Goal: Task Accomplishment & Management: Complete application form

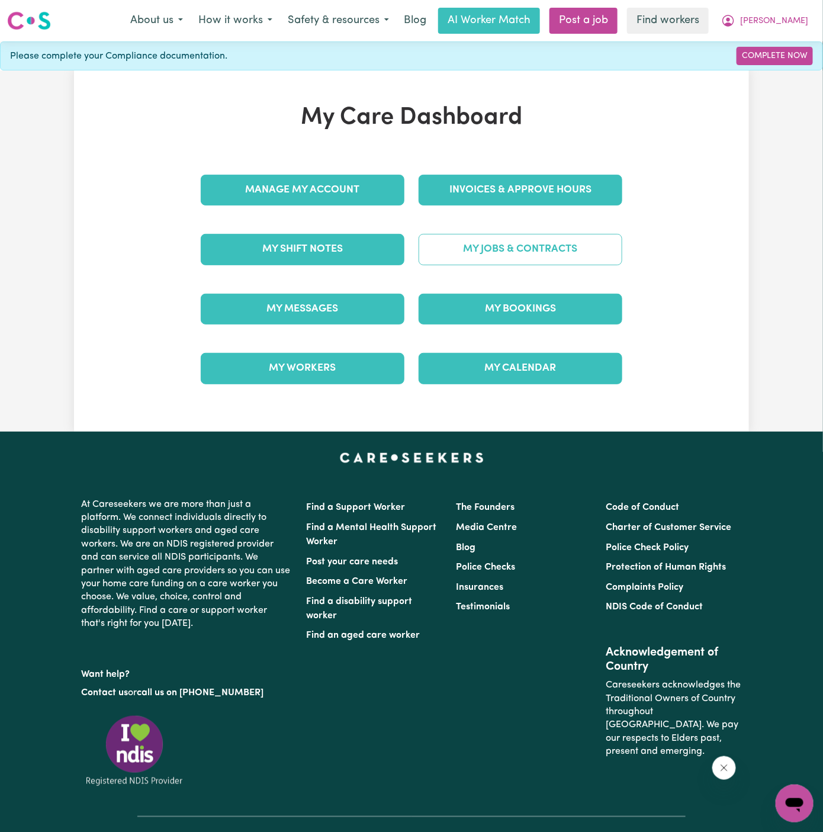
click at [563, 254] on link "My Jobs & Contracts" at bounding box center [521, 249] width 204 height 31
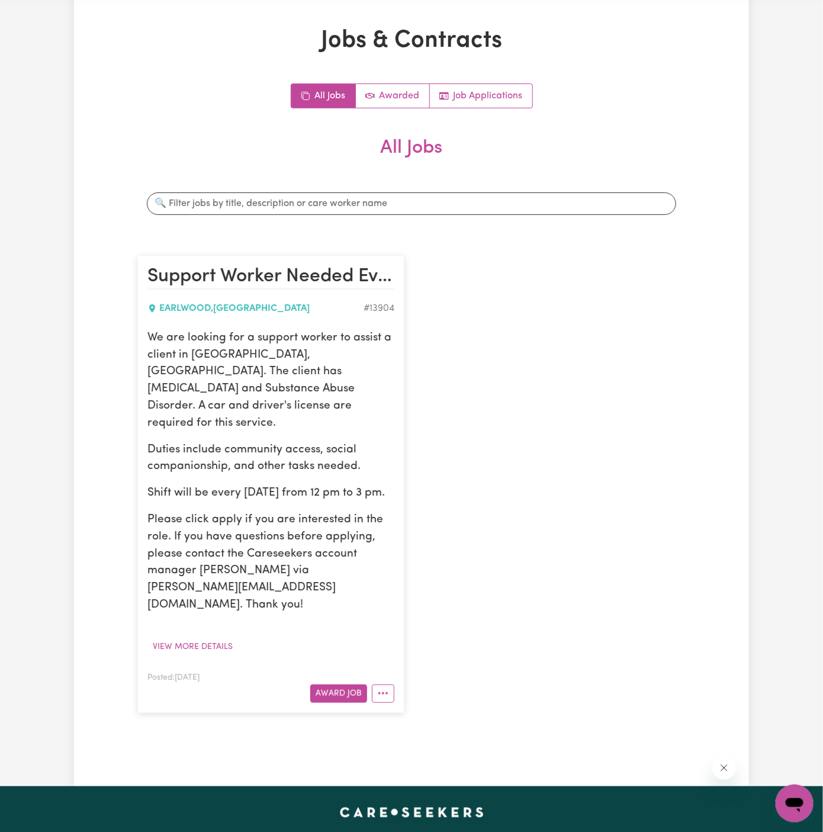
scroll to position [59, 0]
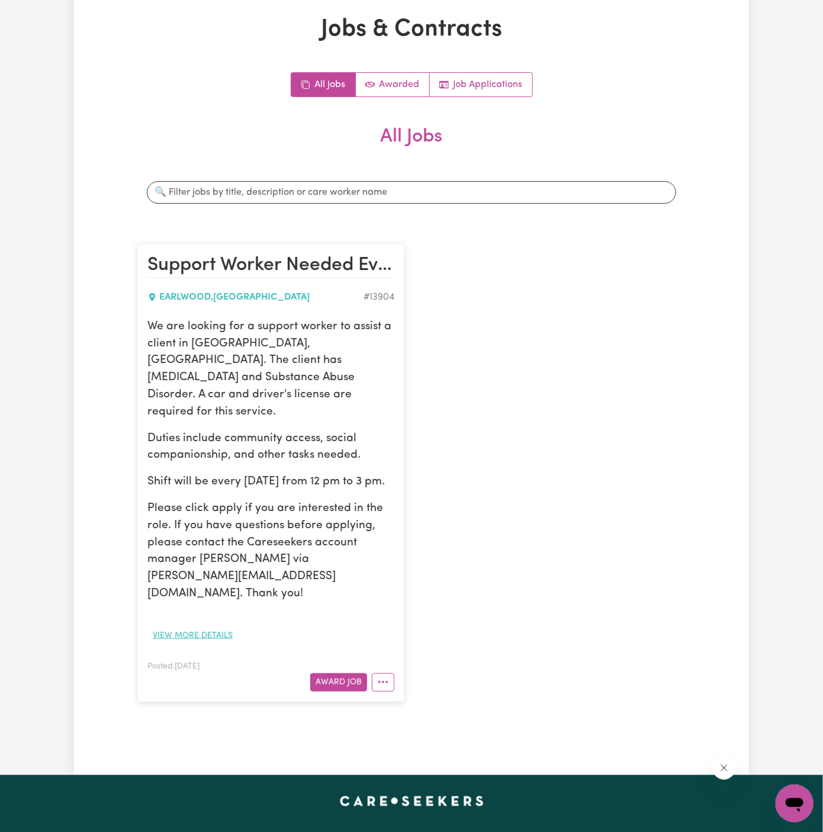
click at [227, 626] on button "View more details" at bounding box center [192, 635] width 91 height 18
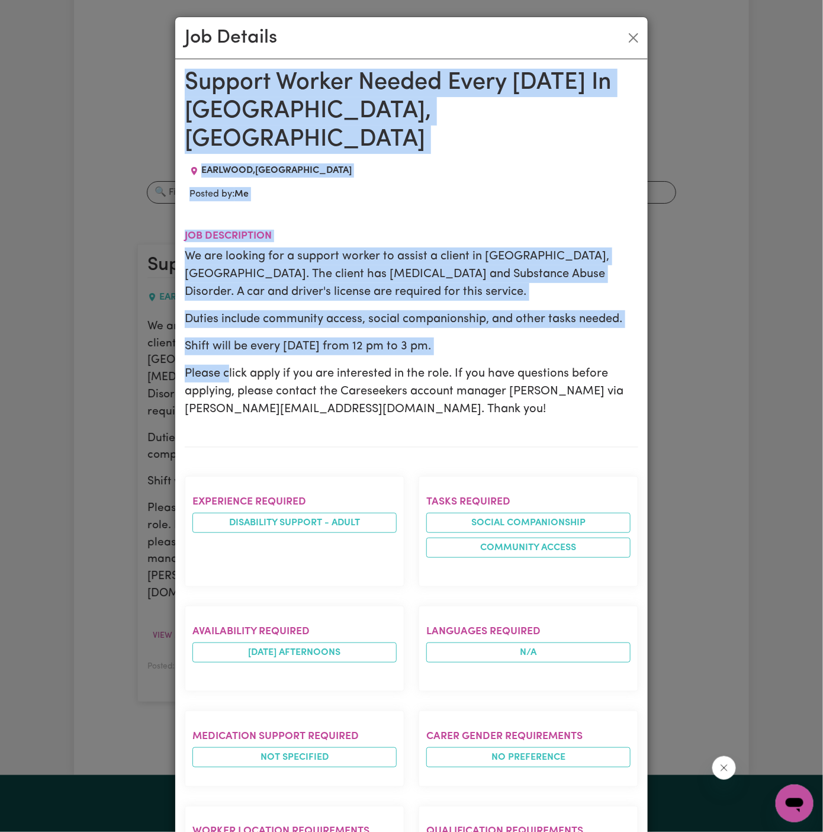
drag, startPoint x: 186, startPoint y: 78, endPoint x: 300, endPoint y: 832, distance: 762.7
click at [300, 831] on html "Menu About us How it works Safety & resources Blog AI Worker Match Post a job F…" at bounding box center [411, 612] width 823 height 1343
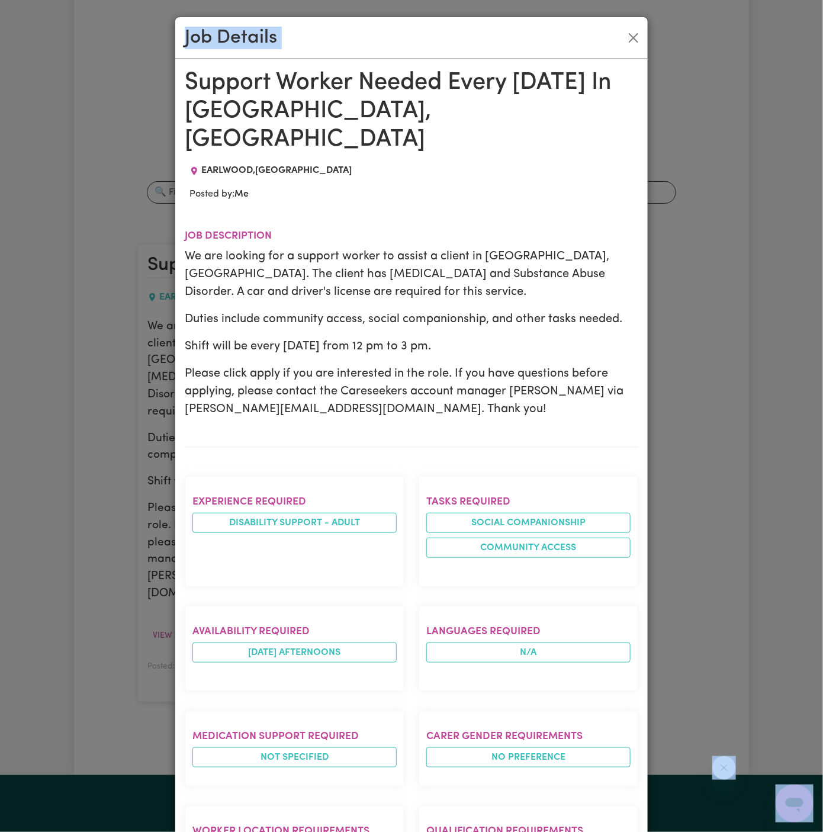
scroll to position [10, 0]
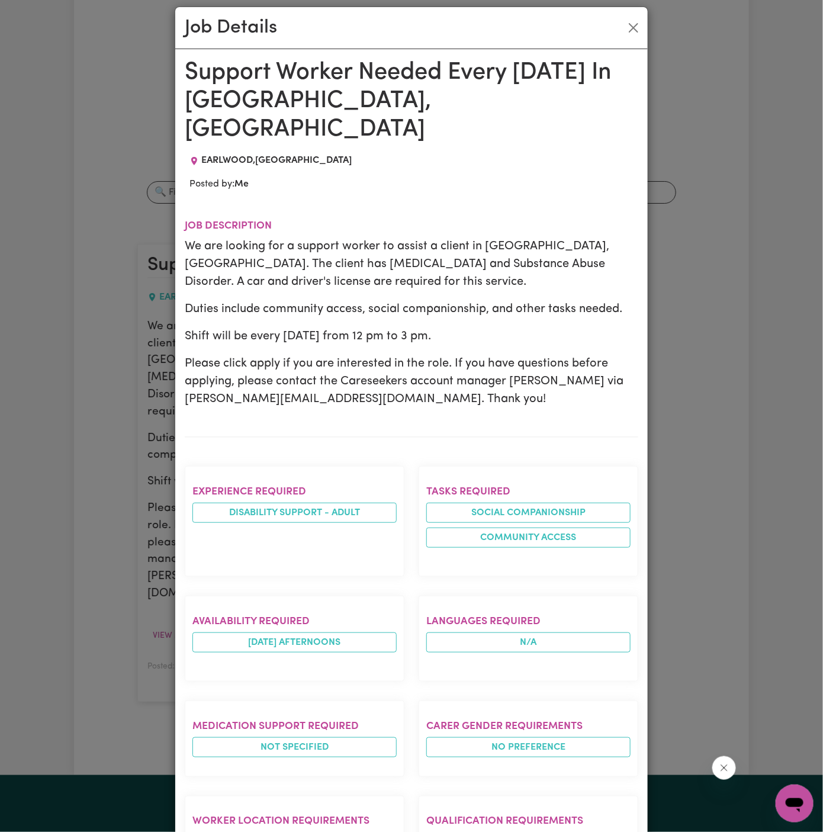
click at [419, 479] on section "Tasks required Social companionship Community access" at bounding box center [529, 521] width 220 height 111
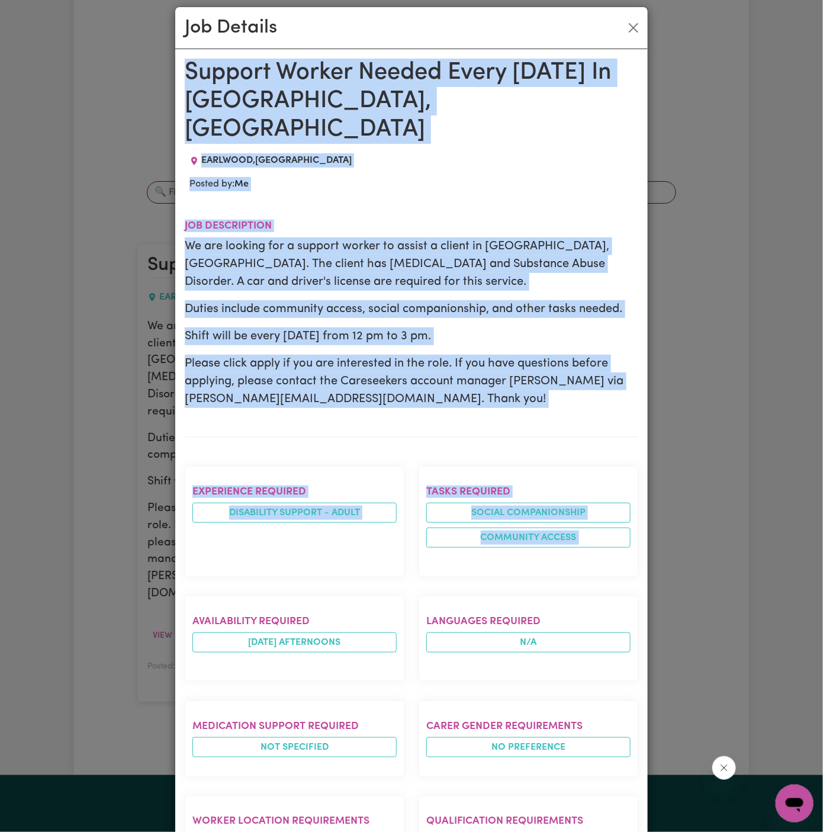
drag, startPoint x: 185, startPoint y: 68, endPoint x: 231, endPoint y: 562, distance: 495.8
click at [231, 562] on div "Support Worker Needed Every Thursday In Earlwood, NSW EARLWOOD , New South Wale…" at bounding box center [411, 663] width 453 height 1208
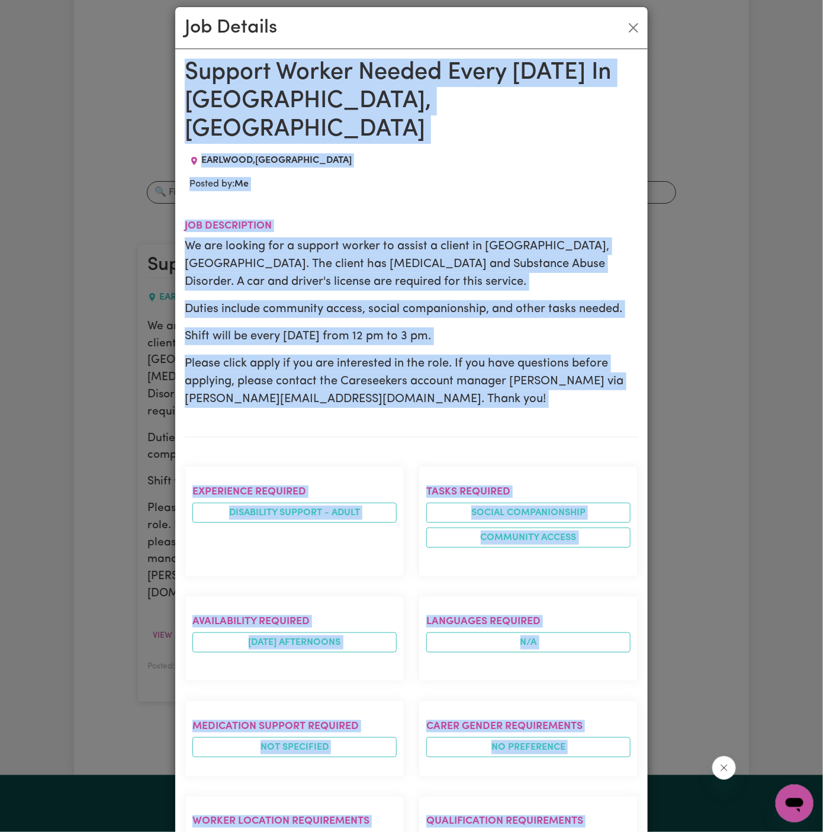
scroll to position [437, 0]
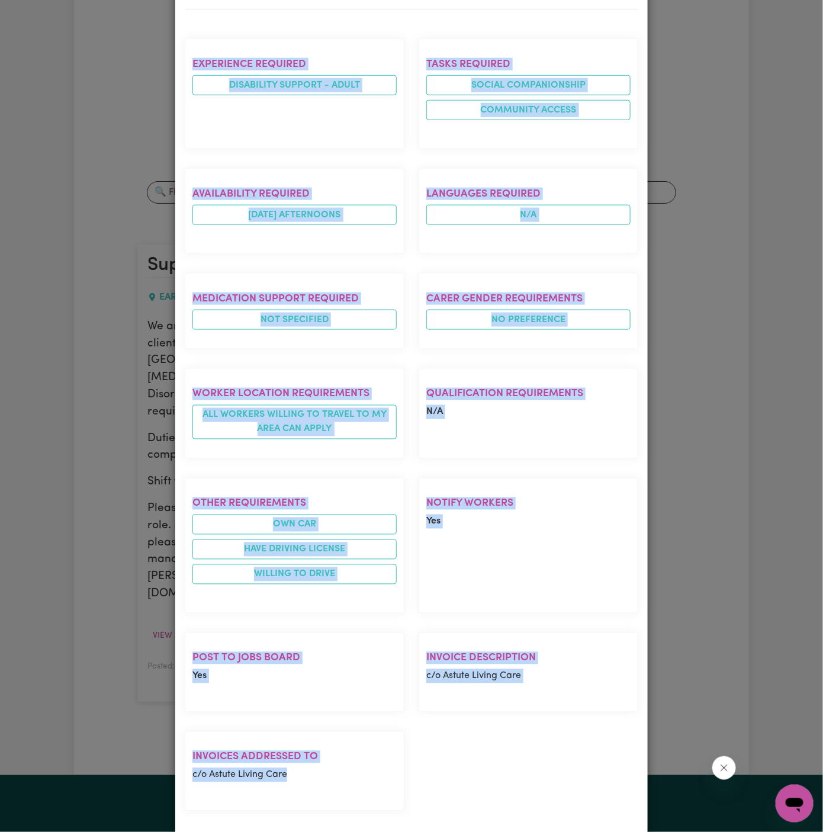
copy div "Support Worker Needed Every Thursday In Earlwood, NSW EARLWOOD , New South Wale…"
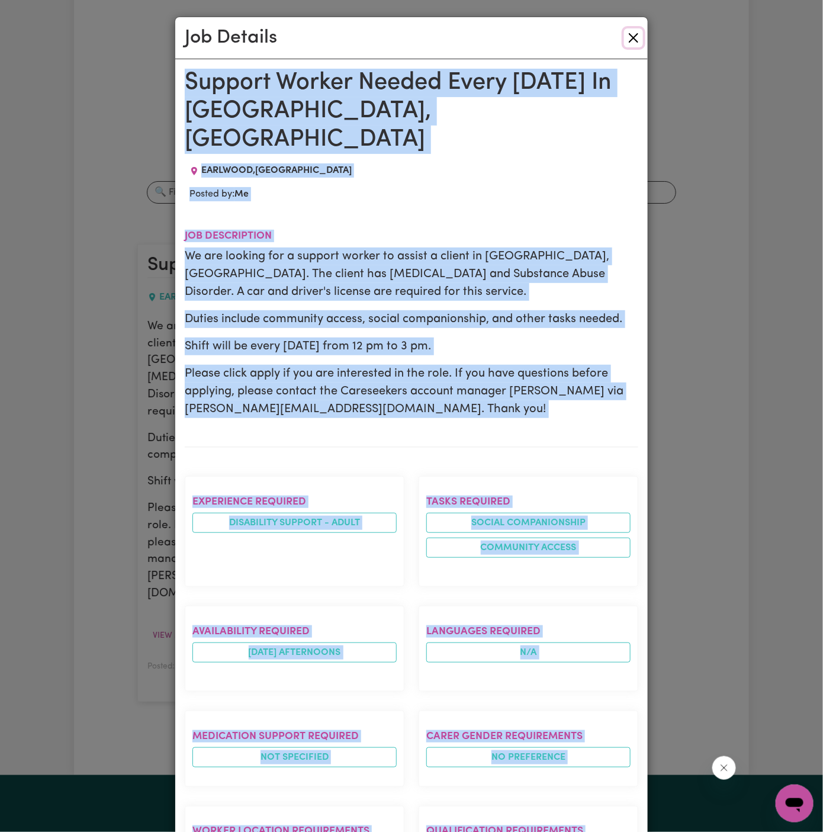
click at [632, 44] on button "Close" at bounding box center [633, 37] width 19 height 19
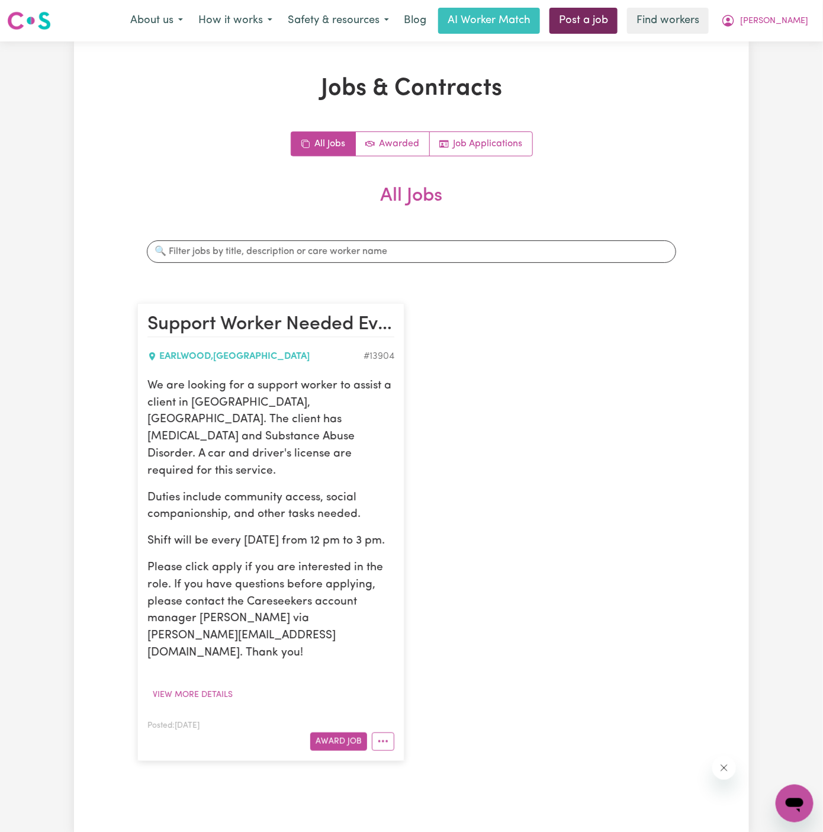
click at [617, 29] on link "Post a job" at bounding box center [583, 21] width 68 height 26
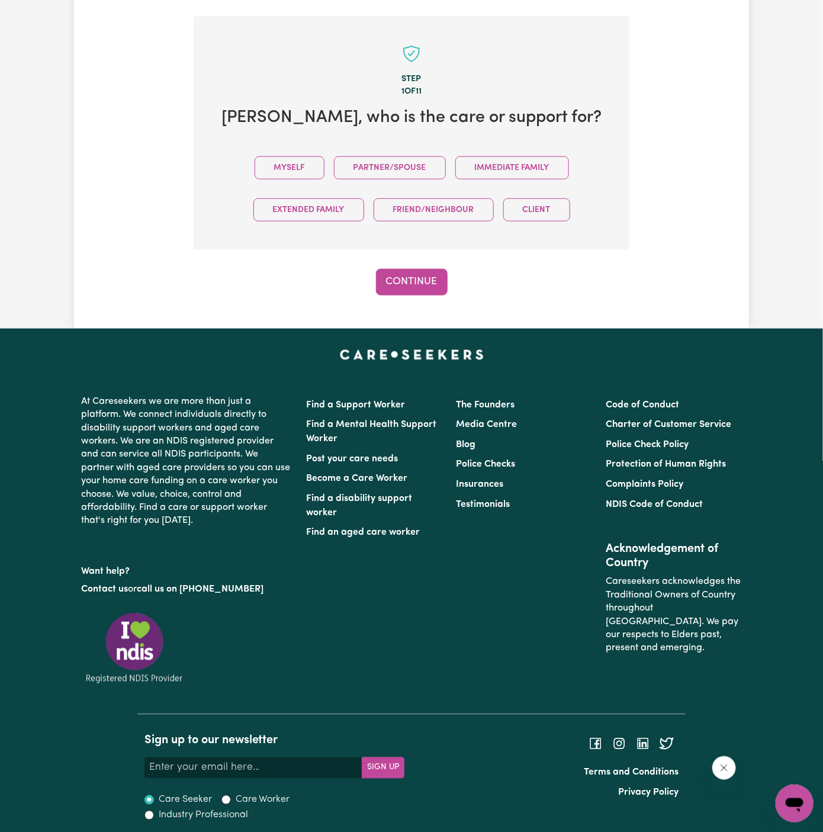
scroll to position [296, 0]
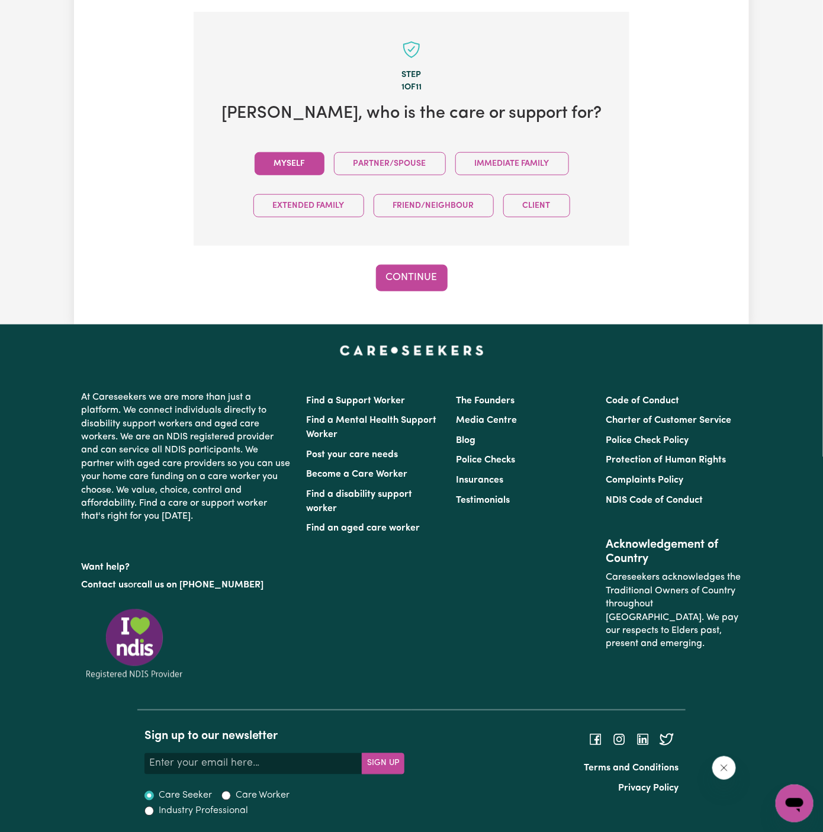
click at [276, 169] on button "Myself" at bounding box center [290, 163] width 70 height 23
click at [398, 274] on button "Continue" at bounding box center [412, 278] width 72 height 26
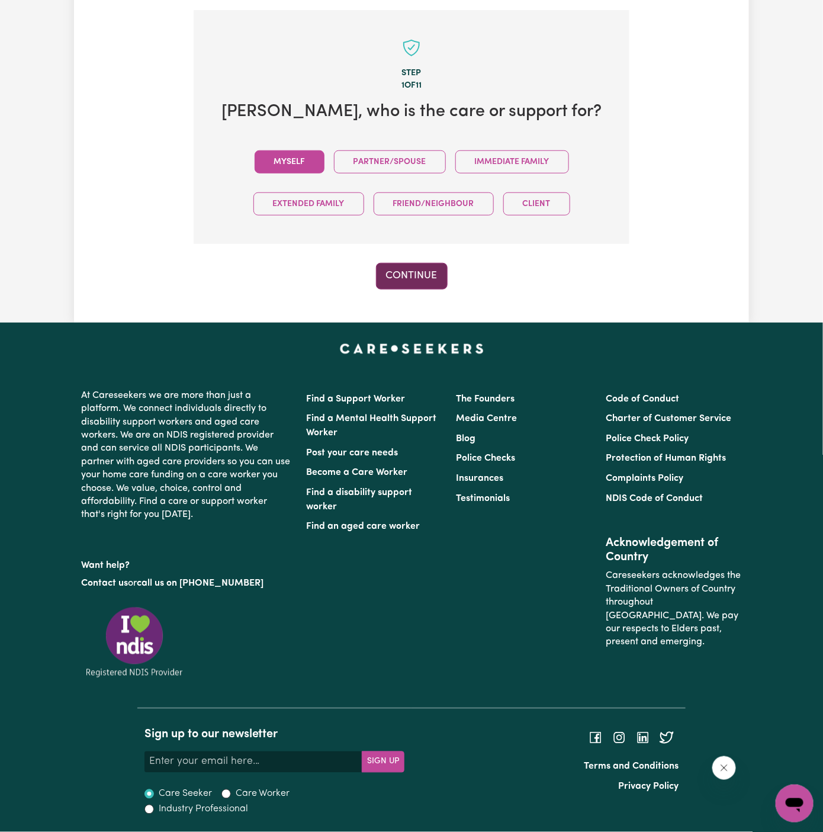
scroll to position [307, 0]
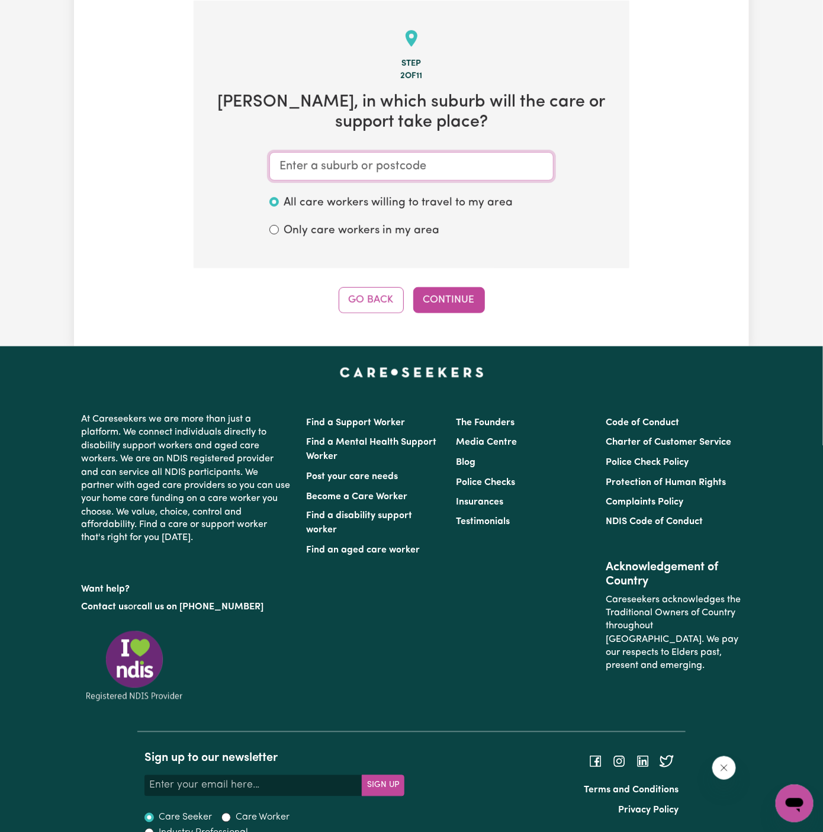
click at [362, 170] on input "text" at bounding box center [411, 166] width 284 height 28
type input "earlwoo"
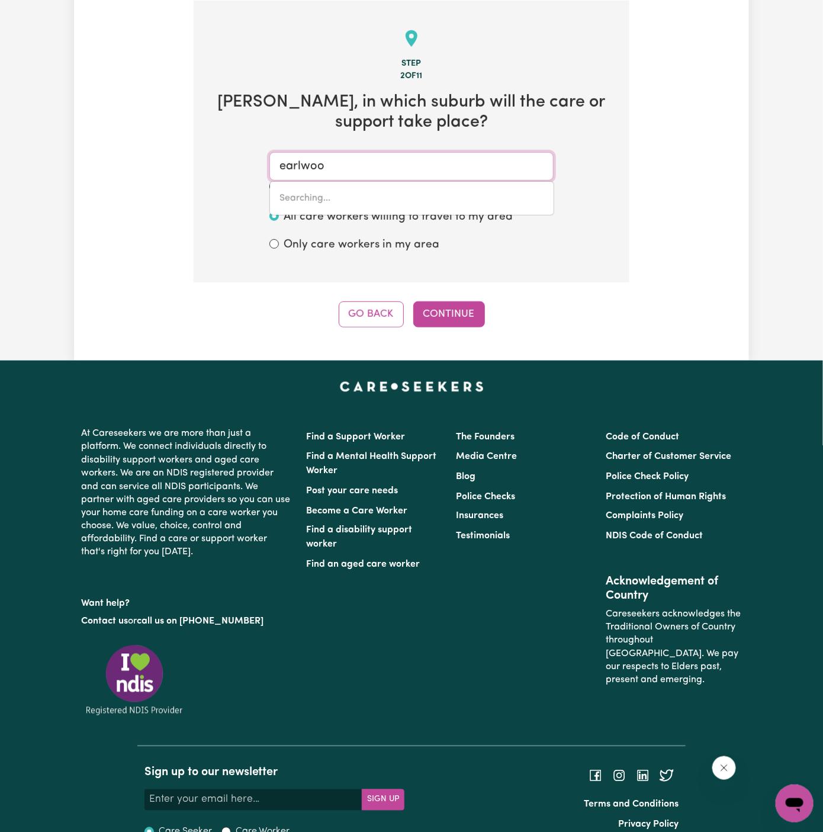
type input "earlwooD, New South Wales, 2206"
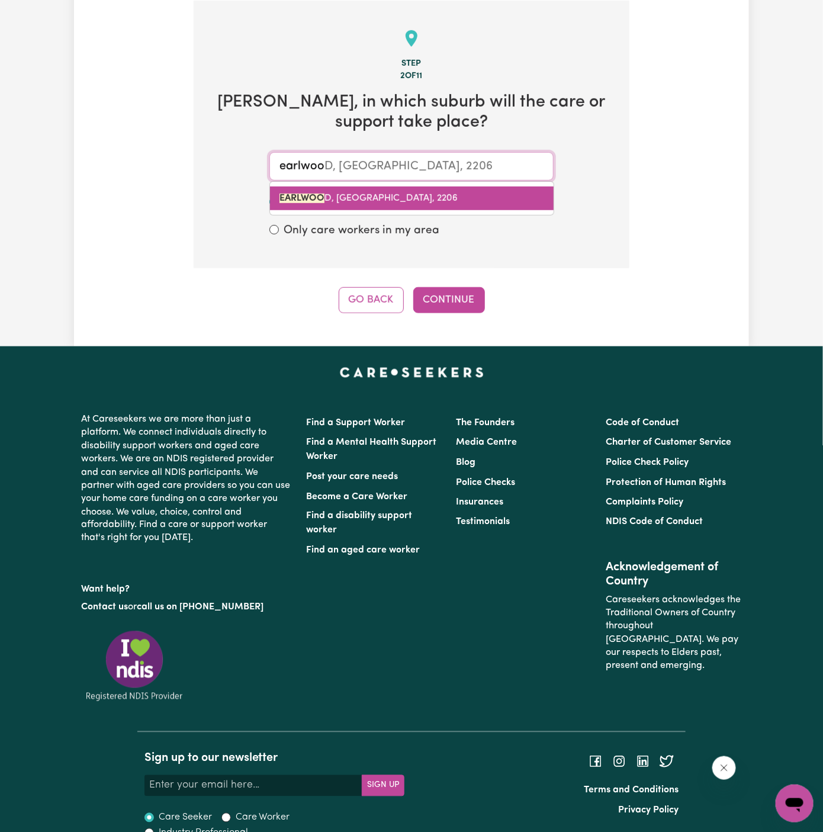
click at [355, 197] on span "EARLWOO D, New South Wales, 2206" at bounding box center [368, 198] width 178 height 9
type input "EARLWOOD, New South Wales, 2206"
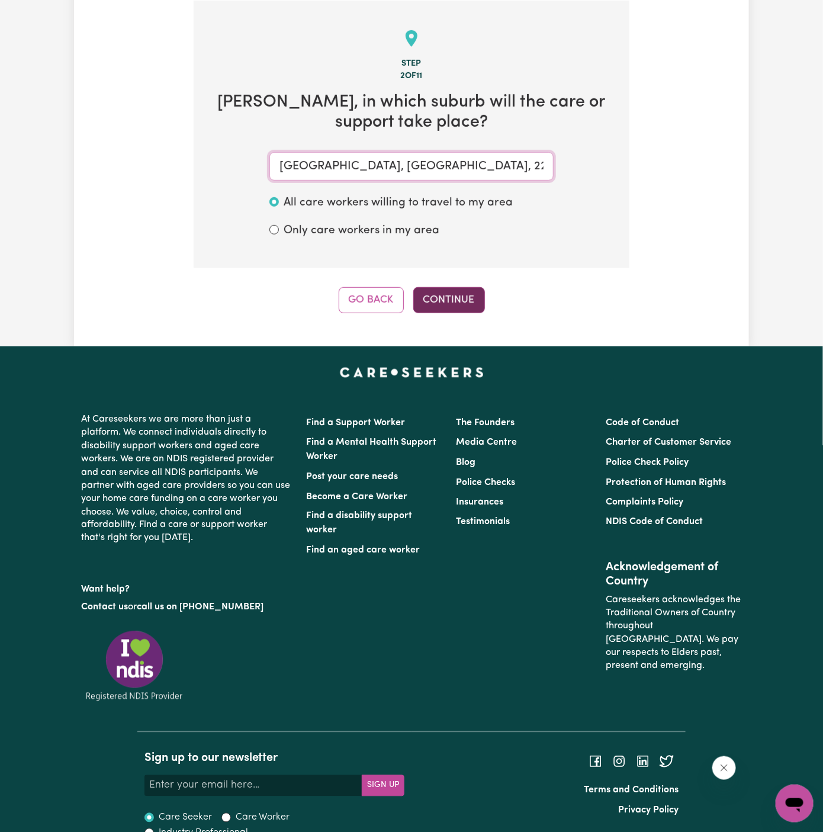
type input "EARLWOOD, New South Wales, 2206"
click at [446, 301] on button "Continue" at bounding box center [449, 300] width 72 height 26
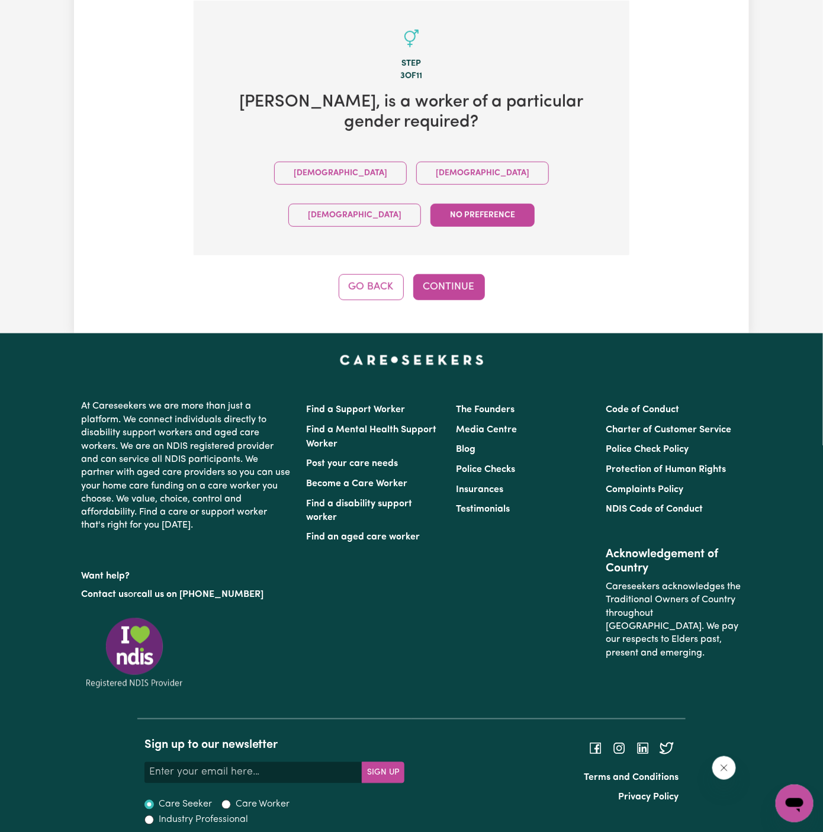
scroll to position [254, 0]
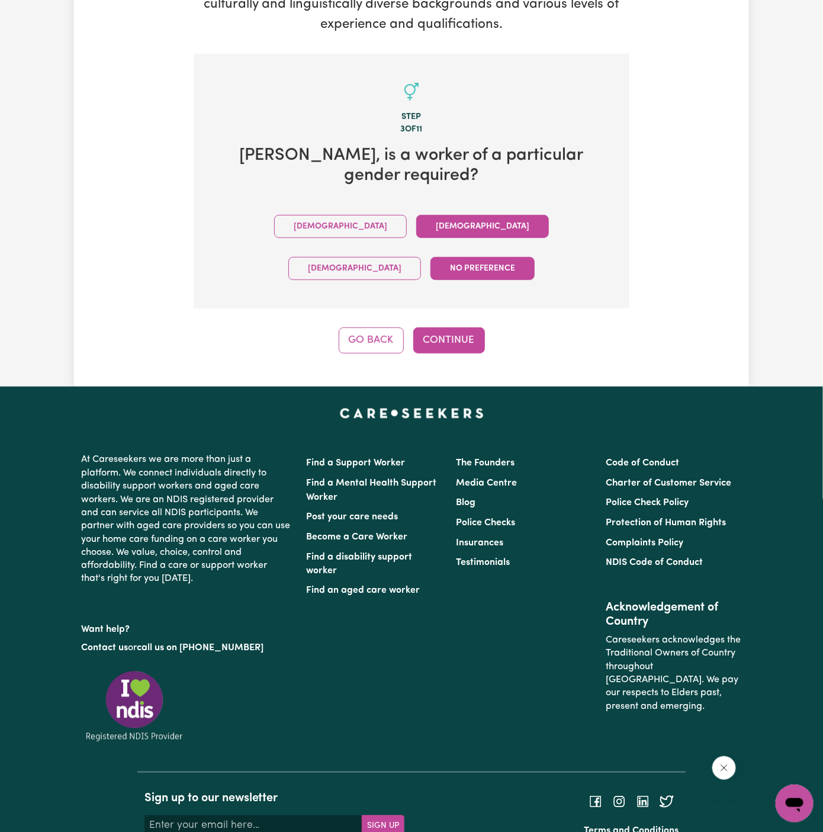
click at [416, 215] on button "Female" at bounding box center [482, 226] width 133 height 23
click at [523, 257] on button "No preference" at bounding box center [482, 268] width 104 height 23
click at [446, 298] on div "Tell us your care and support requirements Welcome to Careseekers. We are excit…" at bounding box center [411, 86] width 675 height 599
click at [453, 327] on button "Continue" at bounding box center [449, 340] width 72 height 26
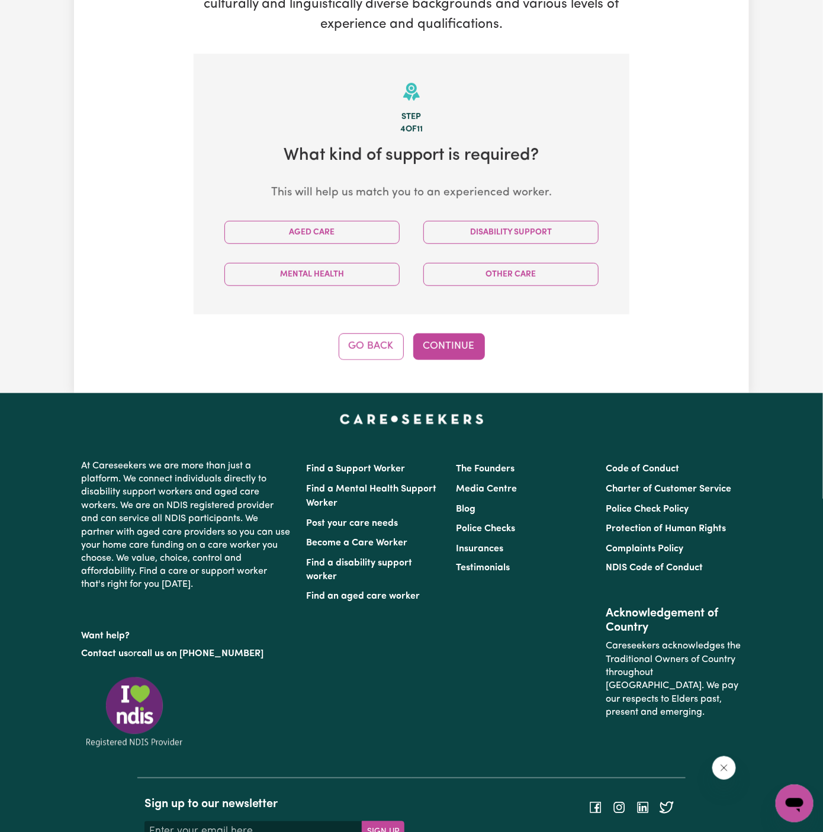
scroll to position [307, 0]
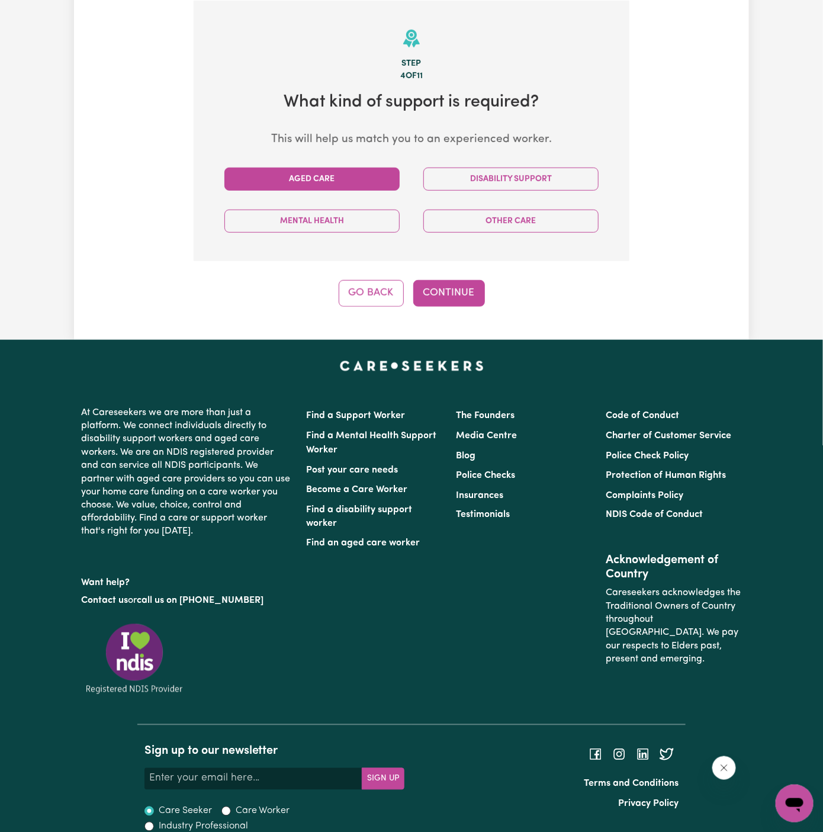
click at [345, 181] on button "Aged Care" at bounding box center [311, 179] width 175 height 23
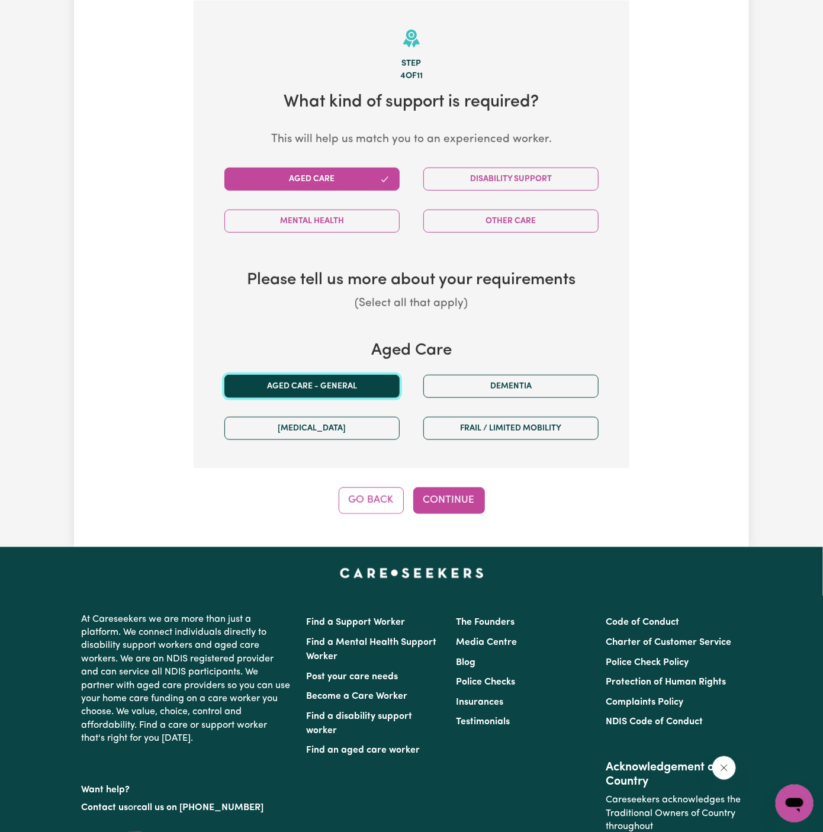
click at [350, 392] on button "Aged care - General" at bounding box center [311, 386] width 175 height 23
click at [432, 490] on button "Continue" at bounding box center [449, 500] width 72 height 26
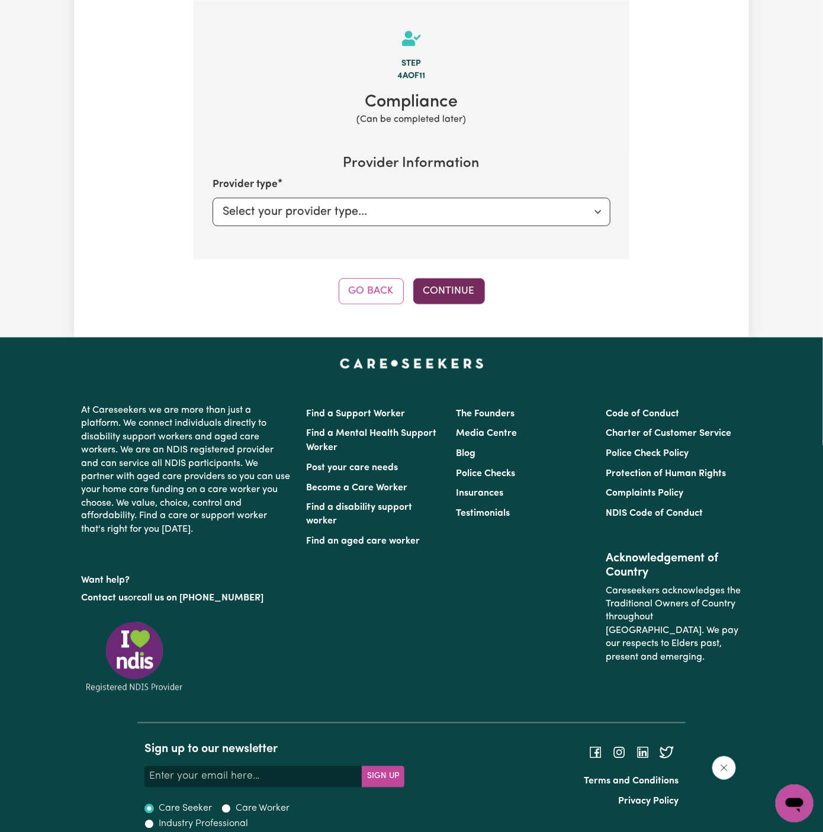
click at [476, 290] on button "Continue" at bounding box center [449, 291] width 72 height 26
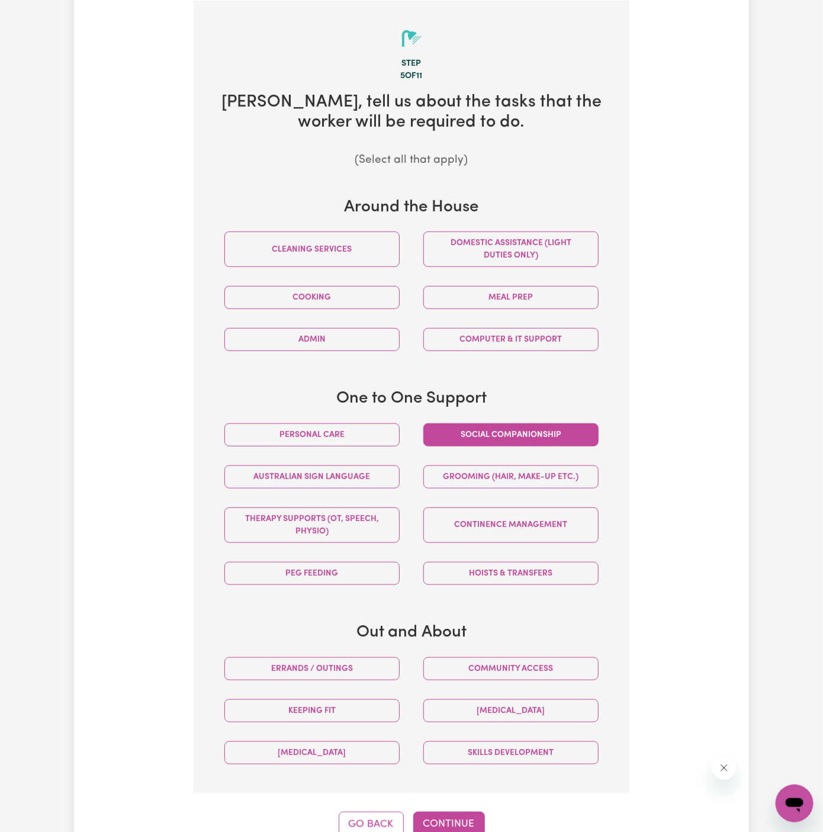
click at [490, 442] on button "Social companionship" at bounding box center [510, 434] width 175 height 23
click at [503, 664] on button "Community access" at bounding box center [510, 668] width 175 height 23
click at [456, 812] on button "Continue" at bounding box center [449, 825] width 72 height 26
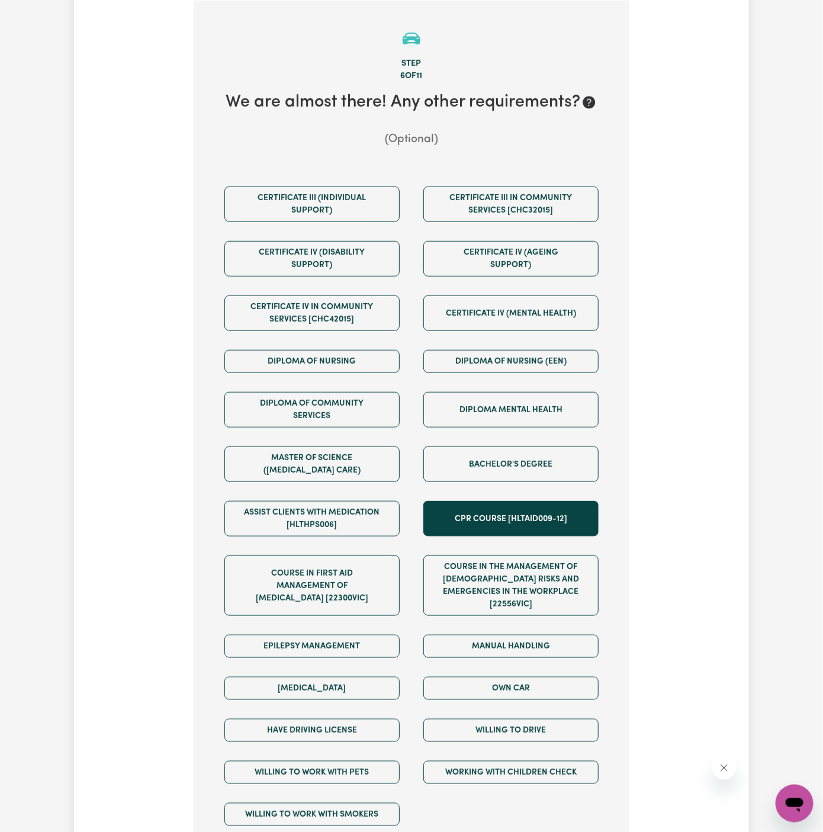
scroll to position [410, 0]
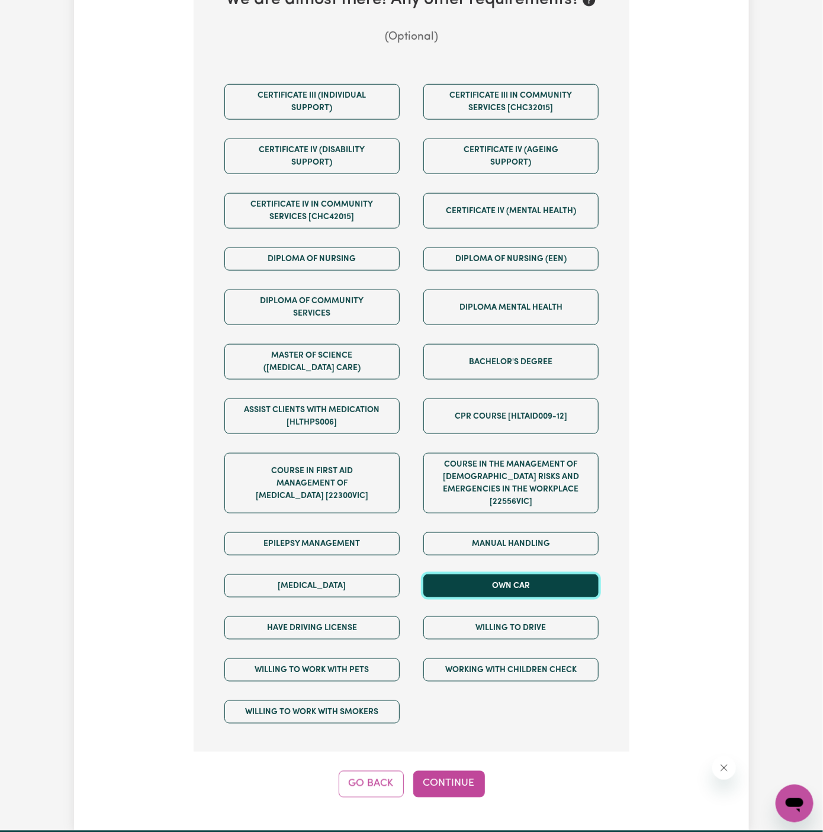
click at [506, 574] on button "Own Car" at bounding box center [510, 585] width 175 height 23
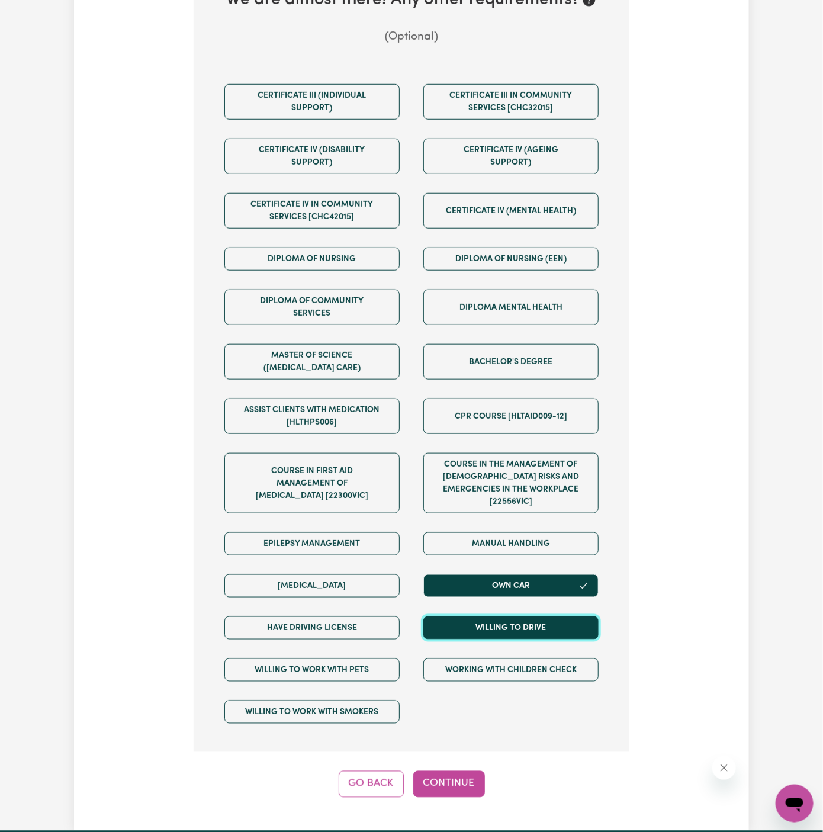
click at [506, 616] on button "Willing to drive" at bounding box center [510, 627] width 175 height 23
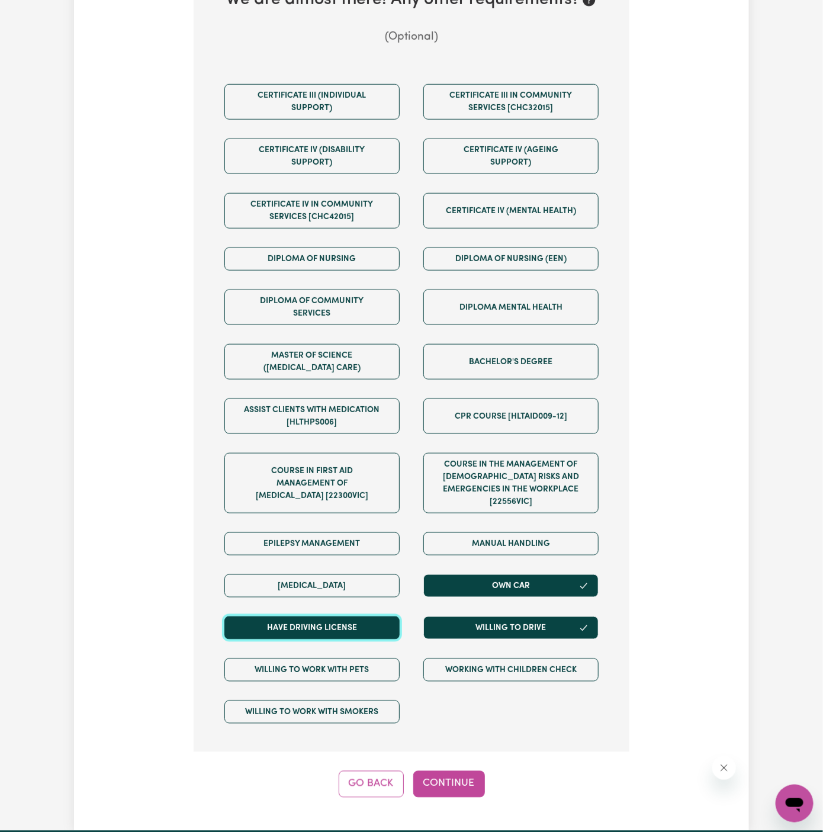
click at [374, 616] on button "Have driving license" at bounding box center [311, 627] width 175 height 23
click at [456, 771] on button "Continue" at bounding box center [449, 784] width 72 height 26
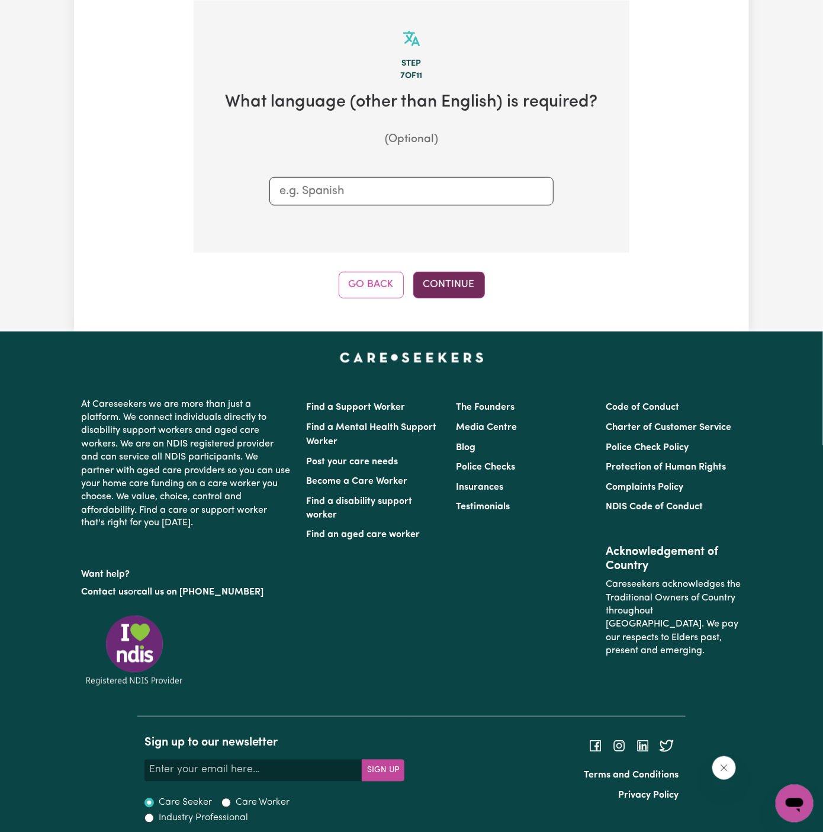
click at [452, 285] on button "Continue" at bounding box center [449, 285] width 72 height 26
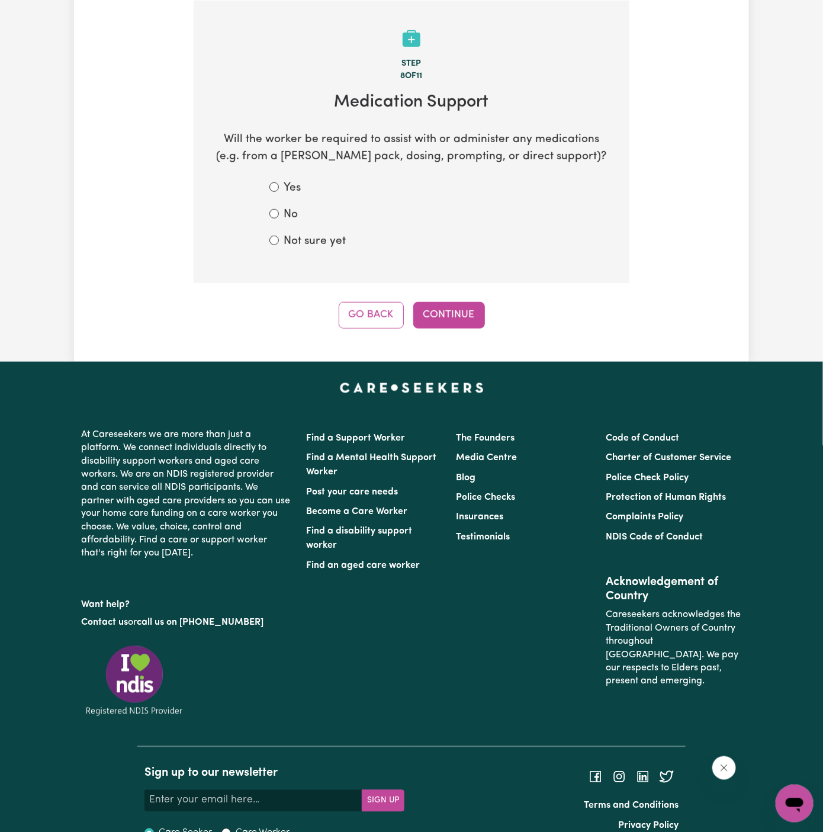
click at [293, 220] on label "No" at bounding box center [291, 215] width 14 height 17
click at [279, 218] on input "No" at bounding box center [273, 213] width 9 height 9
radio input "true"
click at [448, 306] on button "Continue" at bounding box center [449, 315] width 72 height 26
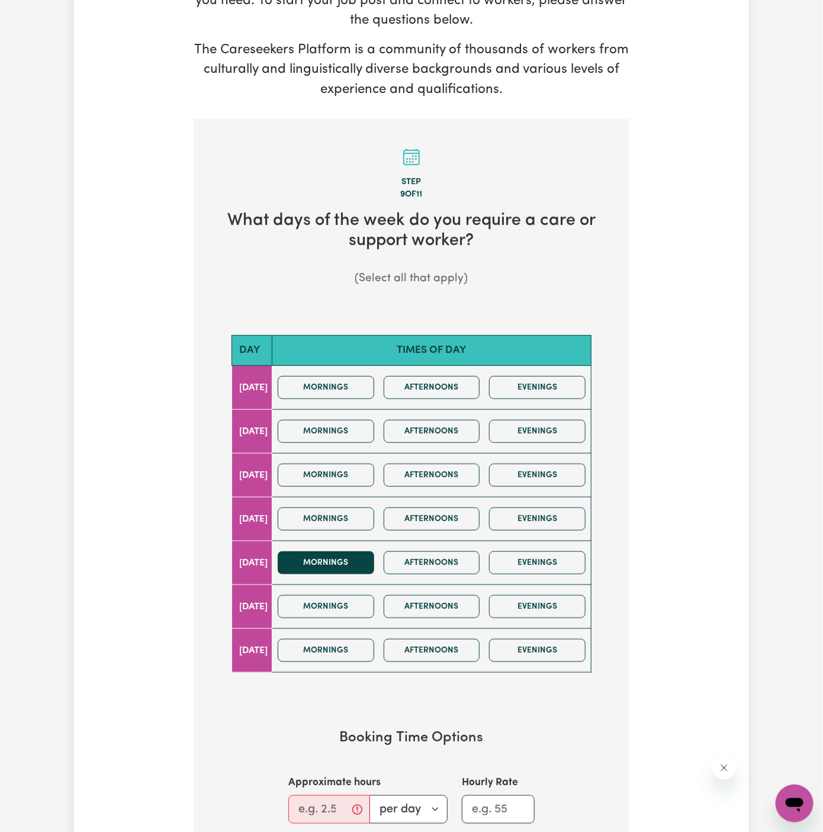
scroll to position [201, 0]
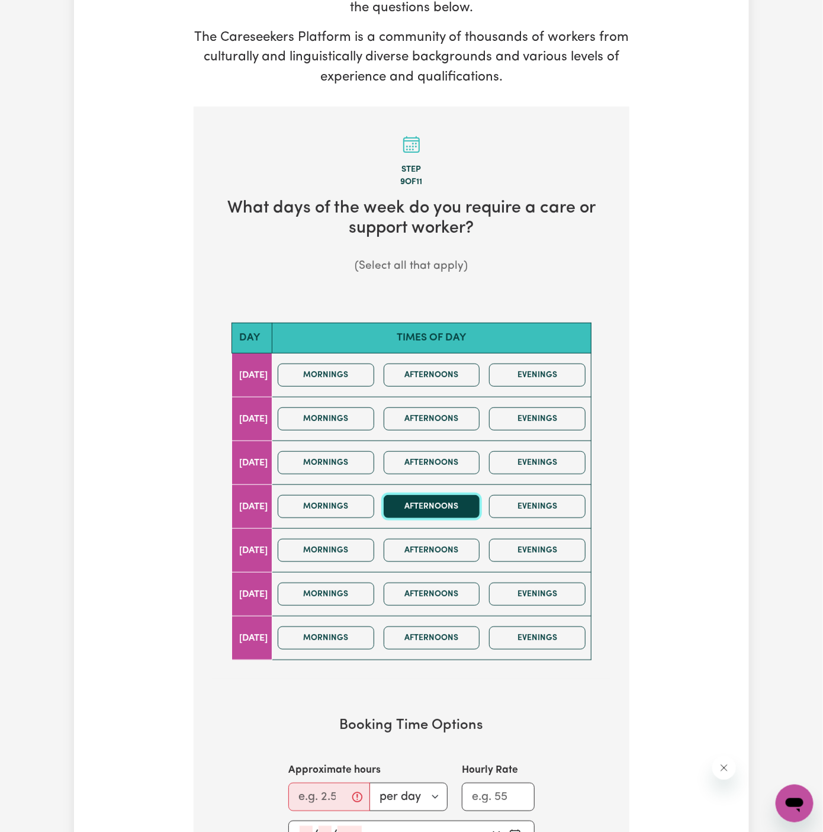
click at [460, 504] on button "Afternoons" at bounding box center [432, 506] width 96 height 23
click at [313, 793] on input "Approximate hours" at bounding box center [329, 797] width 82 height 28
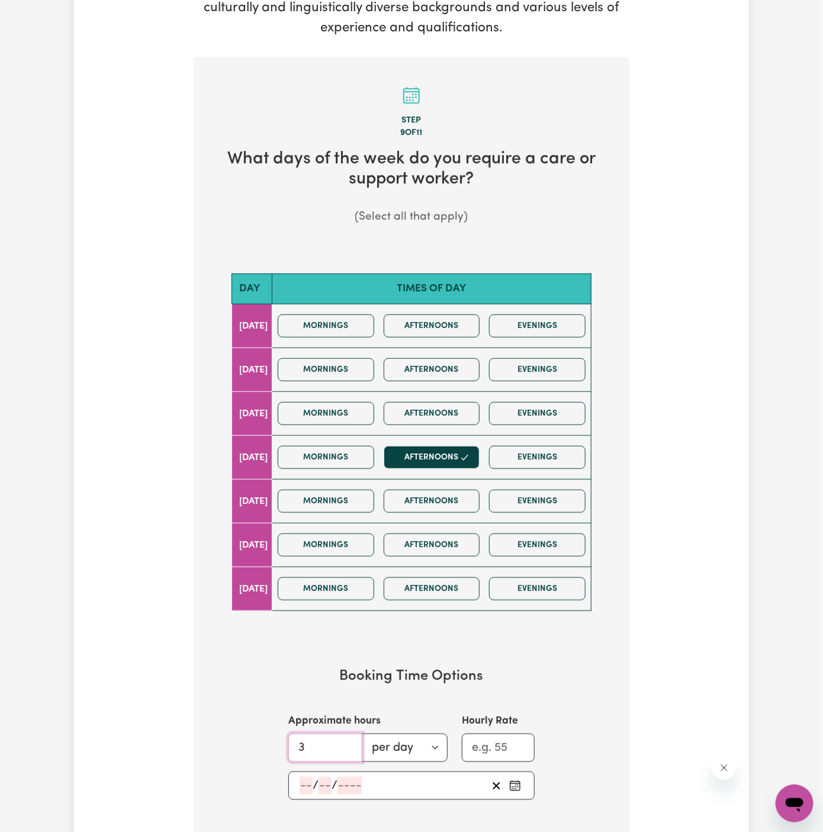
scroll to position [293, 0]
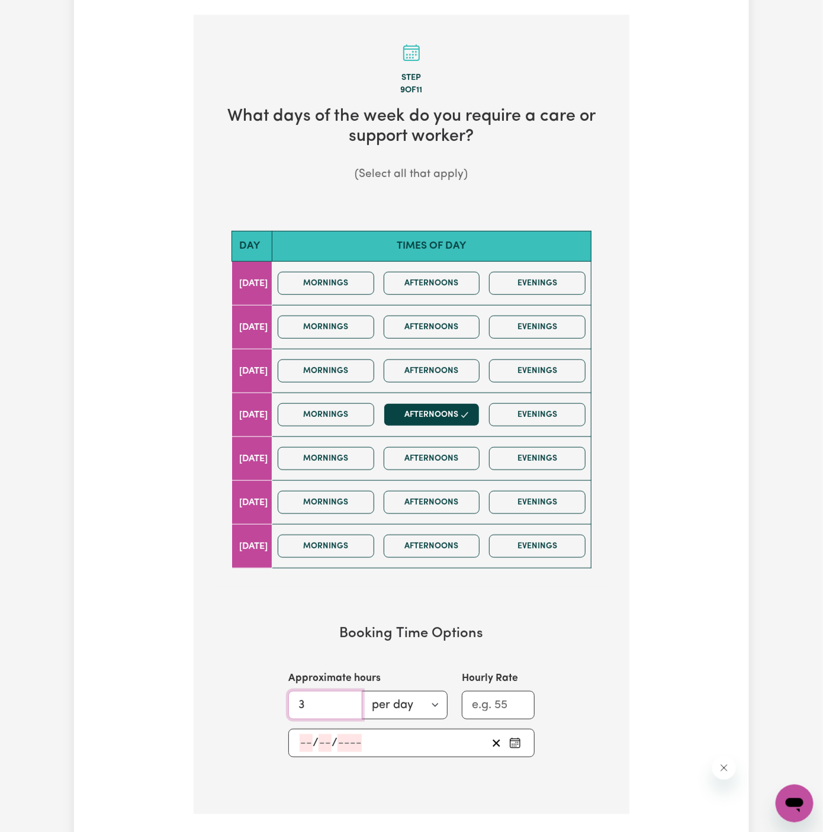
type input "3"
click at [303, 734] on input "number" at bounding box center [306, 743] width 13 height 18
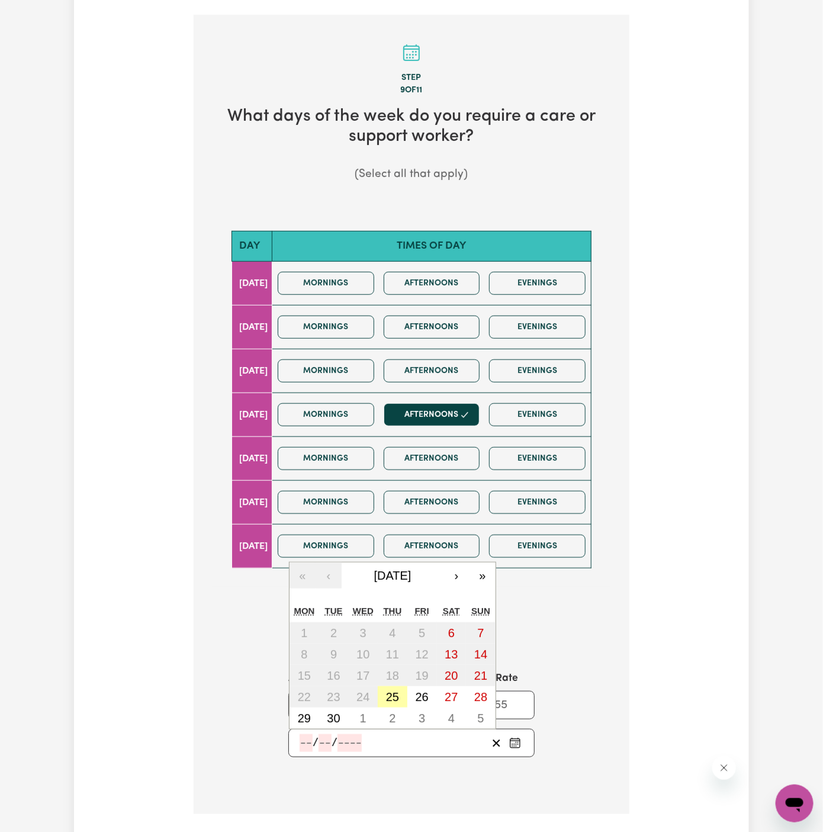
click at [395, 692] on abbr "25" at bounding box center [392, 696] width 13 height 13
type input "2025-09-25"
type input "25"
type input "9"
type input "2025"
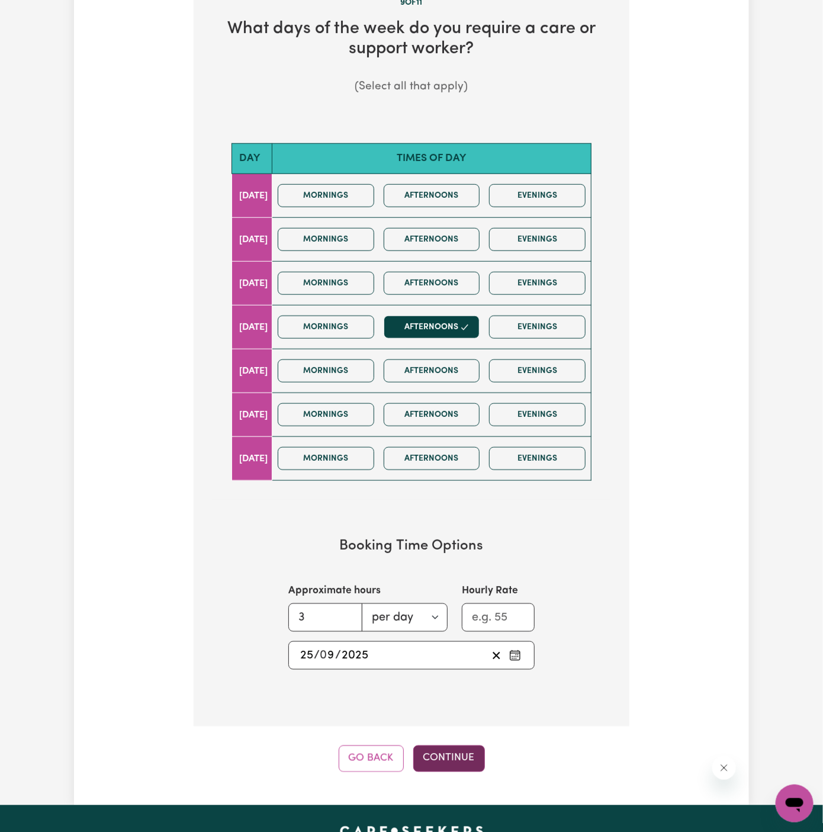
click at [443, 757] on button "Continue" at bounding box center [449, 758] width 72 height 26
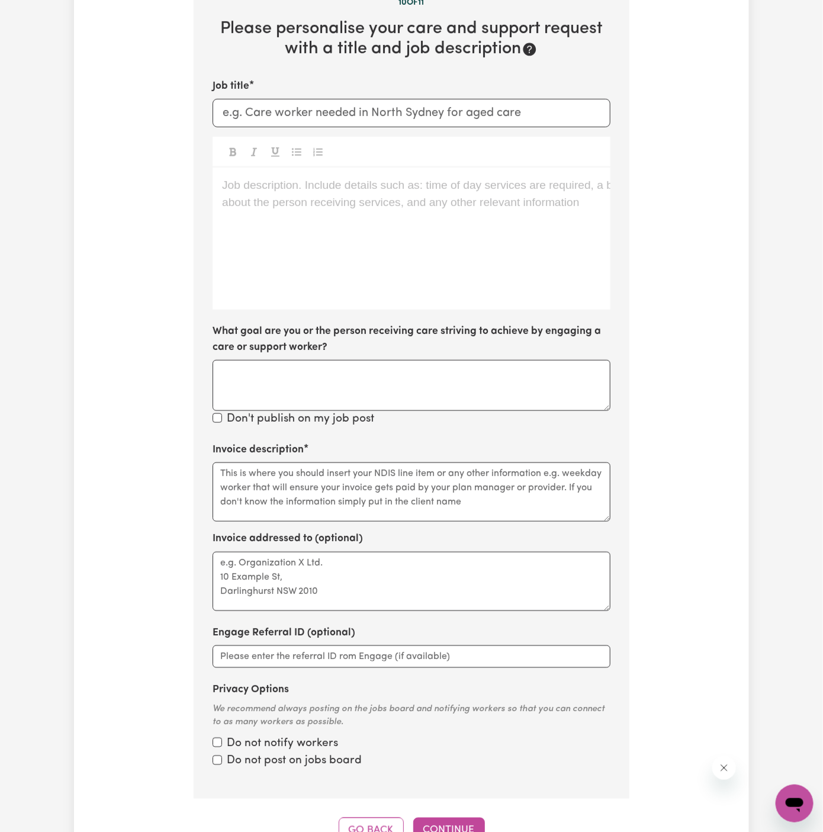
scroll to position [307, 0]
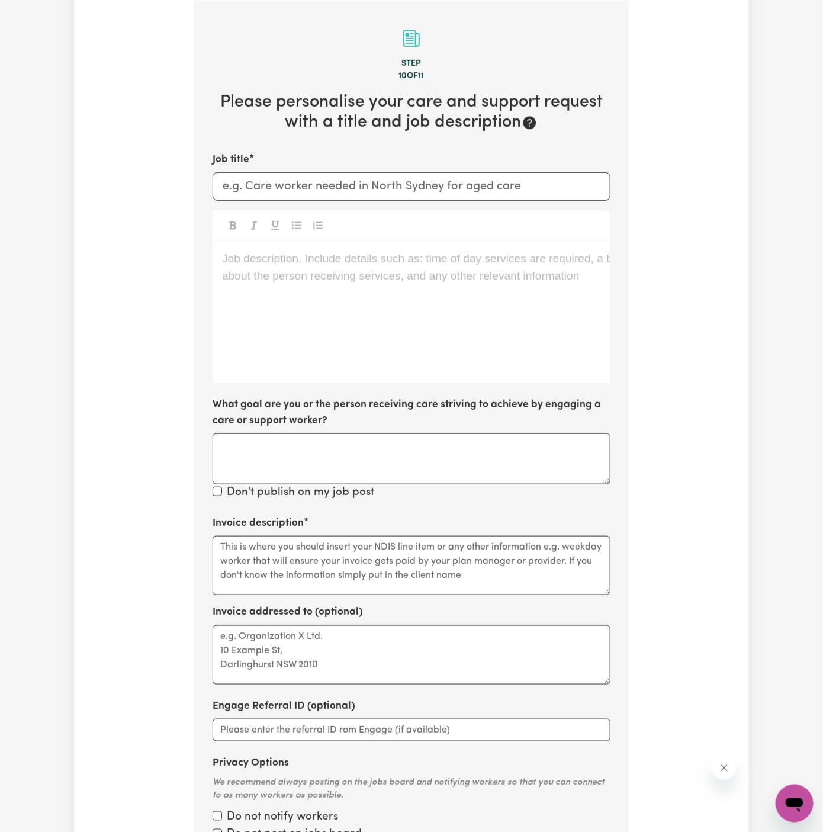
click at [344, 300] on div "Job description. Include details such as: time of day services are required, a …" at bounding box center [412, 312] width 398 height 142
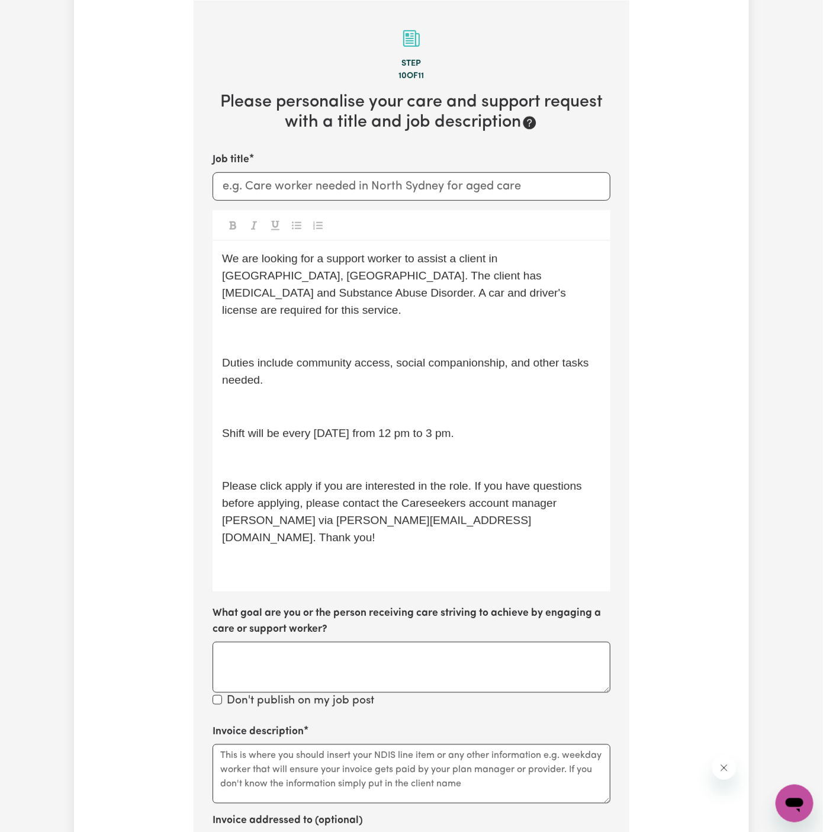
click at [348, 329] on p "﻿" at bounding box center [411, 337] width 379 height 17
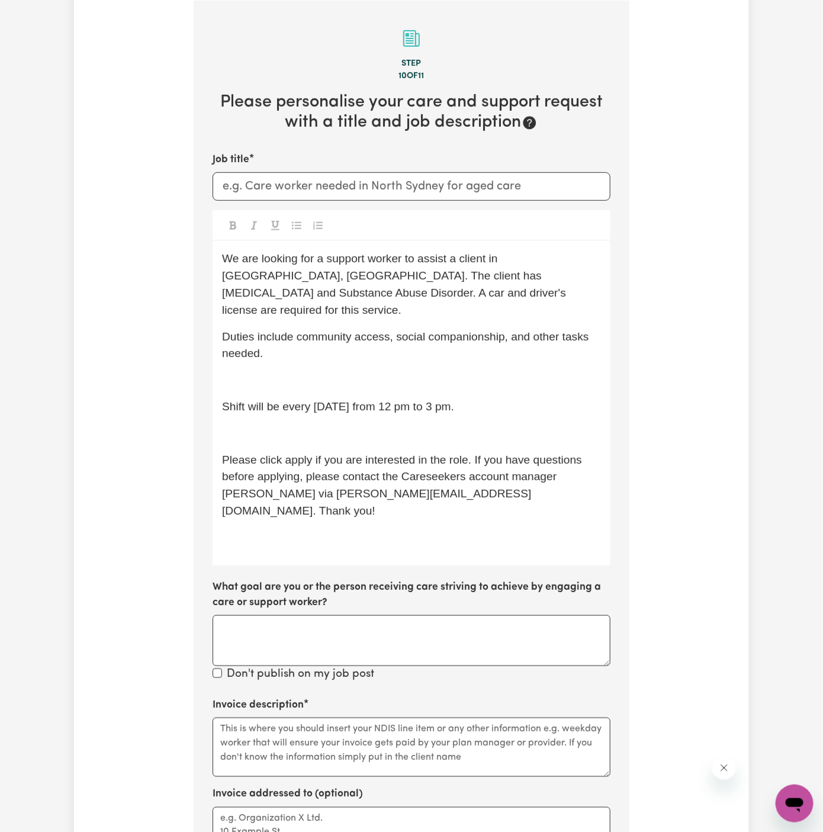
click at [349, 350] on div "We are looking for a support worker to assist a client in Earlwood, NSW. The cl…" at bounding box center [412, 403] width 398 height 324
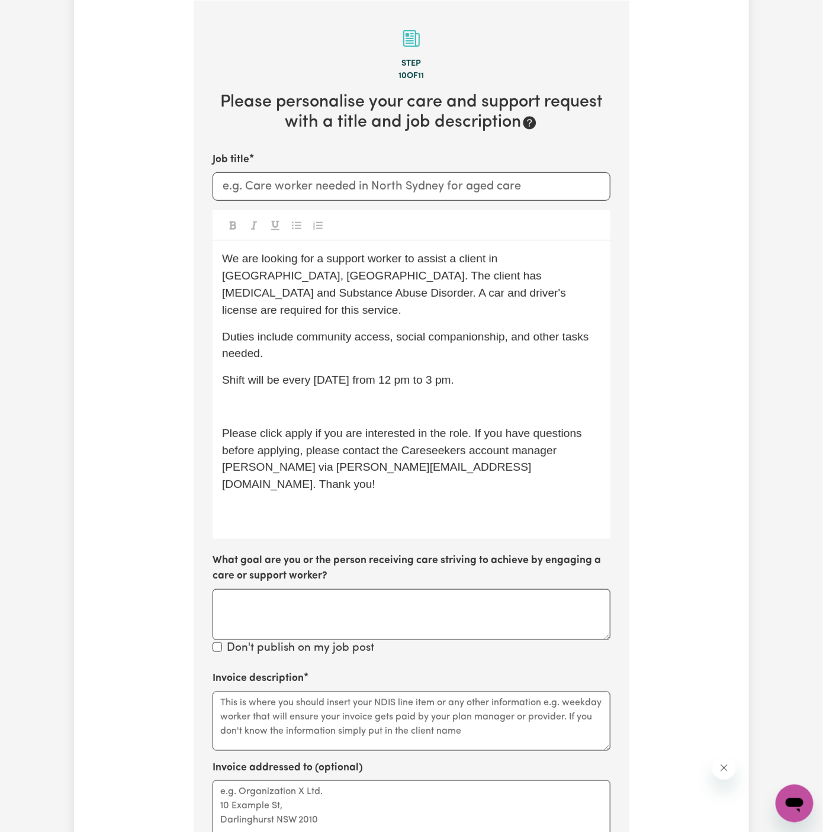
click at [350, 376] on div "We are looking for a support worker to assist a client in Earlwood, NSW. The cl…" at bounding box center [412, 389] width 398 height 297
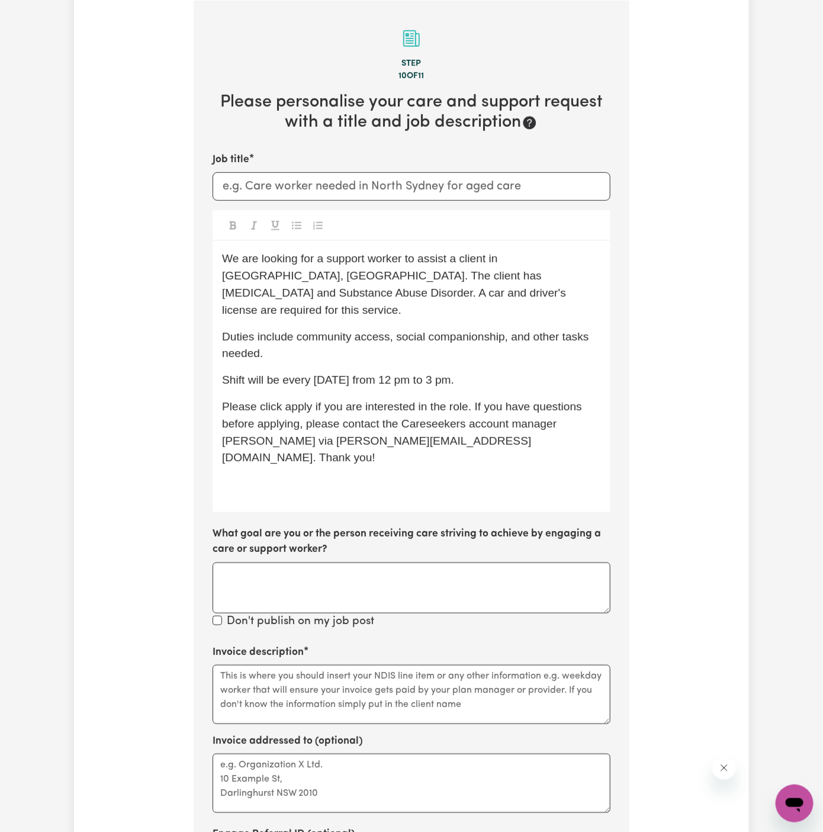
click at [350, 376] on div "We are looking for a support worker to assist a client in Earlwood, NSW. The cl…" at bounding box center [412, 376] width 398 height 271
drag, startPoint x: 280, startPoint y: 366, endPoint x: 532, endPoint y: 366, distance: 251.6
click at [532, 372] on p "Shift will be every Thursday from 12 pm to 3 pm." at bounding box center [411, 380] width 379 height 17
click at [505, 279] on span "We are looking for a support worker to assist a client in Earlwood, NSW. The cl…" at bounding box center [395, 283] width 347 height 63
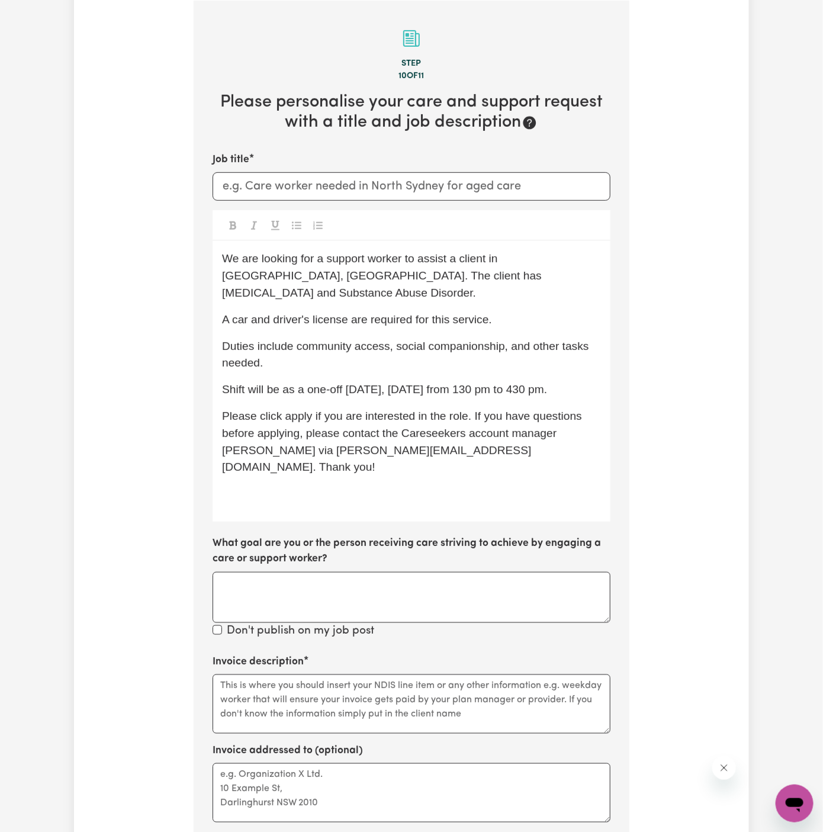
click at [551, 317] on div "We are looking for a support worker to assist a client in Earlwood, NSW. The cl…" at bounding box center [412, 381] width 398 height 281
click at [303, 313] on span "A car and driver's license are required for this service." at bounding box center [357, 319] width 270 height 12
click at [400, 318] on div "We are looking for a support worker to assist a client in Earlwood, NSW. The cl…" at bounding box center [412, 381] width 398 height 281
click at [478, 317] on div "We are looking for a support worker to assist a client in Earlwood, NSW. The cl…" at bounding box center [412, 381] width 398 height 281
click at [318, 338] on p "Duties include community access, social companionship, and other tasks needed." at bounding box center [411, 355] width 379 height 34
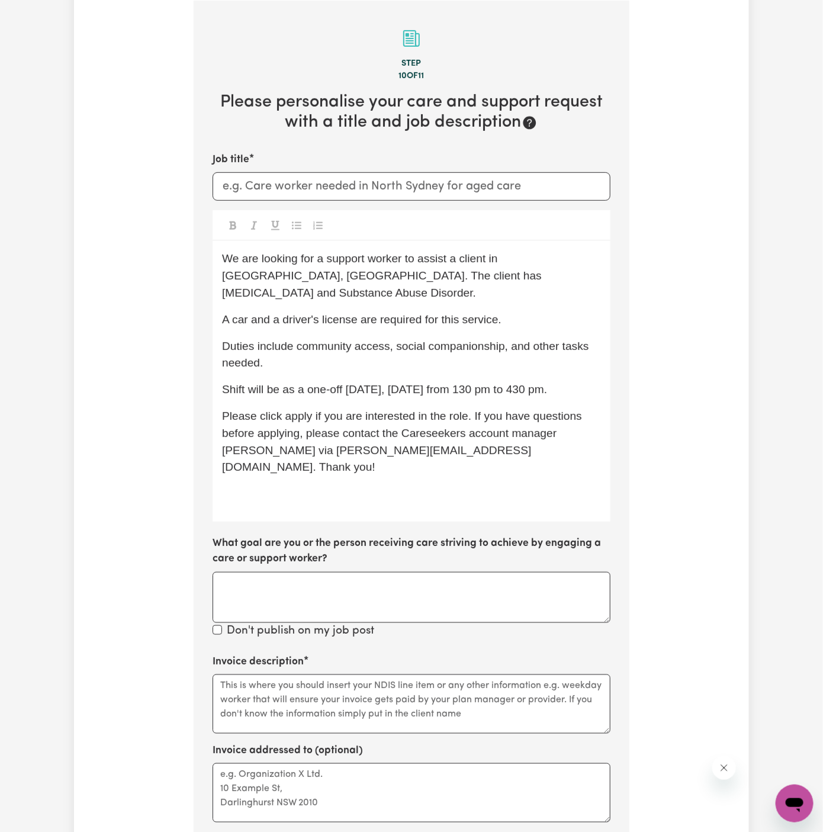
click at [352, 338] on p "Duties include community access, social companionship, and other tasks needed." at bounding box center [411, 355] width 379 height 34
drag, startPoint x: 515, startPoint y: 352, endPoint x: 391, endPoint y: 331, distance: 125.4
click at [391, 338] on p "Duties include community access, social companionship, and other tasks needed." at bounding box center [411, 355] width 379 height 34
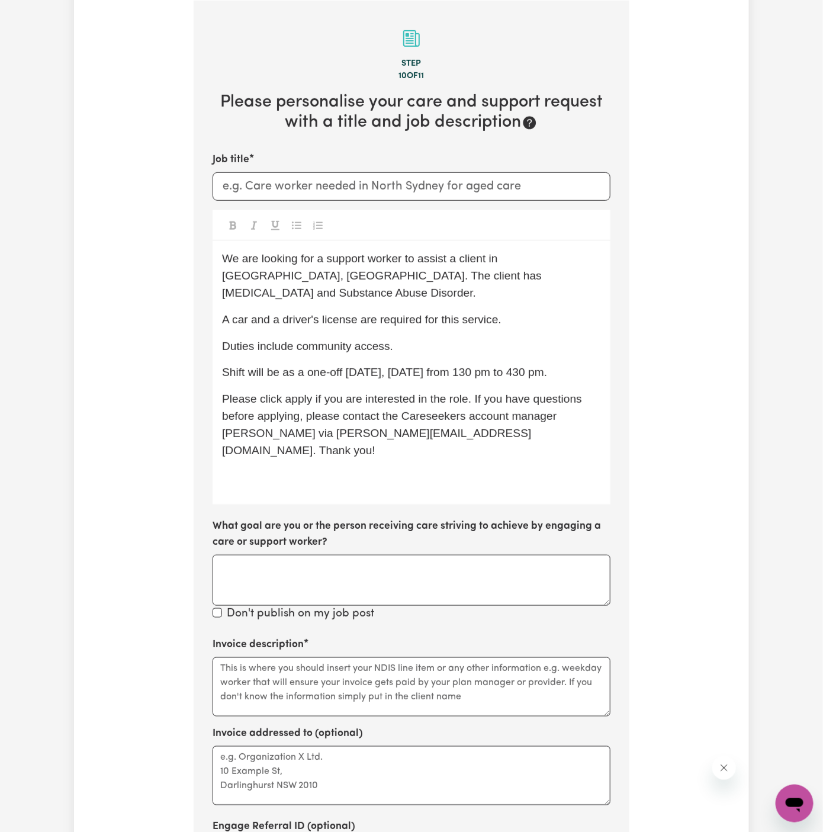
click at [359, 366] on span "Shift will be as a one-off today, Thursday 25/09 from 130 pm to 430 pm." at bounding box center [384, 372] width 325 height 12
click at [468, 366] on span "Shift will be as a one-off today, Thursday 25/09 from 130 pm to 430 pm." at bounding box center [384, 372] width 325 height 12
click at [543, 397] on span "Please click apply if you are interested in the role. If you have questions bef…" at bounding box center [403, 423] width 363 height 63
click at [307, 392] on span "Please click apply if you are interested in the role. If you have questions bef…" at bounding box center [403, 423] width 363 height 63
click at [419, 416] on span "Please click Apply if you are interested in the role. If you have questions bef…" at bounding box center [403, 423] width 363 height 63
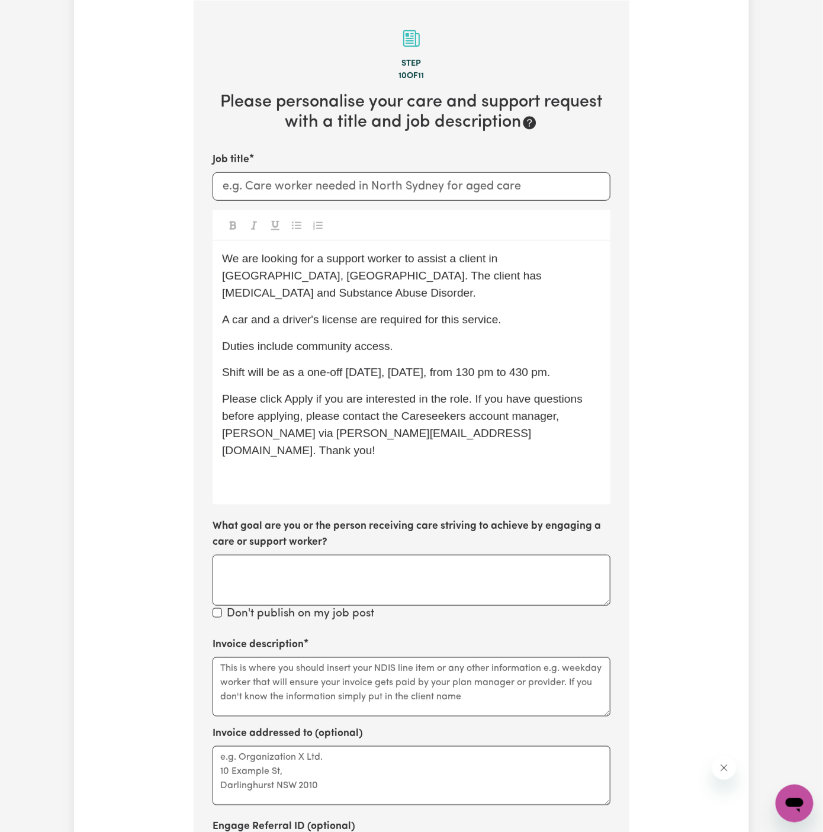
click at [227, 421] on p "Please click Apply if you are interested in the role. If you have questions bef…" at bounding box center [411, 425] width 379 height 68
click at [287, 454] on div "We are looking for a support worker to assist a client in Earlwood, NSW. The cl…" at bounding box center [412, 372] width 398 height 263
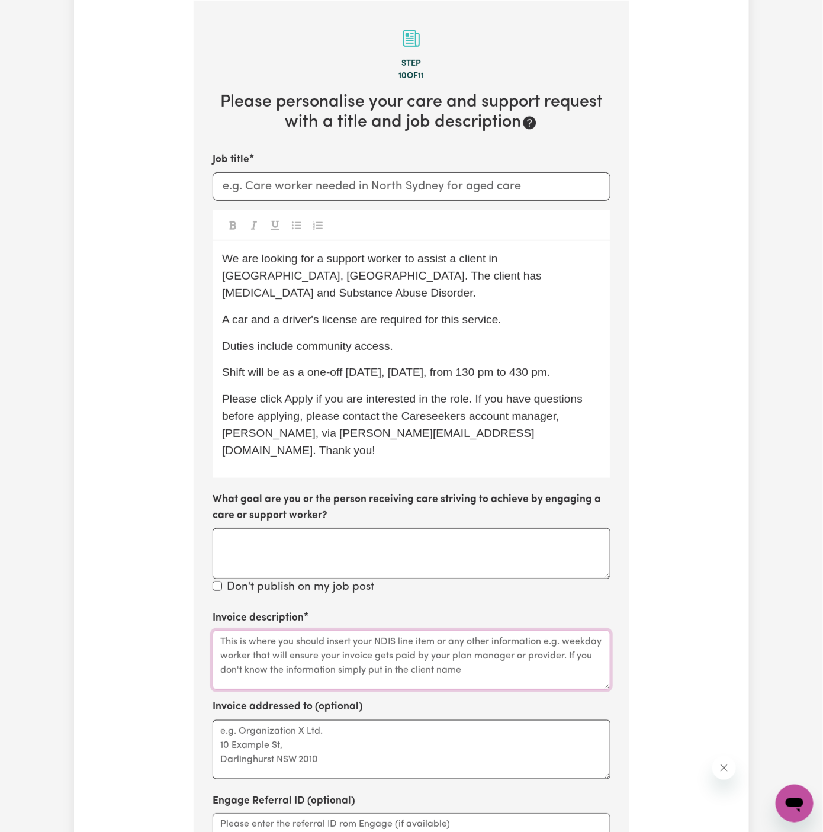
click at [317, 654] on textarea "Invoice description" at bounding box center [412, 659] width 398 height 59
drag, startPoint x: 297, startPoint y: 331, endPoint x: 386, endPoint y: 330, distance: 88.8
click at [386, 340] on span "Duties include community access." at bounding box center [307, 346] width 171 height 12
copy span "community acces"
click at [316, 630] on textarea "Invoice description" at bounding box center [412, 659] width 398 height 59
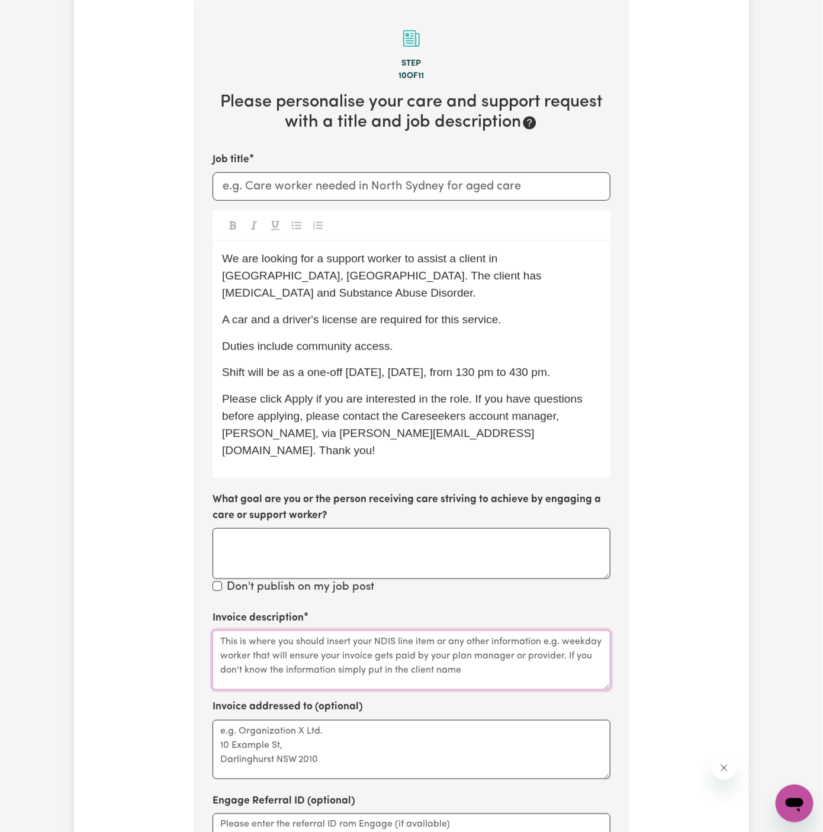
paste textarea "community acces"
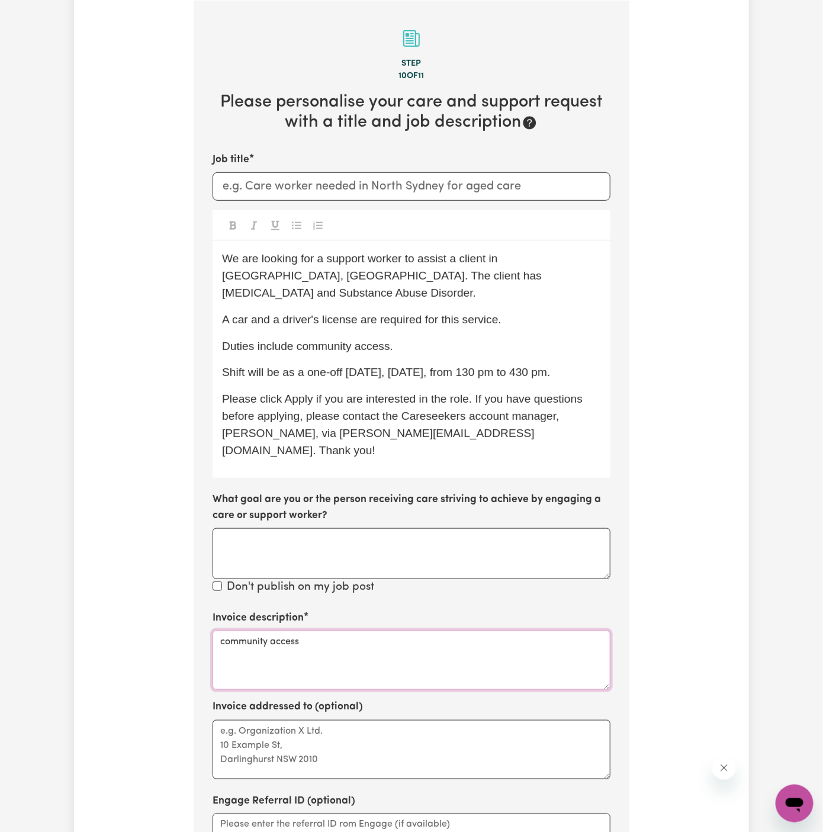
type textarea "community access"
click at [336, 720] on textarea "Invoice addressed to (optional)" at bounding box center [412, 749] width 398 height 59
click at [278, 720] on textarea "Invoice addressed to (optional)" at bounding box center [412, 749] width 398 height 59
paste textarea "c/o Astute Living Care"
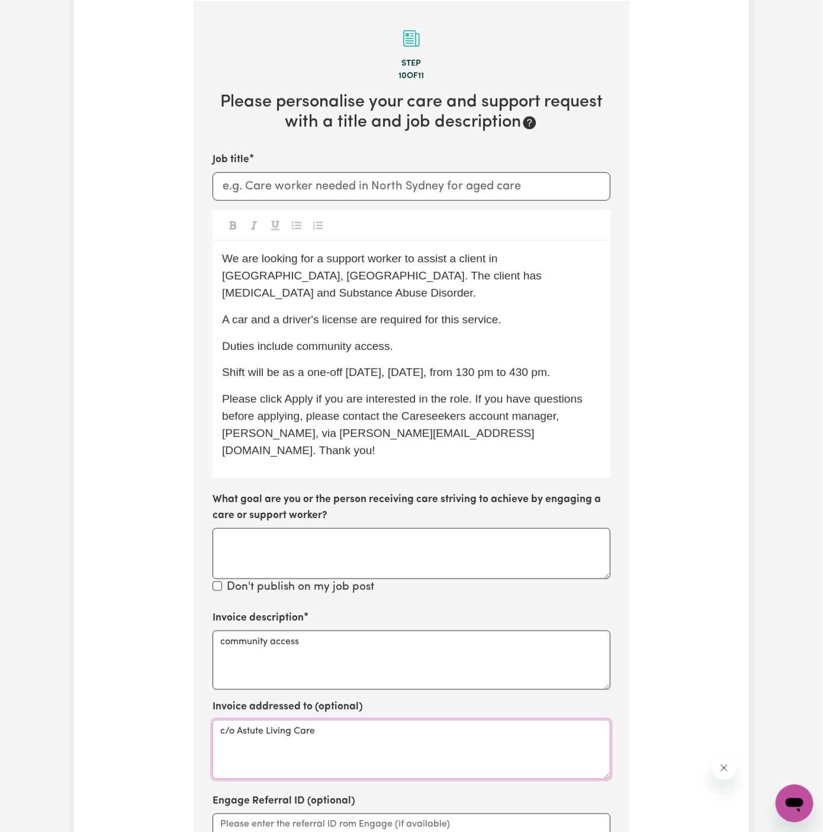
click at [352, 720] on textarea "c/o Astute Living Care" at bounding box center [412, 749] width 398 height 59
type textarea "c/o Astute Living Care"
click at [539, 182] on input "Job title" at bounding box center [412, 186] width 398 height 28
paste input "Support Worker Needed Every Thursday In Earlwood, NSW"
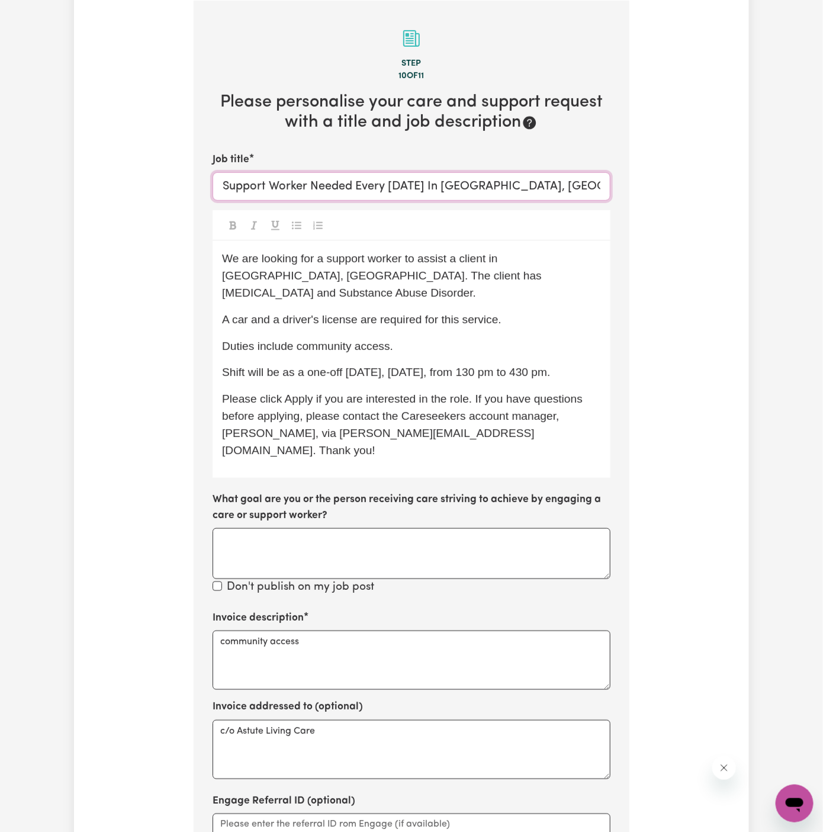
drag, startPoint x: 438, startPoint y: 188, endPoint x: 367, endPoint y: 187, distance: 71.0
click at [367, 187] on input "Support Worker Needed Every Thursday In Earlwood, NSW" at bounding box center [412, 186] width 398 height 28
type input "Support Worker Needed In Earlwood, NSW"
click at [421, 279] on span "We are looking for a support worker to assist a client in Earlwood, NSW. The cl…" at bounding box center [383, 275] width 323 height 47
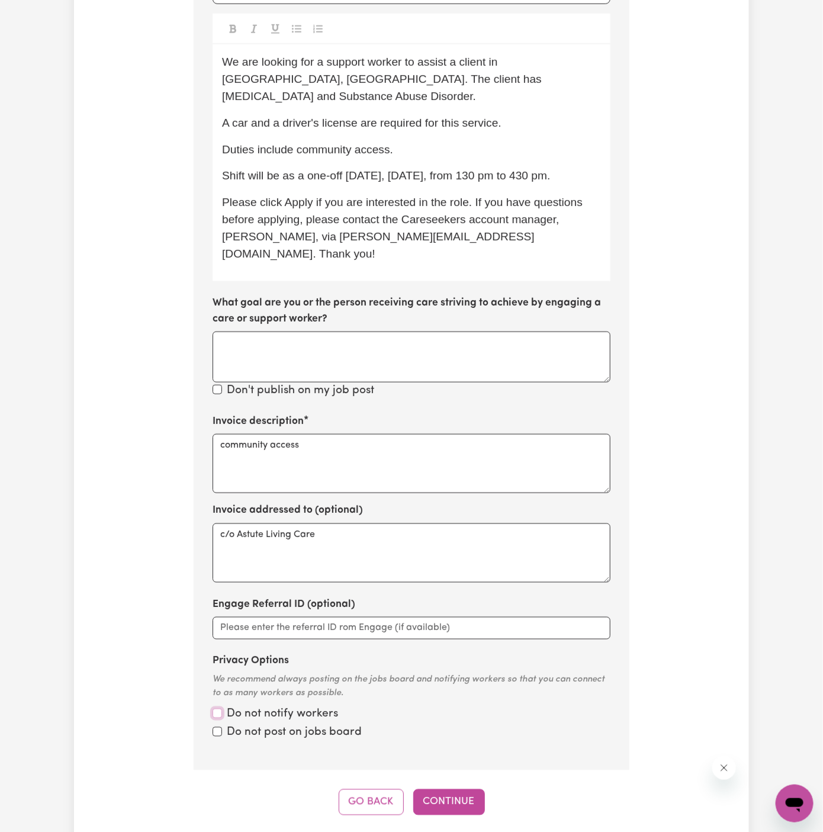
click at [220, 709] on input "Privacy Options" at bounding box center [217, 713] width 9 height 9
checkbox input "true"
click at [220, 727] on input "Privacy Options" at bounding box center [217, 731] width 9 height 9
click at [218, 727] on input "Privacy Options" at bounding box center [217, 731] width 9 height 9
checkbox input "false"
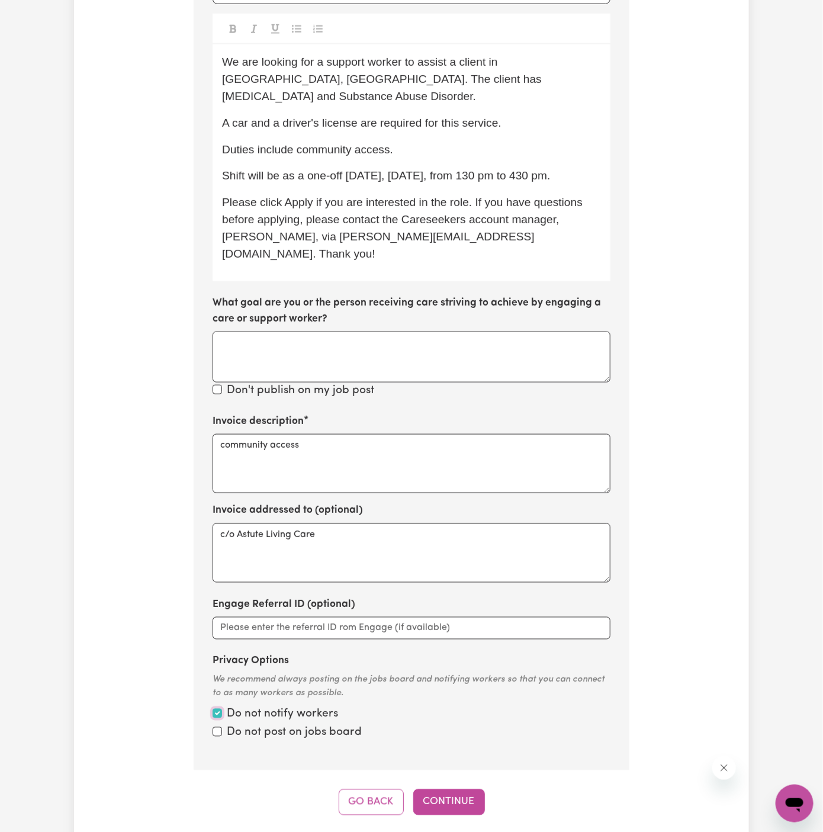
click at [217, 709] on input "Privacy Options" at bounding box center [217, 713] width 9 height 9
checkbox input "false"
click at [445, 789] on button "Continue" at bounding box center [449, 802] width 72 height 26
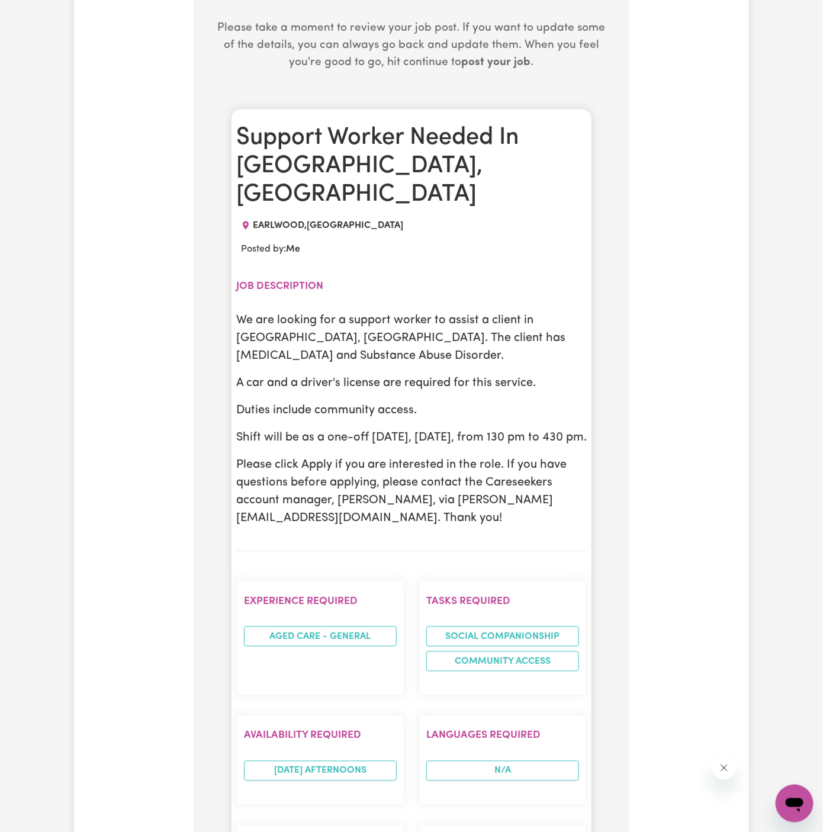
scroll to position [520, 0]
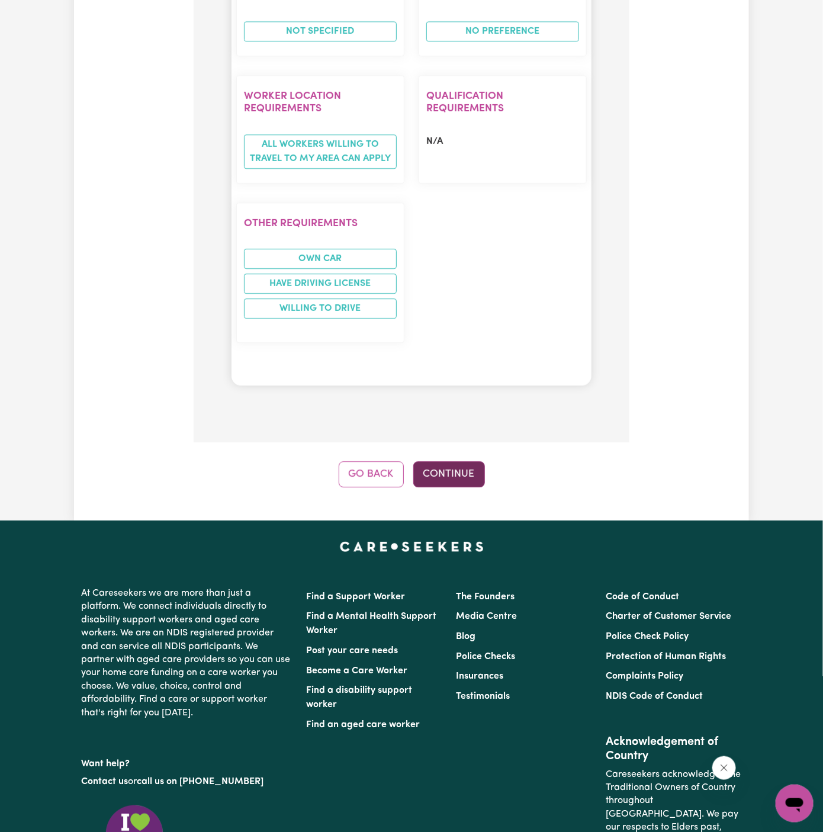
click at [446, 461] on button "Continue" at bounding box center [449, 474] width 72 height 26
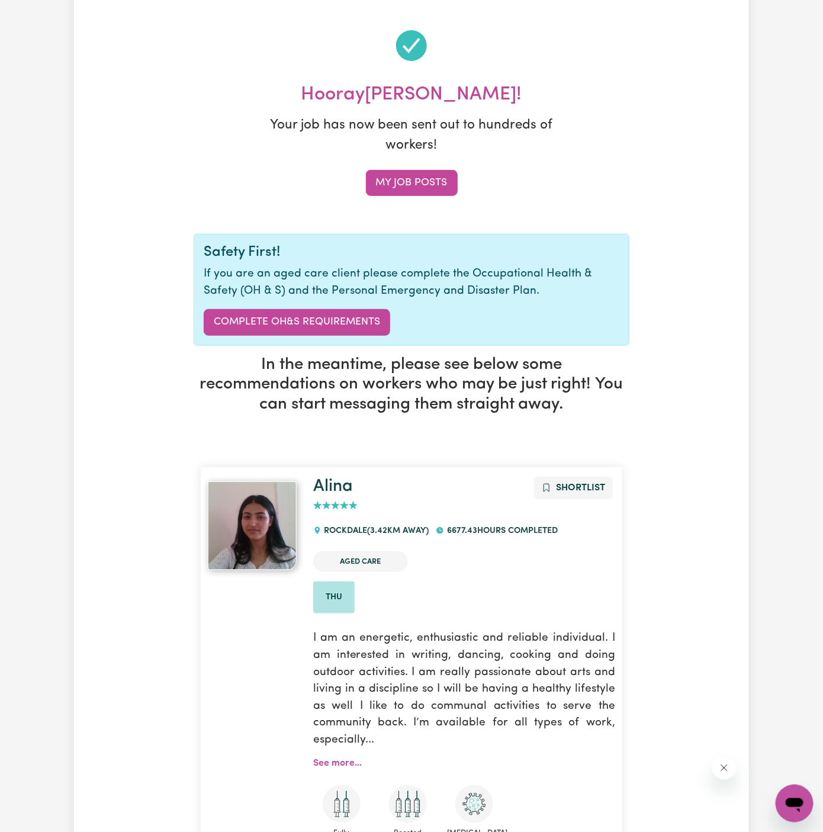
scroll to position [0, 0]
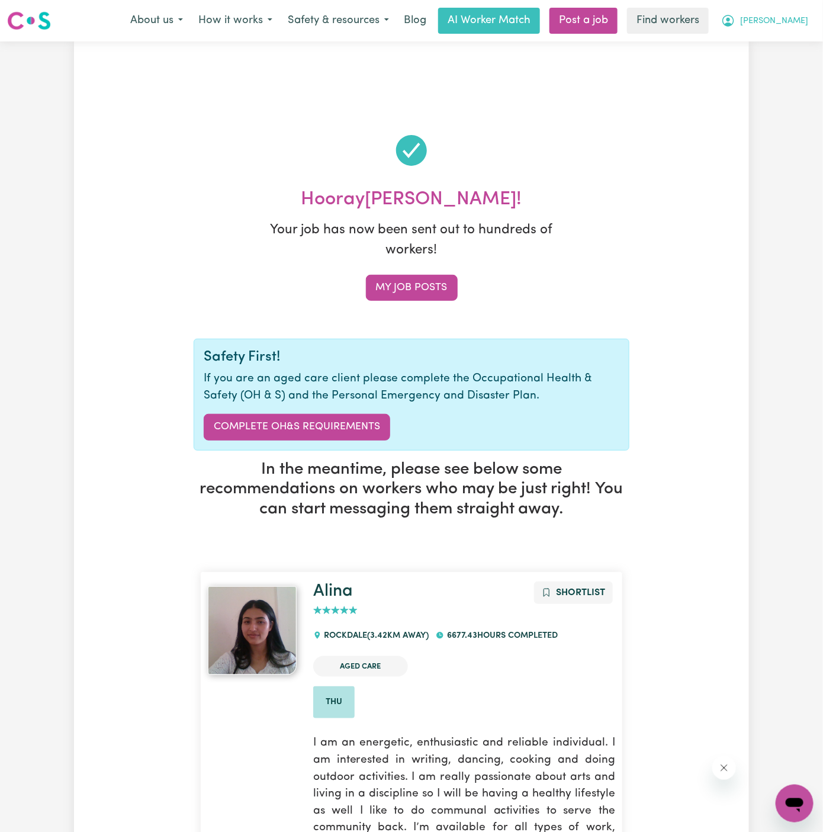
click at [800, 20] on span "Alex" at bounding box center [774, 21] width 68 height 13
click at [790, 43] on link "My Dashboard" at bounding box center [769, 46] width 94 height 22
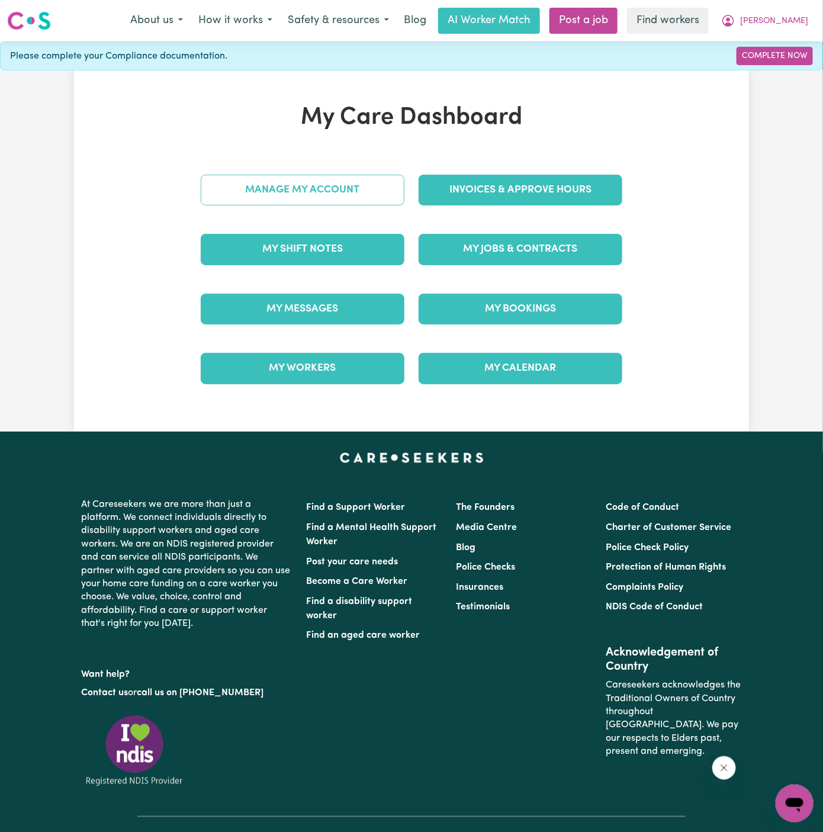
click at [307, 185] on link "Manage My Account" at bounding box center [303, 190] width 204 height 31
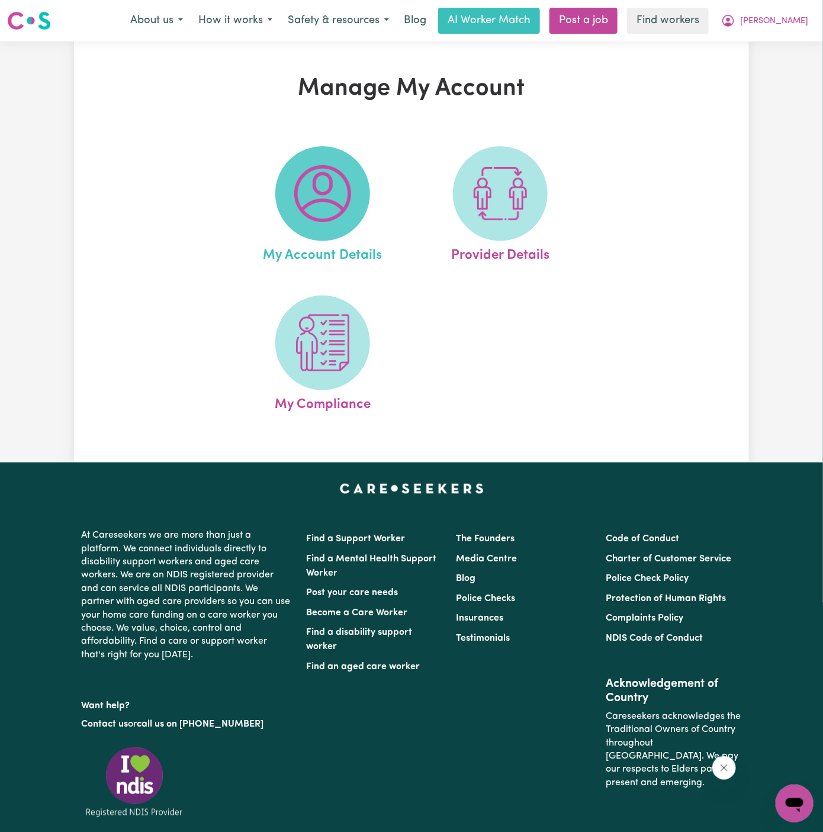
click at [307, 188] on img at bounding box center [322, 193] width 57 height 57
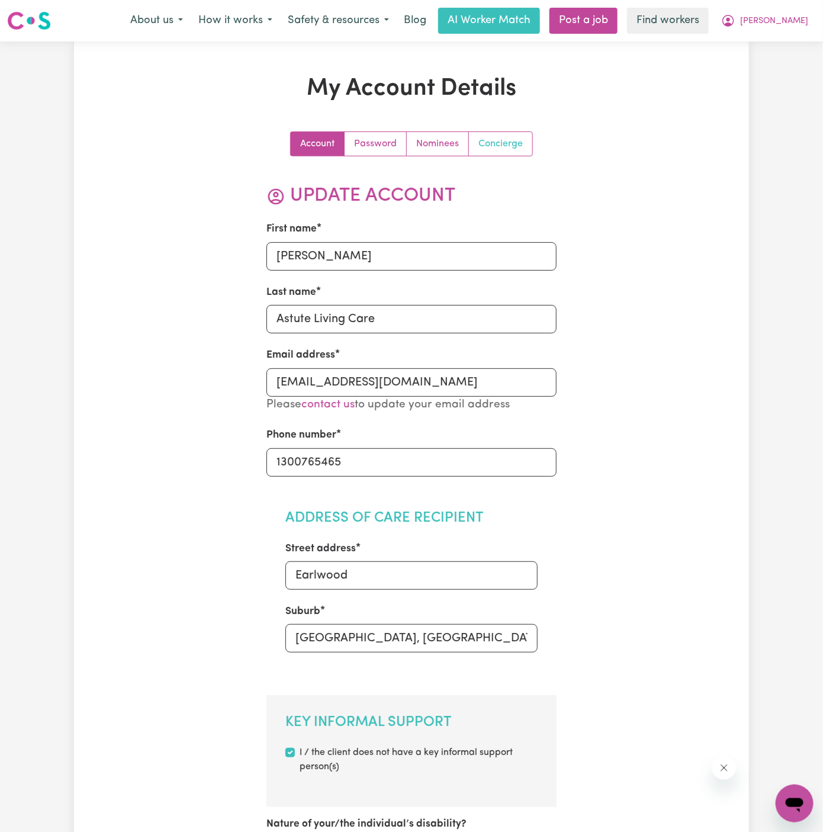
click at [481, 147] on link "Concierge" at bounding box center [500, 144] width 63 height 24
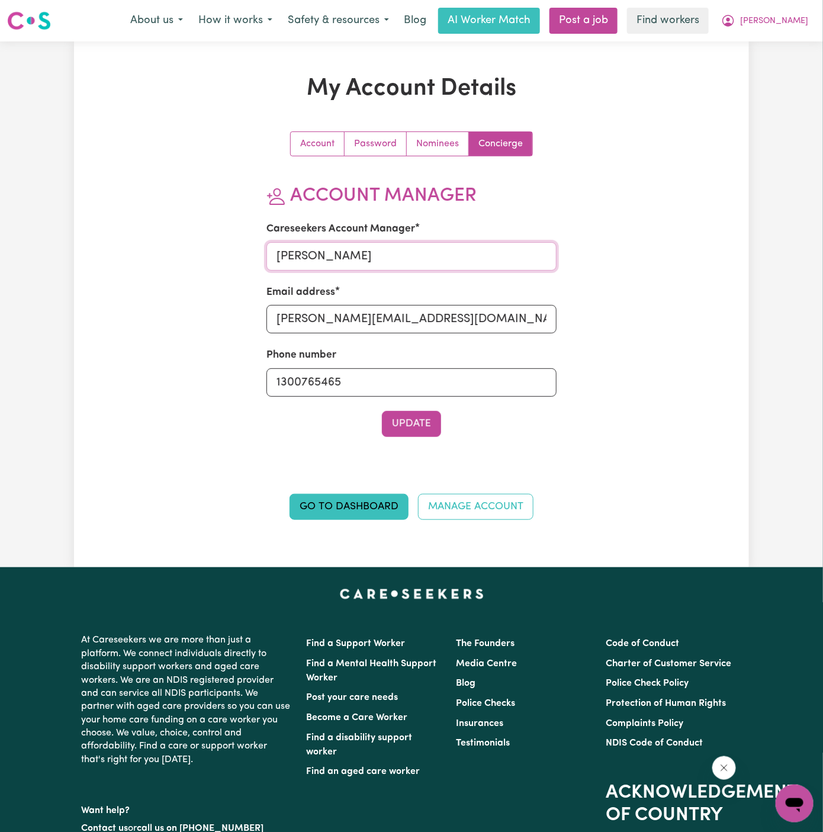
click at [413, 255] on input "Dyan" at bounding box center [411, 256] width 291 height 28
type input "Annie"
click at [412, 332] on input "dyan@careseekers.com.au" at bounding box center [411, 319] width 291 height 28
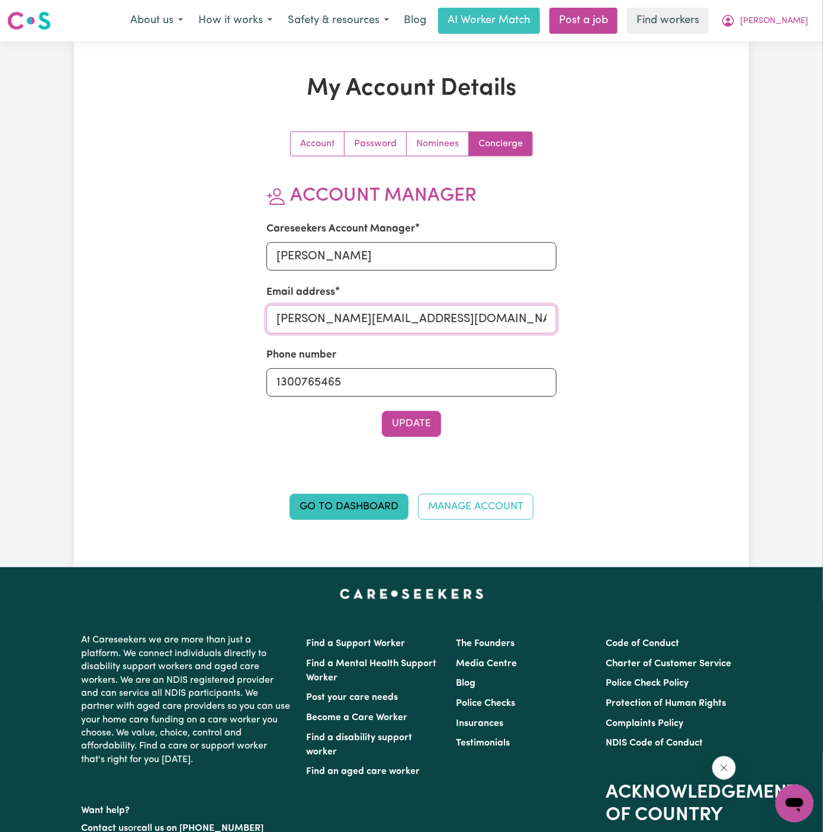
click at [412, 332] on input "dyan@careseekers.com.au" at bounding box center [411, 319] width 291 height 28
type input "annie@careseekers.com.au"
click at [414, 387] on input "1300765465" at bounding box center [411, 382] width 291 height 28
click at [415, 424] on button "Update" at bounding box center [411, 424] width 59 height 26
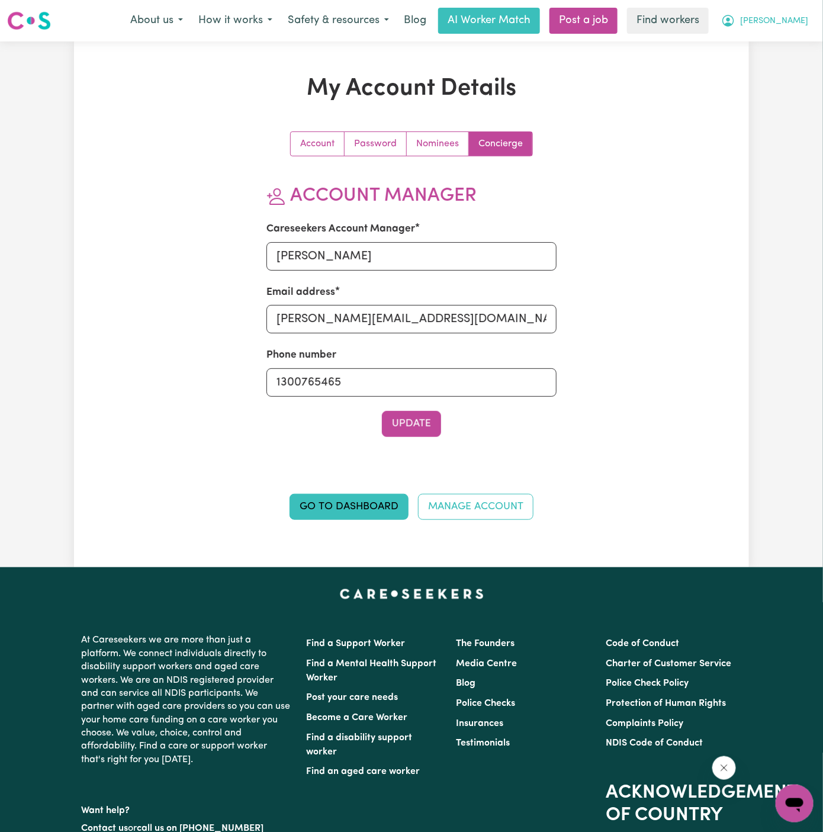
click at [801, 18] on span "Alex" at bounding box center [774, 21] width 68 height 13
click at [801, 40] on link "My Dashboard" at bounding box center [769, 46] width 94 height 22
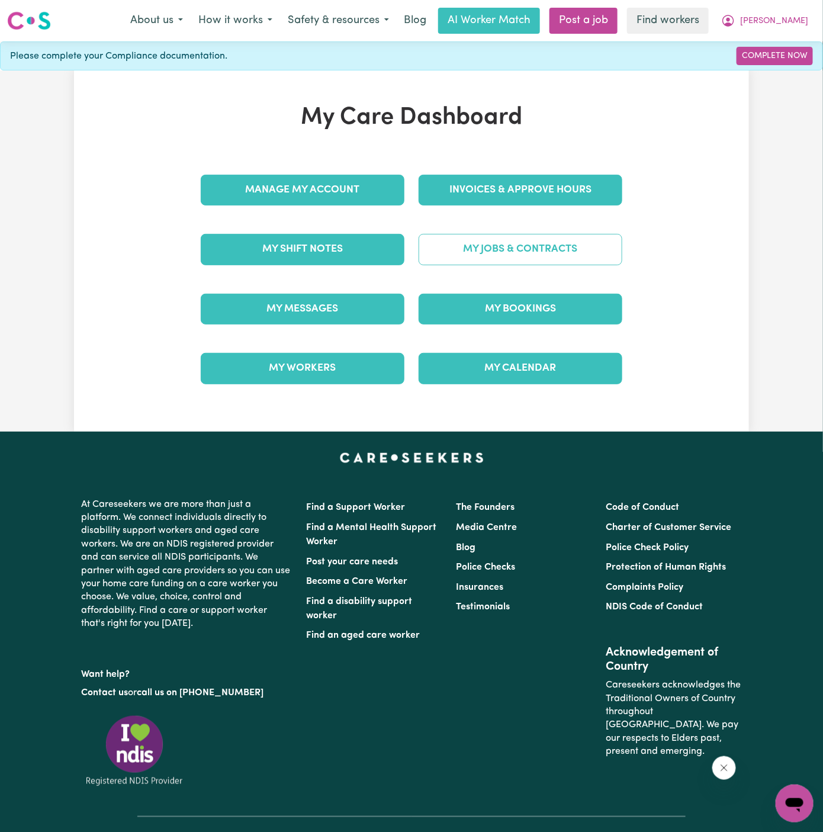
click at [556, 244] on link "My Jobs & Contracts" at bounding box center [521, 249] width 204 height 31
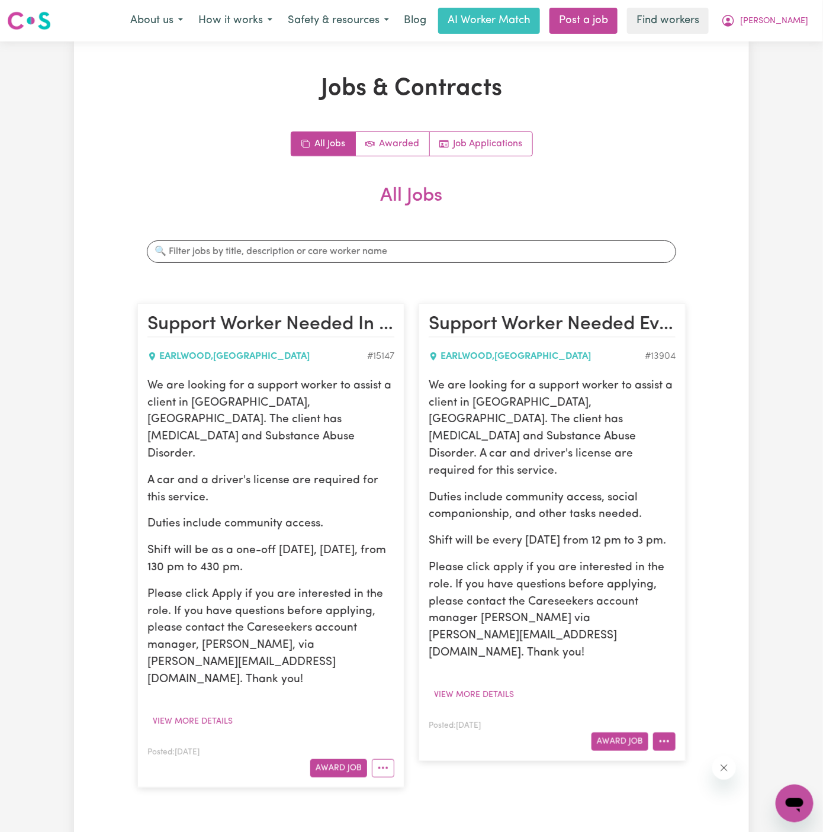
click at [670, 735] on icon "More options" at bounding box center [664, 741] width 12 height 12
click at [698, 631] on link "Hide Job" at bounding box center [701, 643] width 94 height 24
click at [495, 146] on link "Job Applications" at bounding box center [481, 144] width 102 height 24
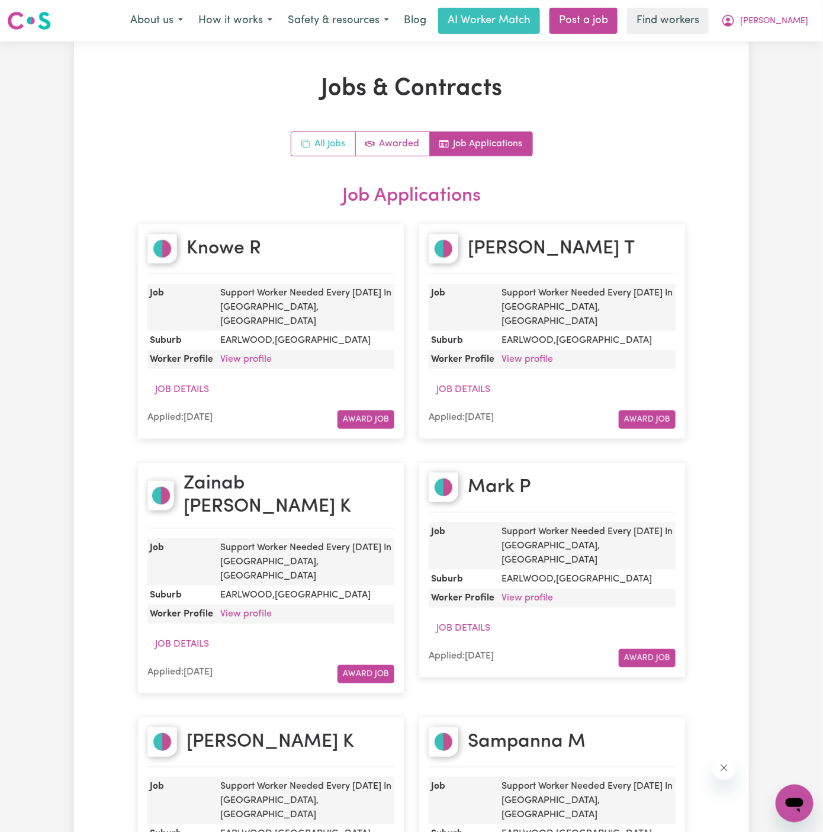
click at [306, 146] on icon "All jobs" at bounding box center [305, 143] width 9 height 9
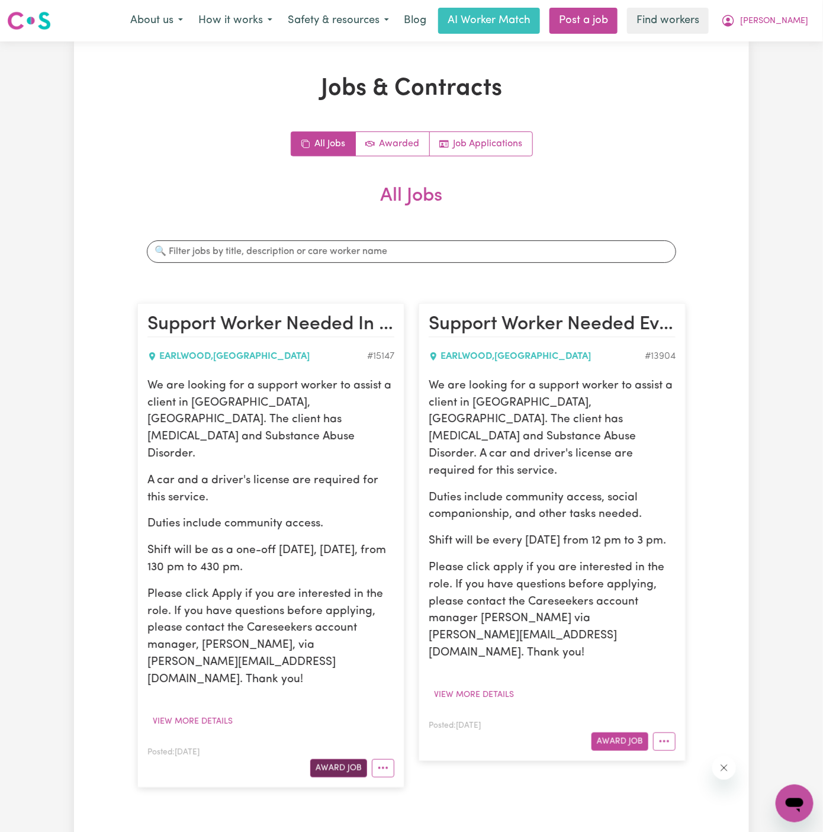
click at [345, 759] on button "Award Job" at bounding box center [338, 768] width 57 height 18
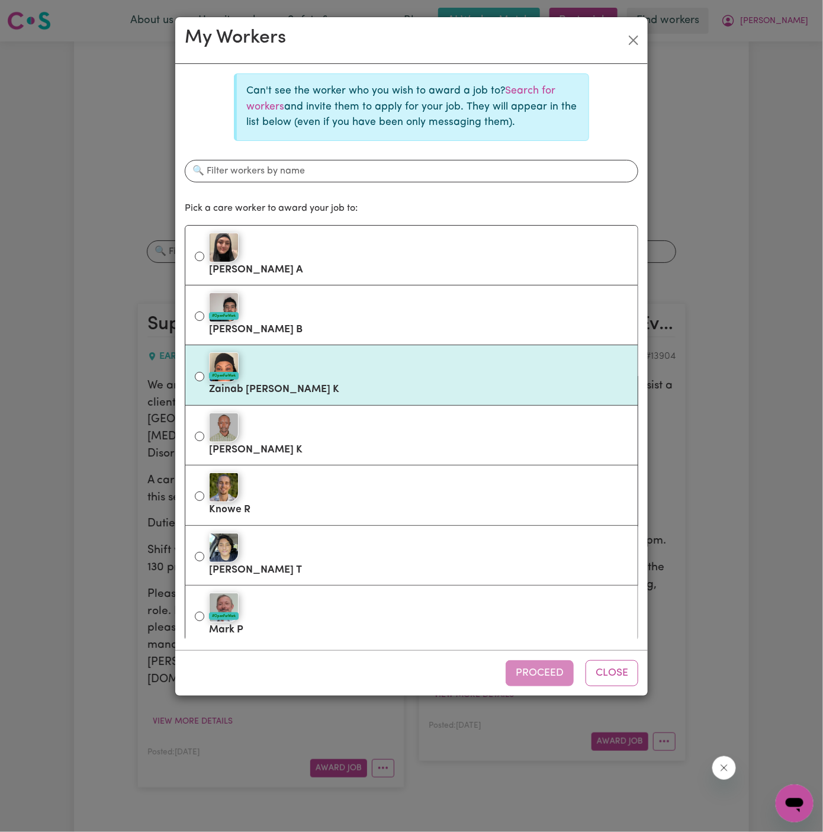
scroll to position [4, 0]
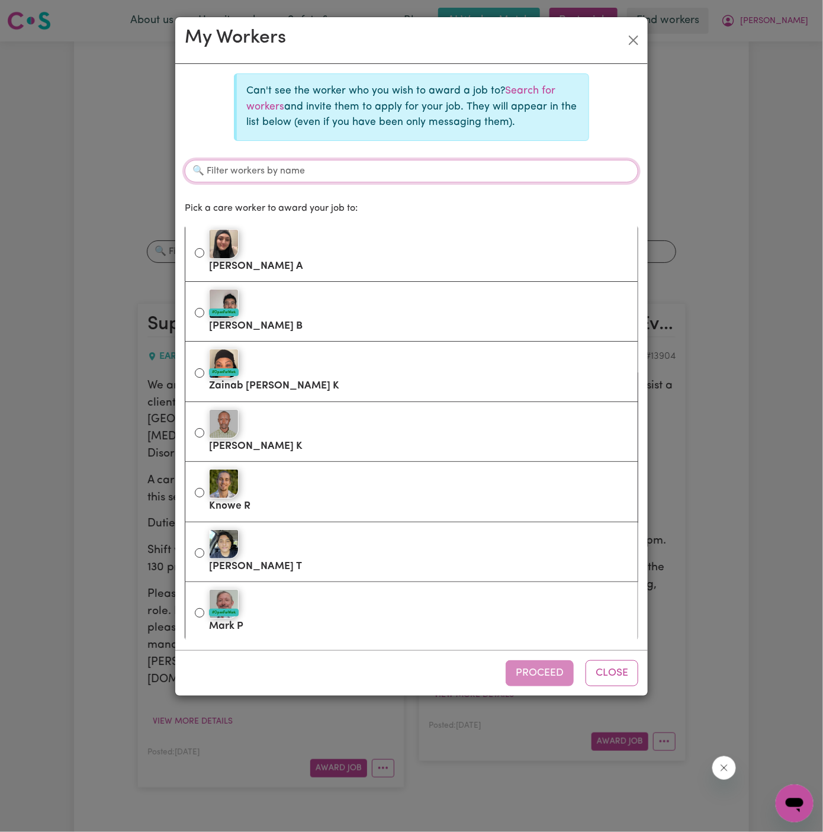
click at [363, 169] on input "Filter workers by name" at bounding box center [411, 171] width 453 height 22
click at [535, 89] on link "Search for workers" at bounding box center [400, 98] width 309 height 25
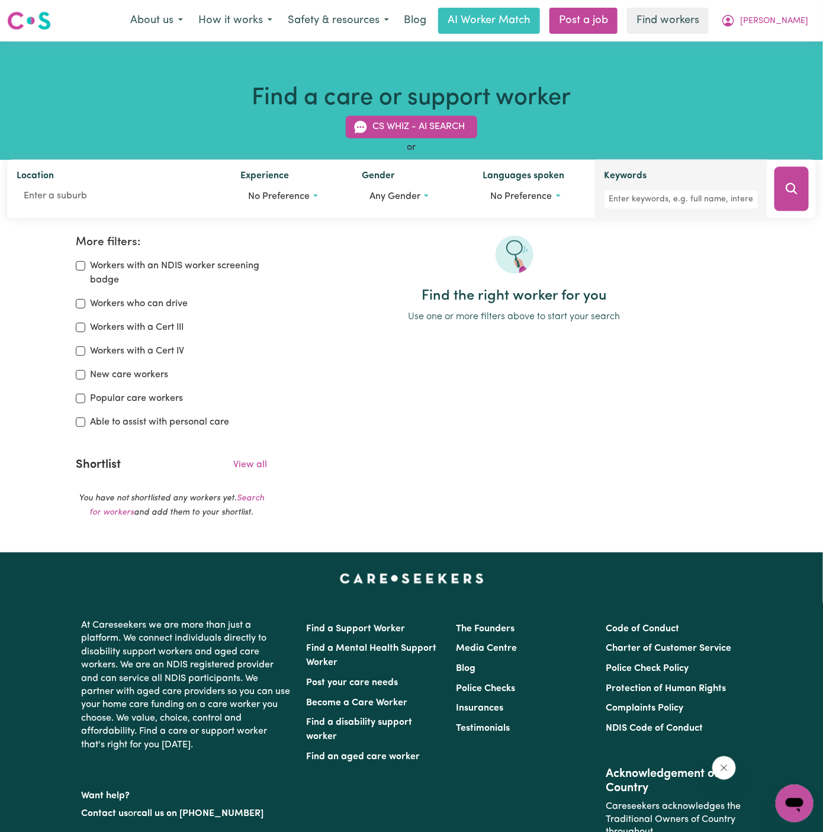
click at [657, 210] on div "Keywords" at bounding box center [681, 189] width 172 height 59
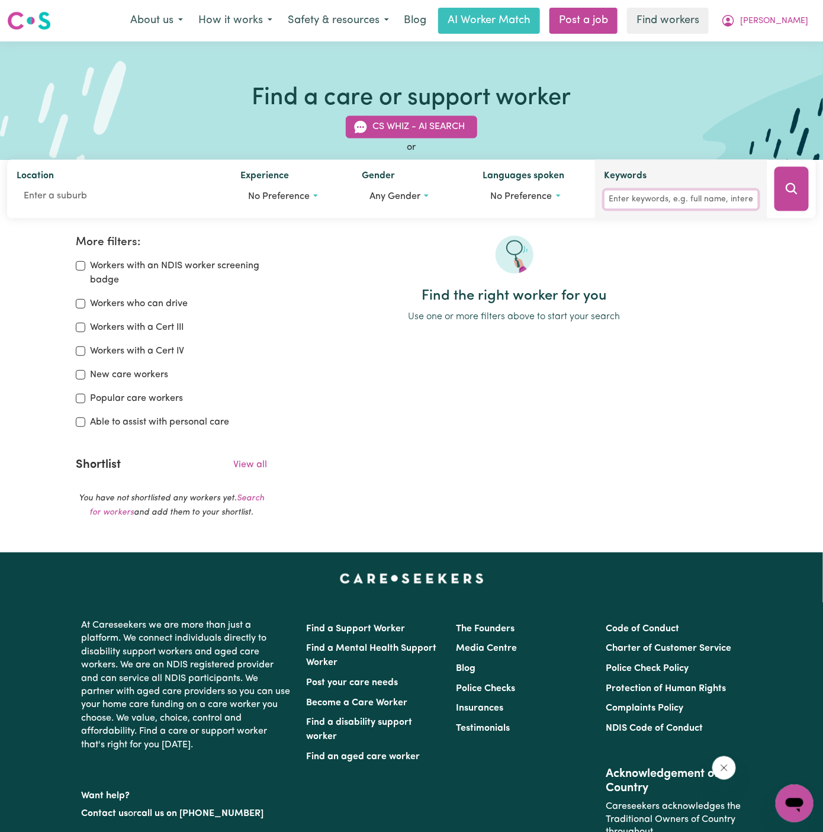
click at [661, 202] on input "Keywords" at bounding box center [680, 200] width 153 height 18
type input "amy"
click at [795, 186] on icon "Search" at bounding box center [791, 188] width 11 height 11
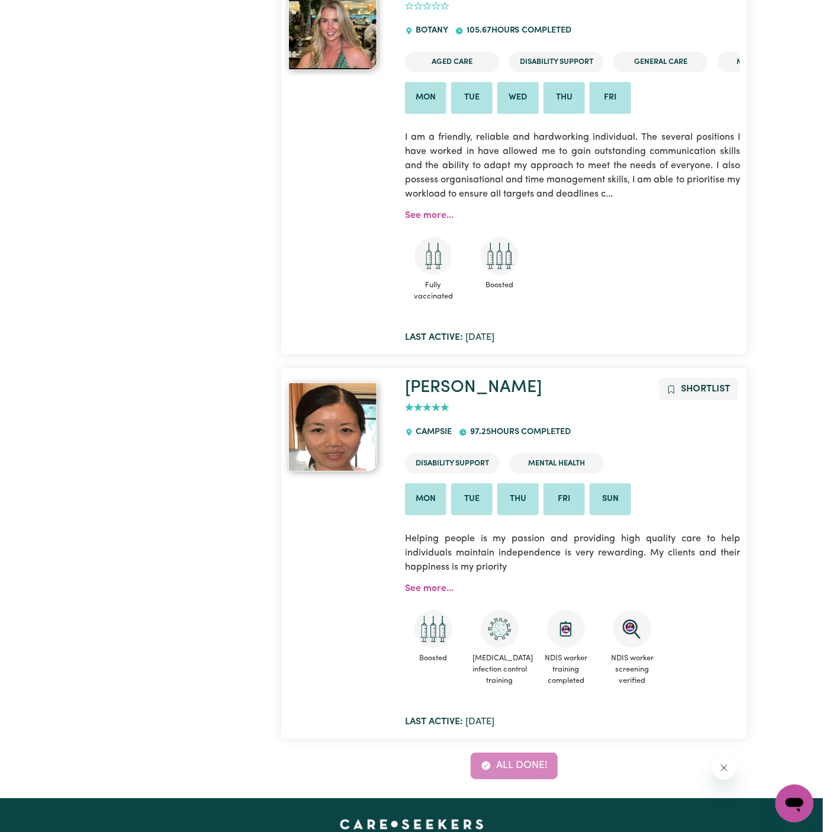
scroll to position [1216, 0]
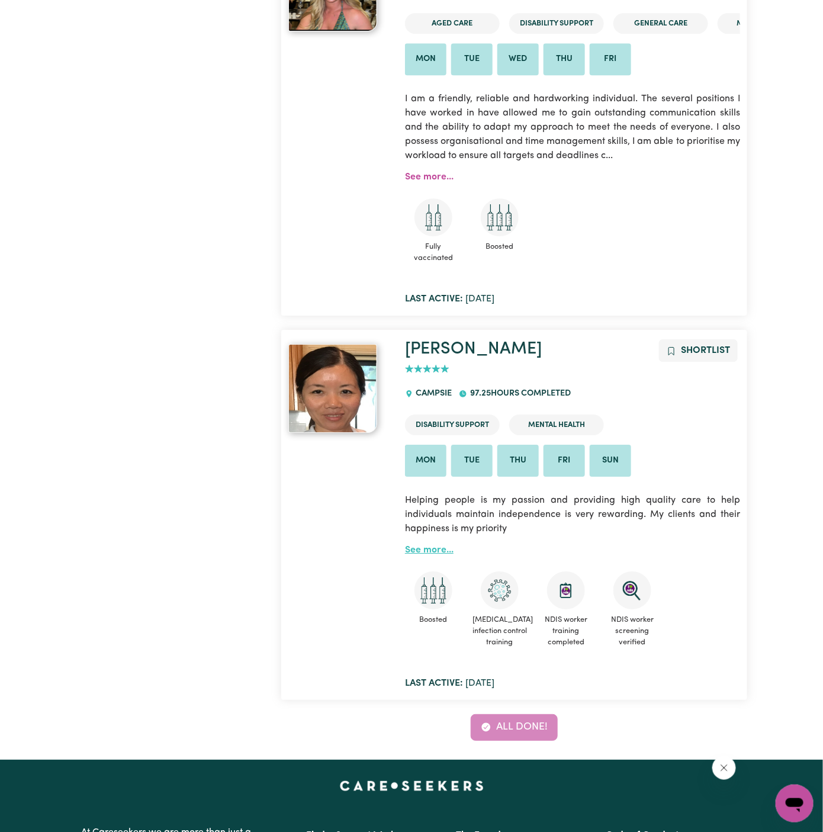
click at [423, 545] on link "See more..." at bounding box center [429, 549] width 49 height 9
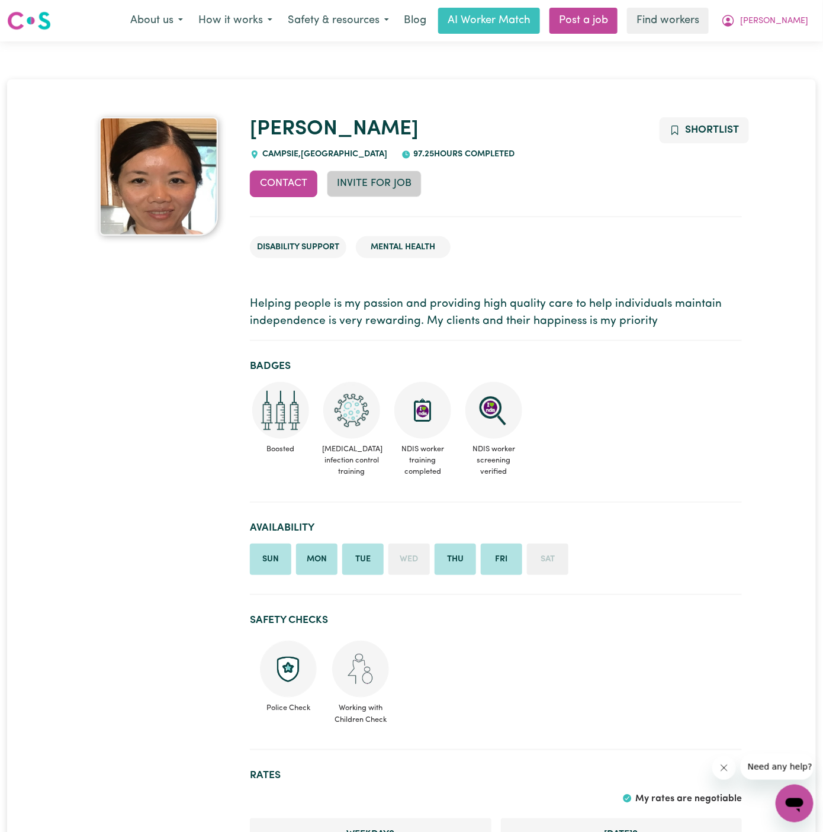
click at [374, 179] on button "Invite for Job" at bounding box center [374, 183] width 95 height 26
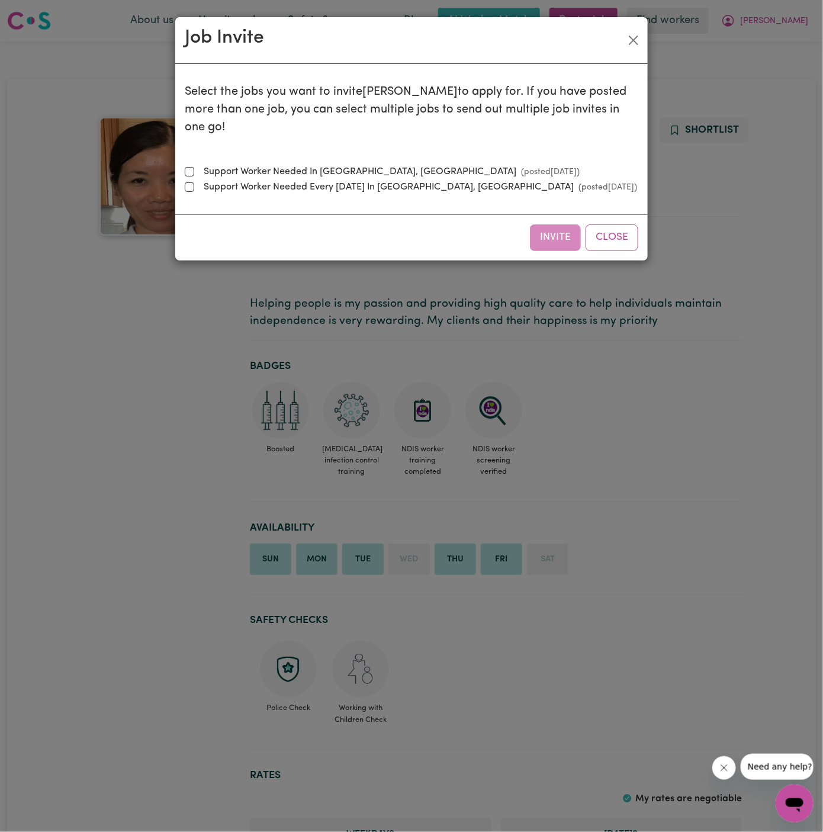
click at [343, 165] on label "Support Worker Needed In Earlwood, NSW (posted Sep 25 2025 )" at bounding box center [389, 172] width 381 height 14
click at [194, 167] on input "Support Worker Needed In Earlwood, NSW (posted Sep 25 2025 )" at bounding box center [189, 171] width 9 height 9
checkbox input "true"
click at [543, 224] on button "Invite" at bounding box center [555, 237] width 51 height 26
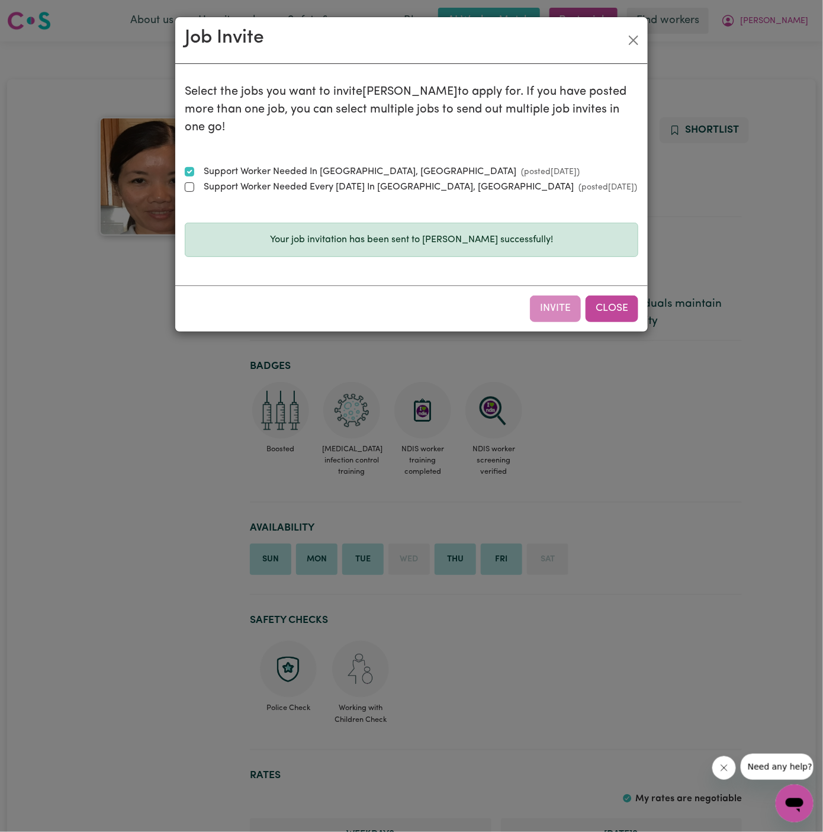
click at [626, 295] on button "Close" at bounding box center [611, 308] width 53 height 26
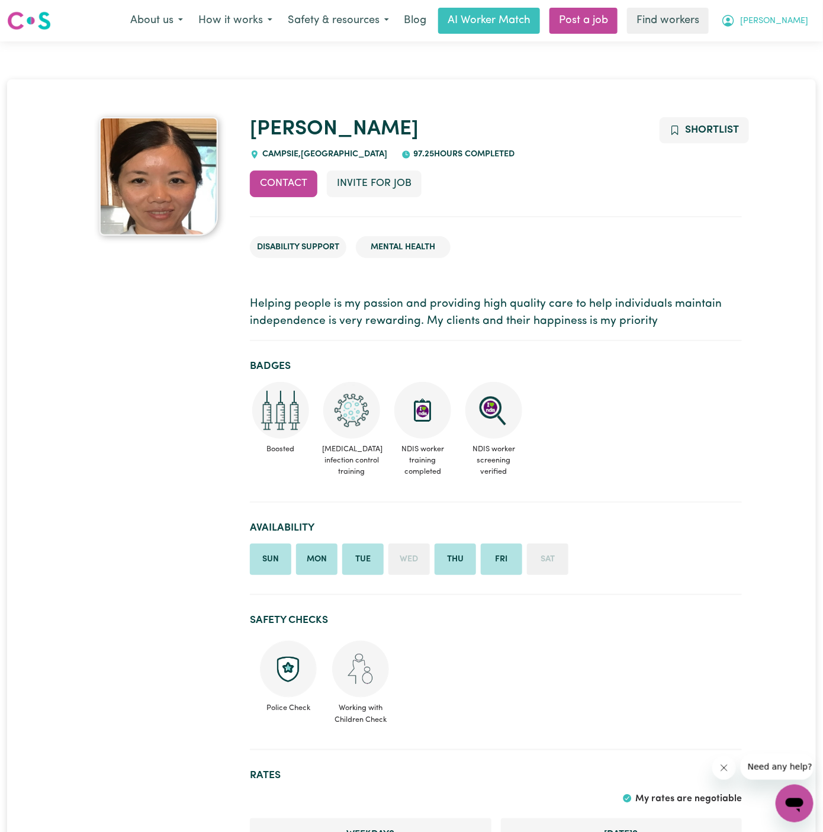
click at [800, 24] on span "Alex" at bounding box center [774, 21] width 68 height 13
click at [796, 46] on link "My Dashboard" at bounding box center [769, 46] width 94 height 22
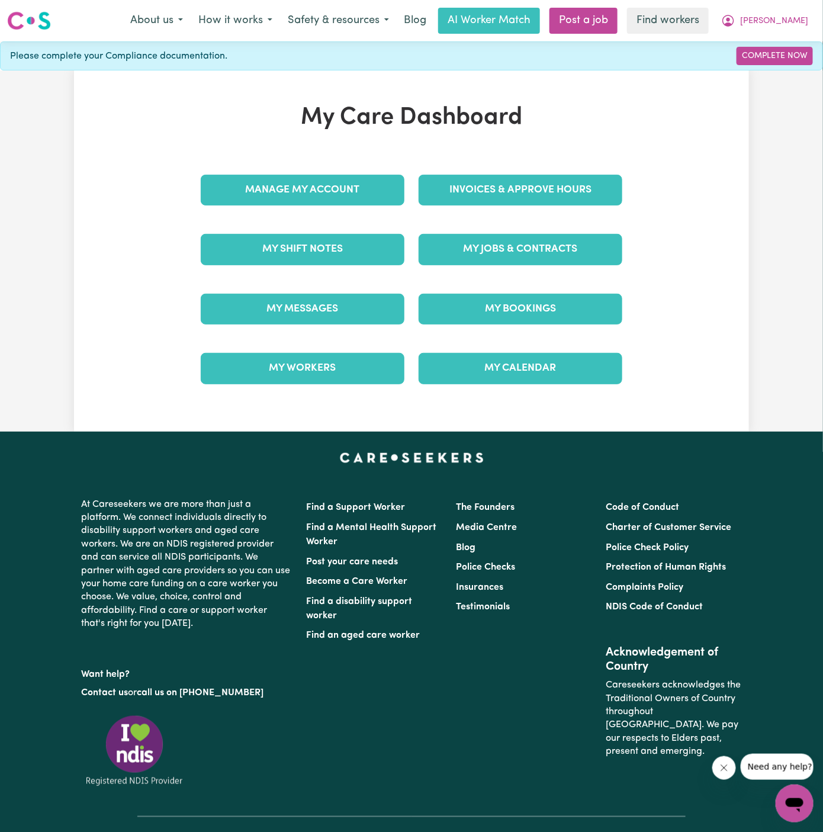
click at [544, 221] on div "My Jobs & Contracts" at bounding box center [520, 249] width 218 height 59
click at [543, 246] on link "My Jobs & Contracts" at bounding box center [521, 249] width 204 height 31
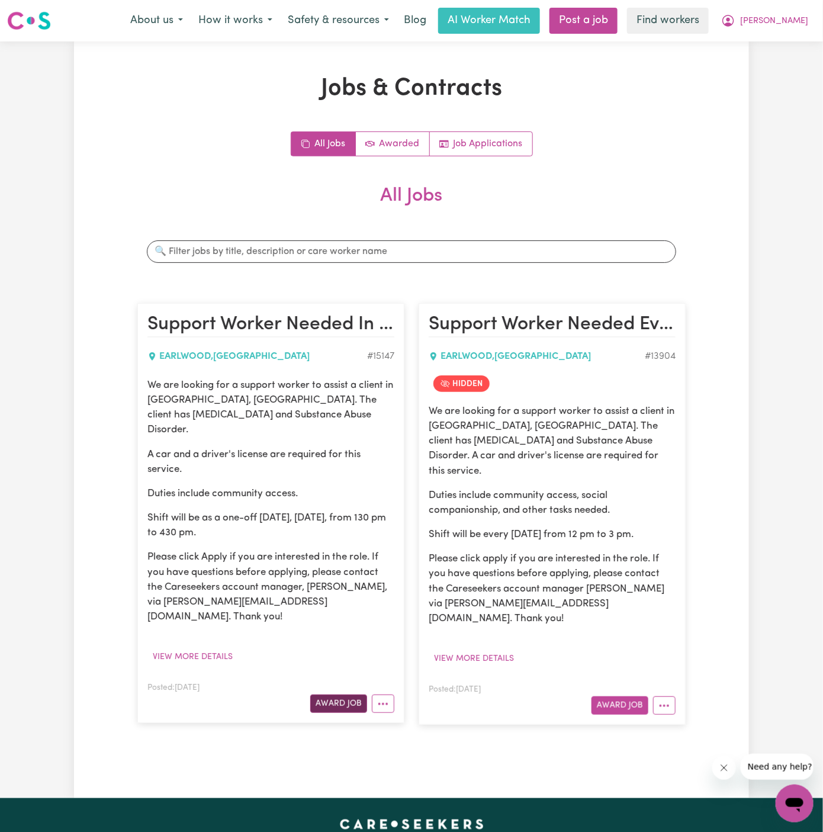
click at [340, 694] on button "Award Job" at bounding box center [338, 703] width 57 height 18
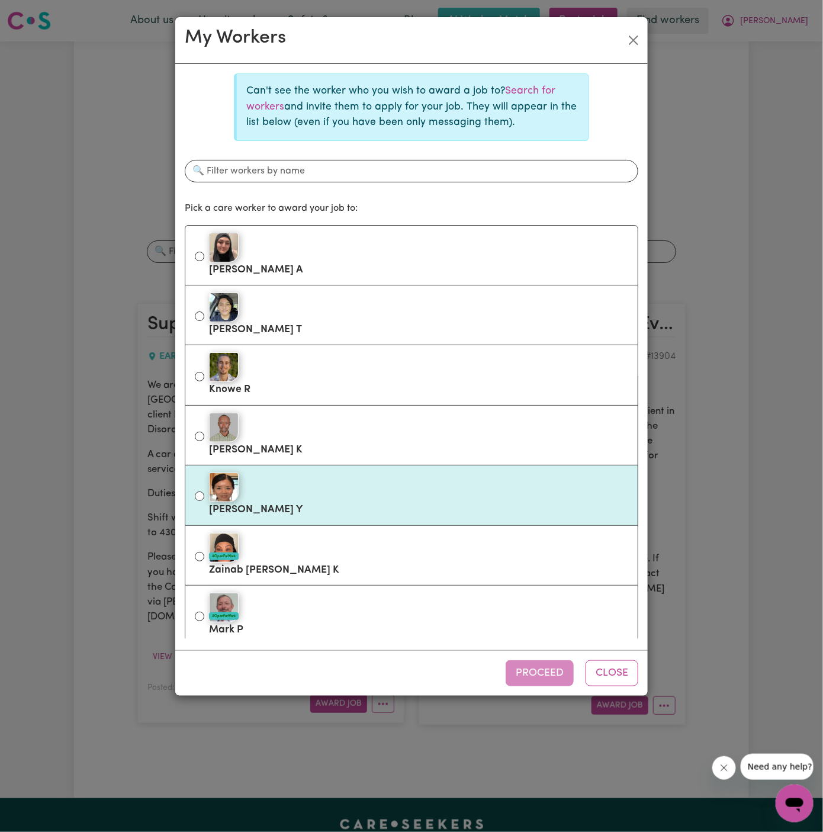
click at [316, 483] on div at bounding box center [418, 487] width 419 height 30
click at [204, 491] on input "Amy Y" at bounding box center [199, 495] width 9 height 9
radio input "true"
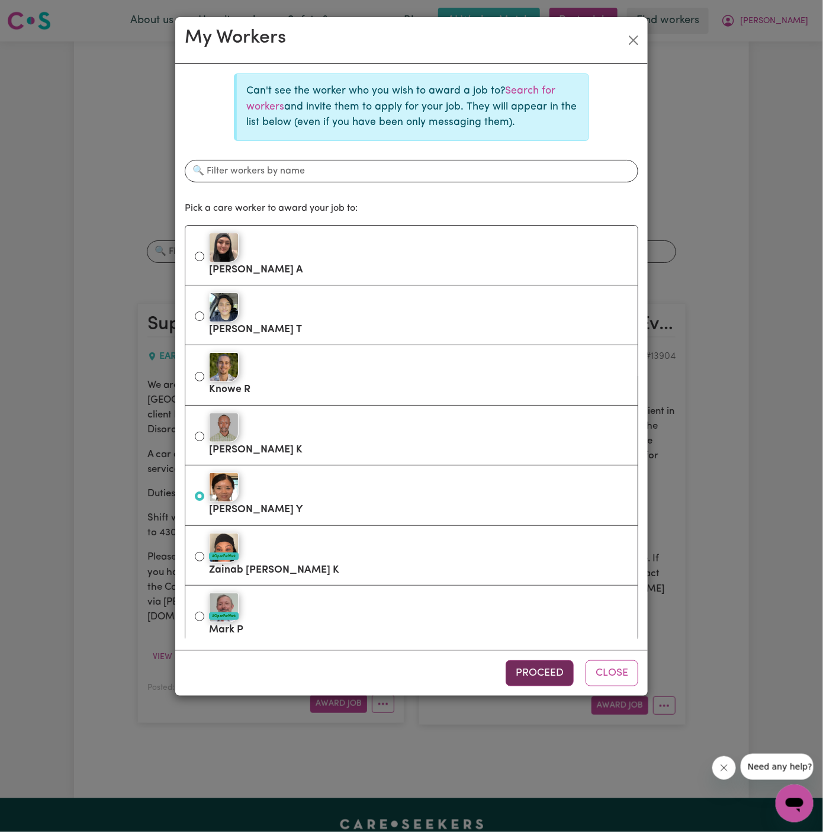
click at [532, 677] on button "Proceed" at bounding box center [540, 673] width 68 height 26
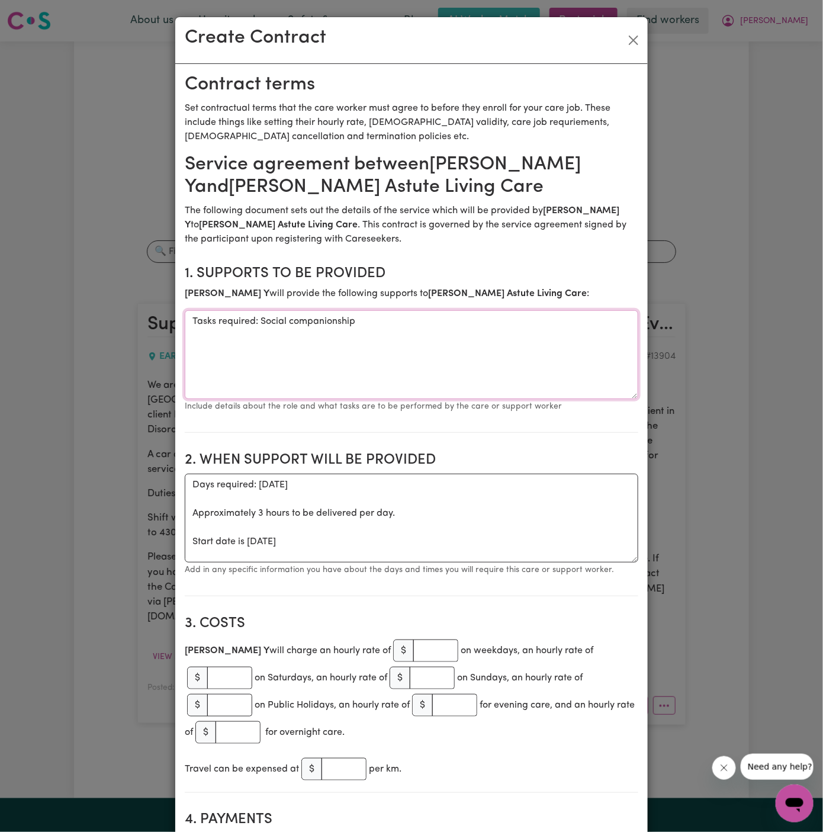
drag, startPoint x: 258, startPoint y: 320, endPoint x: 121, endPoint y: 327, distance: 136.9
click at [121, 327] on div "Create Contract Contract terms Set contractual terms that the care worker must …" at bounding box center [411, 416] width 823 height 832
click at [210, 321] on textarea "Social companionship" at bounding box center [411, 354] width 453 height 89
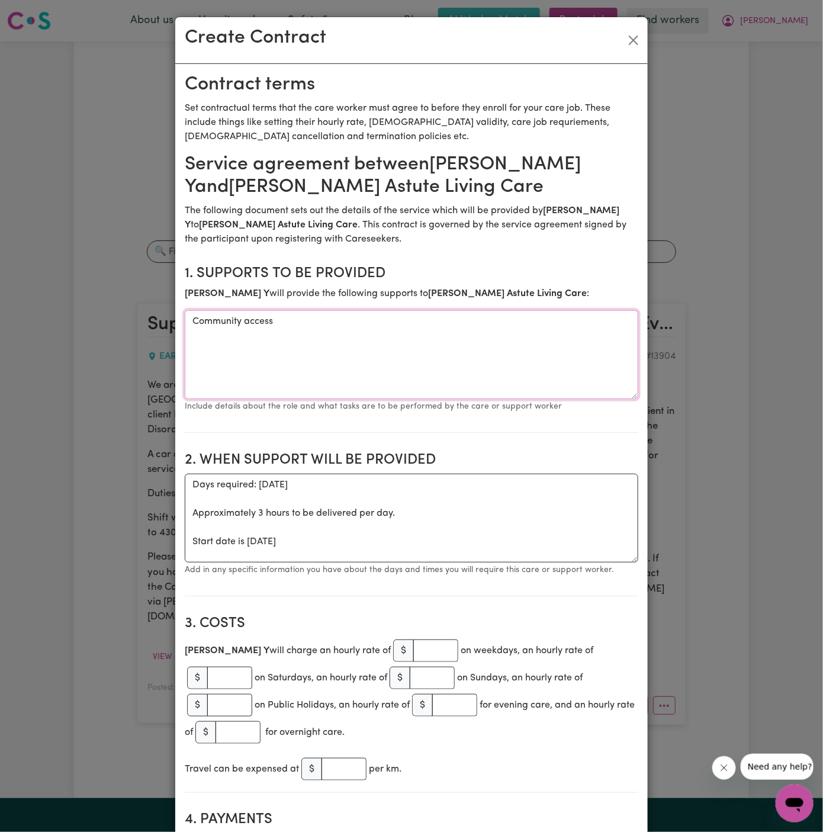
type textarea "Community access"
click at [284, 512] on textarea "Days required: thursday Approximately 3 hours to be delivered per day. Start da…" at bounding box center [411, 518] width 453 height 89
drag, startPoint x: 246, startPoint y: 542, endPoint x: 188, endPoint y: 486, distance: 80.4
click at [188, 486] on textarea "Days required: thursday Approximately 3 hours to be delivered per day. Start da…" at bounding box center [411, 518] width 453 height 89
click at [387, 487] on textarea "ONE OFF Thursday 25 September 2025" at bounding box center [411, 518] width 453 height 89
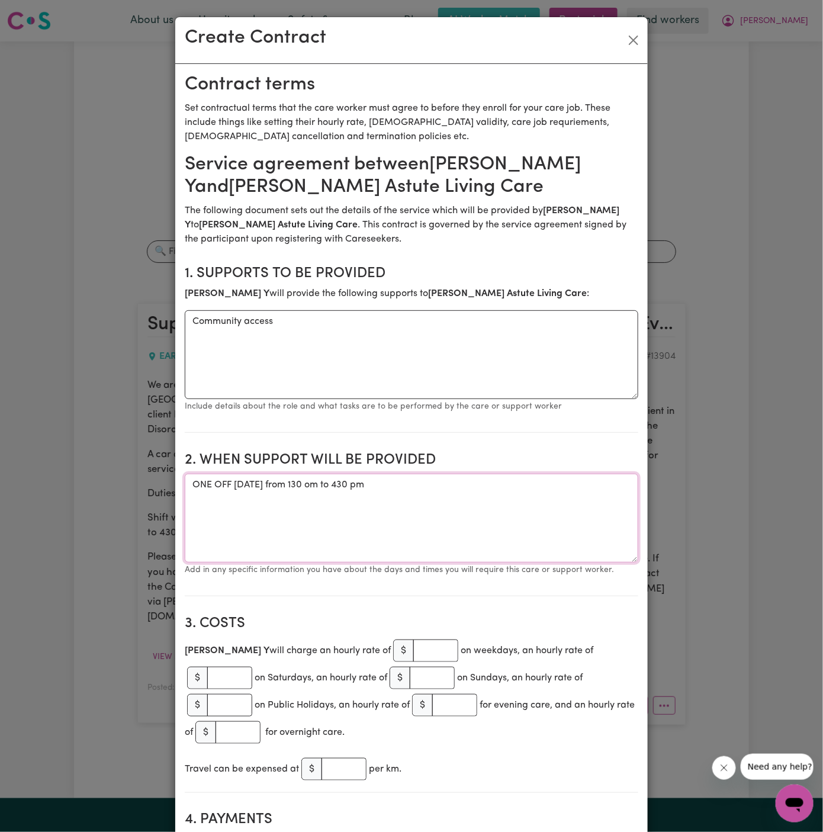
type textarea "ONE OFF Thursday 25 September 2025 from 130 om to 430 pm"
click at [413, 640] on input "number" at bounding box center [435, 650] width 45 height 22
type input "45"
click at [394, 615] on h2 "3. Costs" at bounding box center [411, 623] width 453 height 17
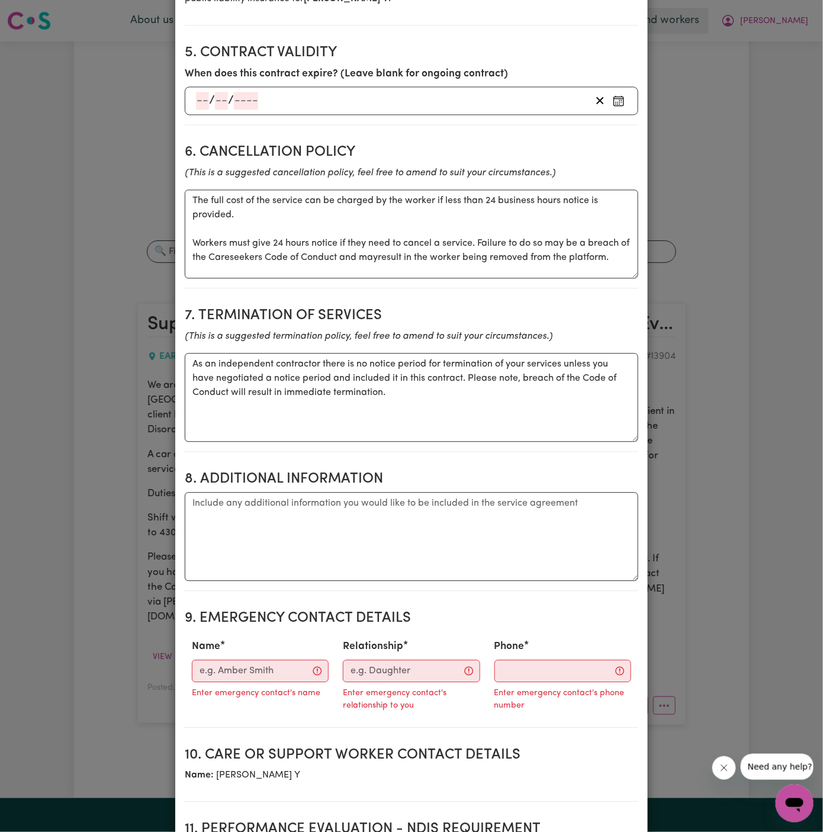
scroll to position [1073, 0]
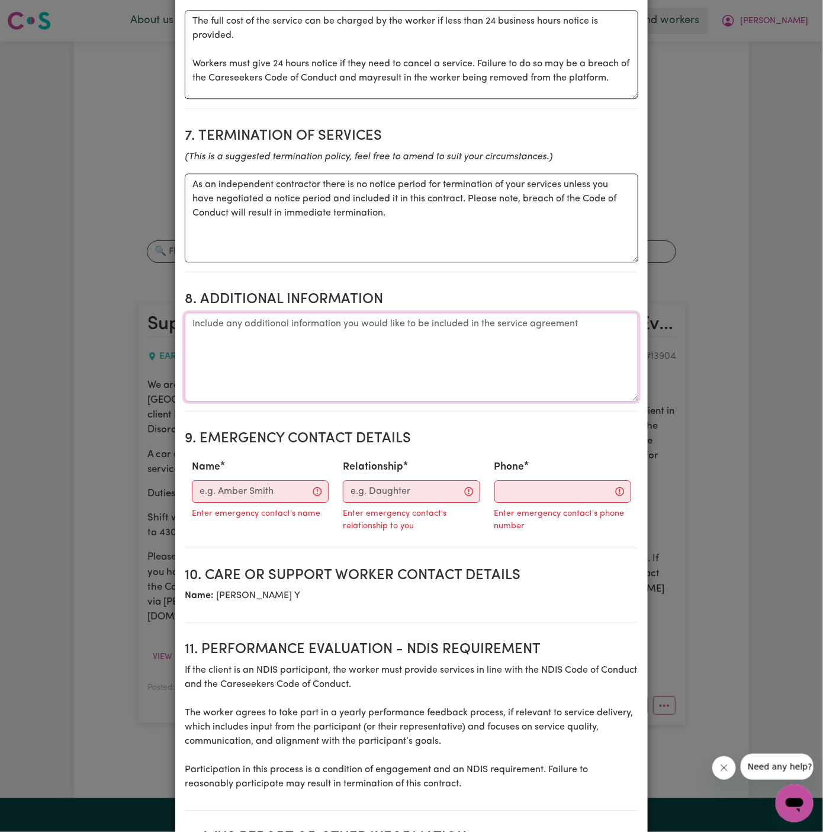
click at [254, 329] on textarea "Additional information" at bounding box center [411, 357] width 453 height 89
paste textarea "36 Warburton Parade EARLWOOD, NSW, 2206"
drag, startPoint x: 477, startPoint y: 313, endPoint x: 455, endPoint y: 312, distance: 21.9
click at [459, 313] on textarea "Client's Address: 36 Warburton Parade EARLWOOD, NSW, 2206" at bounding box center [411, 357] width 453 height 89
click at [396, 313] on textarea "Client's Address: 36 Warburton Parade EARLWOOD, NSW, 2206" at bounding box center [411, 357] width 453 height 89
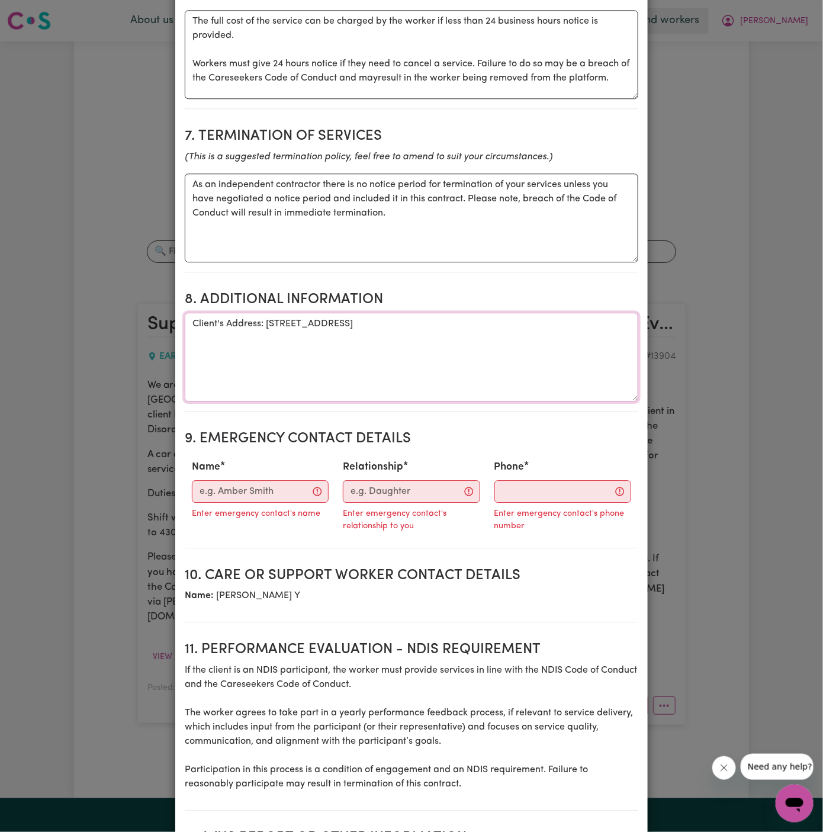
click at [523, 326] on textarea "Client's Address: 36 Warburton Parade, EARLWOOD, NSW, 2206" at bounding box center [411, 357] width 453 height 89
type textarea "Client's Address: 36 Warburton Parade, EARLWOOD, NSW, 2206"
click at [271, 480] on input "Name" at bounding box center [260, 491] width 137 height 22
click at [244, 480] on input "Name" at bounding box center [260, 491] width 137 height 22
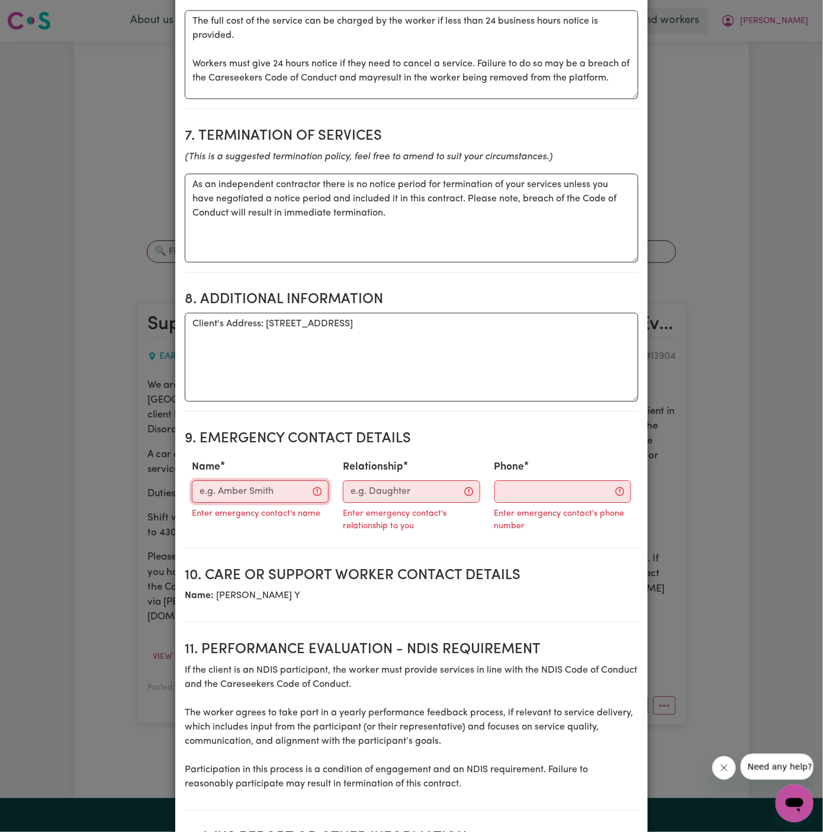
paste input "Natasha - Director"
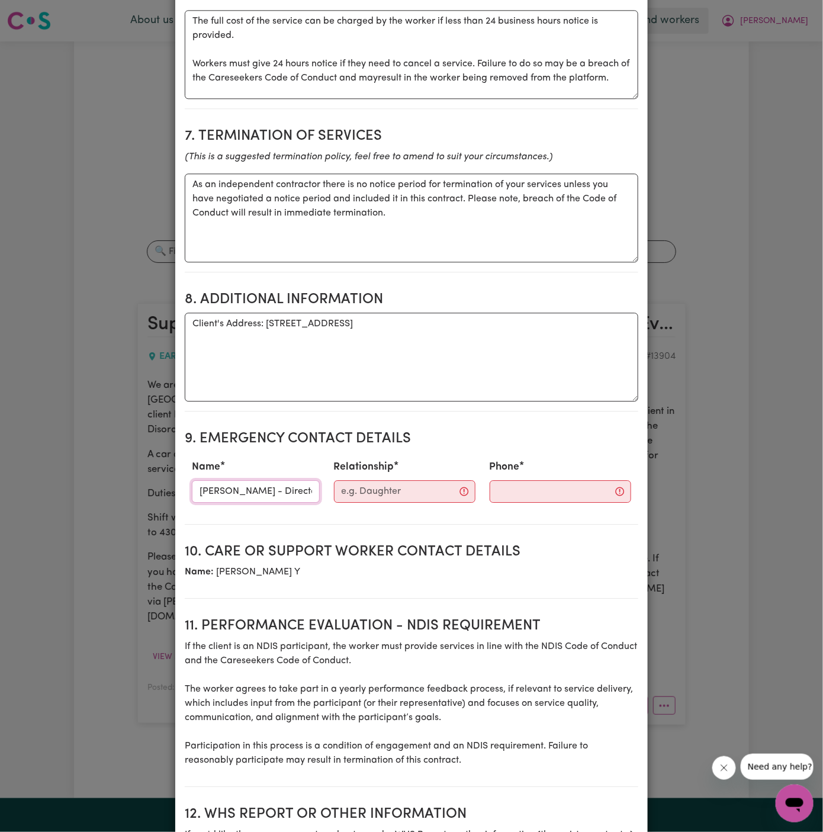
click at [246, 480] on input "Natasha - Director" at bounding box center [256, 491] width 128 height 22
type input "Natasha"
click at [363, 480] on input "Relationship" at bounding box center [404, 491] width 141 height 22
paste input "Director"
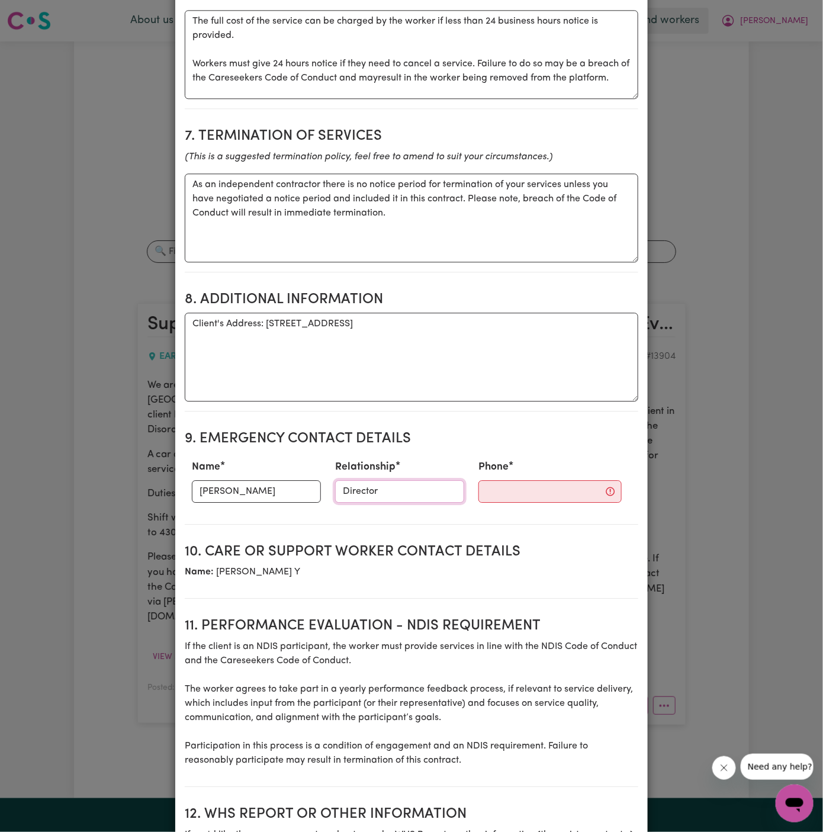
type input "Director"
click at [524, 480] on input "Phone" at bounding box center [549, 491] width 143 height 22
paste input "401725099"
type input "401725099"
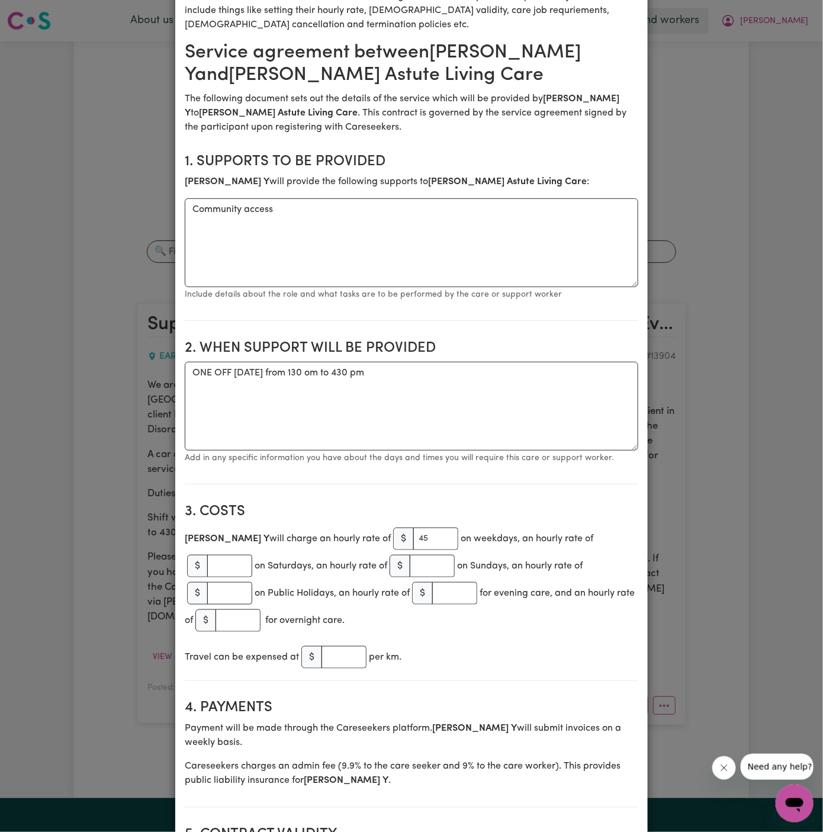
scroll to position [111, 0]
click at [408, 372] on textarea "ONE OFF Thursday 25 September 2025 from 130 om to 430 pm" at bounding box center [411, 406] width 453 height 89
click at [458, 392] on textarea "ONE OFF Thursday 25 September 2025 from 130 pm to 430 pm" at bounding box center [411, 406] width 453 height 89
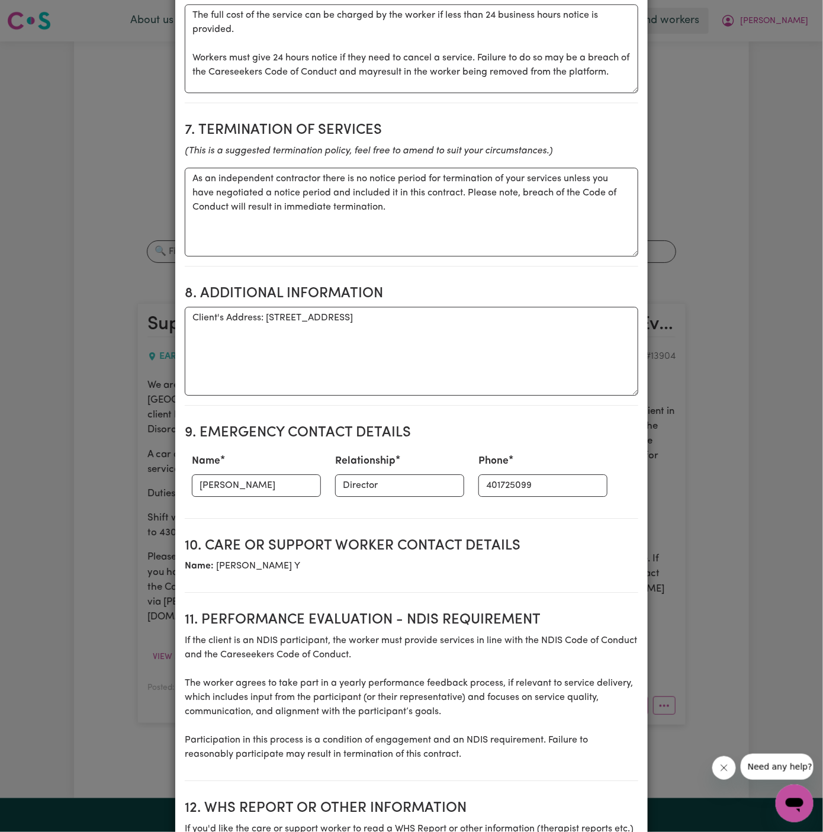
scroll to position [1230, 0]
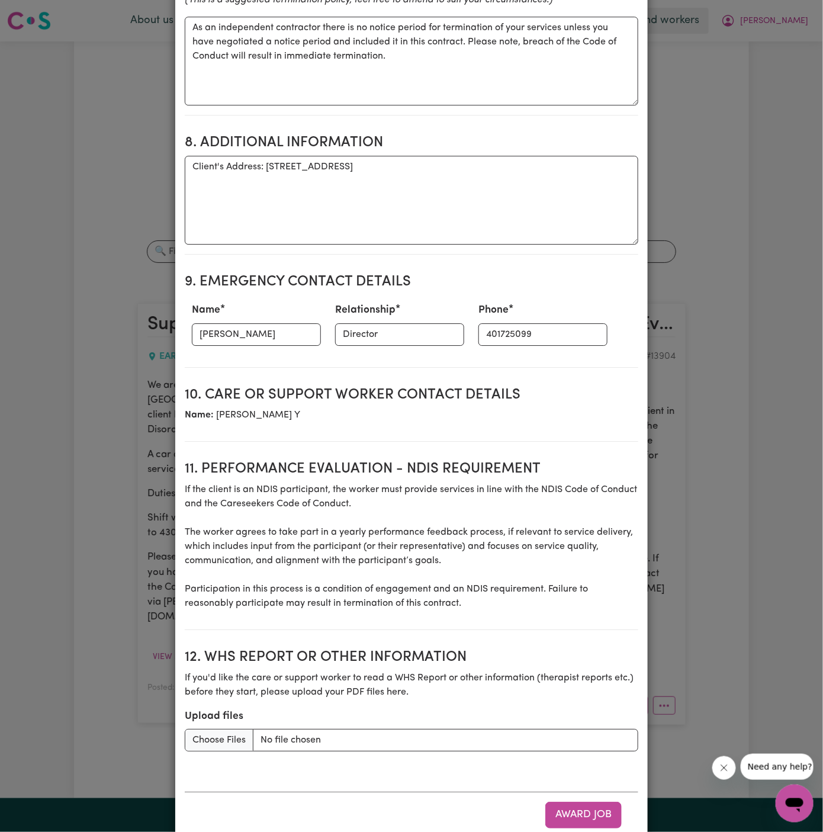
type textarea "ONE OFF Thursday 25 September 2025 from 130 pm to 430 pm"
click at [400, 461] on h2 "11. Performance evaluation - NDIS requirement" at bounding box center [411, 469] width 453 height 17
click at [578, 802] on button "Award Job" at bounding box center [583, 815] width 76 height 26
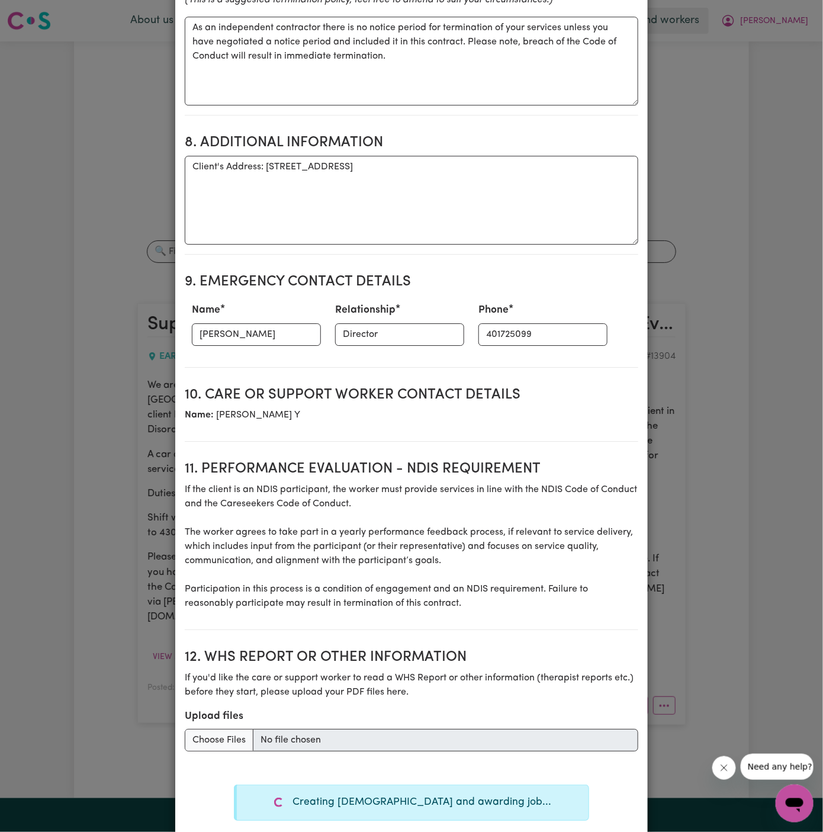
type textarea "Tasks required: Social companionship"
type textarea "Days required: thursday Approximately 3 hours to be delivered per day. Start da…"
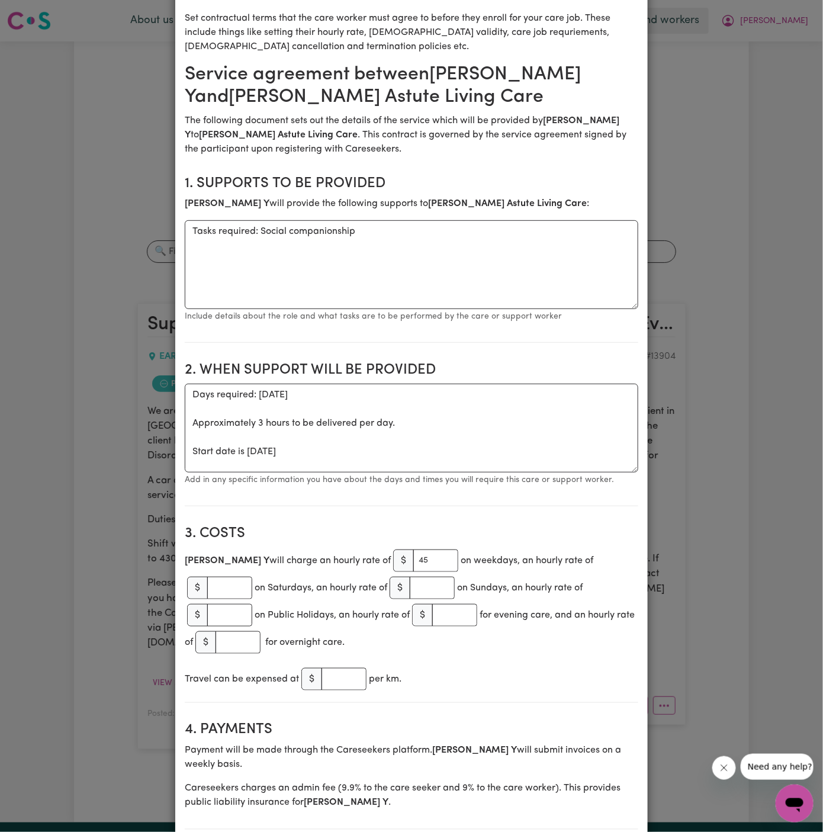
scroll to position [22, 0]
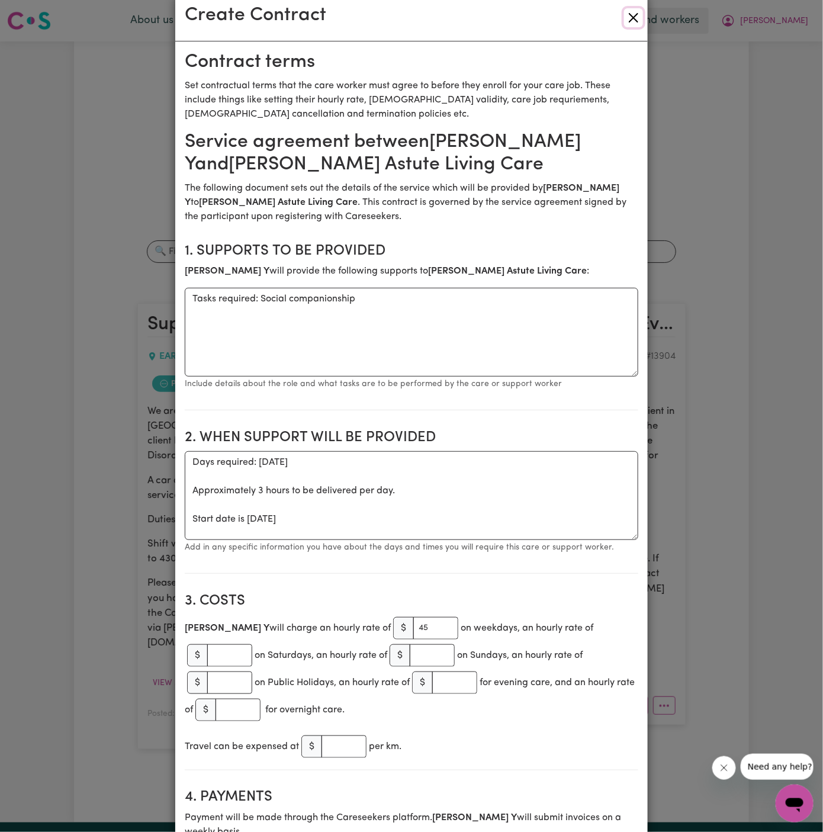
click at [633, 17] on button "Close" at bounding box center [633, 17] width 19 height 19
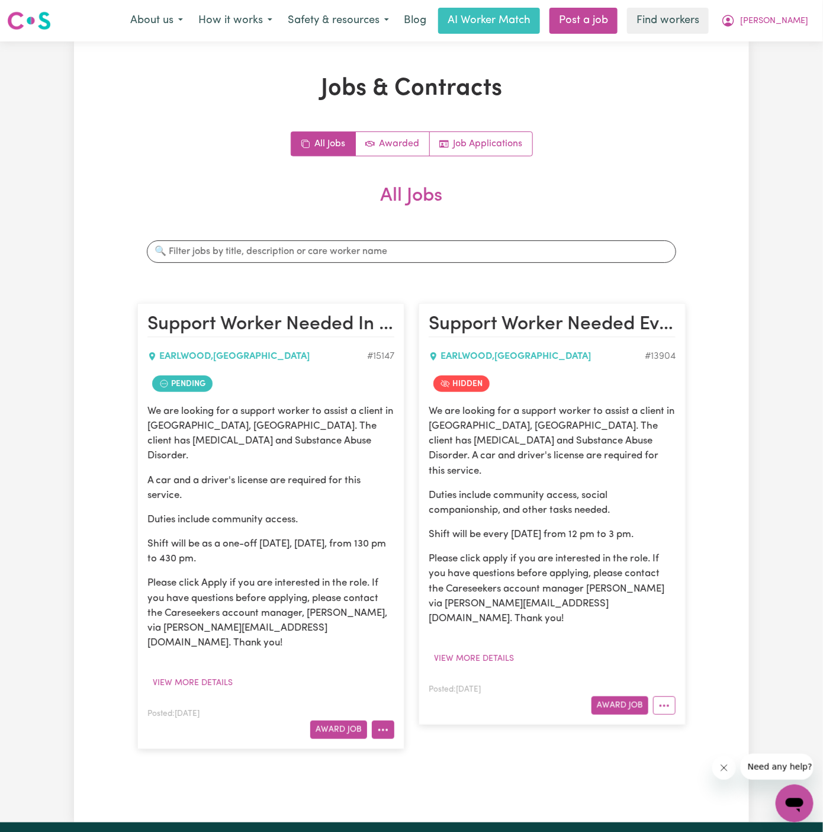
click at [382, 720] on button "More options" at bounding box center [383, 729] width 22 height 18
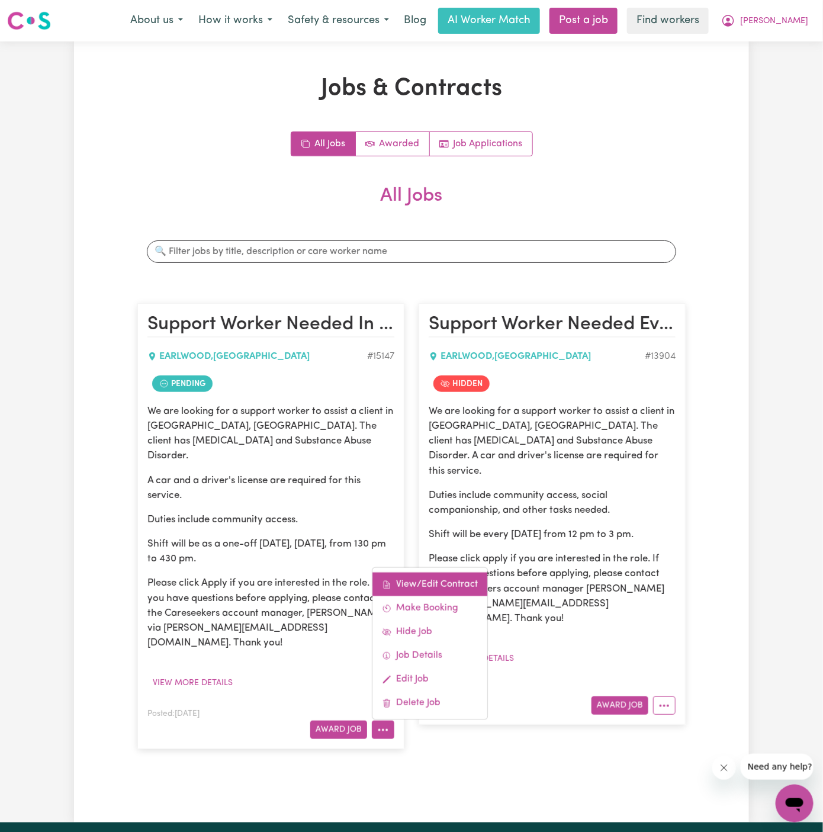
click at [440, 572] on link "View/Edit Contract" at bounding box center [429, 584] width 115 height 24
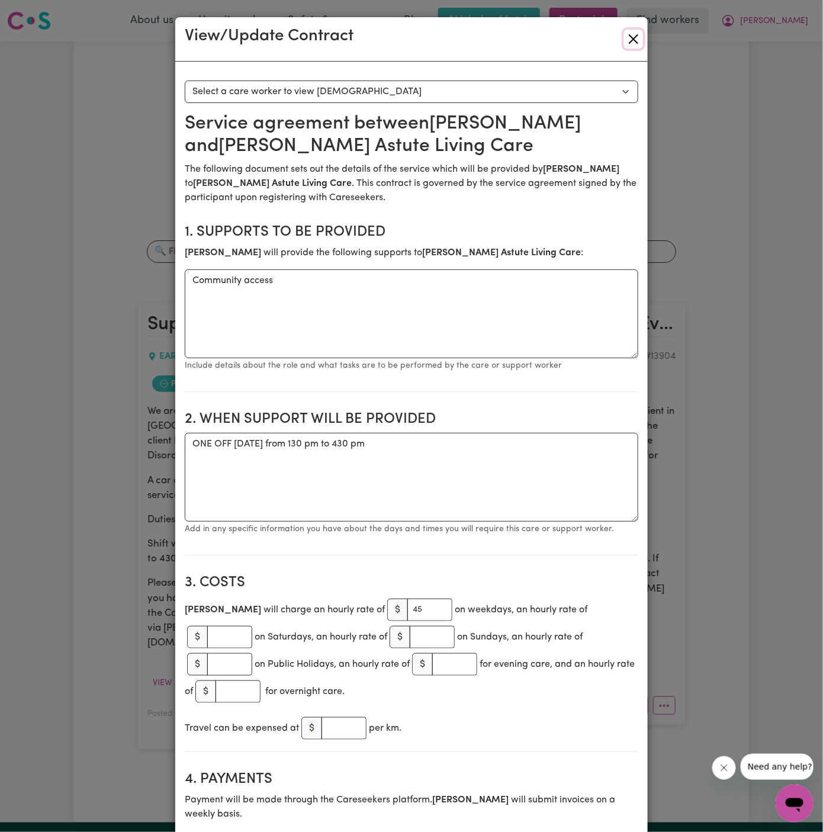
click at [632, 39] on button "Close" at bounding box center [633, 39] width 19 height 19
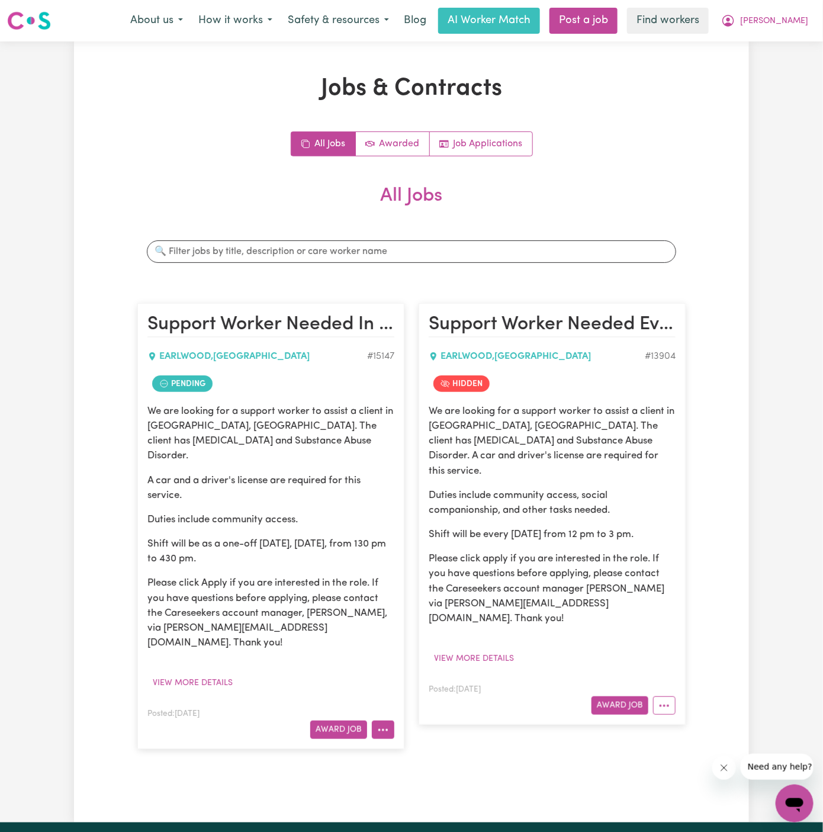
click at [381, 724] on icon "More options" at bounding box center [383, 730] width 12 height 12
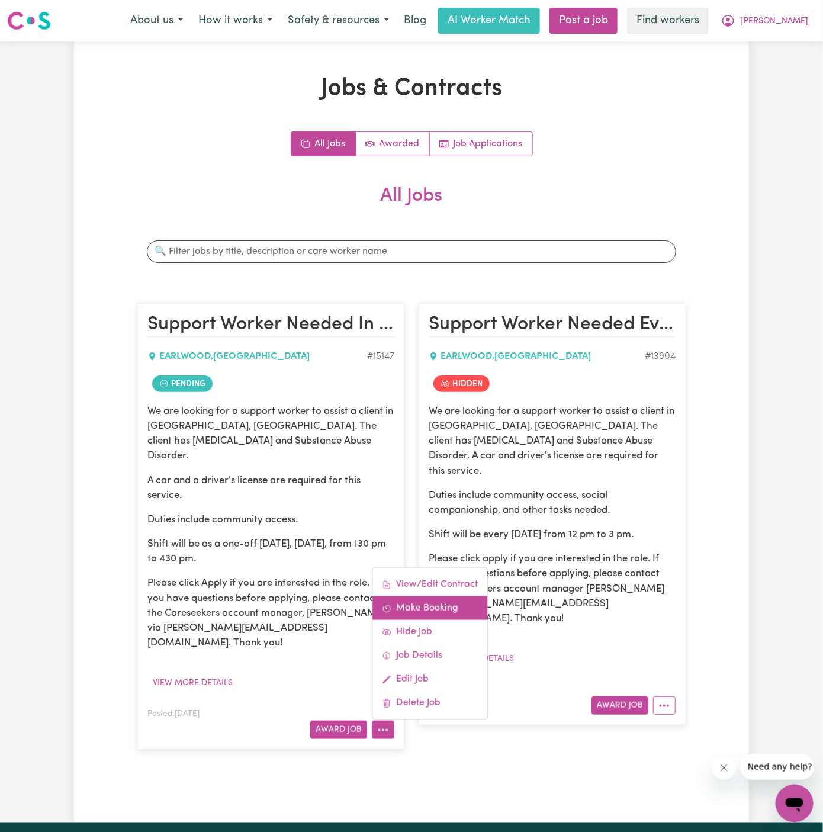
click at [441, 596] on link "Make Booking" at bounding box center [429, 608] width 115 height 24
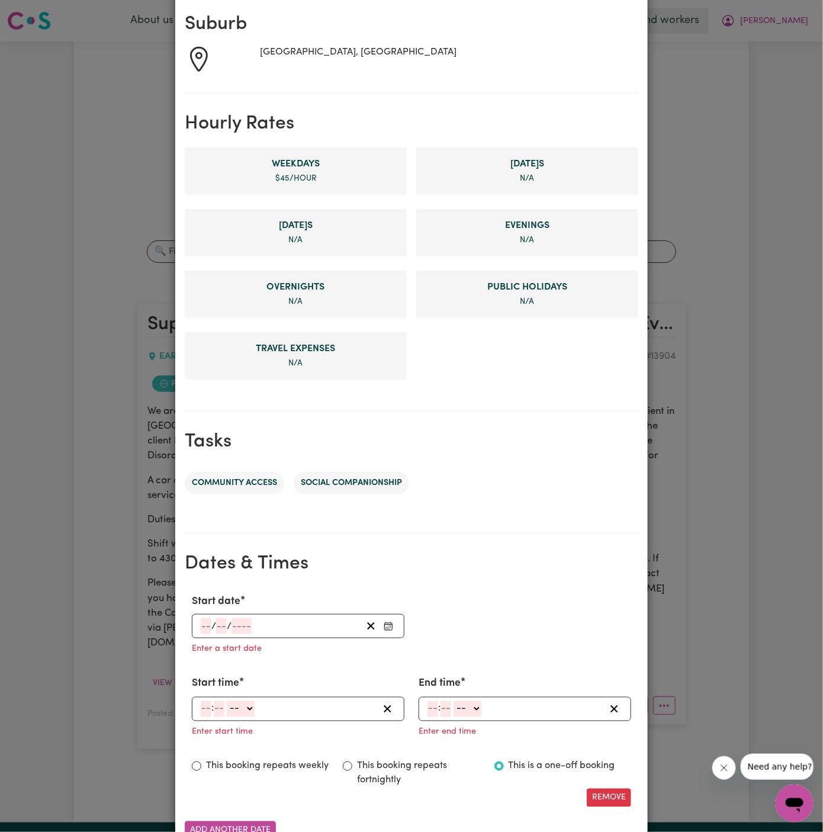
scroll to position [272, 0]
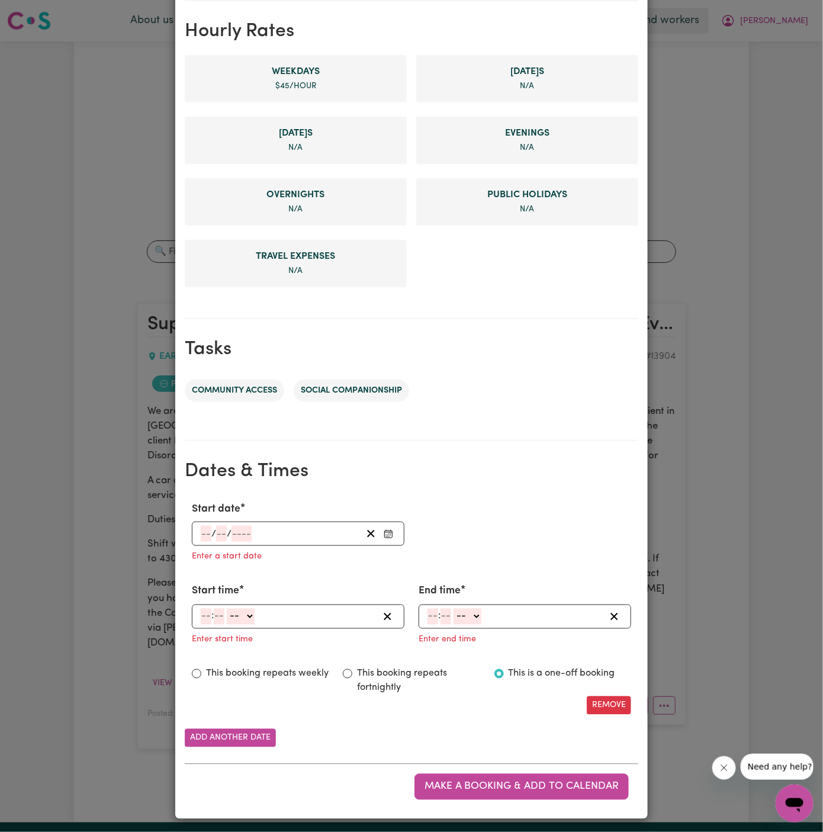
click at [202, 534] on input "number" at bounding box center [206, 534] width 11 height 16
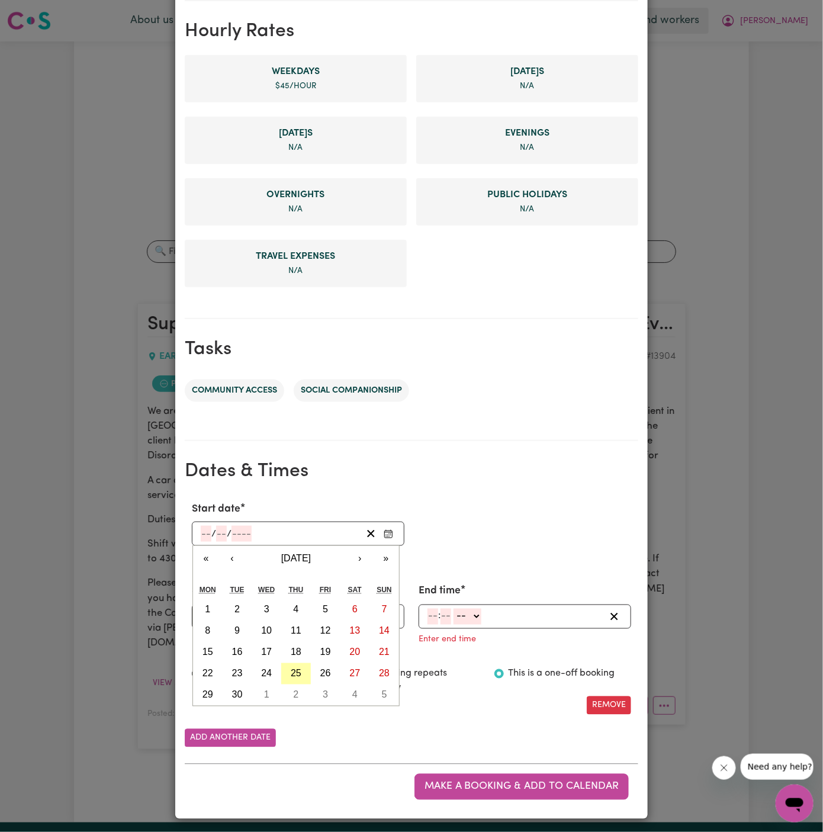
click at [302, 671] on button "25" at bounding box center [296, 673] width 30 height 21
type input "2025-09-25"
type input "25"
type input "9"
type input "2025"
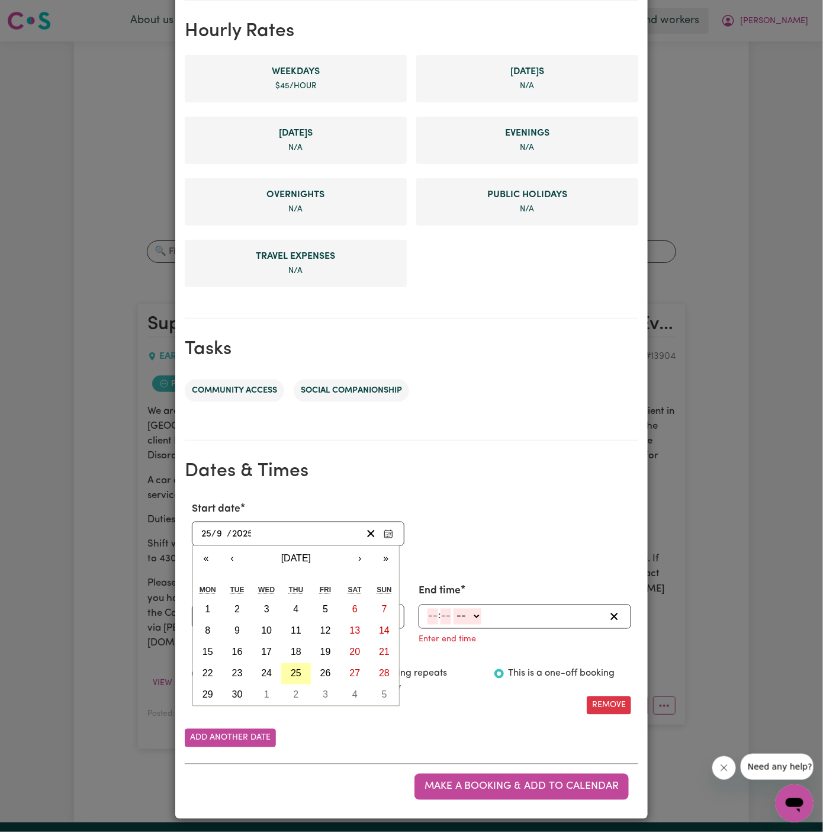
scroll to position [249, 0]
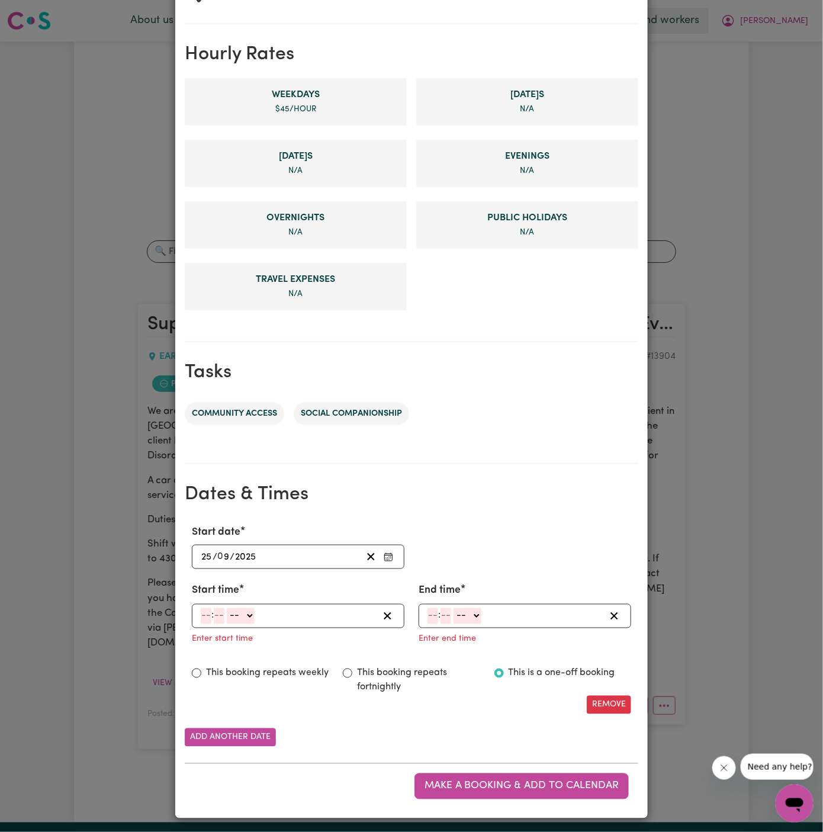
click at [203, 610] on input "number" at bounding box center [206, 616] width 11 height 16
type input "1"
click at [213, 614] on input "number" at bounding box center [215, 616] width 11 height 16
type input "30"
click at [239, 619] on select "-- AM PM" at bounding box center [238, 616] width 28 height 16
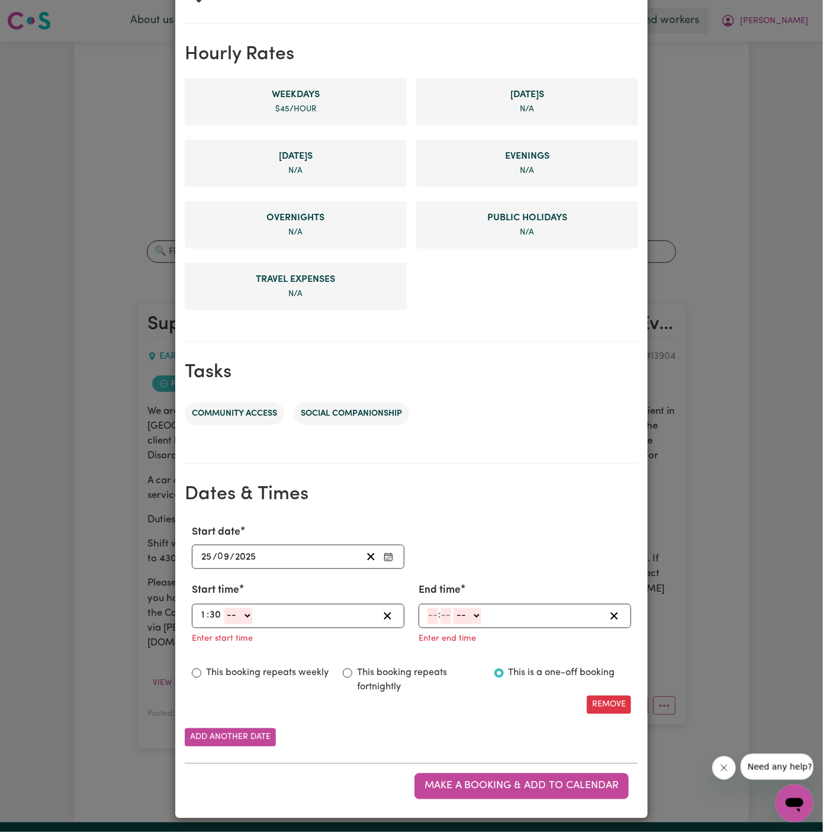
select select "pm"
click at [224, 608] on select "-- AM PM" at bounding box center [238, 616] width 28 height 16
type input "13:30"
click at [428, 616] on input "number" at bounding box center [432, 616] width 11 height 16
type input "4"
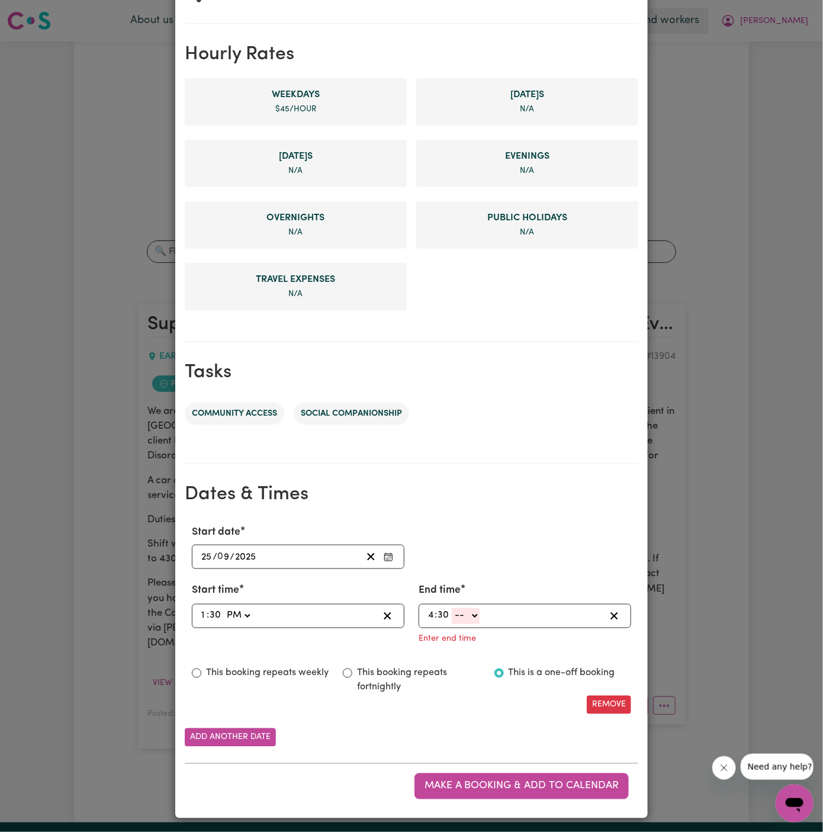
type input "30"
click at [469, 617] on select "-- AM PM" at bounding box center [466, 616] width 28 height 16
select select "pm"
click at [452, 624] on select "-- AM PM" at bounding box center [466, 616] width 28 height 16
type input "16:30"
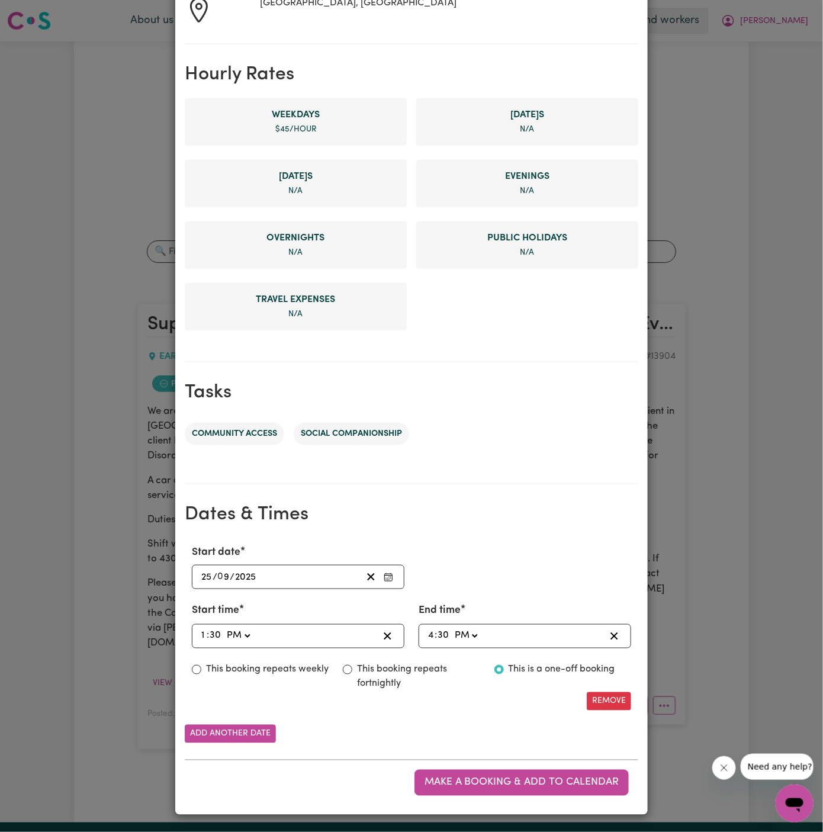
scroll to position [224, 0]
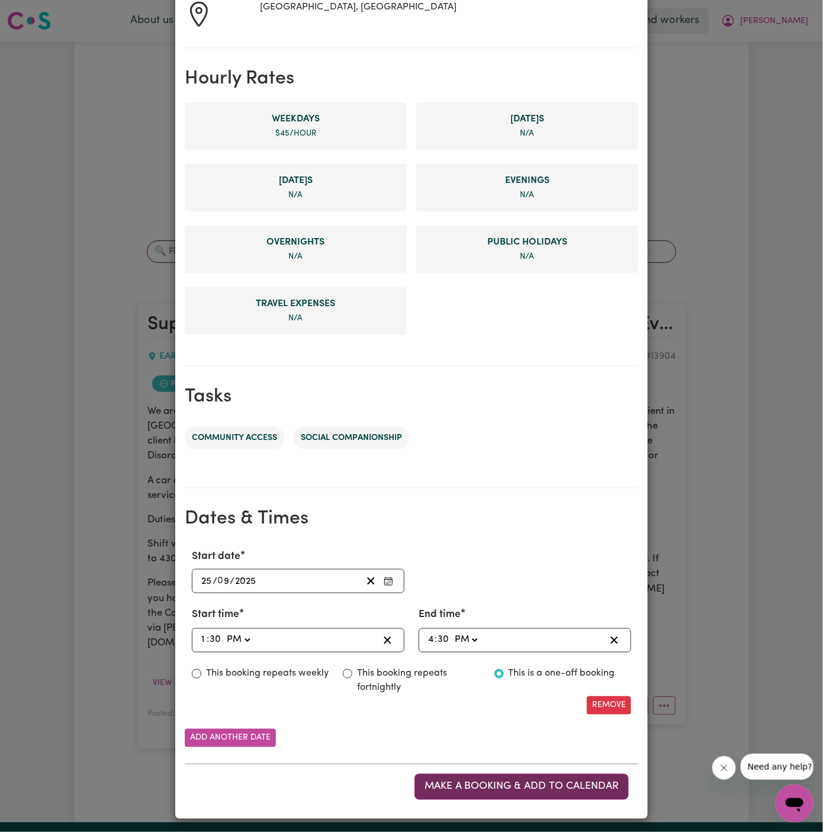
click at [517, 783] on span "Make a booking & add to calendar" at bounding box center [521, 786] width 194 height 10
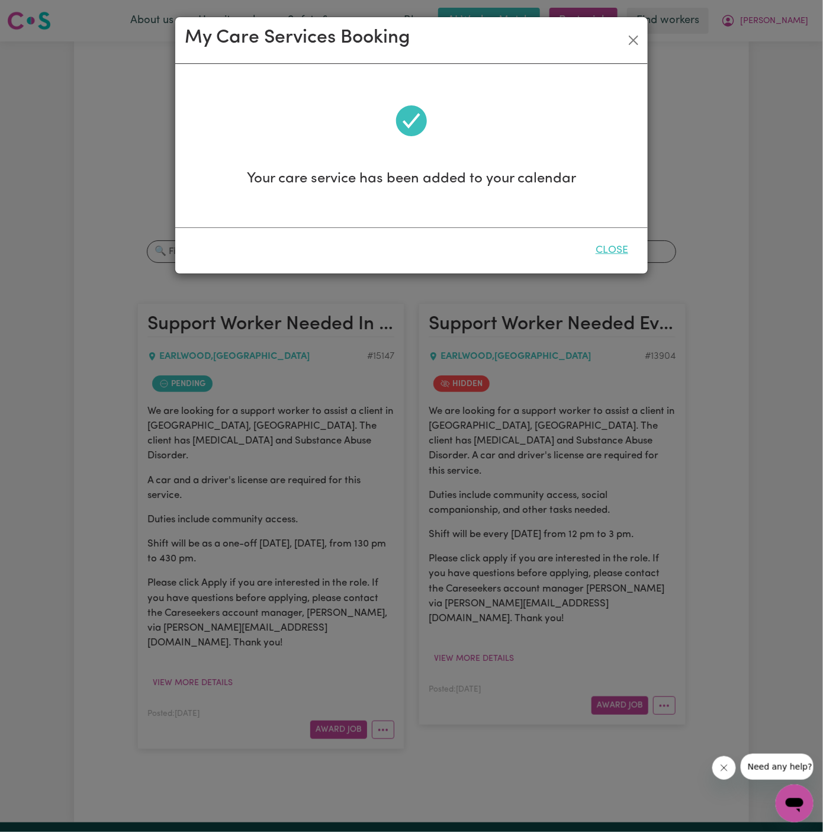
click at [617, 244] on button "Close" at bounding box center [611, 250] width 53 height 26
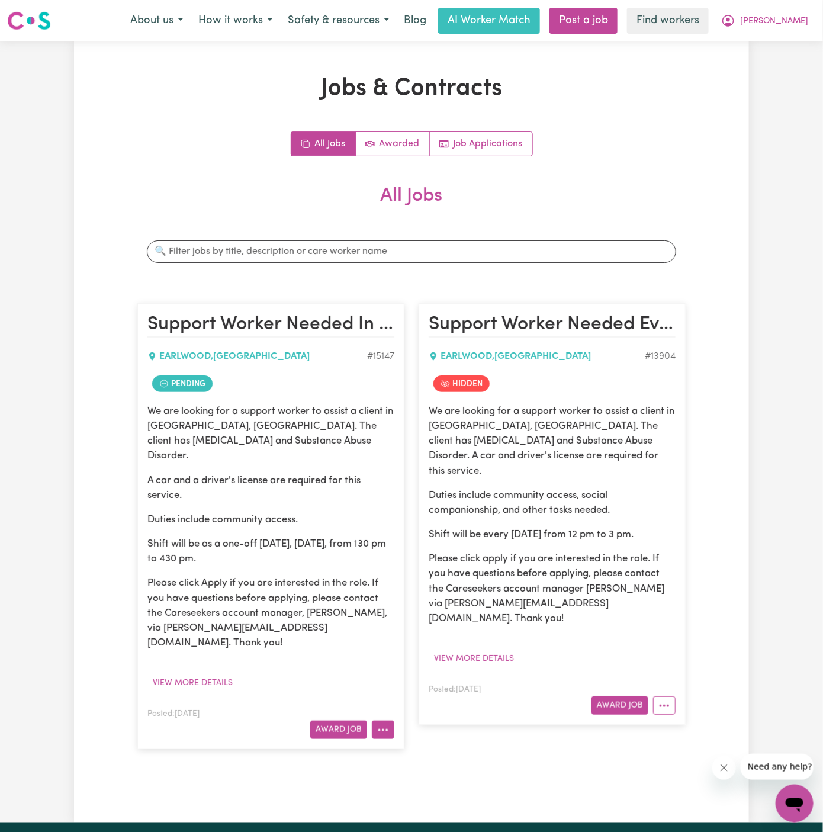
click at [385, 724] on icon "More options" at bounding box center [383, 730] width 12 height 12
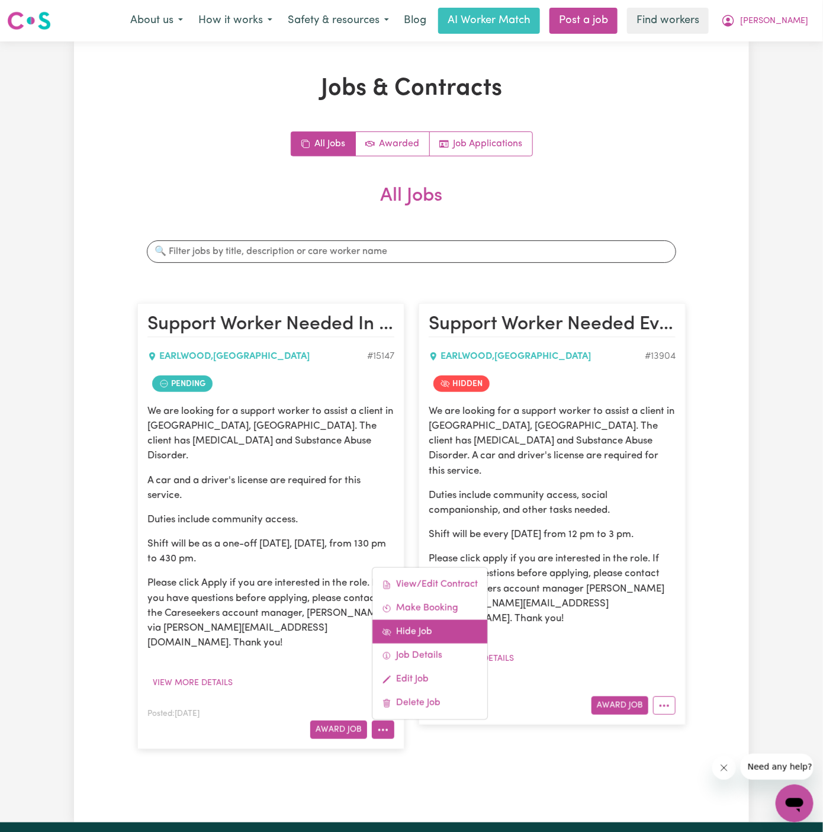
click at [427, 620] on link "Hide Job" at bounding box center [429, 632] width 115 height 24
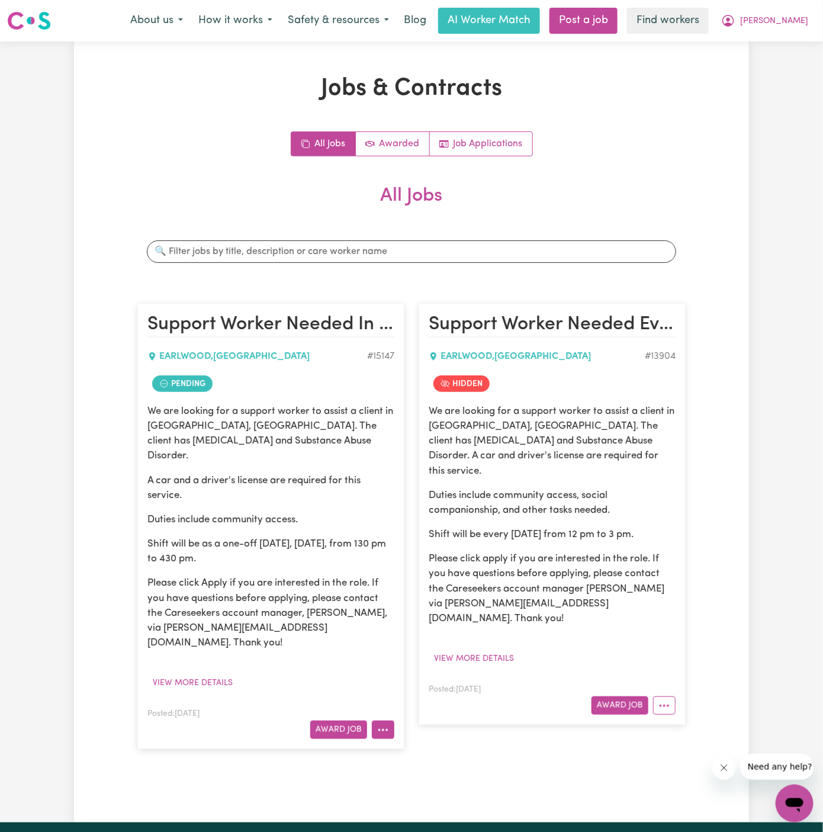
click at [383, 724] on icon "More options" at bounding box center [383, 730] width 12 height 12
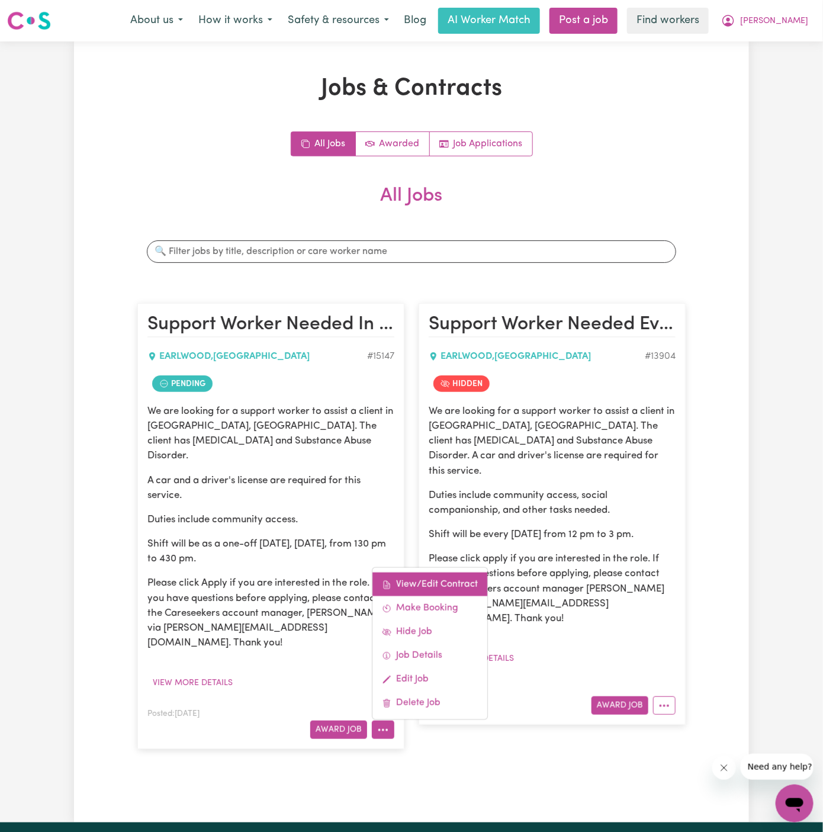
click at [440, 572] on link "View/Edit Contract" at bounding box center [429, 584] width 115 height 24
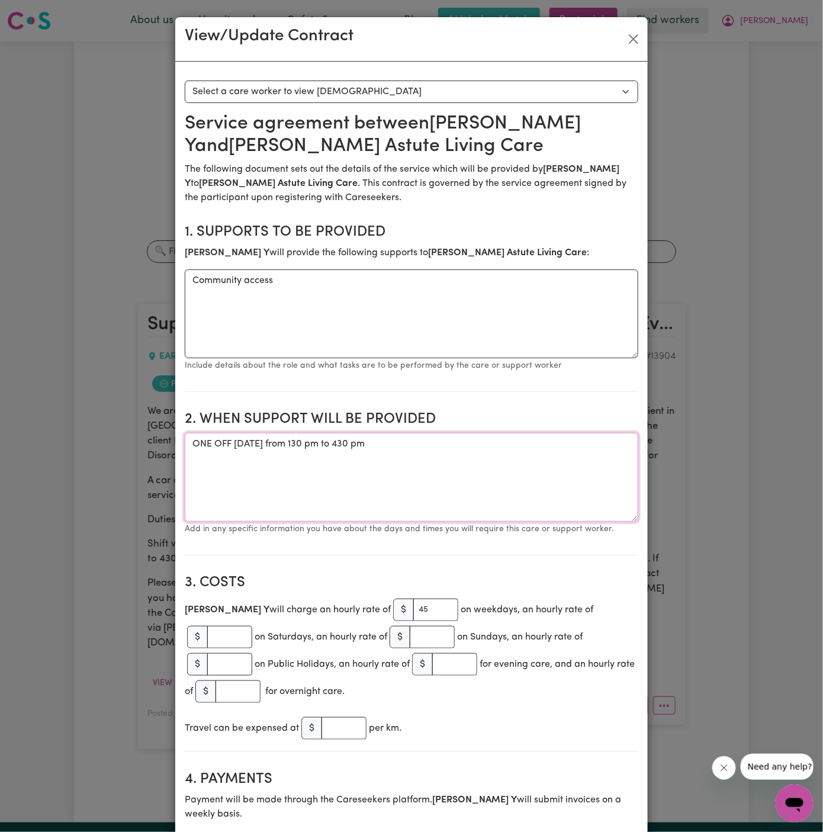
drag, startPoint x: 234, startPoint y: 443, endPoint x: 510, endPoint y: 449, distance: 276.5
click at [510, 449] on textarea "ONE OFF Thursday 25 September 2025 from 130 pm to 430 pm" at bounding box center [411, 477] width 453 height 89
click at [250, 272] on textarea "Community access" at bounding box center [411, 313] width 453 height 89
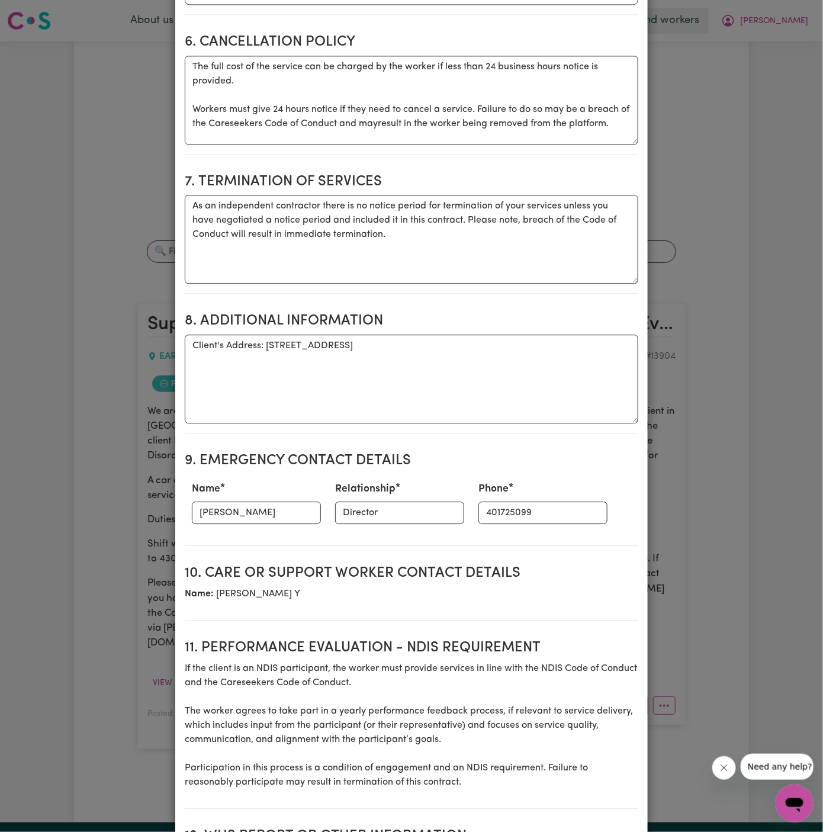
scroll to position [1000, 0]
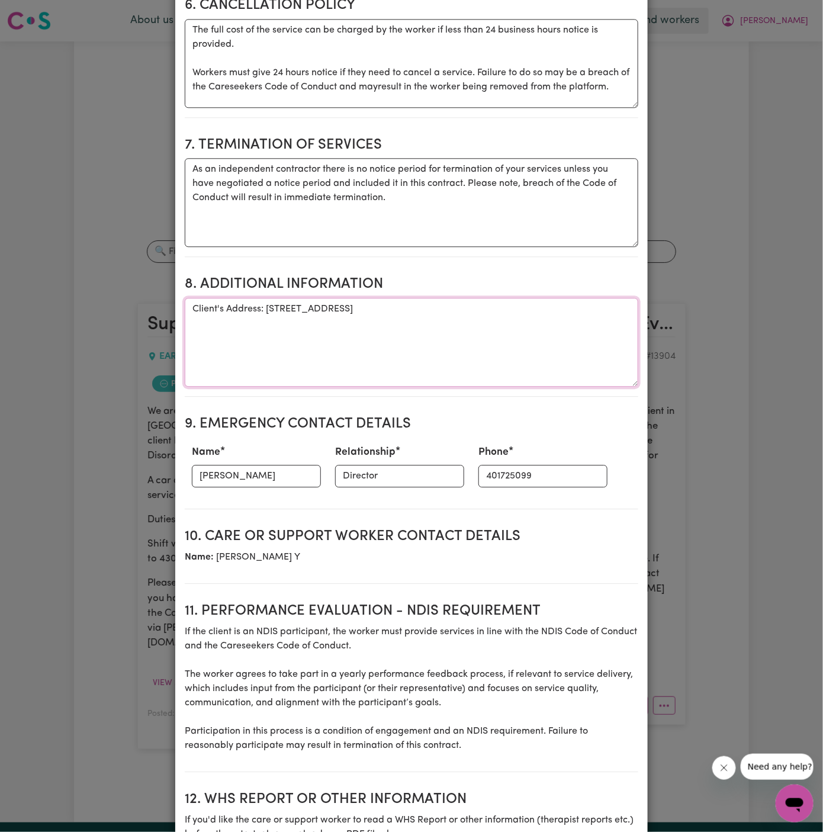
drag, startPoint x: 265, startPoint y: 275, endPoint x: 514, endPoint y: 278, distance: 249.2
click at [514, 298] on textarea "Client's Address: 36 Warburton Parade, EARLWOOD, NSW, 2206" at bounding box center [411, 342] width 453 height 89
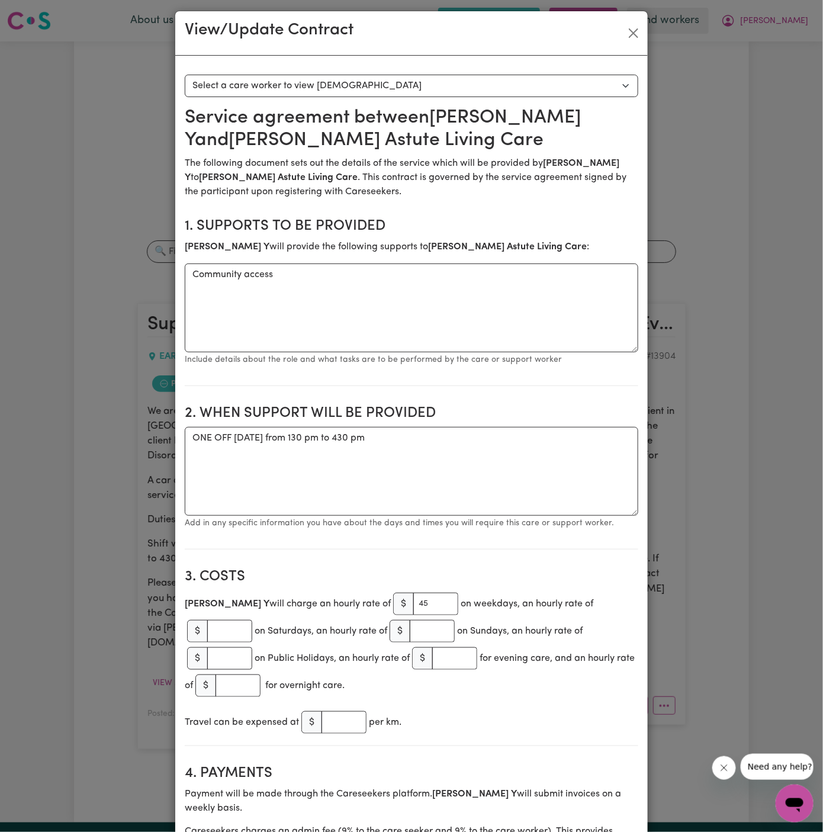
scroll to position [0, 0]
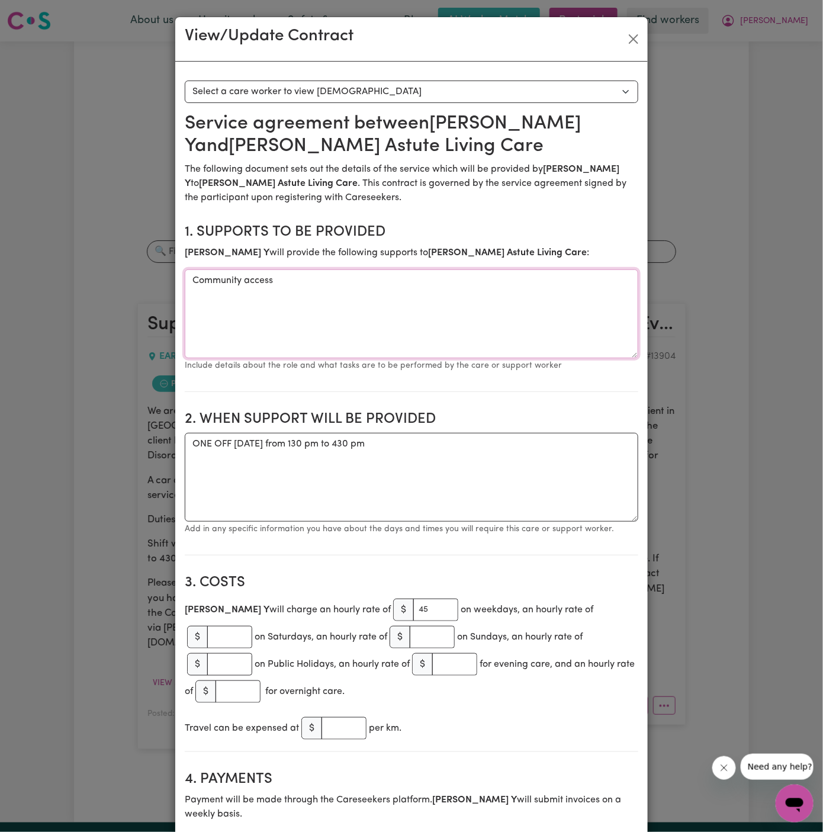
click at [230, 282] on textarea "Community access" at bounding box center [411, 313] width 453 height 89
click at [268, 445] on textarea "ONE OFF Thursday 25 September 2025 from 130 pm to 430 pm" at bounding box center [411, 477] width 453 height 89
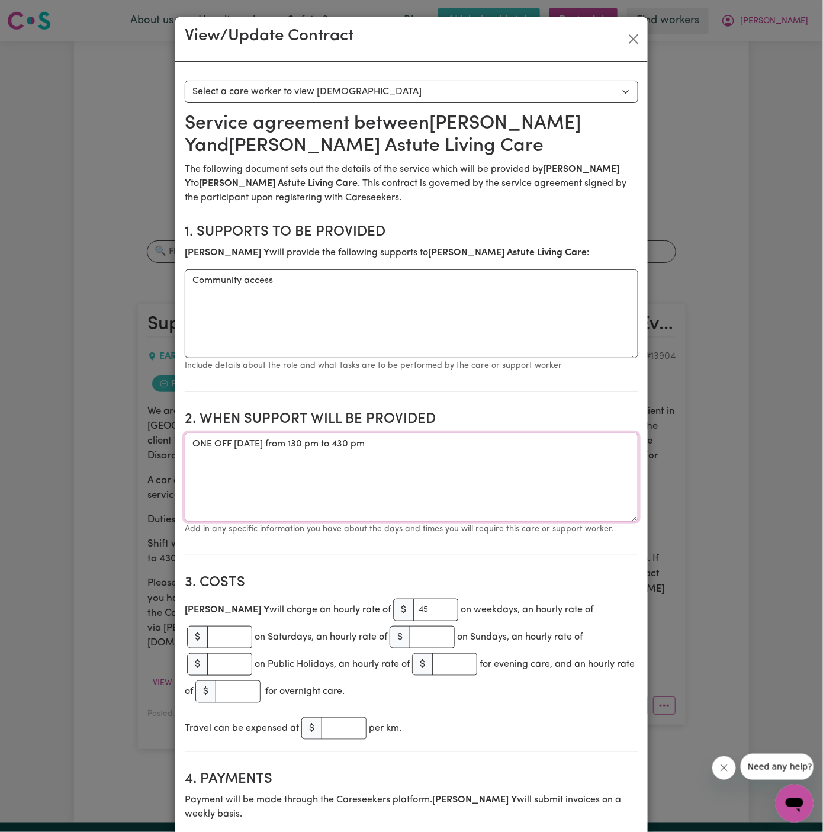
click at [268, 445] on textarea "ONE OFF Thursday 25 September 2025 from 130 pm to 430 pm" at bounding box center [411, 477] width 453 height 89
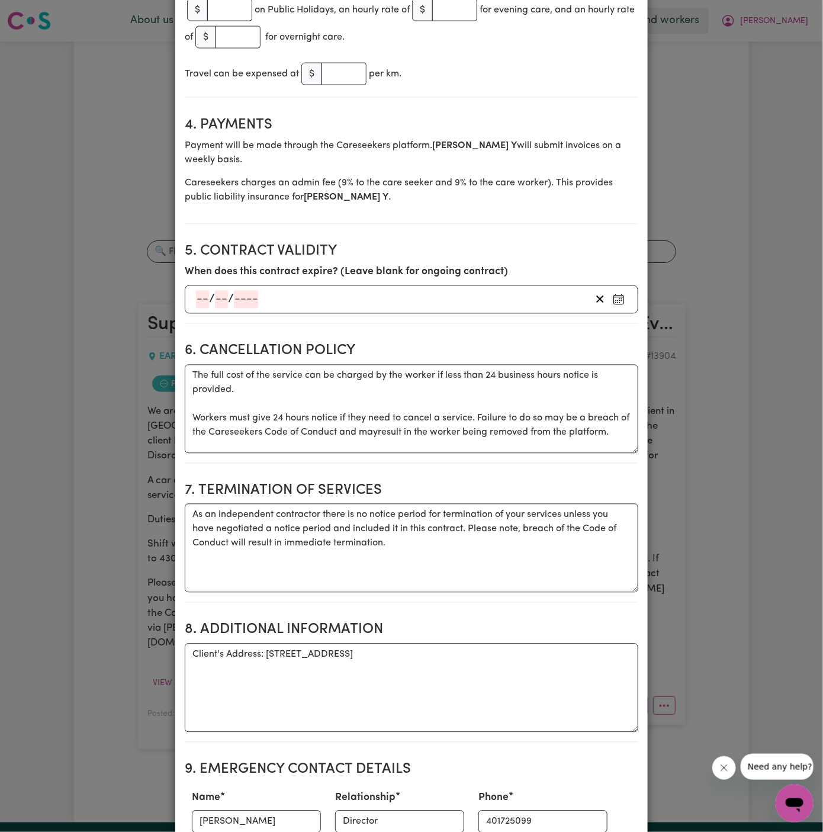
scroll to position [719, 0]
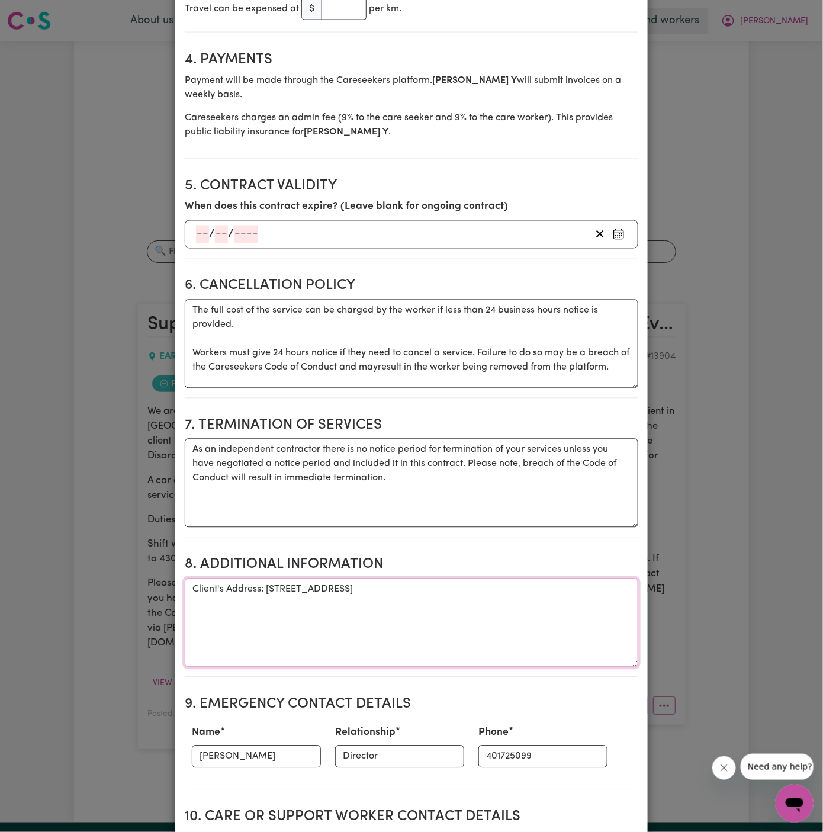
click at [272, 578] on textarea "Client's Address: 36 Warburton Parade, EARLWOOD, NSW, 2206" at bounding box center [411, 622] width 453 height 89
click at [492, 745] on input "401725099" at bounding box center [542, 756] width 129 height 22
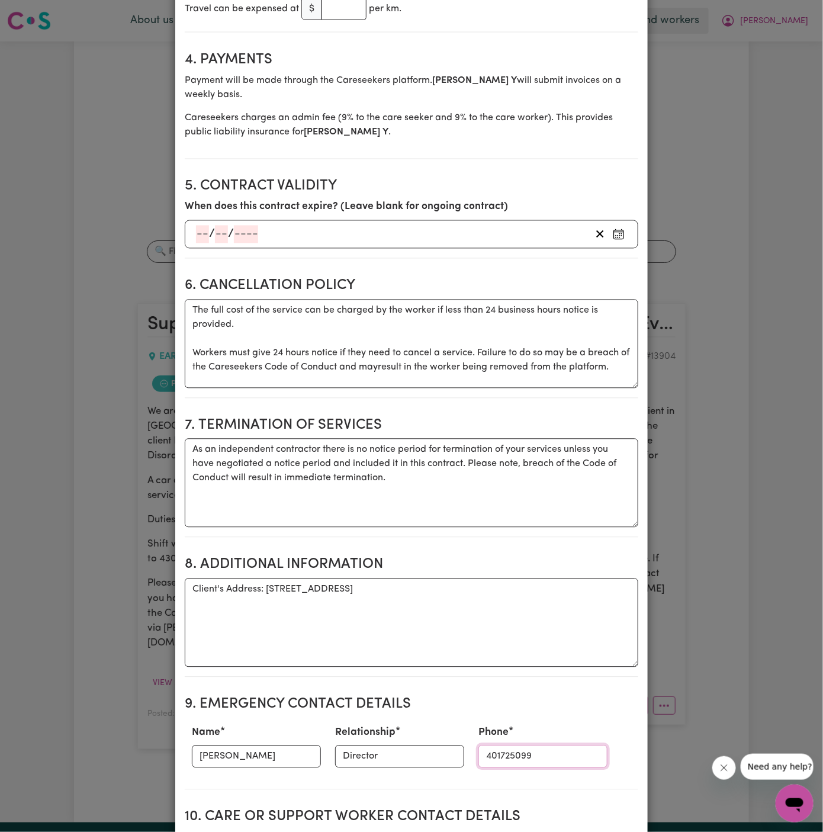
click at [492, 745] on input "401725099" at bounding box center [542, 756] width 129 height 22
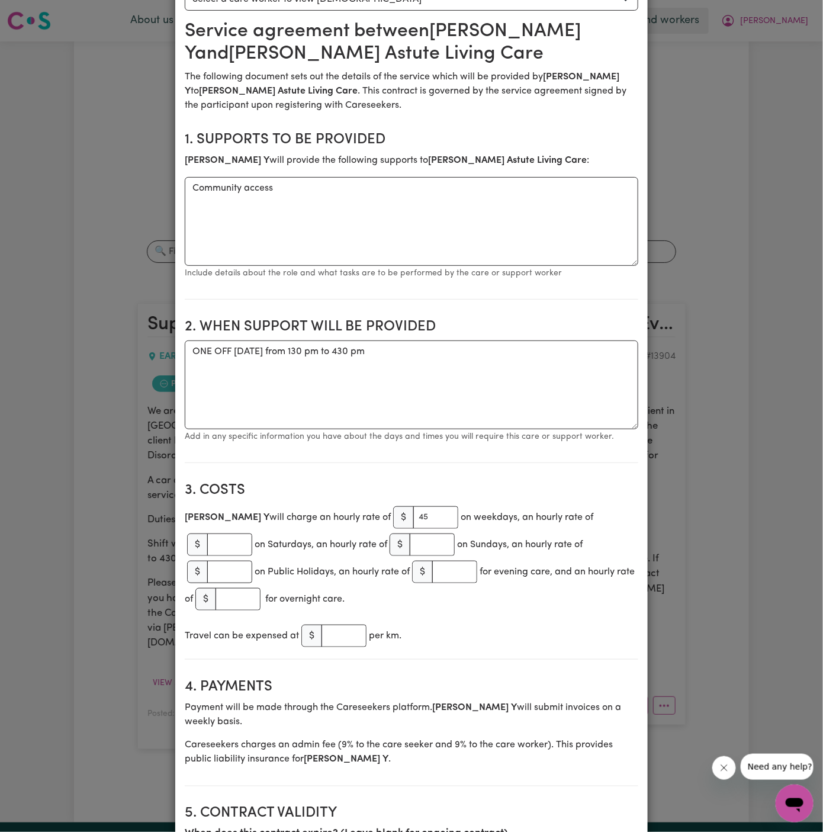
scroll to position [0, 0]
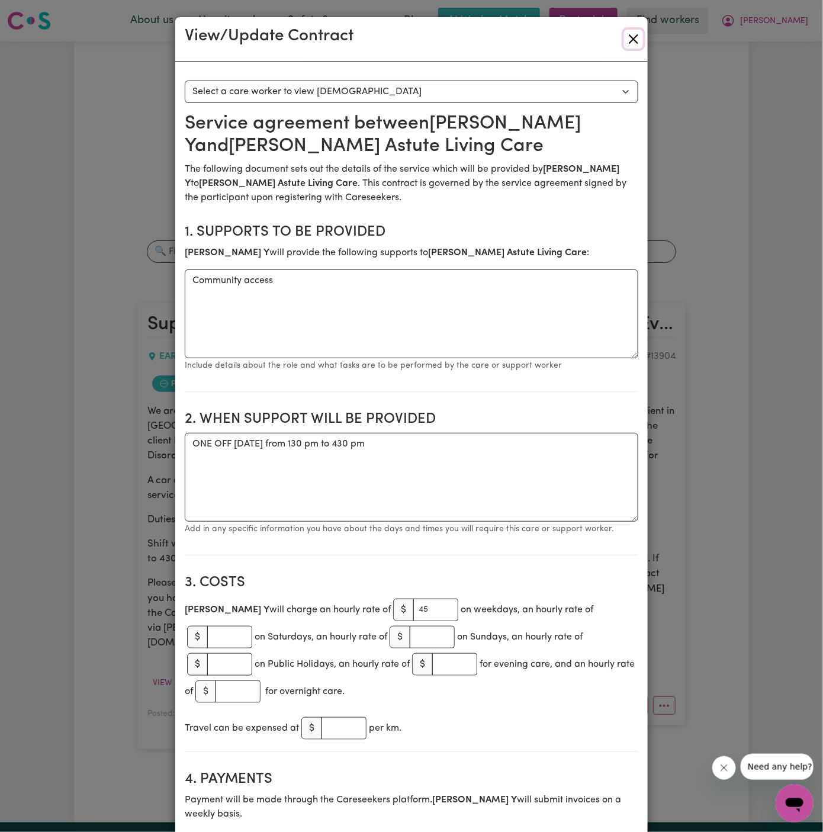
click at [633, 40] on button "Close" at bounding box center [633, 39] width 19 height 19
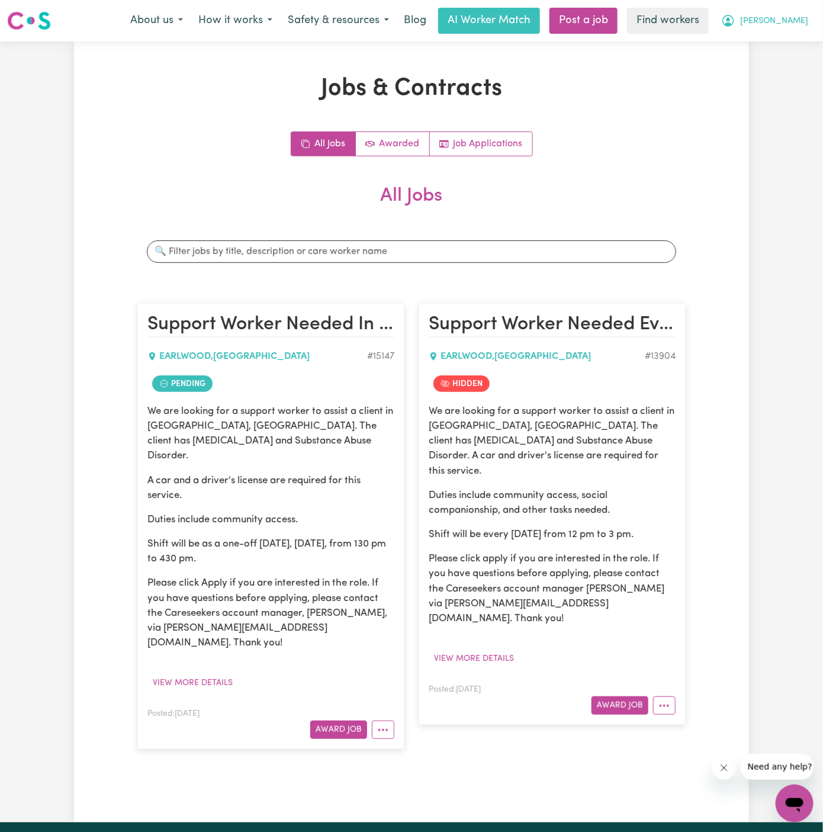
click at [799, 23] on span "Alex" at bounding box center [774, 21] width 68 height 13
click at [794, 53] on link "My Dashboard" at bounding box center [769, 46] width 94 height 22
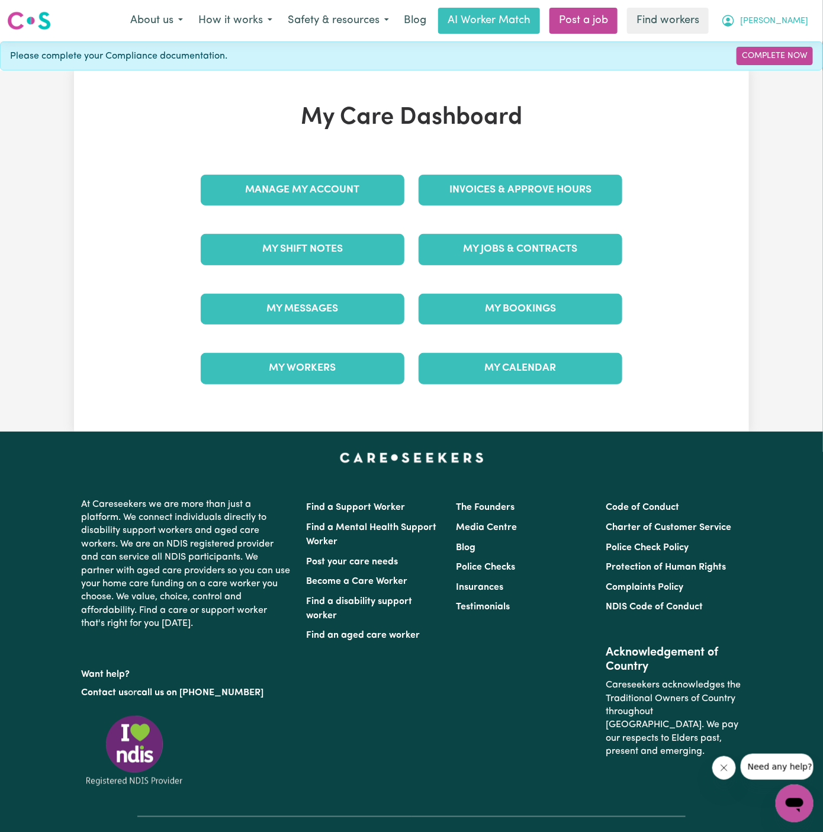
click at [797, 31] on button "Alex" at bounding box center [764, 20] width 102 height 25
click at [785, 66] on link "Logout" at bounding box center [769, 68] width 94 height 22
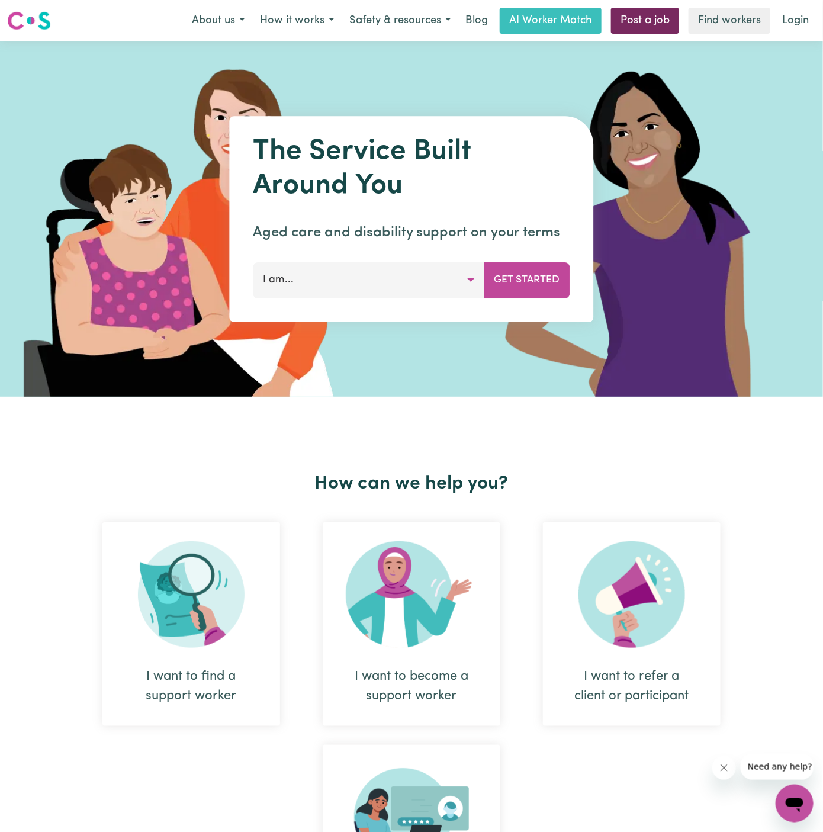
click at [641, 21] on link "Post a job" at bounding box center [645, 21] width 68 height 26
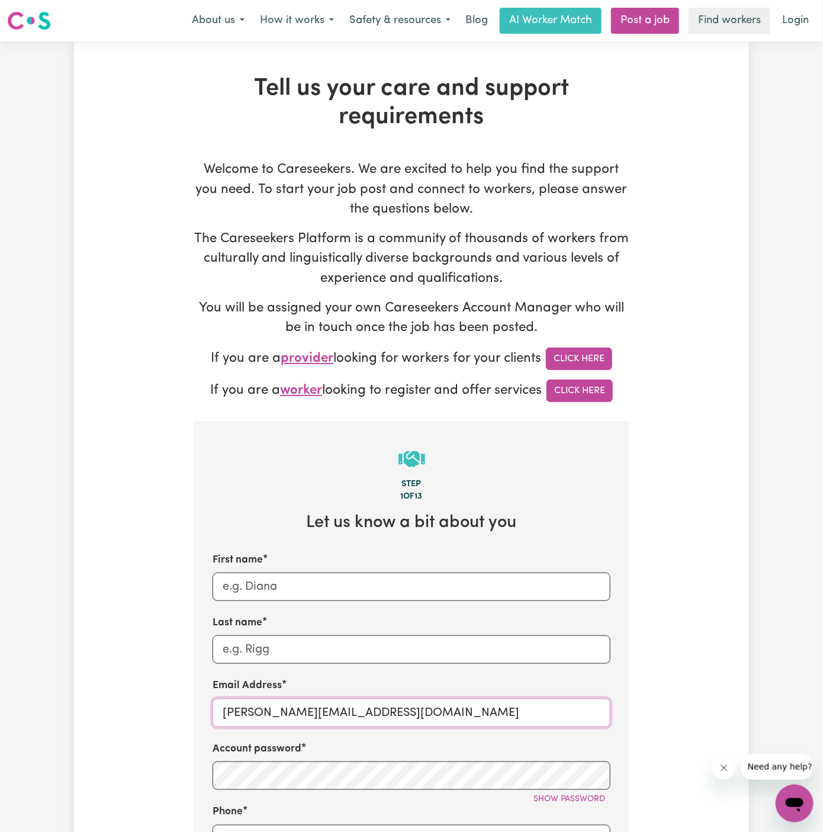
drag, startPoint x: 249, startPoint y: 713, endPoint x: 445, endPoint y: 703, distance: 195.6
click at [445, 703] on input "dyan@careseekers.com.au" at bounding box center [412, 713] width 398 height 28
click at [324, 710] on input "dyan@careseekers.com.au" at bounding box center [412, 713] width 398 height 28
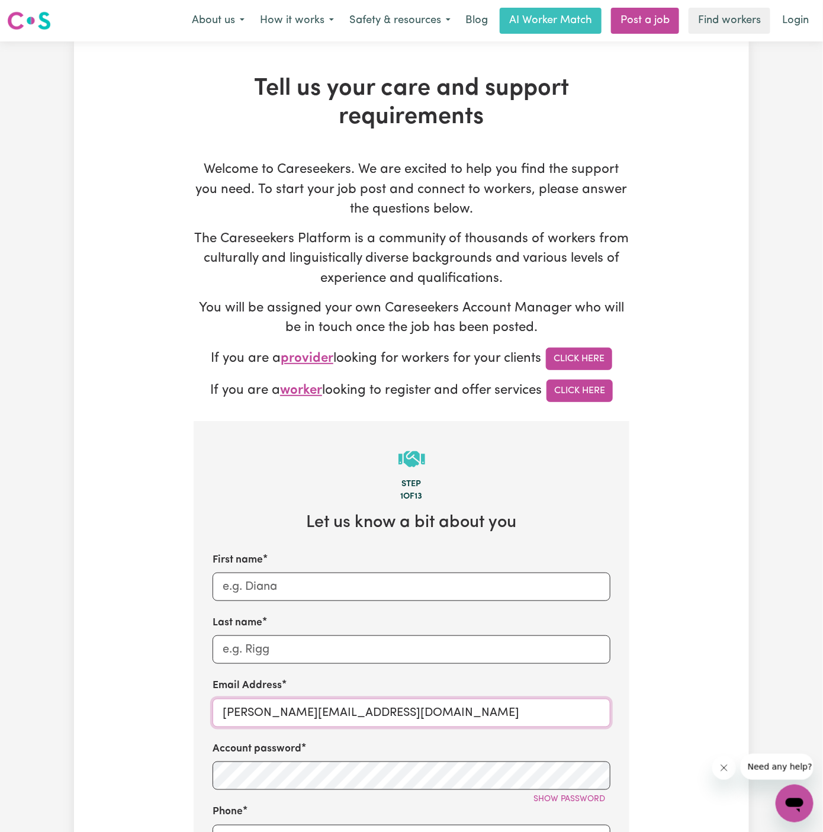
paste input "EdithGonzalesTH"
type input "EdithGonzalesTH@careseekers.com.au"
click at [250, 664] on div "First name Last name Email Address EdithGonzalesTH@careseekers.com.au Account p…" at bounding box center [412, 797] width 398 height 490
drag, startPoint x: 300, startPoint y: 712, endPoint x: 202, endPoint y: 707, distance: 97.8
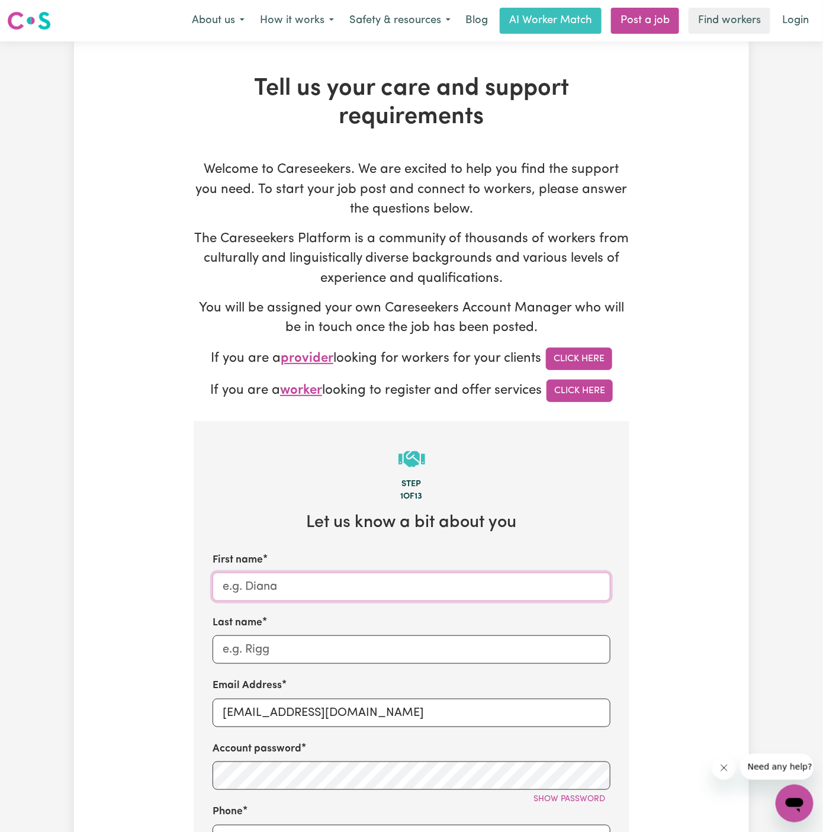
click at [302, 585] on input "First name" at bounding box center [412, 586] width 398 height 28
paste input "EdithGonzales"
drag, startPoint x: 253, startPoint y: 587, endPoint x: 382, endPoint y: 586, distance: 128.5
click at [382, 586] on input "EdithGonzales" at bounding box center [412, 586] width 398 height 28
type input "Edith"
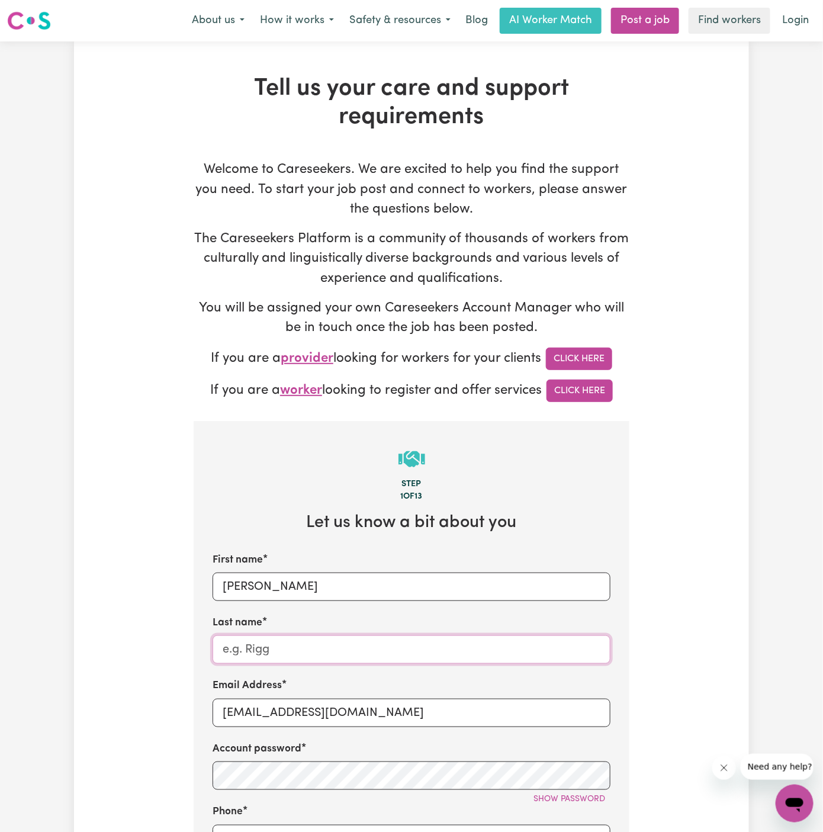
click at [364, 640] on input "Last name" at bounding box center [412, 649] width 398 height 28
paste input "Gonzales"
type input "Gonzales"
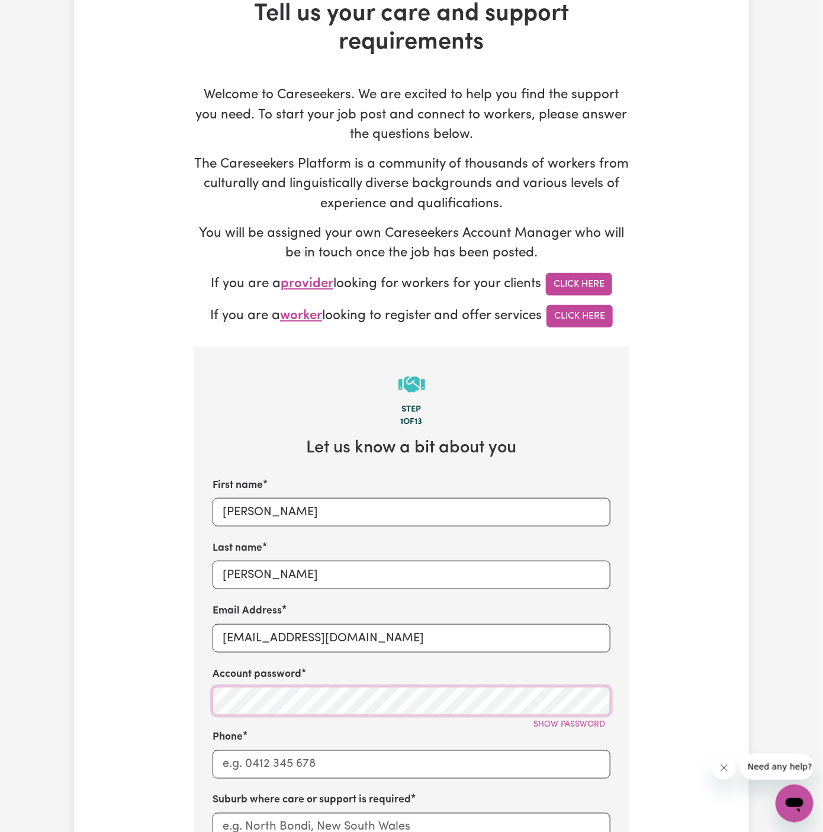
scroll to position [95, 0]
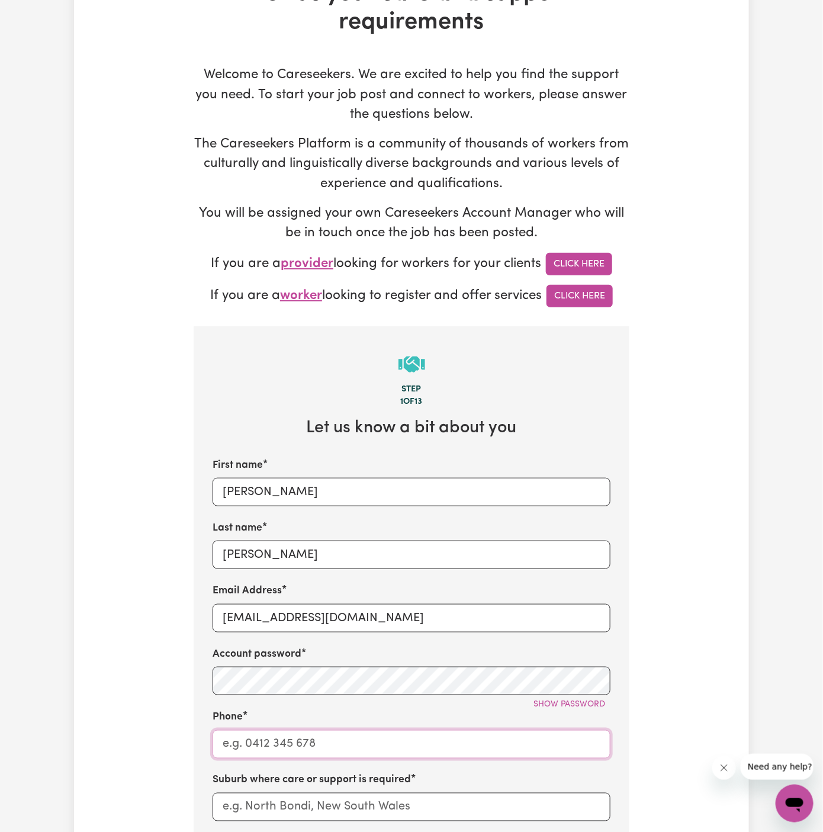
click at [308, 754] on input "Phone" at bounding box center [412, 744] width 398 height 28
type input "1300765465"
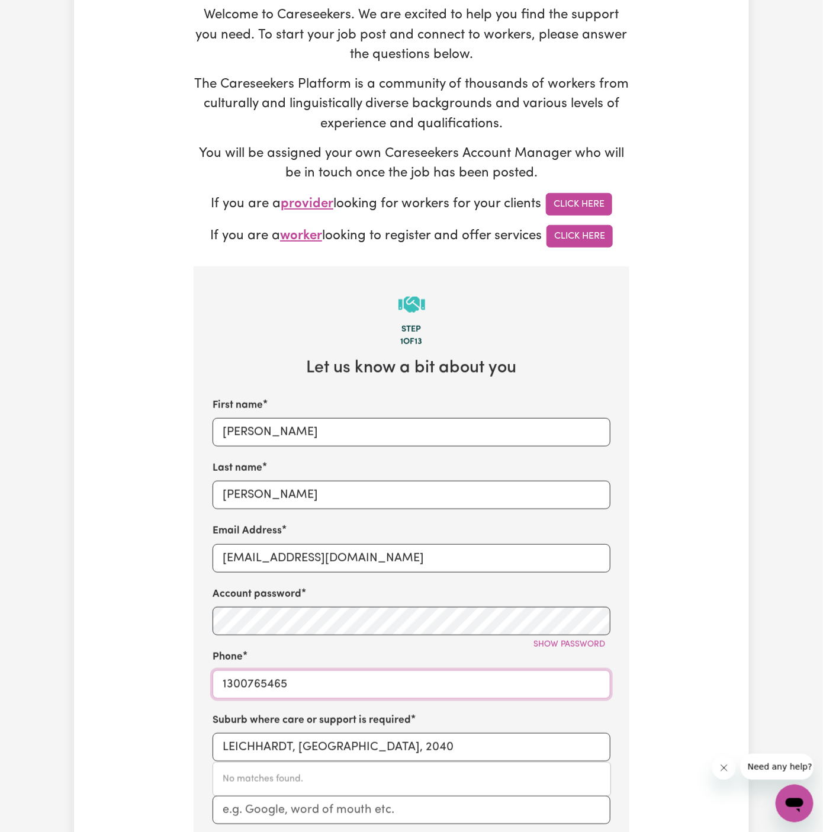
scroll to position [166, 0]
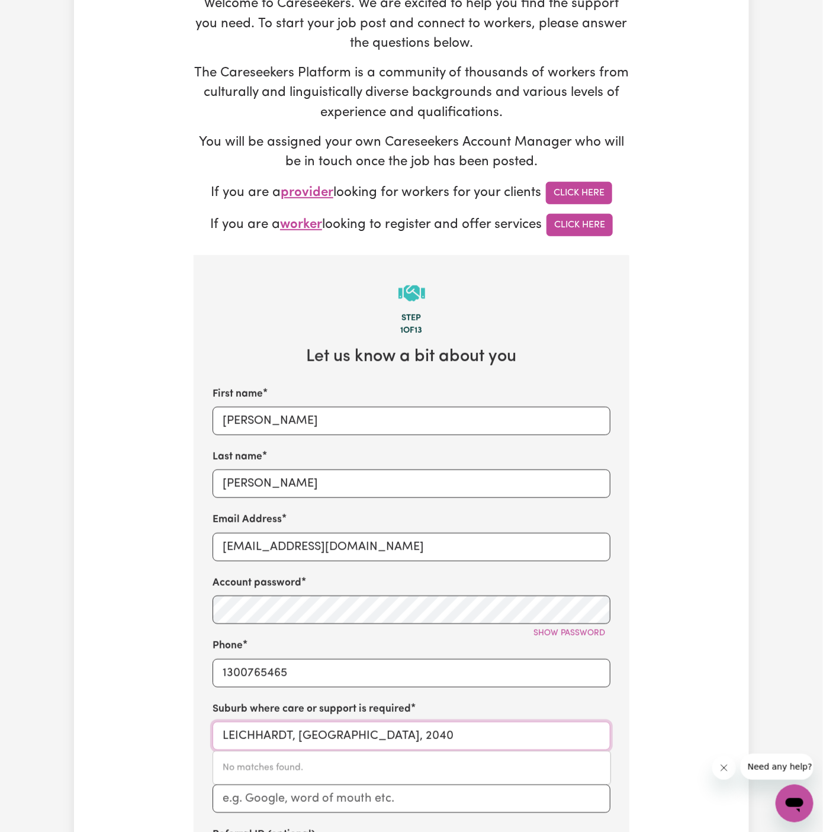
click at [320, 724] on input "LEICHHARDT, New South Wales, 2040" at bounding box center [412, 736] width 398 height 28
paste input "Mount Pritchard"
type input "Mount Pritchard"
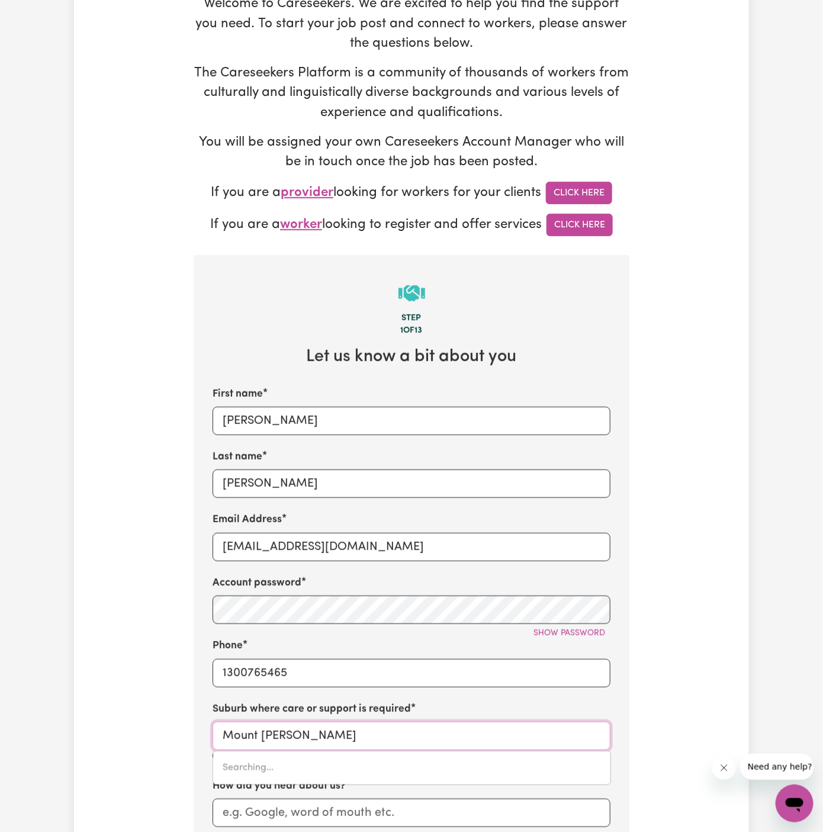
type input "Mount Pritchard, New South Wales, 2170"
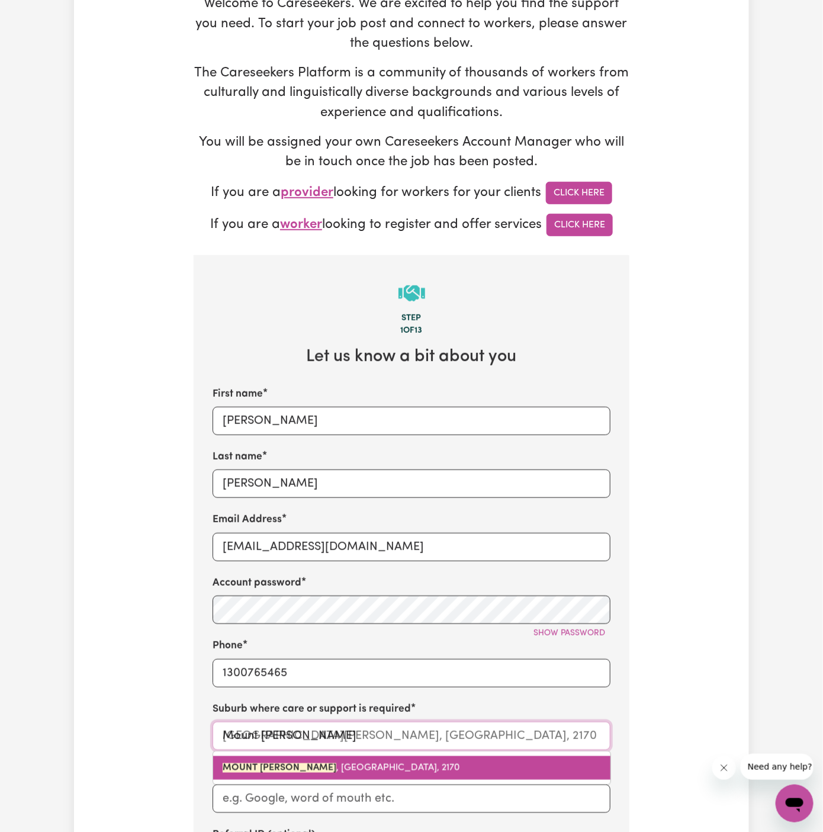
click at [378, 756] on link "MOUNT PRITCHARD , New South Wales, 2170" at bounding box center [411, 768] width 397 height 24
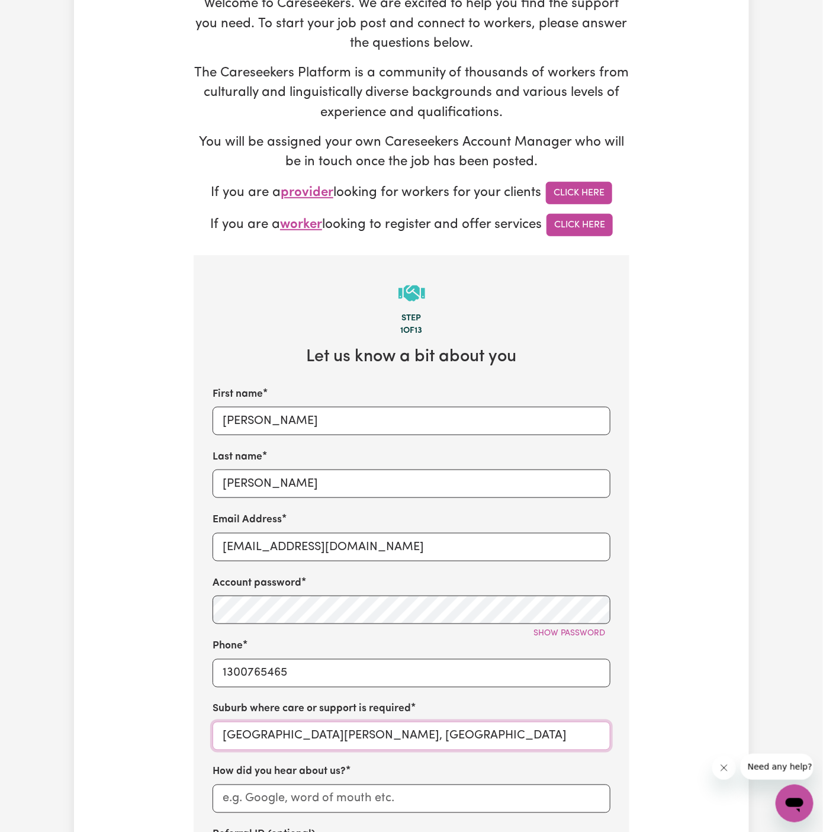
type input "MOUNT PRITCHARD, New South Wales, 2170"
click at [448, 733] on input "MOUNT PRITCHARD, New South Wales" at bounding box center [412, 736] width 398 height 28
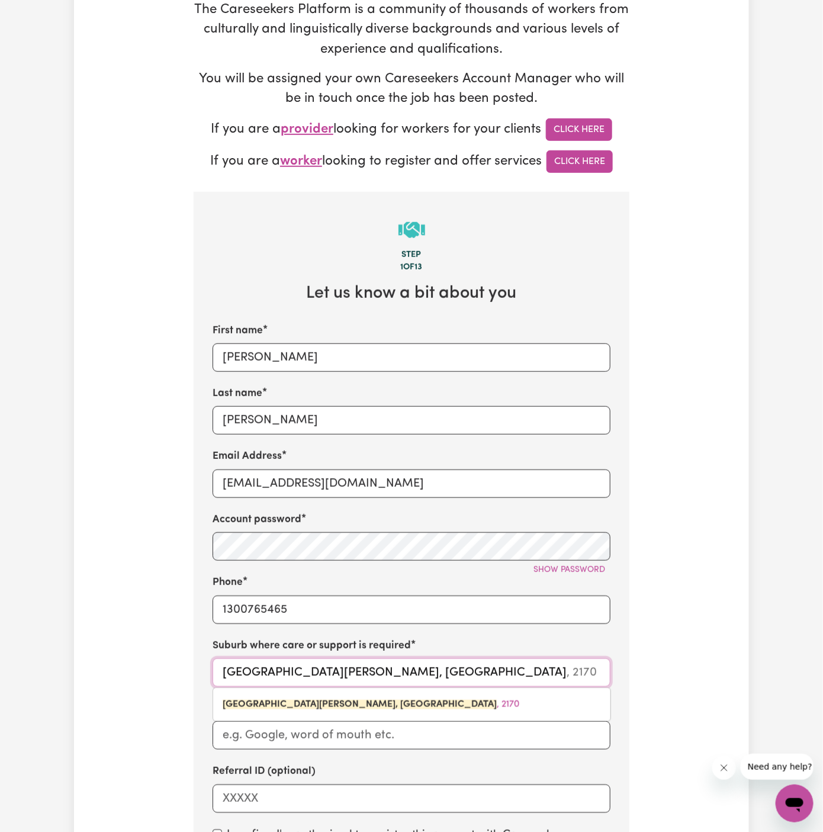
scroll to position [244, 0]
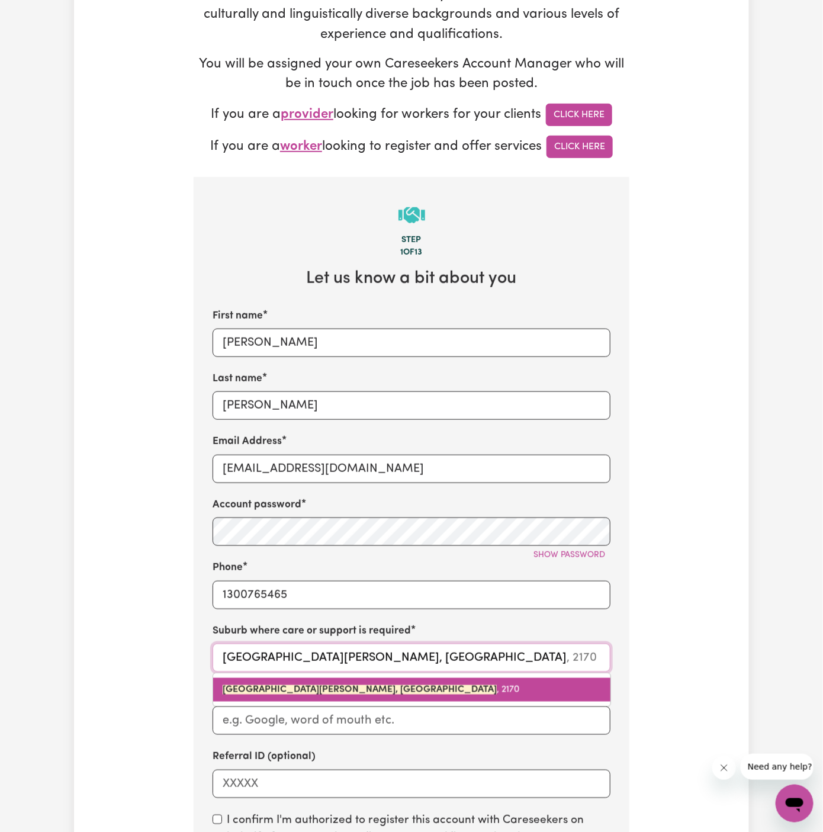
click at [458, 685] on link "MOUNT PRITCHARD, New South Wales , 2170" at bounding box center [411, 690] width 397 height 24
type input "MOUNT PRITCHARD, New South Wales, 2170"
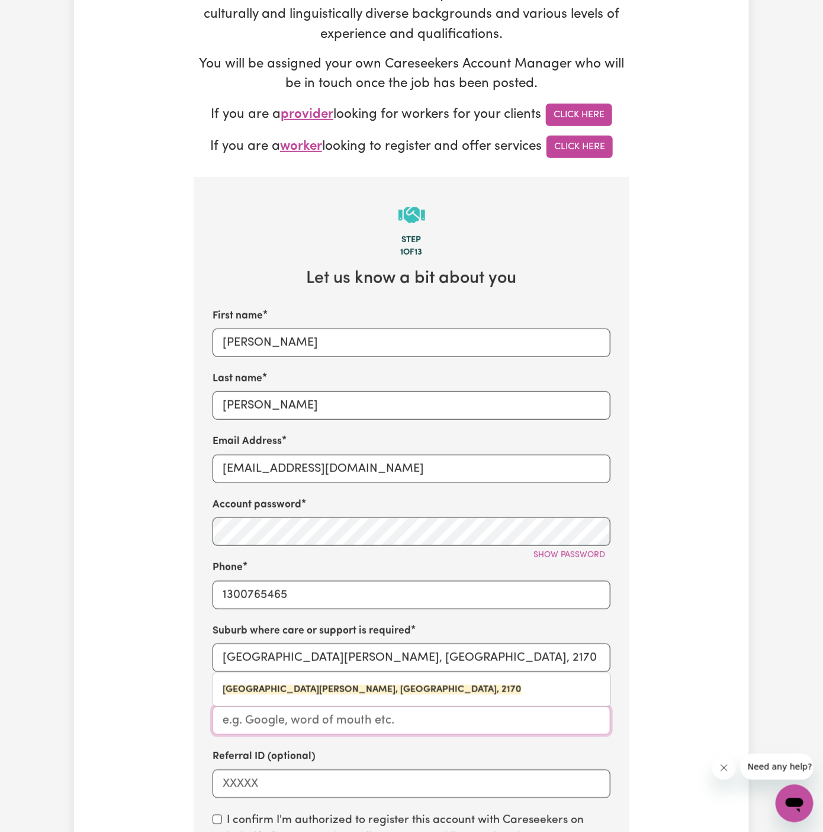
click at [343, 718] on input "How did you hear about us?" at bounding box center [412, 720] width 398 height 28
paste input "True Help-"
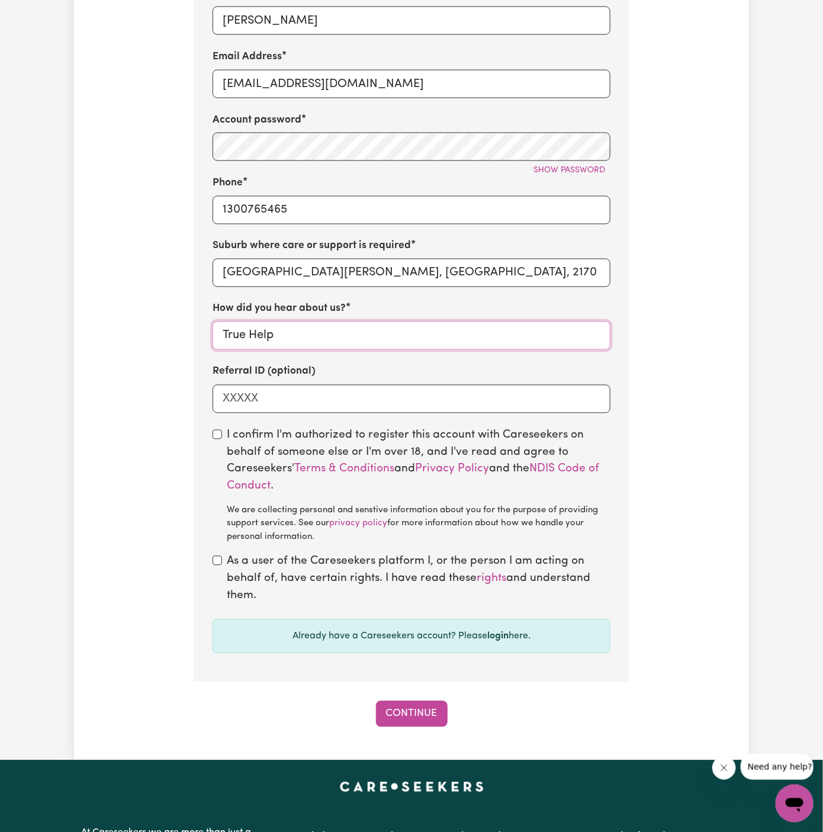
scroll to position [632, 0]
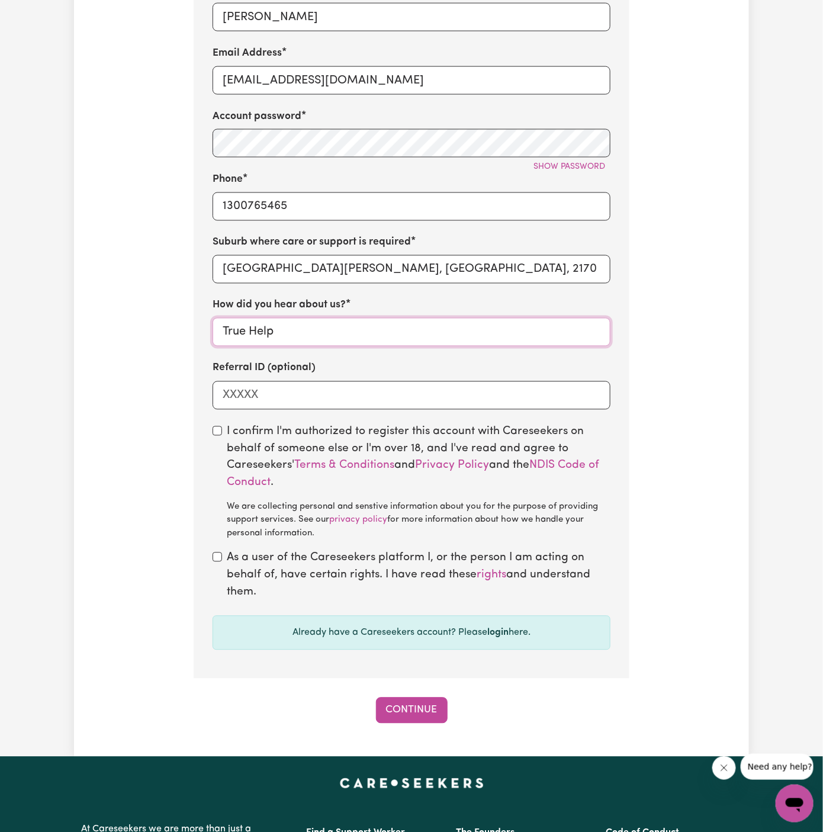
type input "True Help"
click at [215, 432] on input "checkbox" at bounding box center [217, 430] width 9 height 9
checkbox input "true"
click at [223, 552] on div "As a user of the Careseekers platform I, or the person I am acting on behalf of…" at bounding box center [412, 575] width 398 height 51
click at [216, 556] on input "checkbox" at bounding box center [217, 556] width 9 height 9
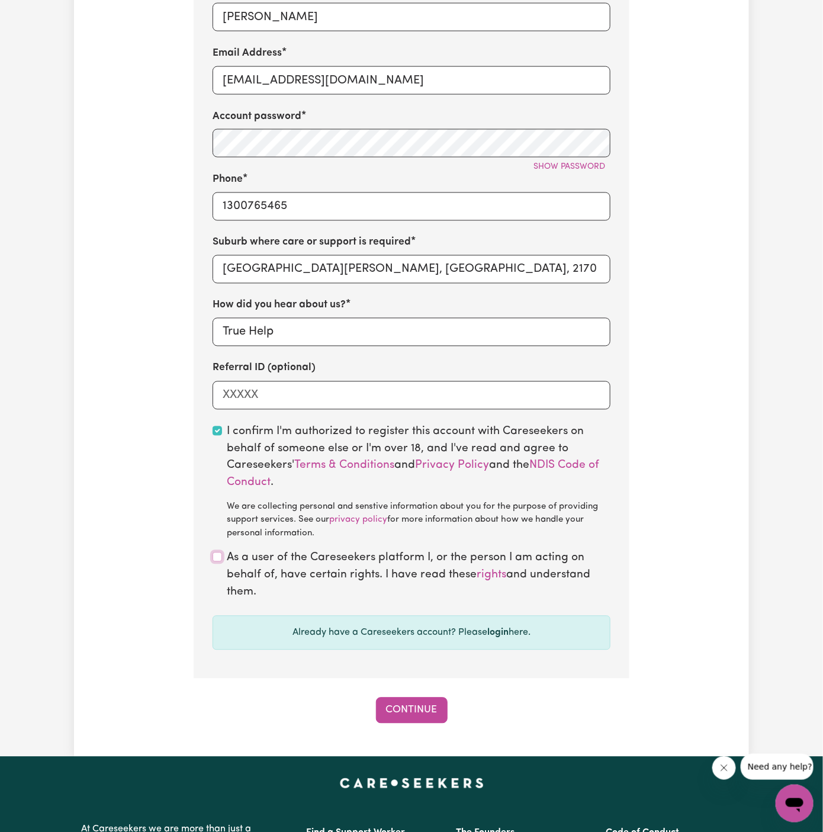
checkbox input "true"
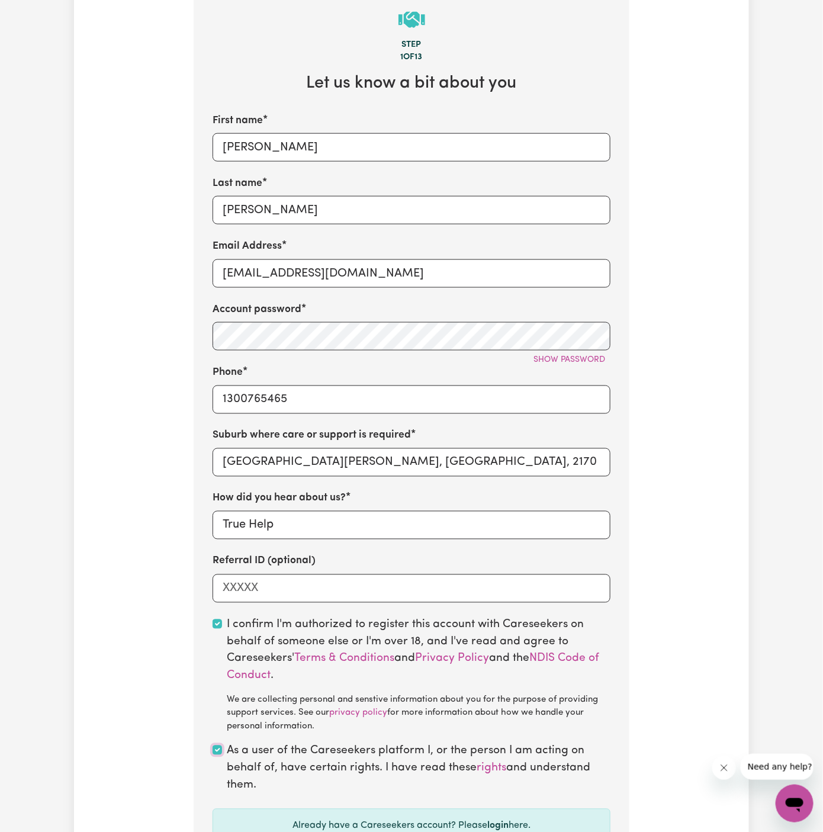
scroll to position [432, 0]
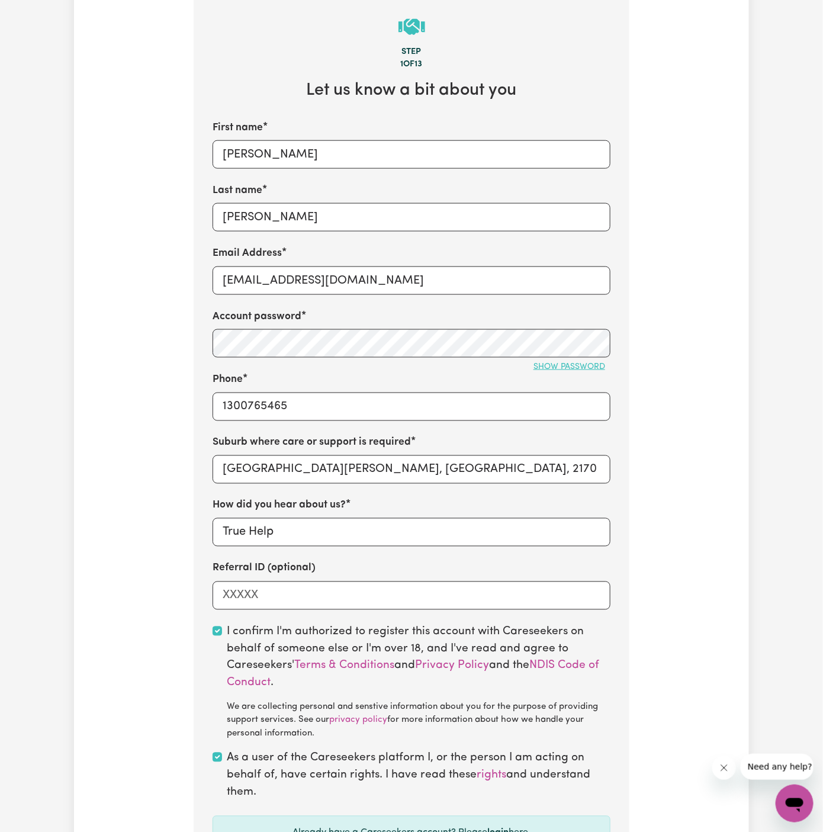
click at [580, 360] on button "Show password" at bounding box center [569, 367] width 82 height 18
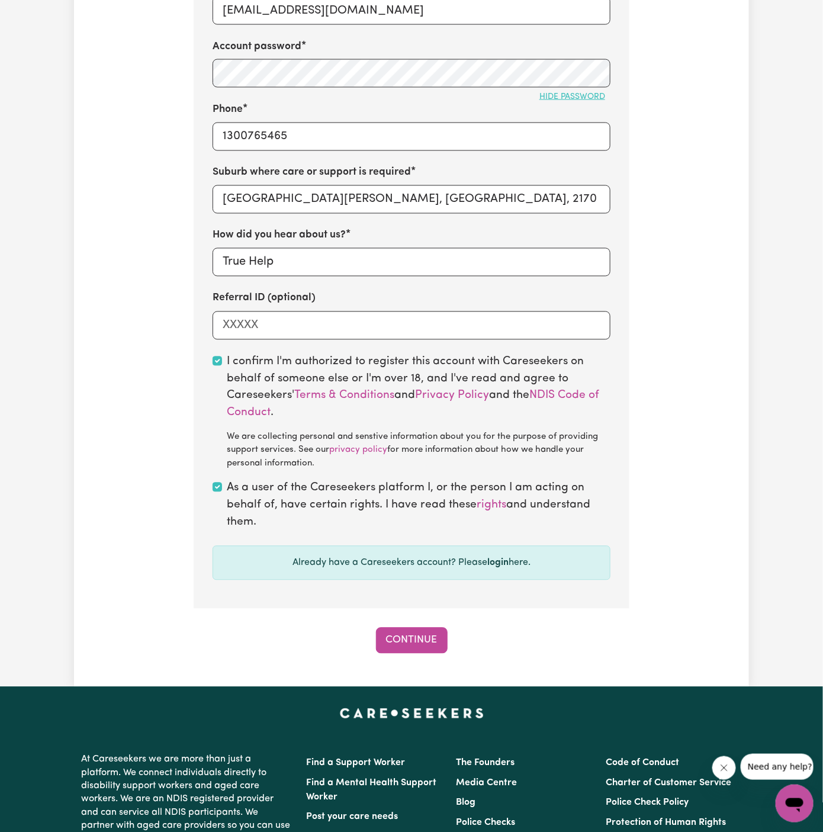
scroll to position [720, 0]
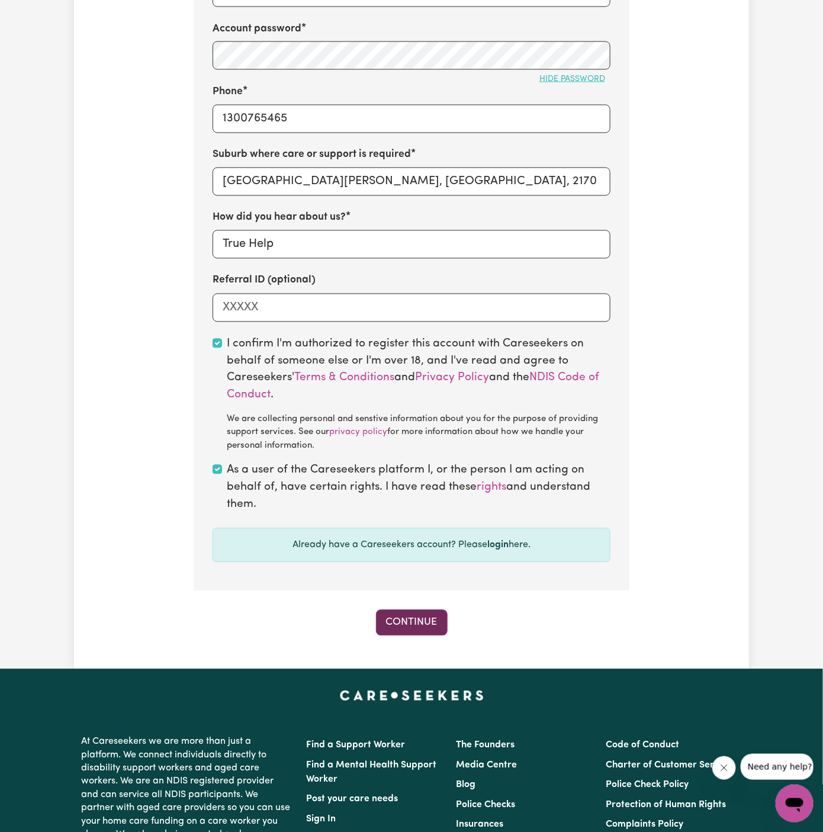
click at [432, 623] on button "Continue" at bounding box center [412, 623] width 72 height 26
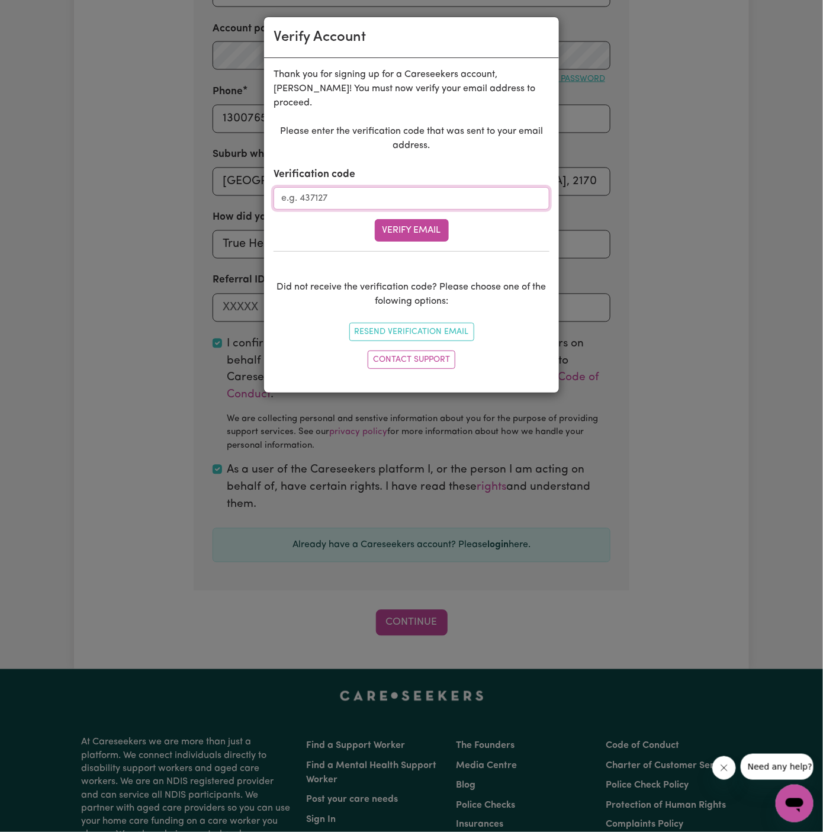
click at [371, 187] on input "Verification code" at bounding box center [411, 198] width 276 height 22
paste input "122014"
type input "122014"
click at [417, 219] on button "Verify Email" at bounding box center [412, 230] width 74 height 22
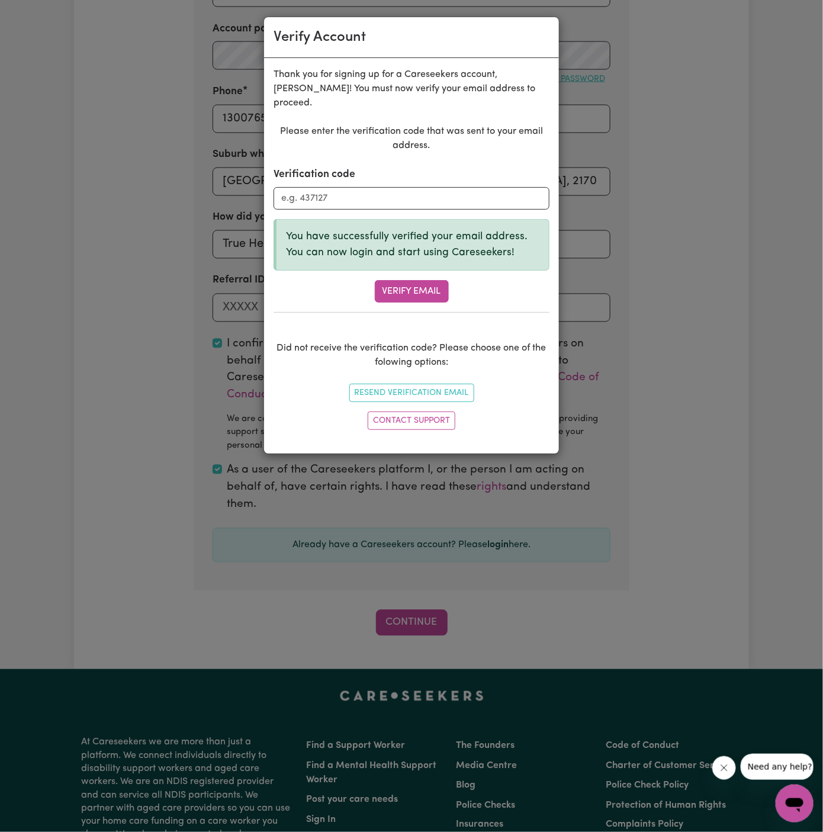
scroll to position [408, 0]
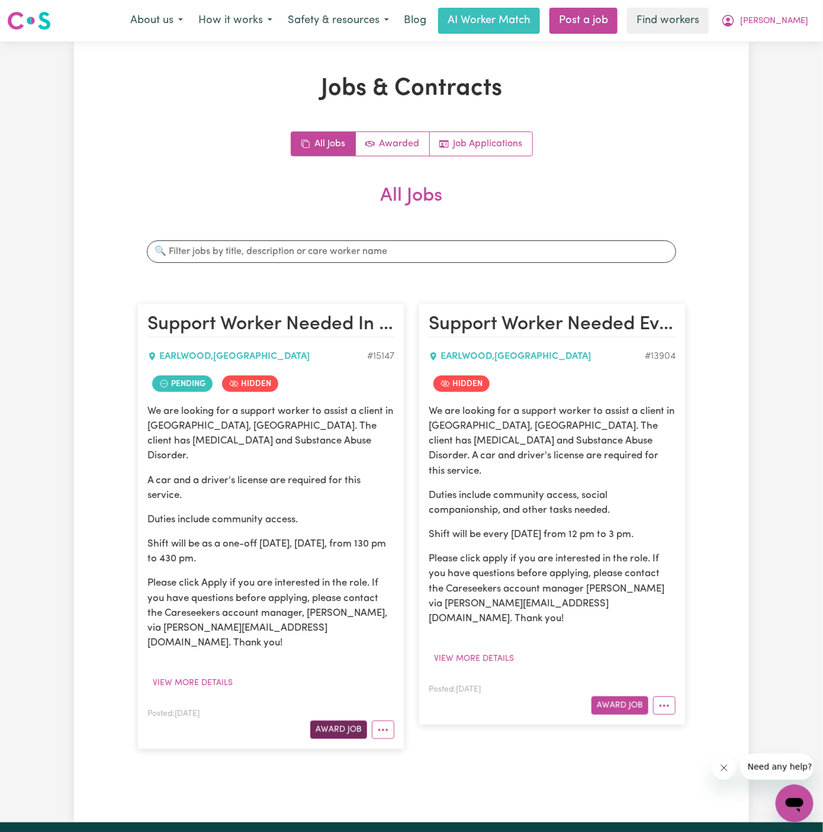
click at [340, 720] on button "Award Job" at bounding box center [338, 729] width 57 height 18
click at [349, 720] on button "Award Job" at bounding box center [338, 729] width 57 height 18
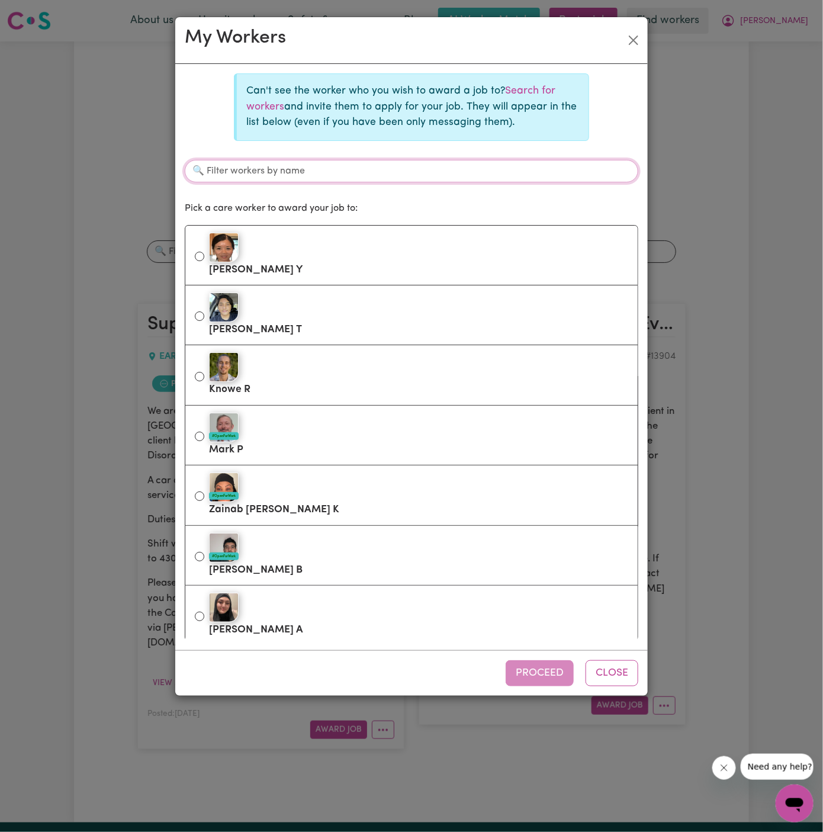
click at [452, 163] on input "Filter workers by name" at bounding box center [411, 171] width 453 height 22
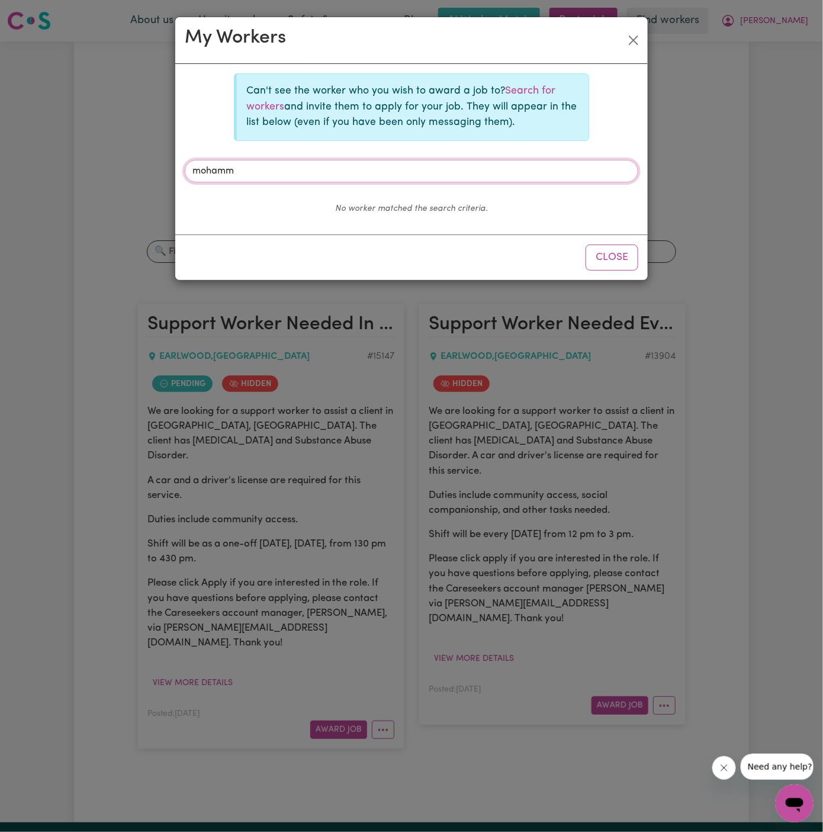
type input "mohamm"
click at [538, 98] on p "Can't see the worker who you wish to award a job to? Search for workers and inv…" at bounding box center [412, 106] width 333 height 47
click at [516, 88] on link "Search for workers" at bounding box center [400, 98] width 309 height 25
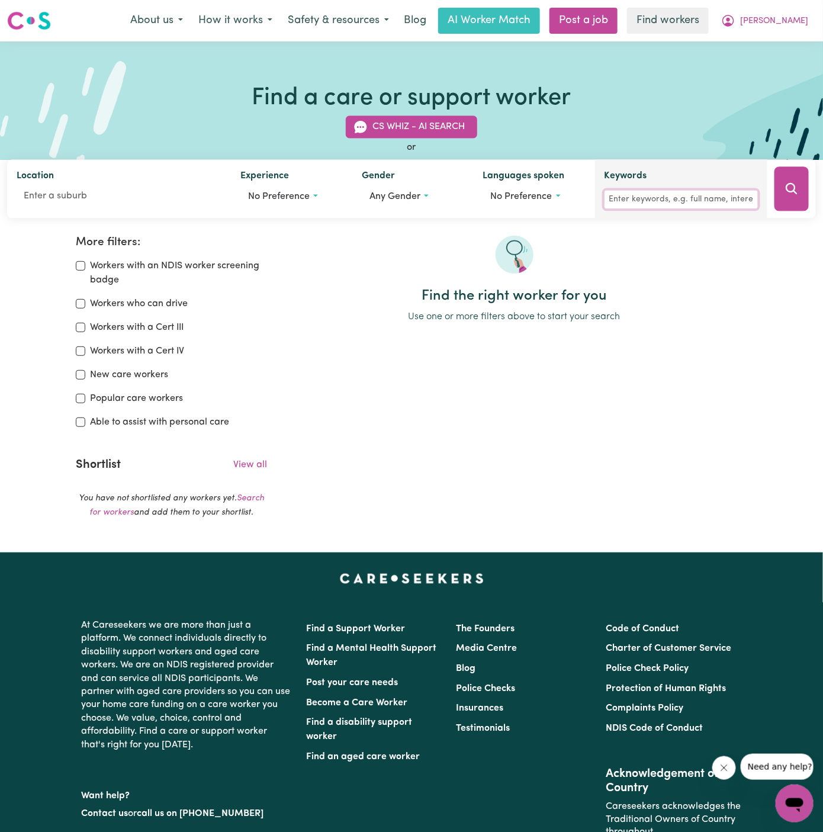
click at [641, 198] on input "Keywords" at bounding box center [680, 200] width 153 height 18
click at [641, 198] on input "shipon" at bounding box center [680, 200] width 153 height 18
type input "shipon"
click at [784, 200] on button "Search" at bounding box center [791, 189] width 34 height 44
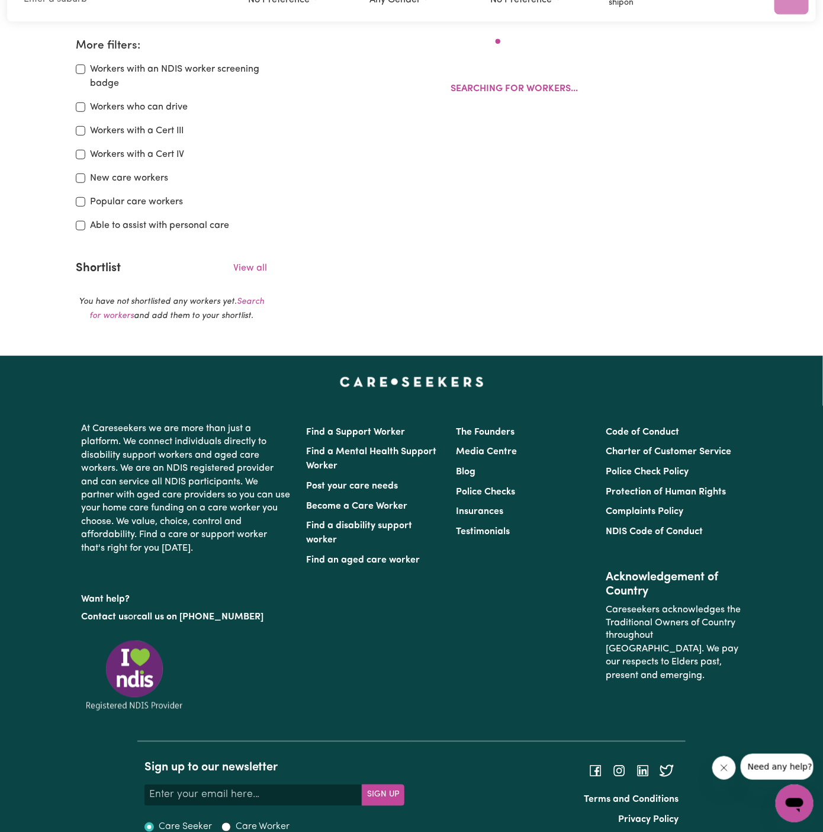
scroll to position [197, 0]
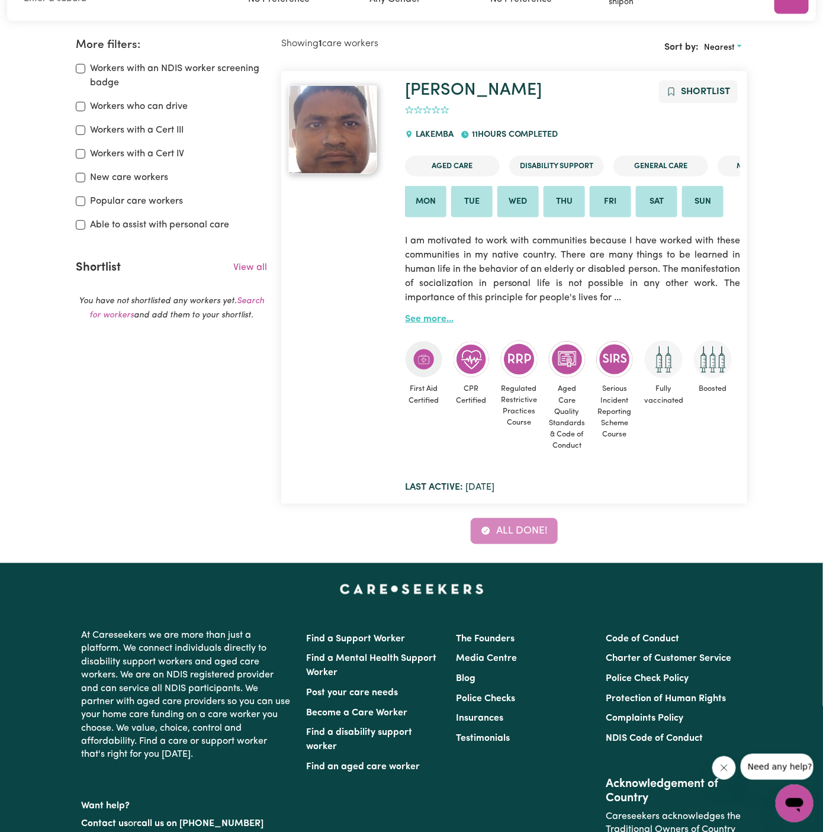
click at [421, 314] on link "See more..." at bounding box center [429, 318] width 49 height 9
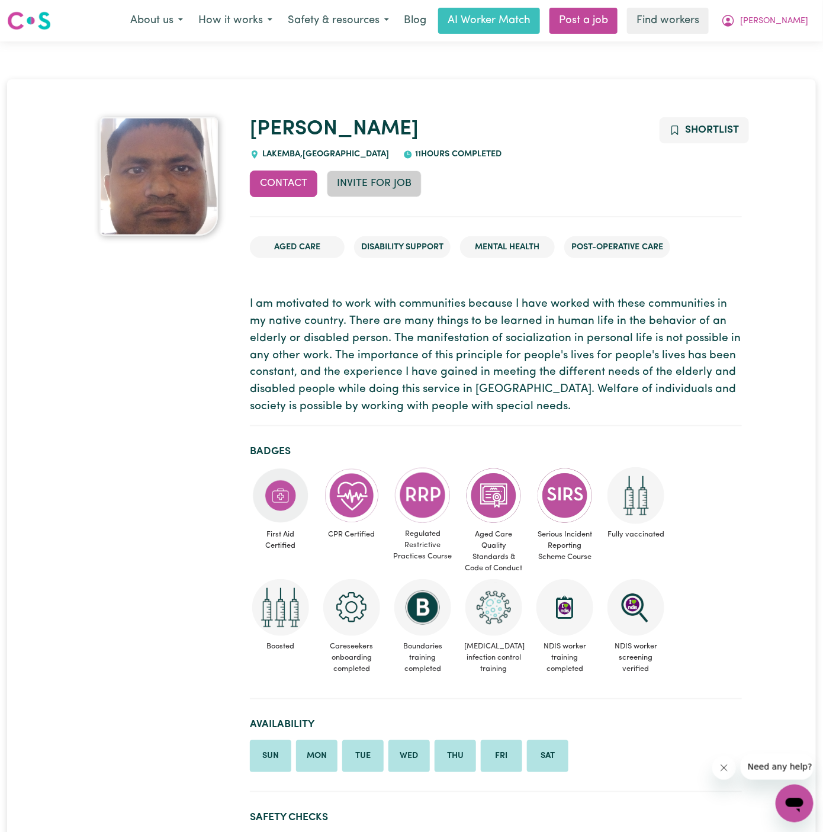
click at [366, 194] on button "Invite for Job" at bounding box center [374, 183] width 95 height 26
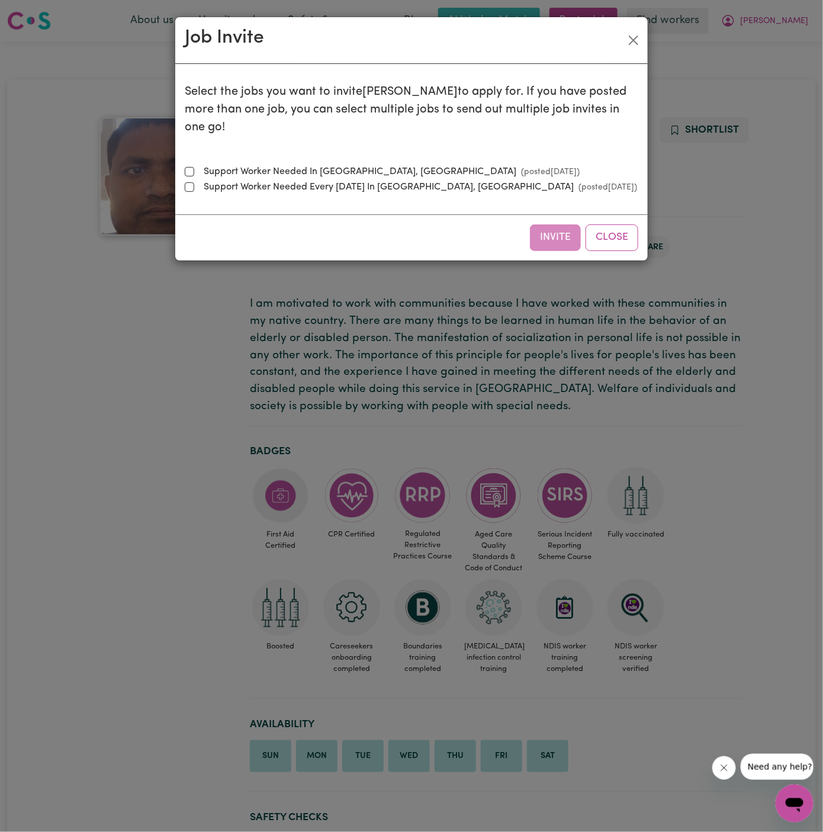
click at [225, 168] on label "Support Worker Needed In Earlwood, NSW (posted Sep 25 2025 )" at bounding box center [389, 172] width 381 height 14
click at [194, 168] on input "Support Worker Needed In Earlwood, NSW (posted Sep 25 2025 )" at bounding box center [189, 171] width 9 height 9
checkbox input "true"
click at [560, 234] on button "Invite" at bounding box center [555, 237] width 51 height 26
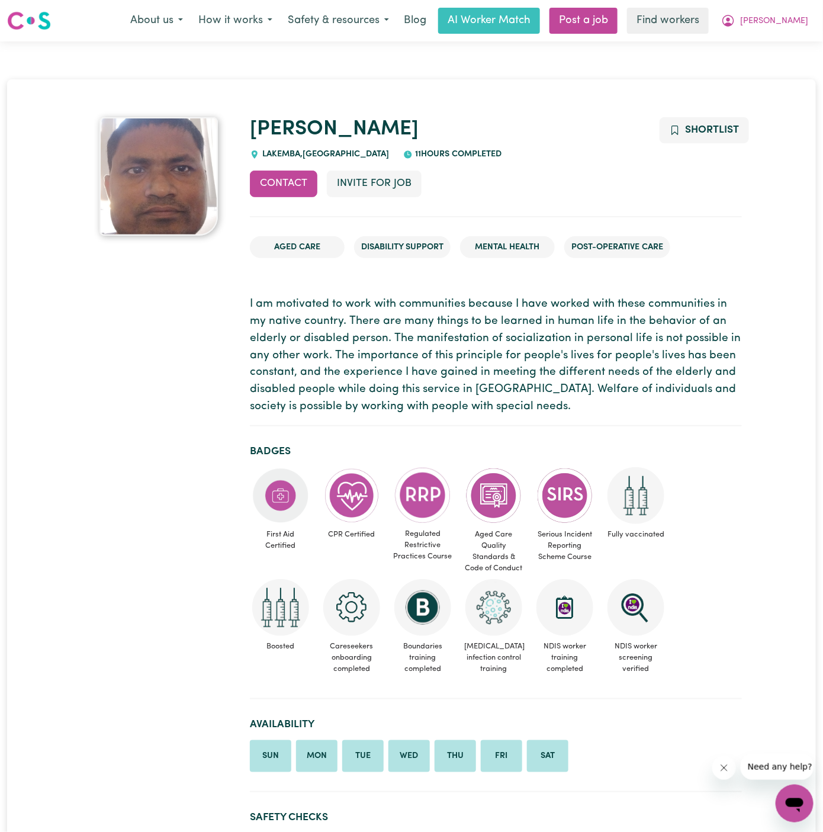
click at [617, 310] on p "I am motivated to work with communities because I have worked with these commun…" at bounding box center [496, 356] width 492 height 120
click at [799, 16] on span "Alex" at bounding box center [774, 21] width 68 height 13
click at [793, 48] on link "My Dashboard" at bounding box center [769, 46] width 94 height 22
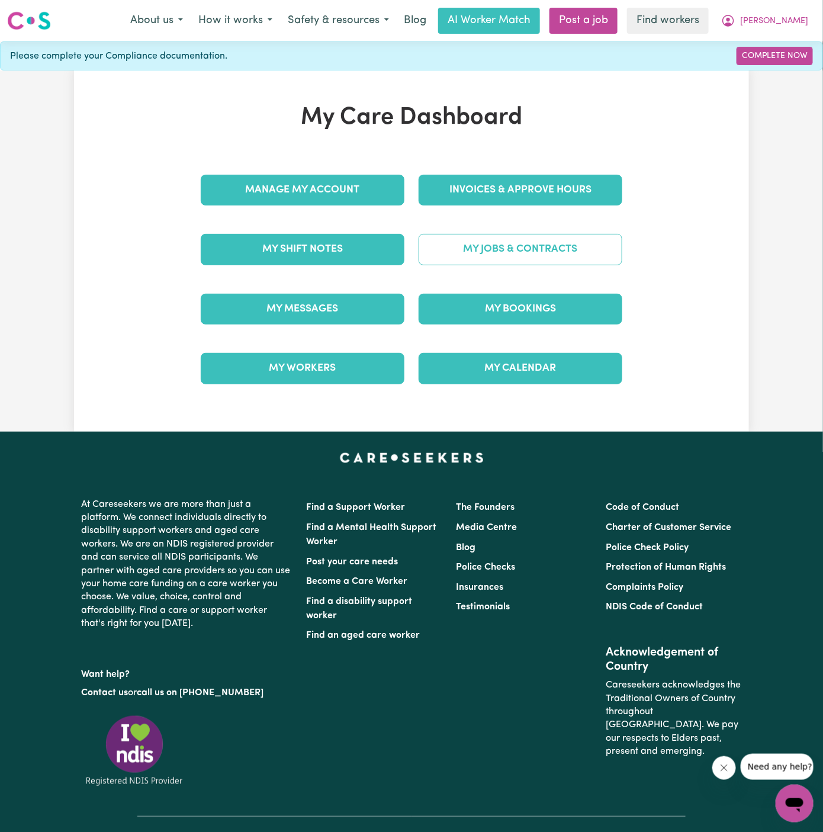
click at [517, 252] on link "My Jobs & Contracts" at bounding box center [521, 249] width 204 height 31
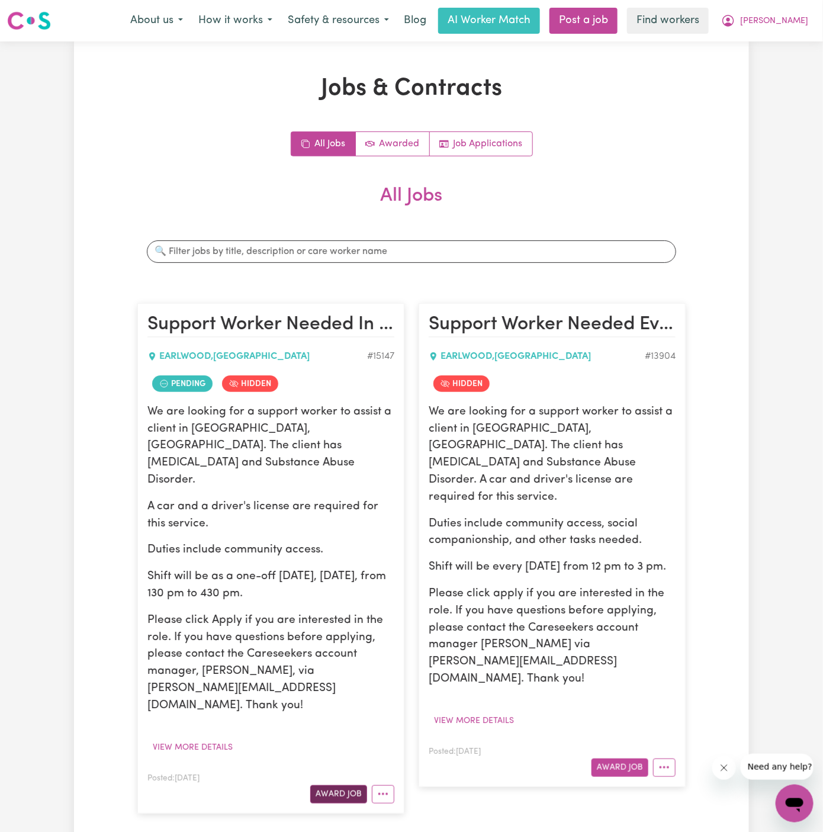
click at [339, 785] on button "Award Job" at bounding box center [338, 794] width 57 height 18
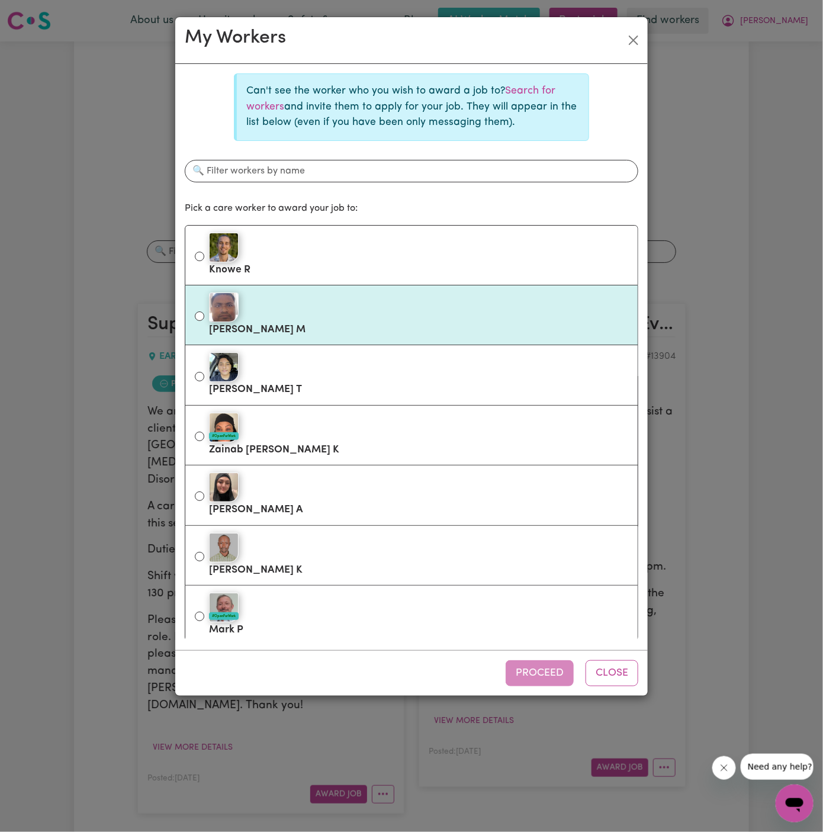
click at [312, 317] on div at bounding box center [418, 307] width 419 height 30
click at [204, 317] on input "Mohammad Shipon M" at bounding box center [199, 315] width 9 height 9
radio input "true"
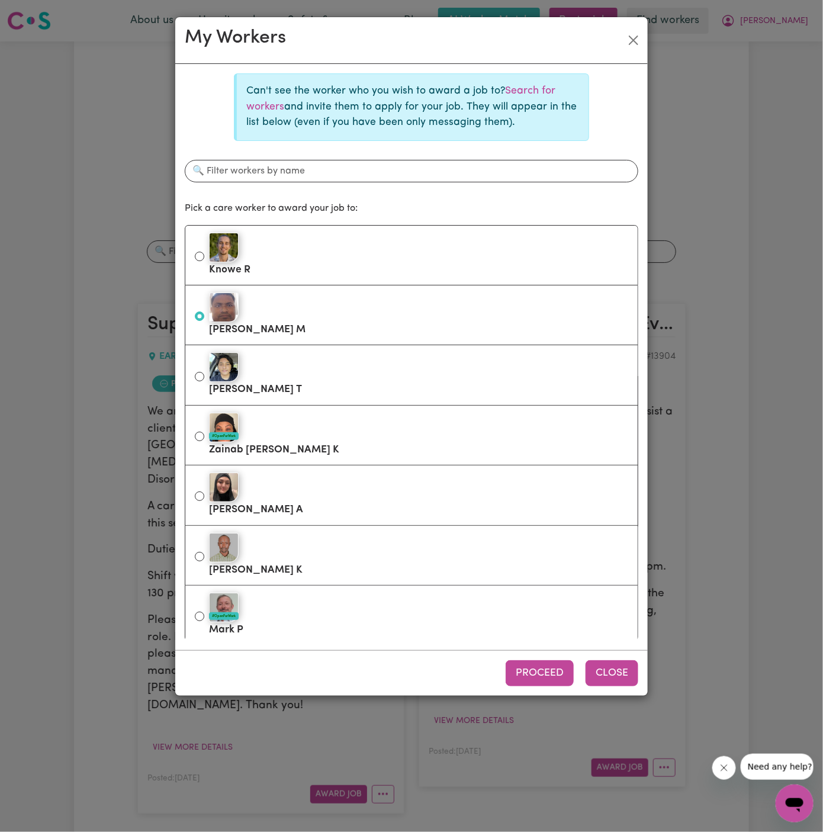
click at [611, 678] on button "Close" at bounding box center [611, 673] width 53 height 26
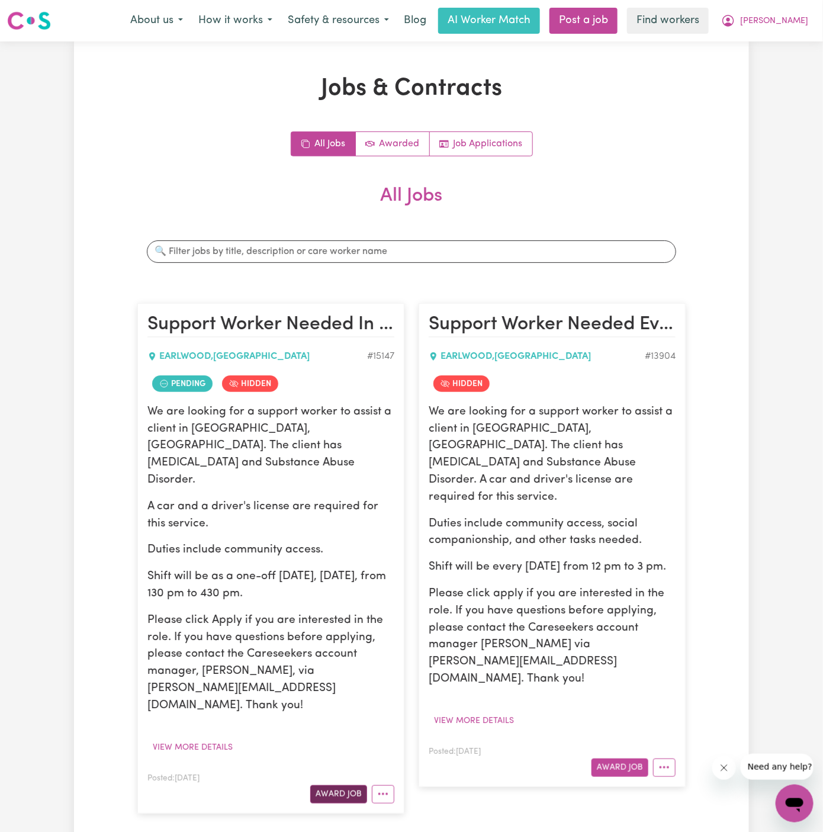
click at [351, 785] on button "Award Job" at bounding box center [338, 794] width 57 height 18
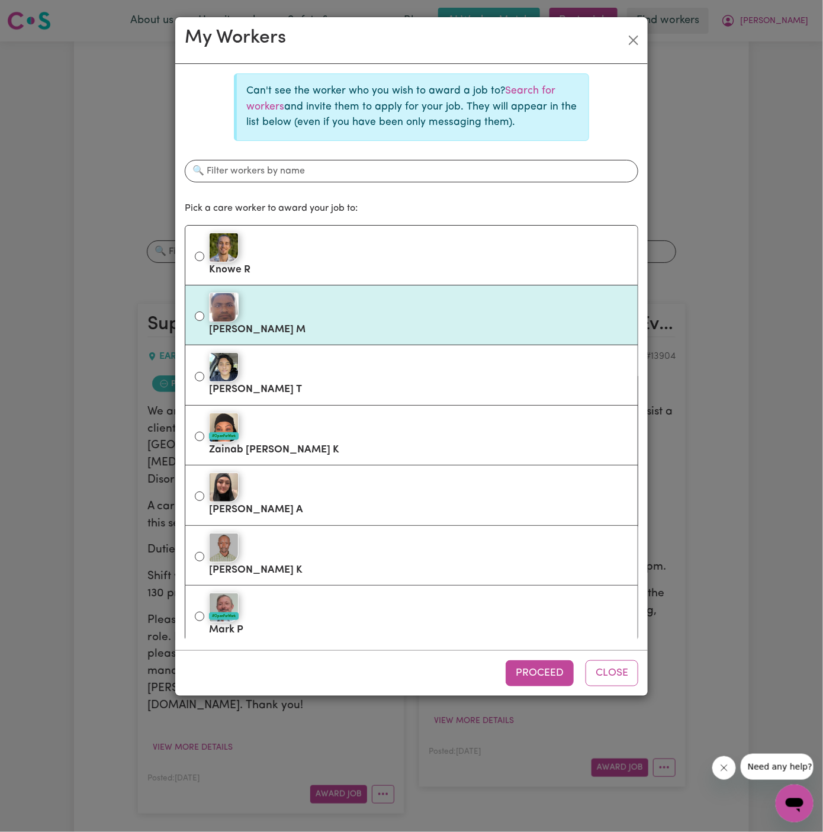
click at [294, 312] on div at bounding box center [418, 307] width 419 height 30
click at [204, 312] on input "Mohammad Shipon M" at bounding box center [199, 315] width 9 height 9
radio input "true"
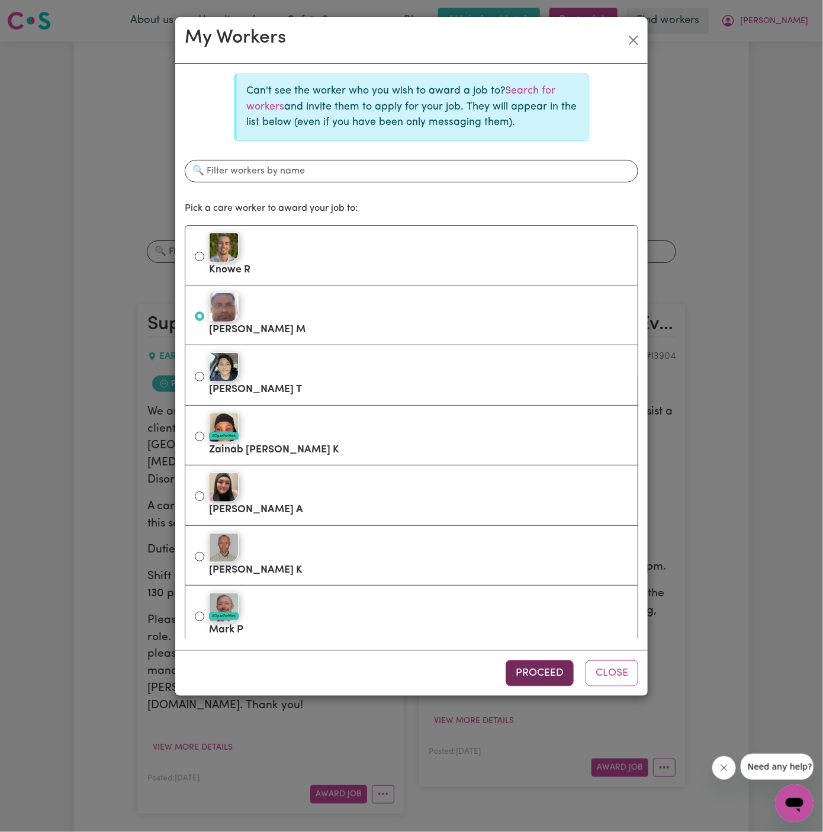
click at [520, 668] on button "Proceed" at bounding box center [540, 673] width 68 height 26
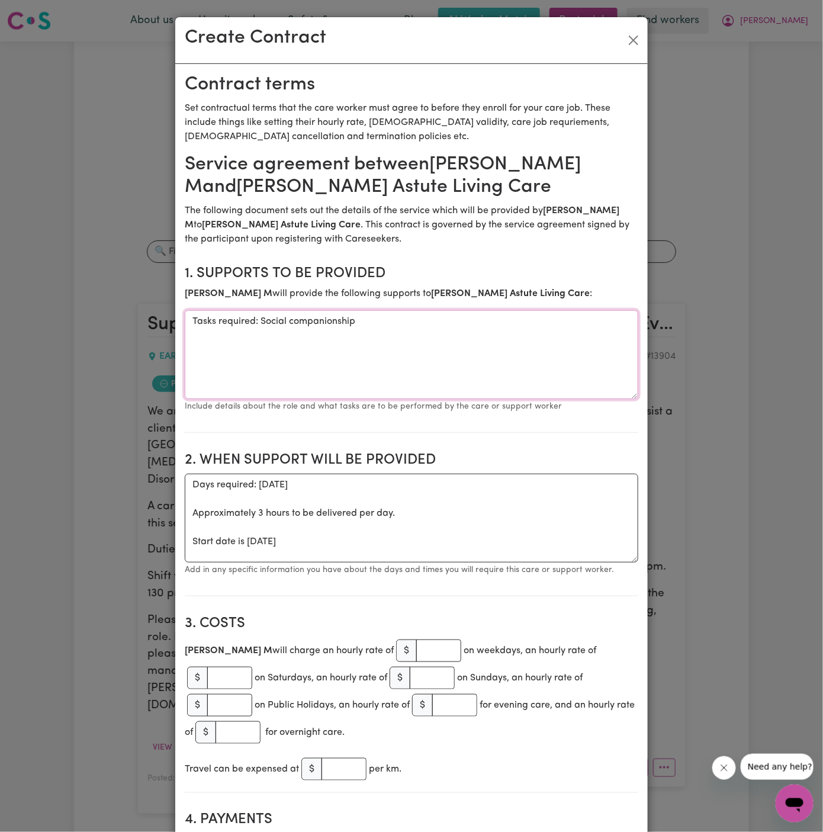
drag, startPoint x: 368, startPoint y: 318, endPoint x: 122, endPoint y: 334, distance: 246.2
click at [122, 334] on div "Create Contract Contract terms Set contractual terms that the care worker must …" at bounding box center [411, 416] width 823 height 832
click at [223, 321] on textarea "Tasks required: Social companionship" at bounding box center [411, 354] width 453 height 89
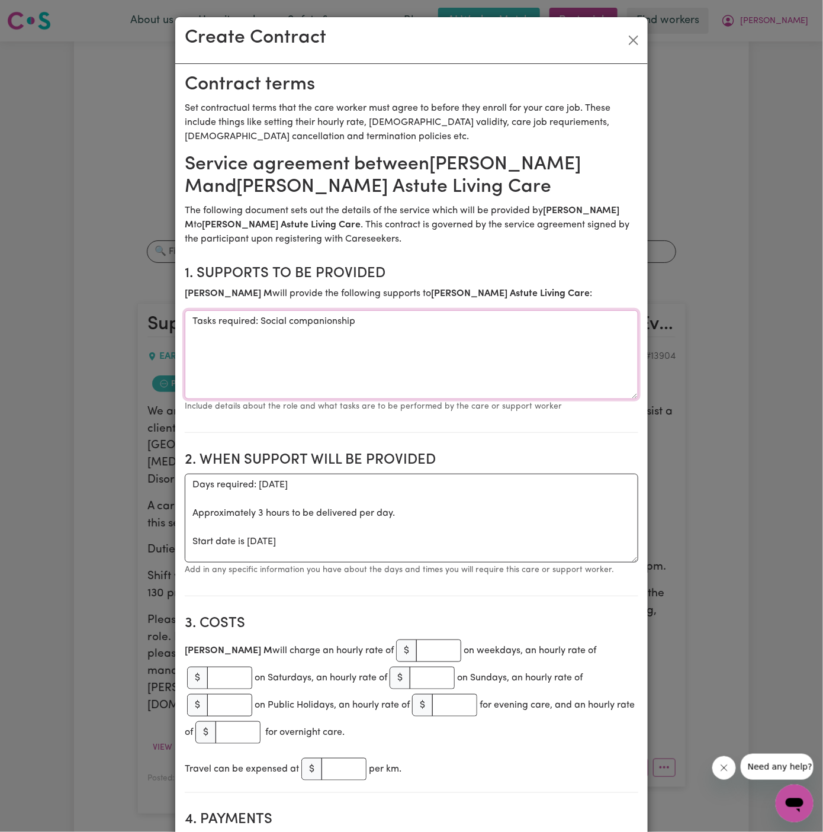
paste textarea "Community access"
type textarea "Community access"
click at [299, 523] on textarea "Days required: thursday Approximately 3 hours to be delivered per day. Start da…" at bounding box center [411, 518] width 453 height 89
drag, startPoint x: 383, startPoint y: 536, endPoint x: 178, endPoint y: 484, distance: 211.9
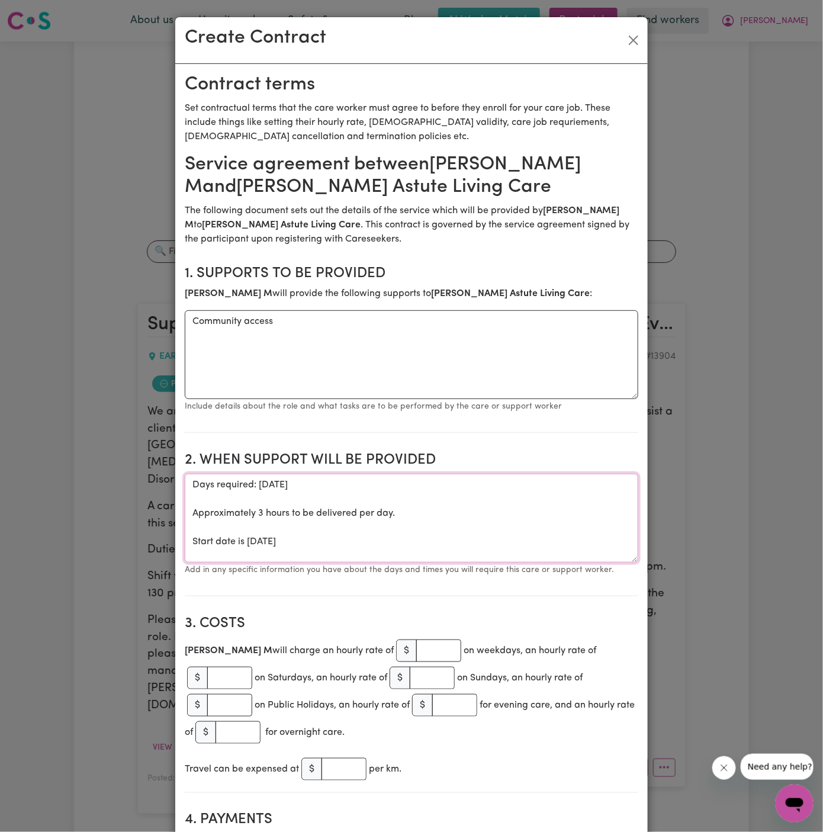
paste textarea "ONE OFF Thursday 25 September 2025 from 130 pm to 430 pm"
click at [255, 501] on textarea "ONE OFF Thursday 25 September 2025 from 130 pm to 430 pm" at bounding box center [411, 518] width 453 height 89
click at [401, 513] on textarea "ONE OFF Thursday 25 September 2025 from 130 pm to 430 pm" at bounding box center [411, 518] width 453 height 89
type textarea "ONE OFF Thursday 25 September 2025 from 130 pm to 430 pm"
click at [445, 652] on input "number" at bounding box center [438, 650] width 45 height 22
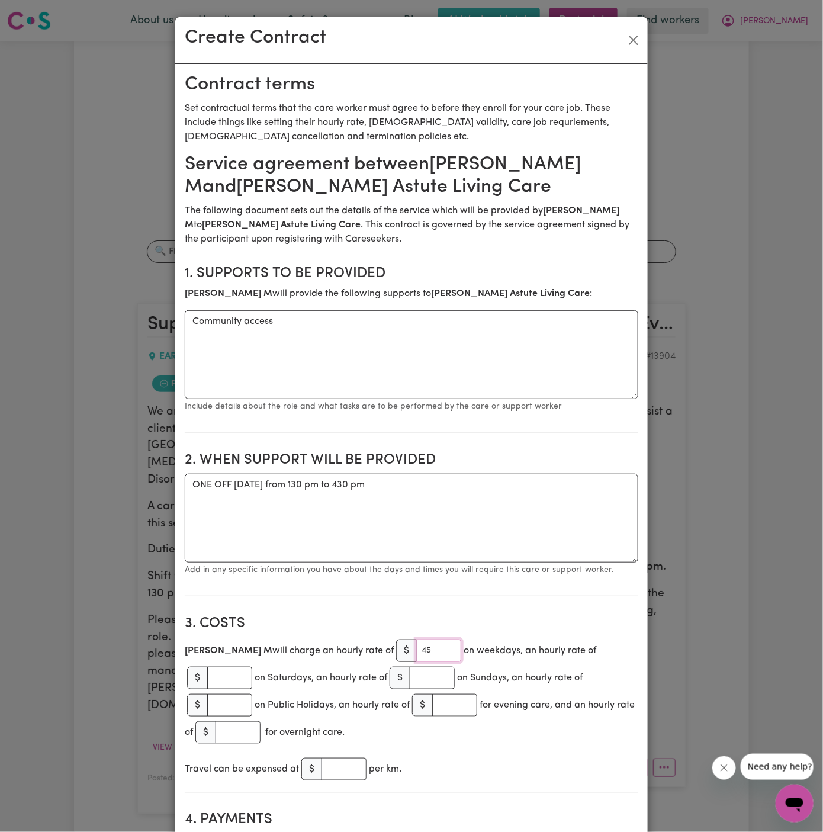
type input "45"
click at [476, 552] on textarea "ONE OFF Thursday 25 September 2025 from 130 pm to 430 pm" at bounding box center [411, 518] width 453 height 89
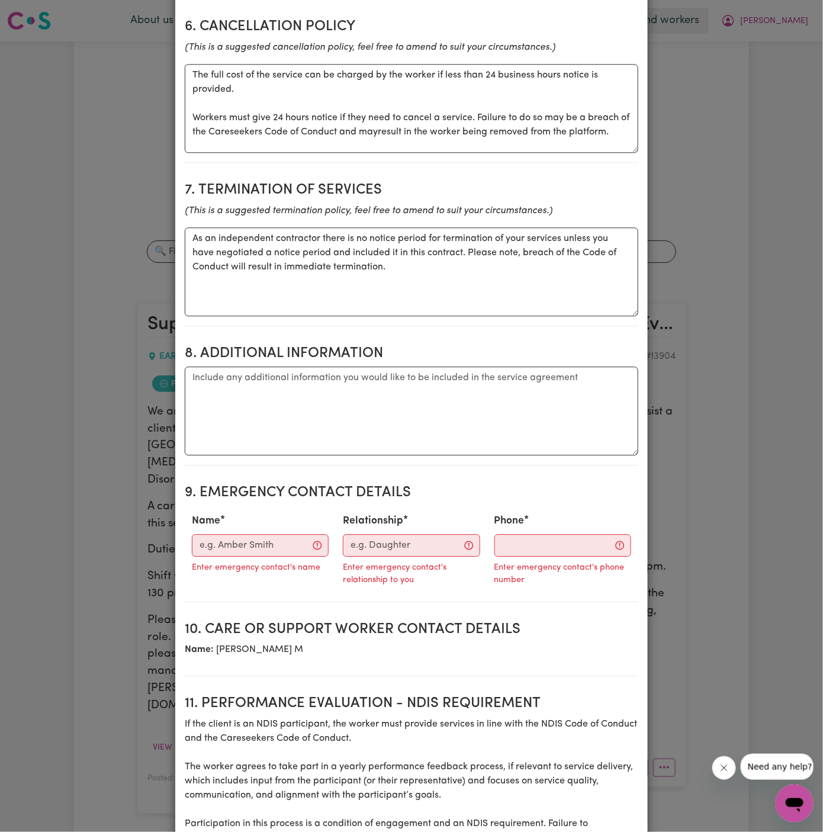
scroll to position [1095, 0]
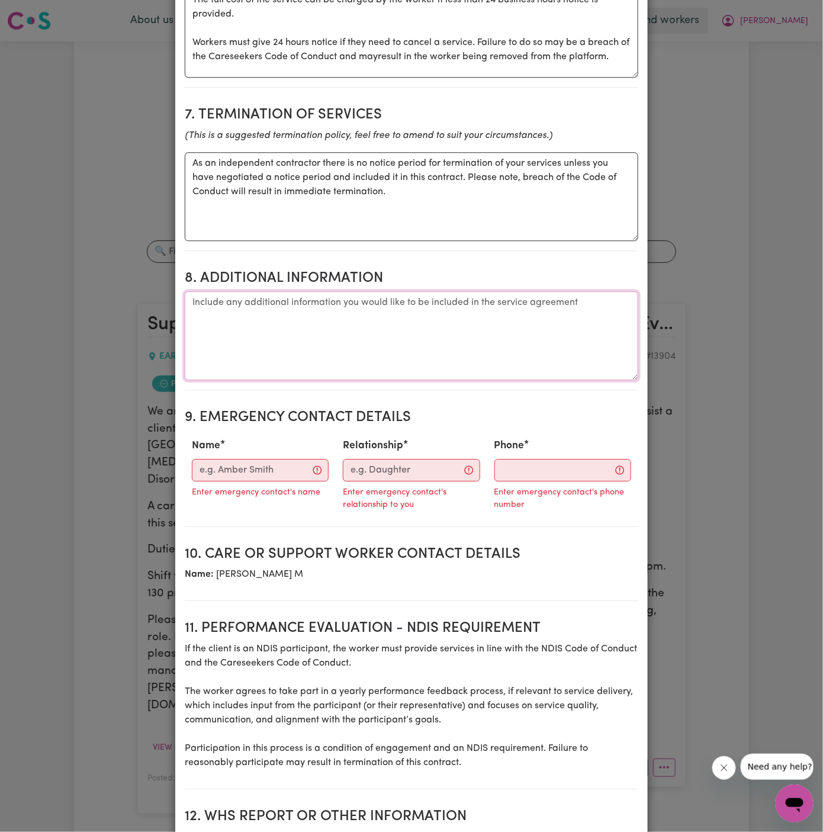
click at [223, 330] on textarea "Additional information" at bounding box center [411, 335] width 453 height 89
paste textarea "Client's Address: 36 Warburton Parade, EARLWOOD, NSW, 2206"
type textarea "Client's Address: 36 Warburton Parade, EARLWOOD, NSW, 2206"
click at [246, 464] on input "Name" at bounding box center [260, 470] width 137 height 22
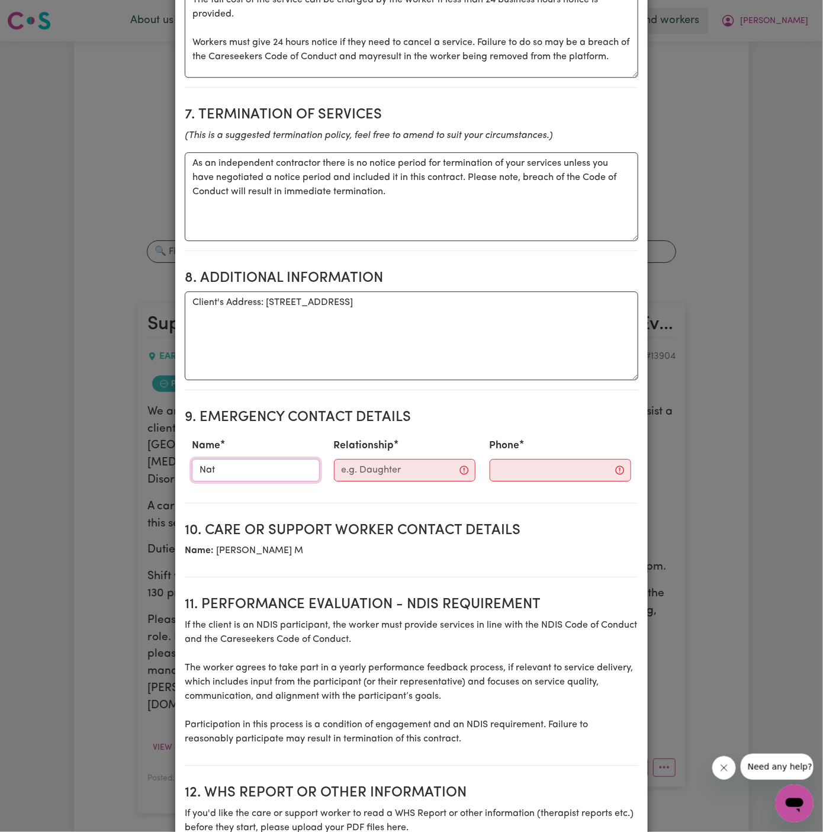
type input "Natasha"
click at [386, 465] on input "Relationship" at bounding box center [404, 470] width 141 height 22
type input "Director"
click at [499, 465] on input "Phone" at bounding box center [549, 470] width 143 height 22
paste input "401725099"
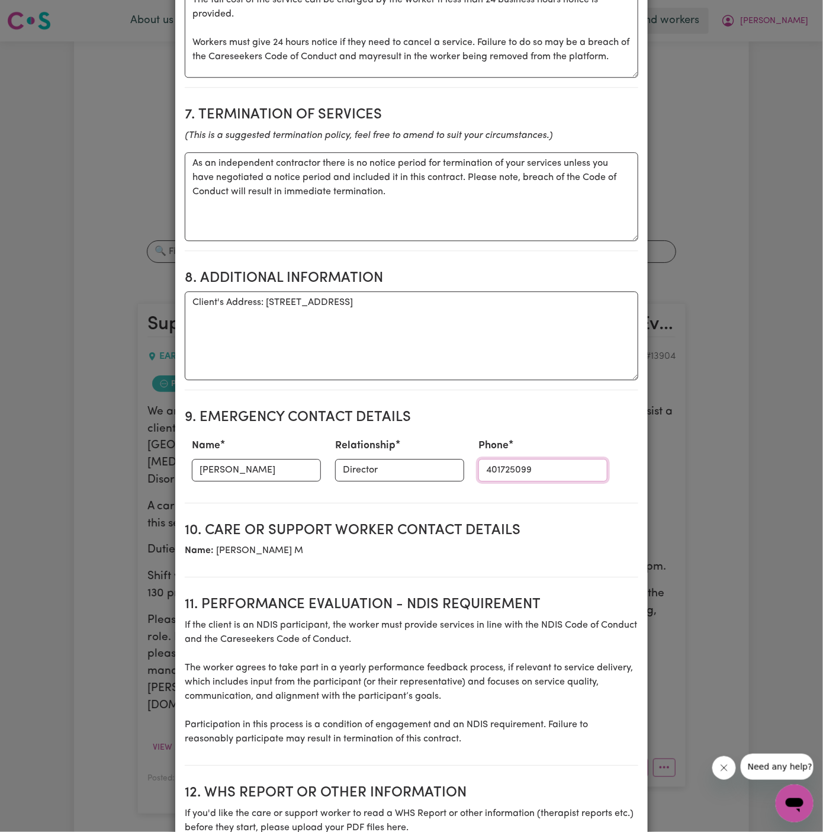
type input "401725099"
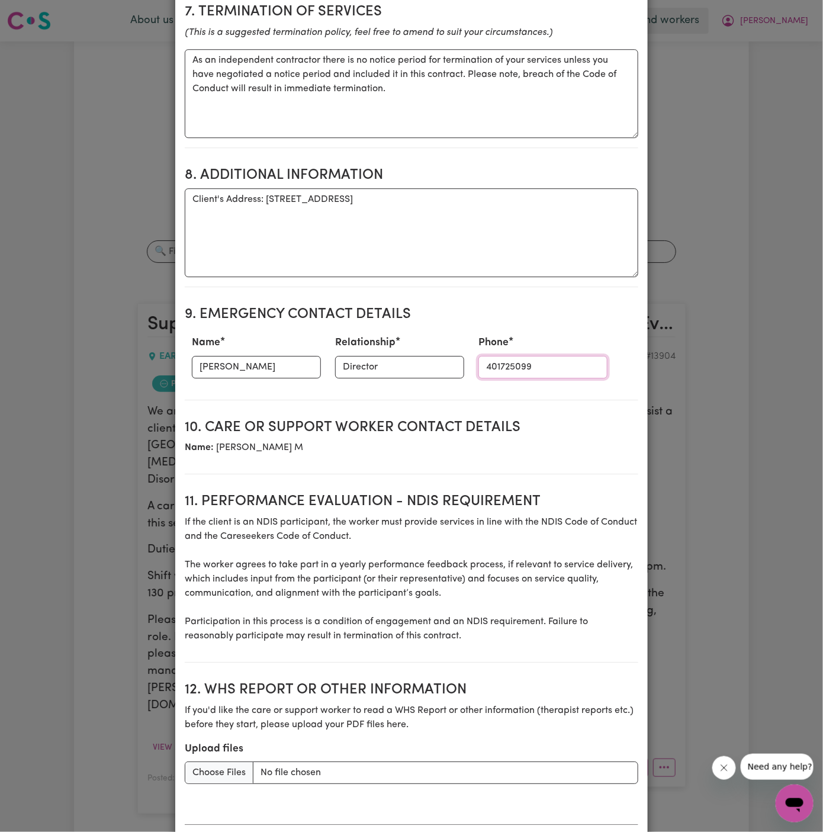
scroll to position [1257, 0]
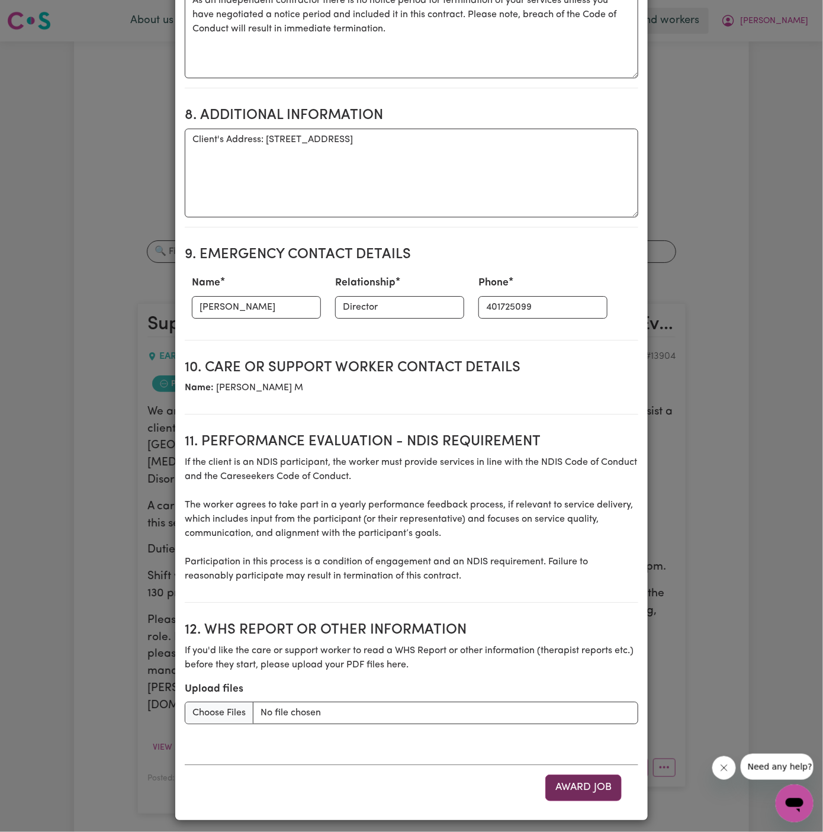
click at [585, 784] on button "Award Job" at bounding box center [583, 787] width 76 height 26
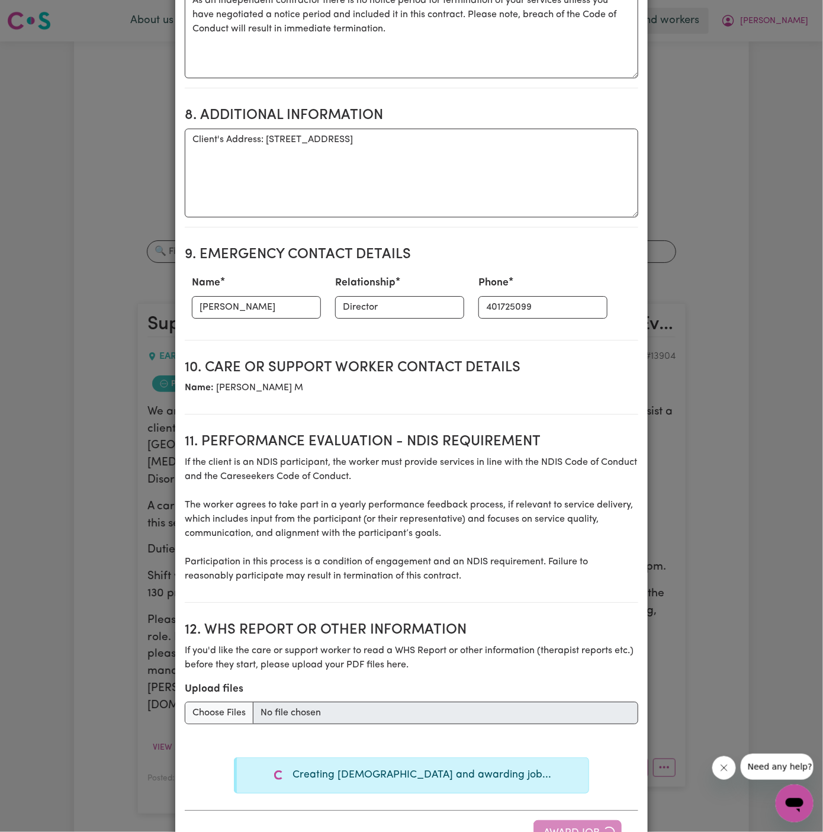
type textarea "Tasks required: Social companionship"
type textarea "Days required: thursday Approximately 3 hours to be delivered per day. Start da…"
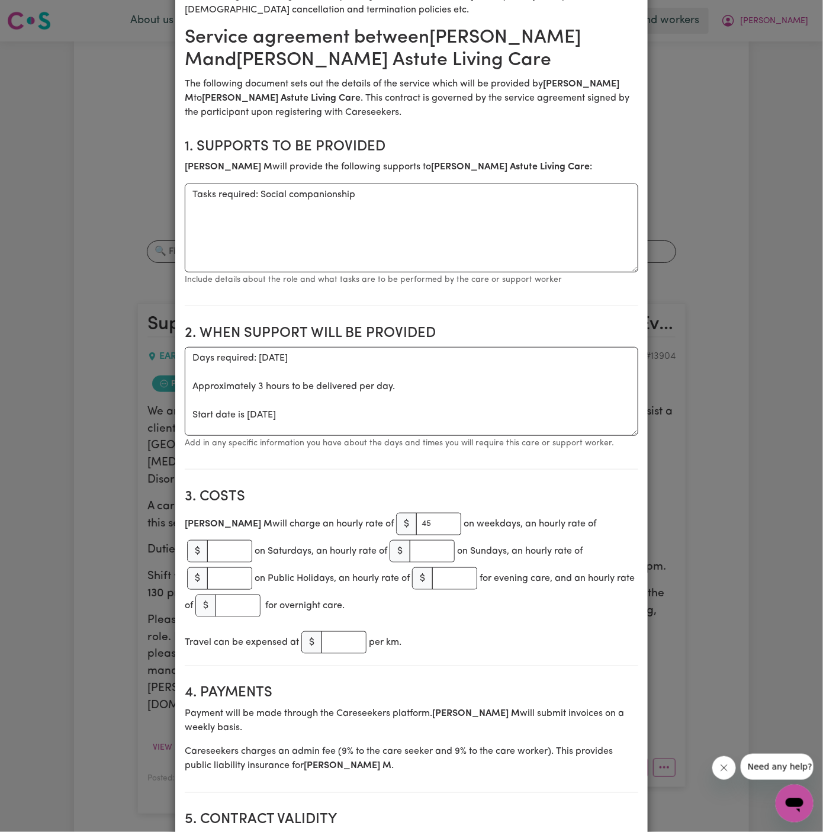
scroll to position [0, 0]
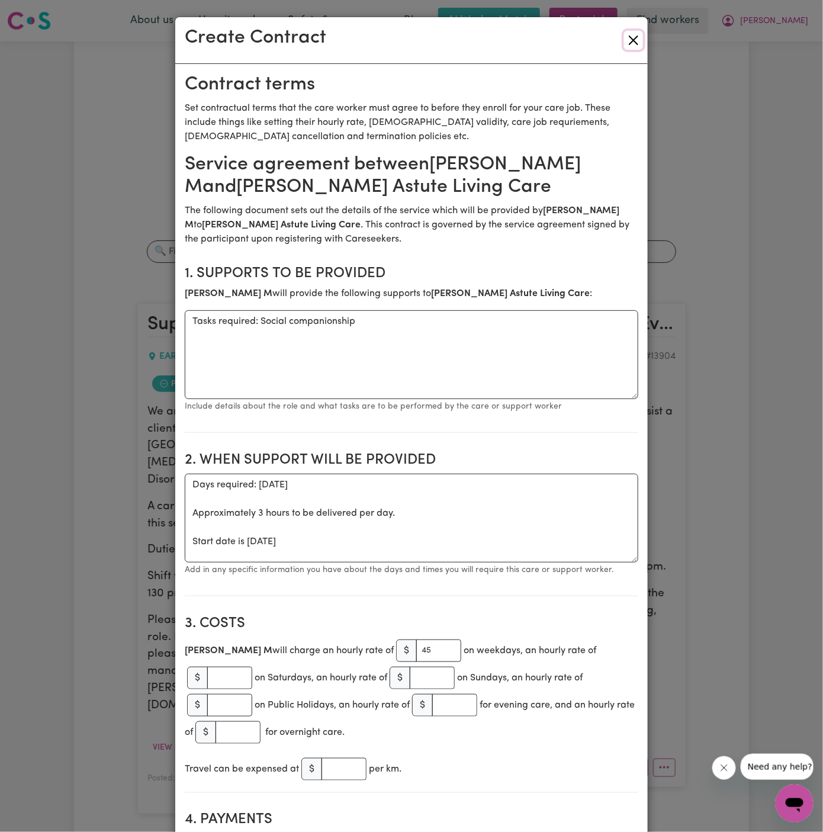
click at [635, 43] on button "Close" at bounding box center [633, 40] width 19 height 19
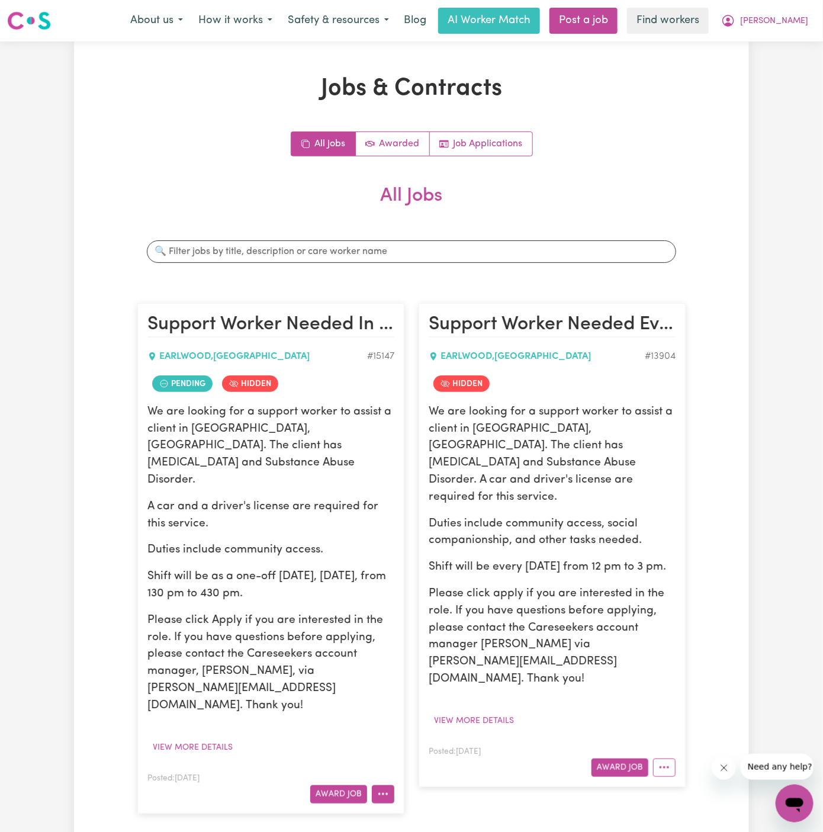
click at [379, 788] on icon "More options" at bounding box center [383, 794] width 12 height 12
click at [446, 660] on link "Make Booking" at bounding box center [429, 672] width 115 height 24
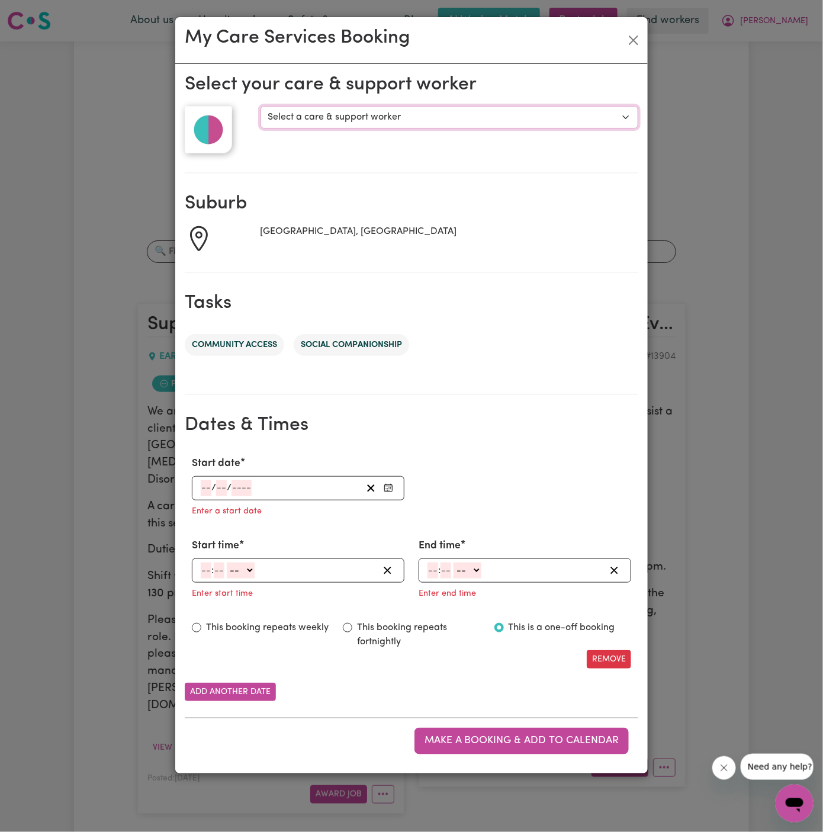
click at [343, 120] on select "Select a care & support worker Amy Y Mohammad Shipon" at bounding box center [449, 117] width 378 height 22
select select "10254"
click at [260, 106] on select "Select a care & support worker Amy Y Mohammad Shipon" at bounding box center [449, 117] width 378 height 22
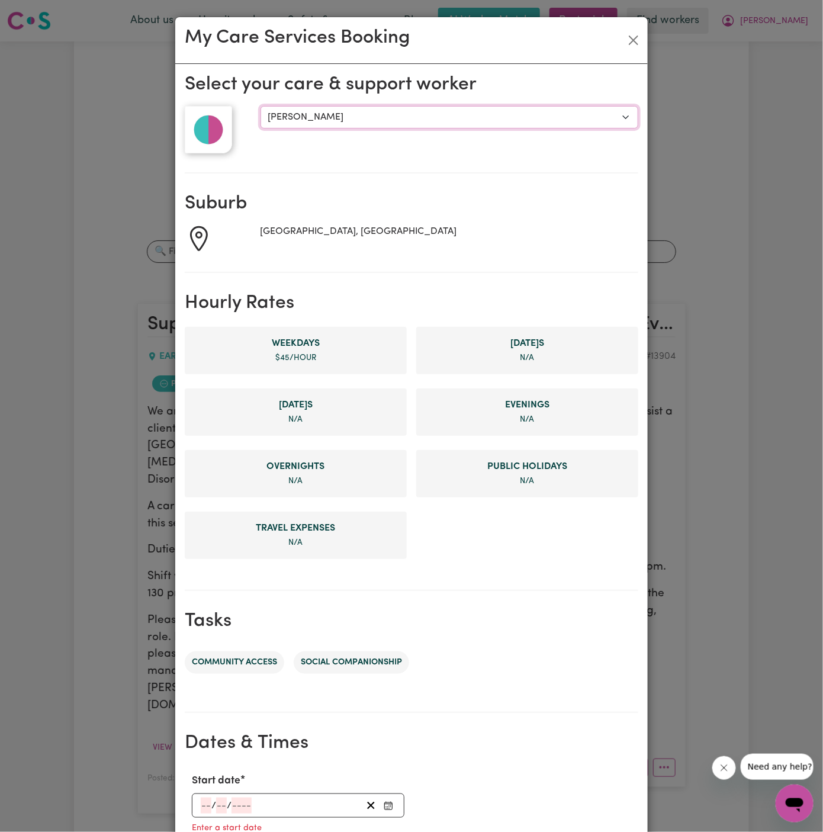
scroll to position [272, 0]
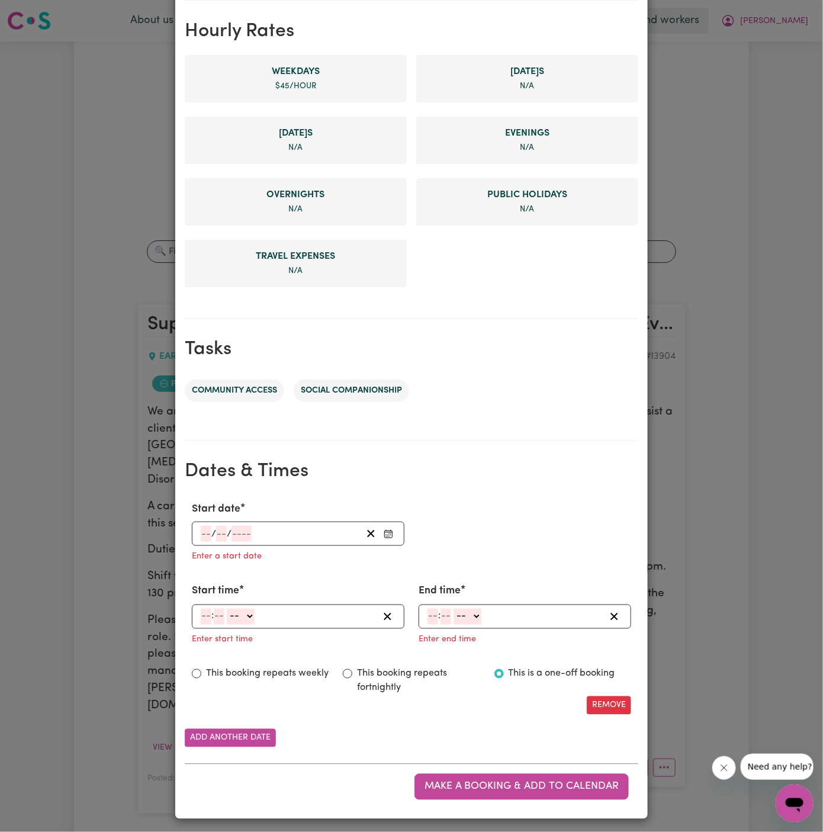
click at [207, 527] on input "number" at bounding box center [206, 534] width 11 height 16
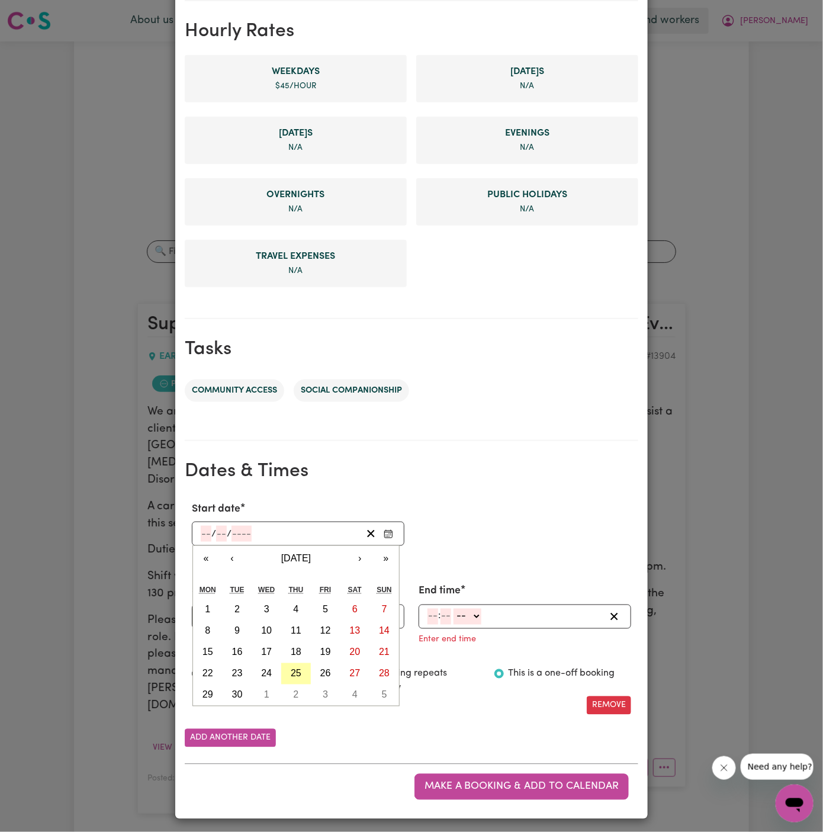
click at [298, 674] on abbr "25" at bounding box center [296, 673] width 11 height 10
type input "2025-09-25"
type input "25"
type input "9"
type input "2025"
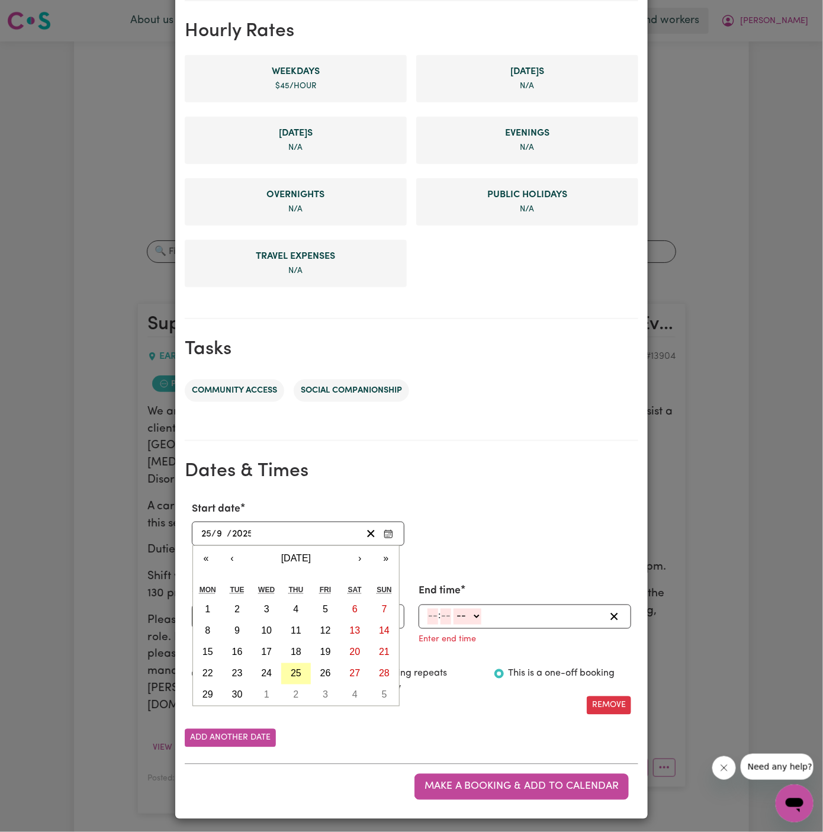
scroll to position [249, 0]
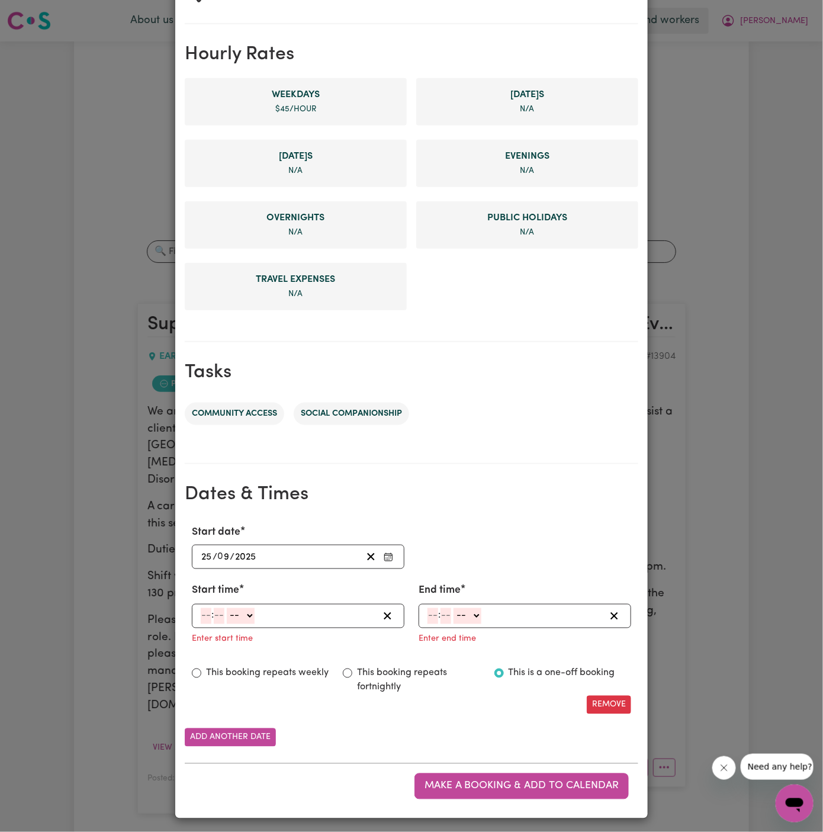
click at [203, 613] on input "number" at bounding box center [206, 616] width 11 height 16
type input "1"
click at [218, 611] on input "number" at bounding box center [215, 616] width 11 height 16
click at [212, 613] on input "3" at bounding box center [216, 616] width 12 height 16
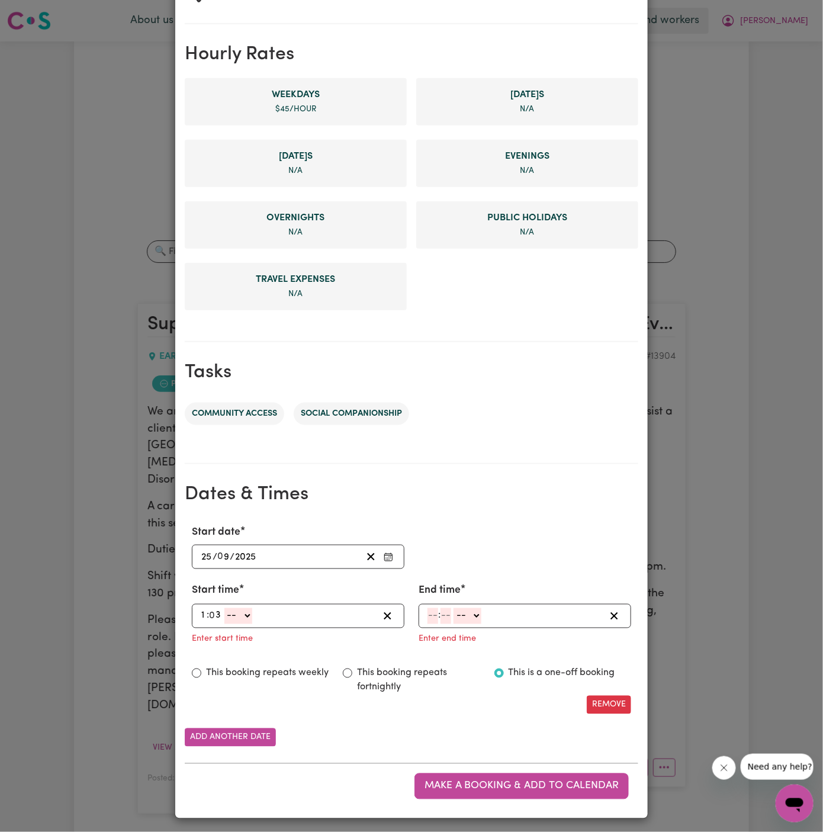
click at [212, 613] on input "3" at bounding box center [216, 616] width 12 height 16
type input "30"
click at [227, 616] on select "-- AM PM" at bounding box center [238, 616] width 28 height 16
select select "pm"
click at [224, 608] on select "-- AM PM" at bounding box center [238, 616] width 28 height 16
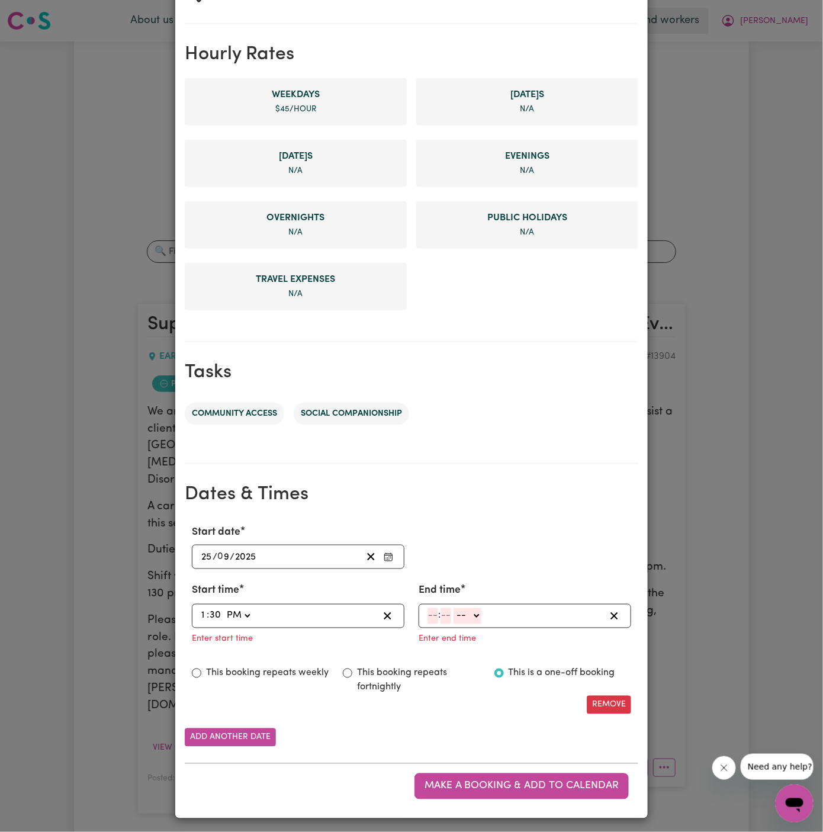
type input "13:30"
click at [436, 617] on input "number" at bounding box center [432, 616] width 11 height 16
type input "4"
type input "30"
click at [469, 615] on select "-- AM PM" at bounding box center [466, 616] width 28 height 16
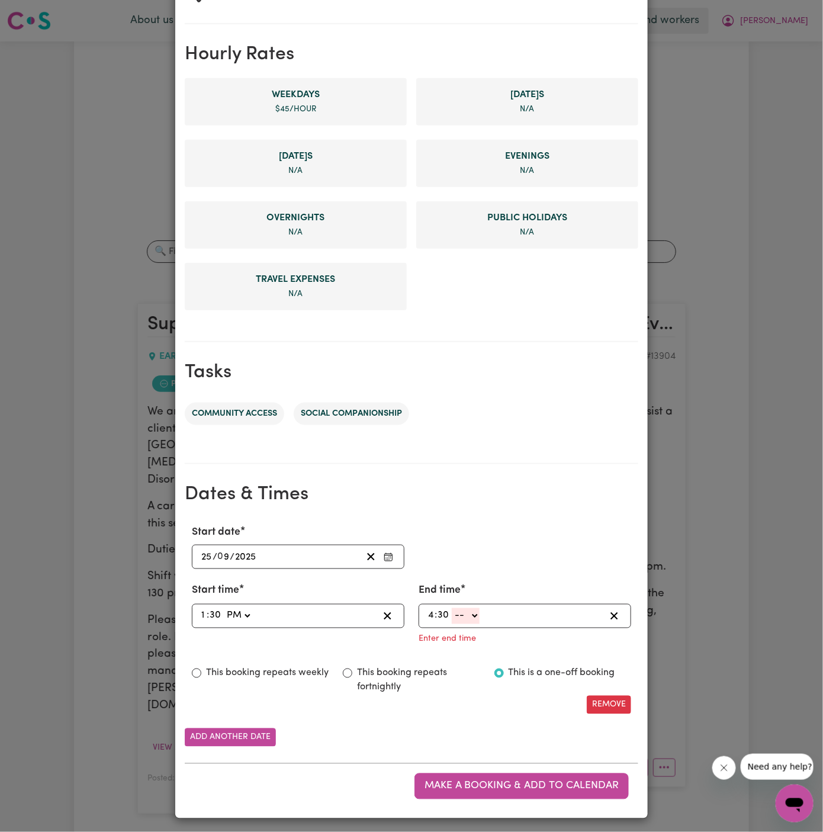
select select "pm"
click at [452, 624] on select "-- AM PM" at bounding box center [466, 616] width 28 height 16
type input "16:30"
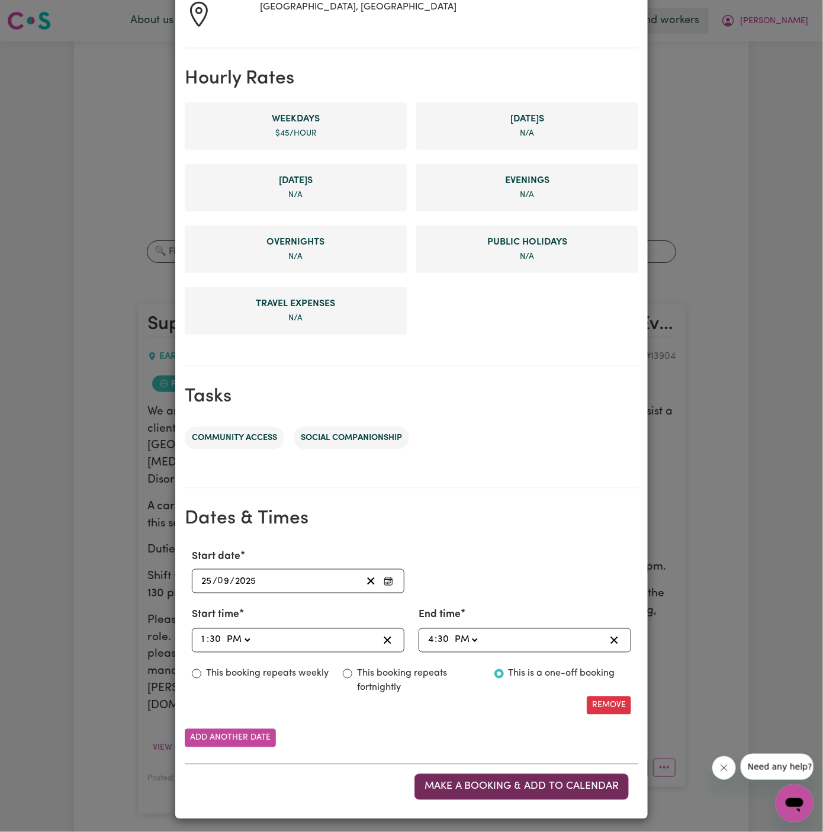
click at [506, 781] on span "Make a booking & add to calendar" at bounding box center [521, 786] width 194 height 10
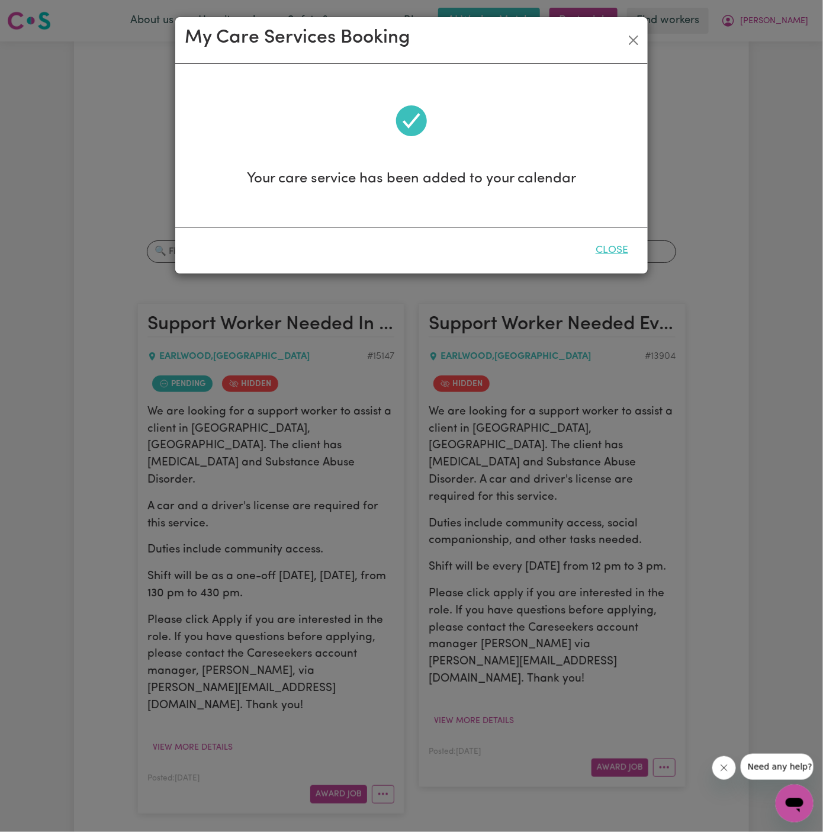
click at [609, 245] on button "Close" at bounding box center [611, 250] width 53 height 26
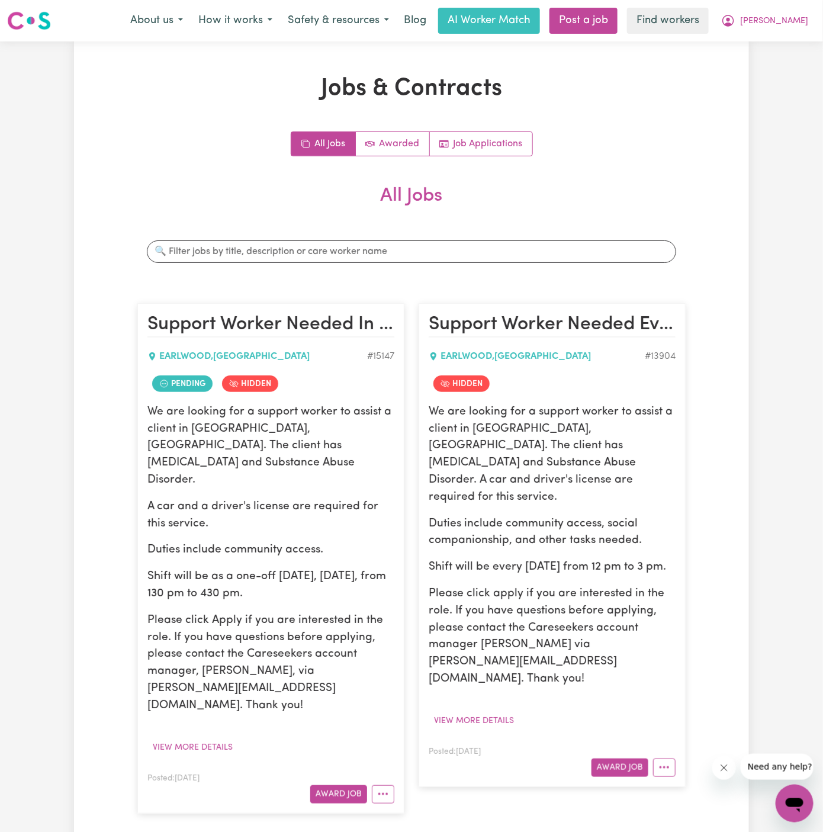
click at [326, 375] on div "Pending Hidden" at bounding box center [270, 384] width 247 height 26
click at [261, 498] on p "A car and a driver's license are required for this service." at bounding box center [270, 515] width 247 height 34
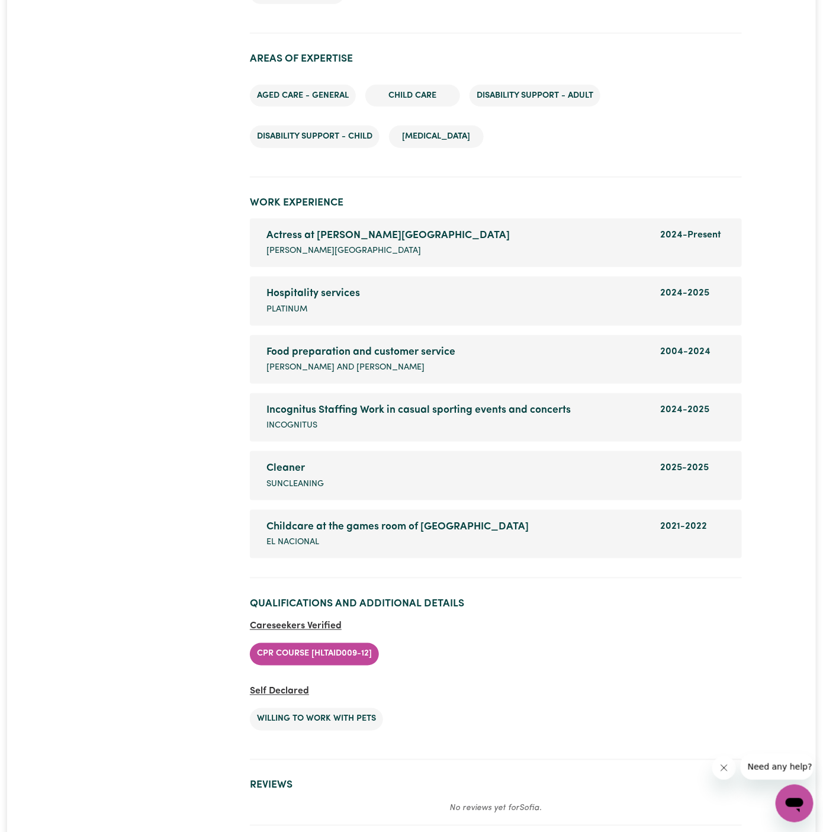
scroll to position [1856, 0]
